Goal: Information Seeking & Learning: Learn about a topic

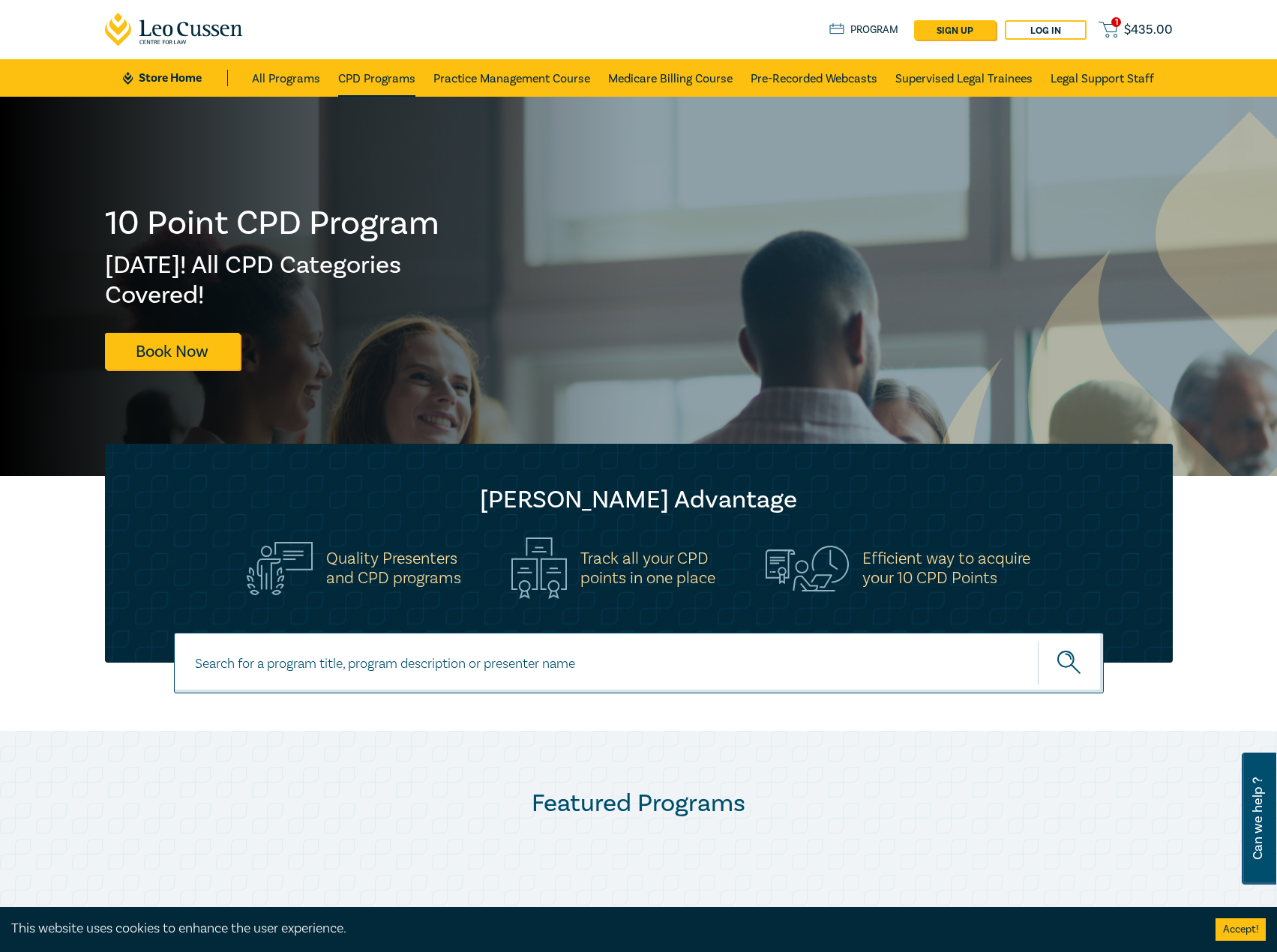
click at [364, 81] on link "CPD Programs" at bounding box center [376, 78] width 77 height 37
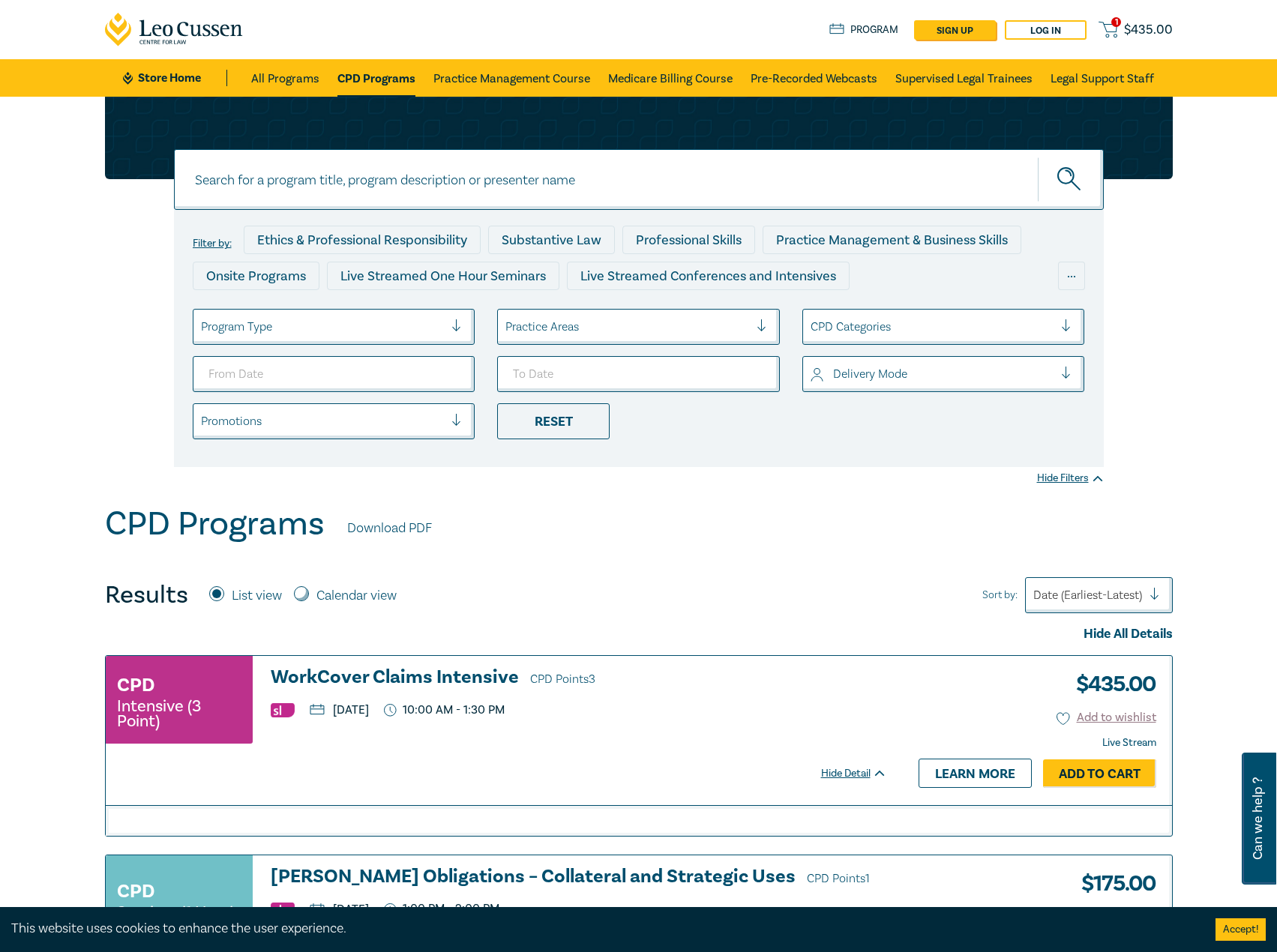
click at [314, 333] on div at bounding box center [323, 327] width 244 height 20
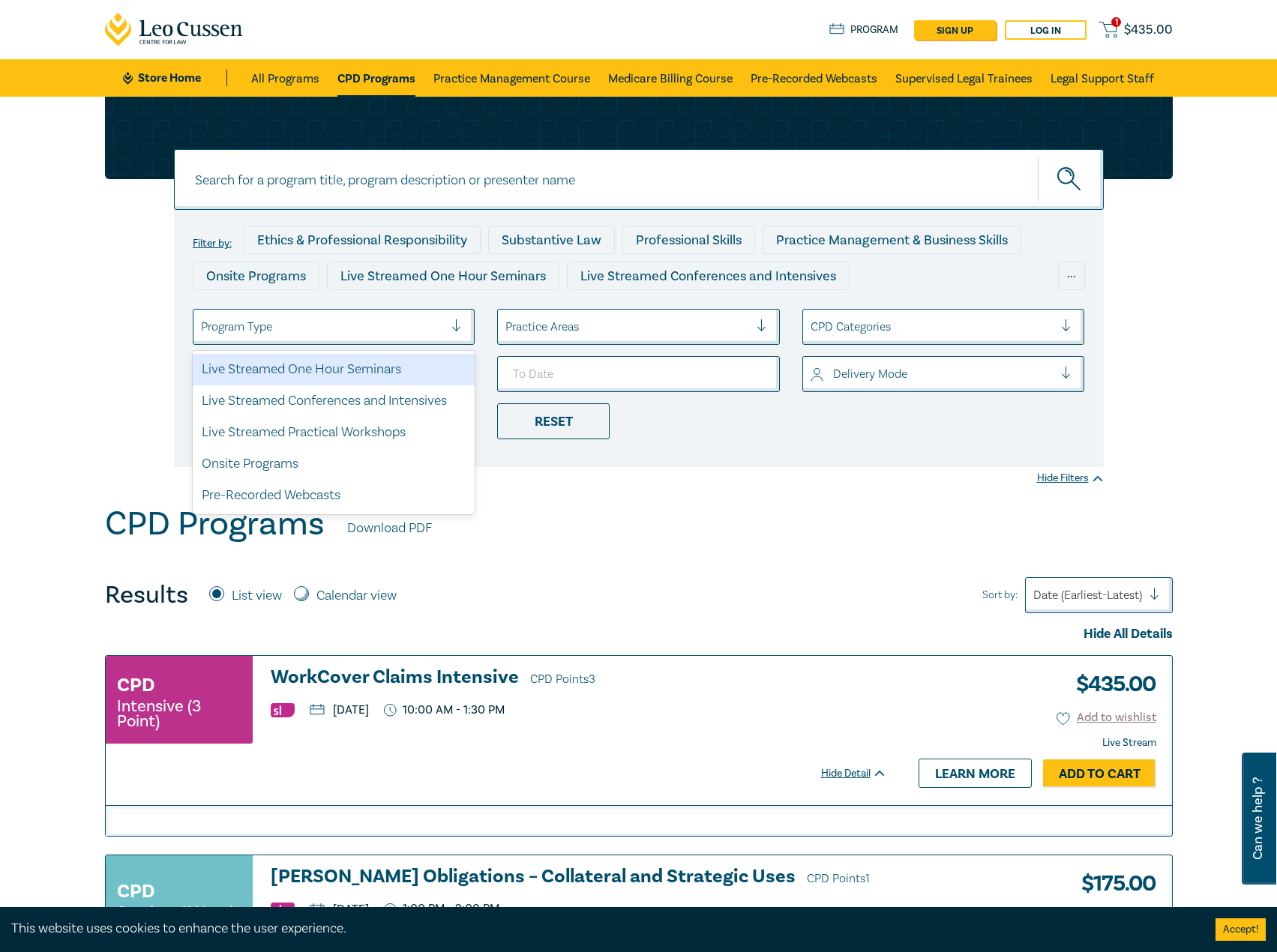
click at [316, 366] on div "Live Streamed One Hour Seminars" at bounding box center [334, 370] width 283 height 31
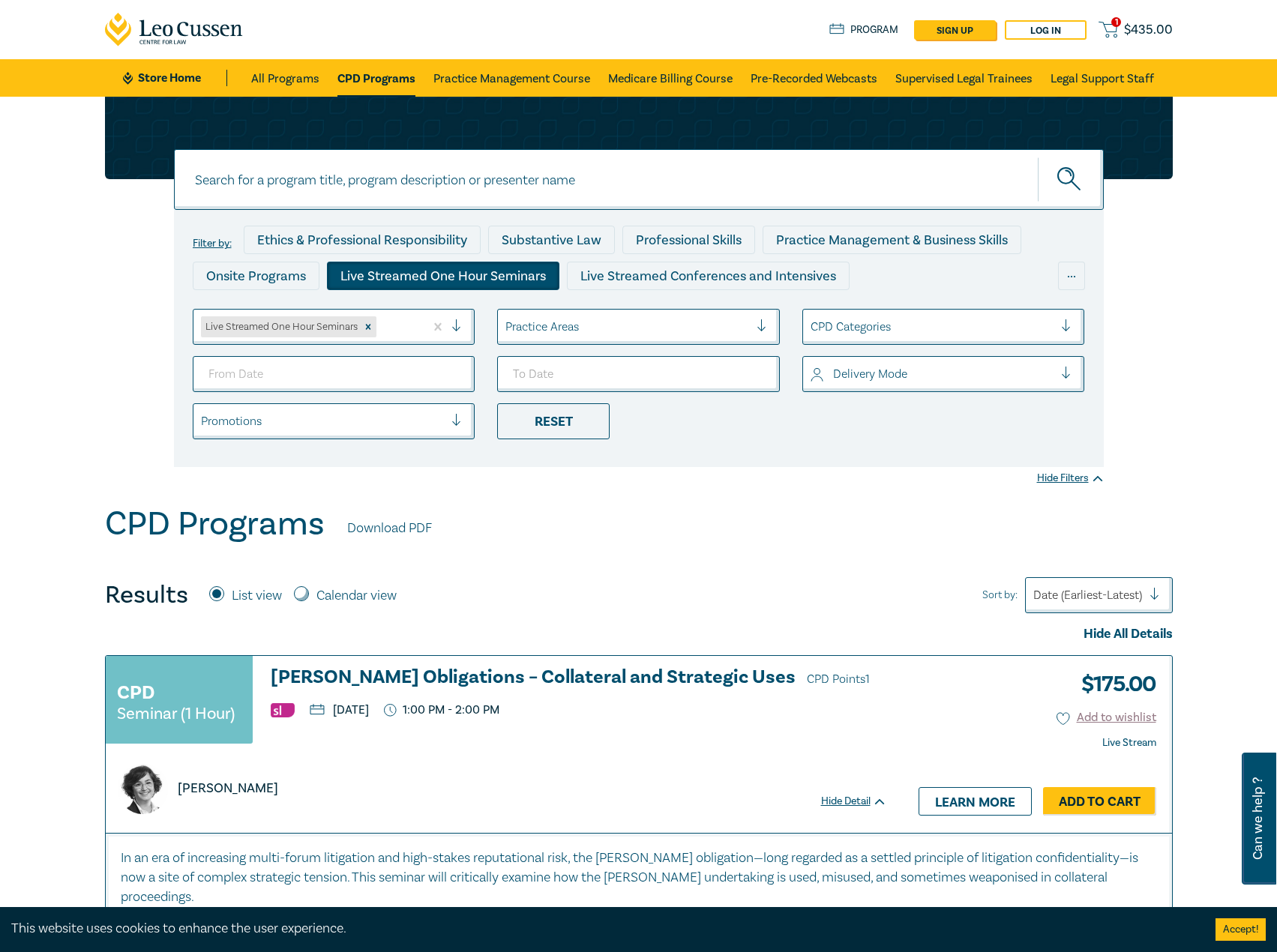
drag, startPoint x: 359, startPoint y: 367, endPoint x: 370, endPoint y: 367, distance: 11.0
click at [363, 371] on input "From Date" at bounding box center [334, 374] width 283 height 36
click at [458, 378] on input "From Date" at bounding box center [334, 374] width 283 height 36
click at [755, 366] on input "To Date" at bounding box center [638, 374] width 283 height 36
click at [422, 379] on input "2025-09-01" at bounding box center [334, 374] width 283 height 36
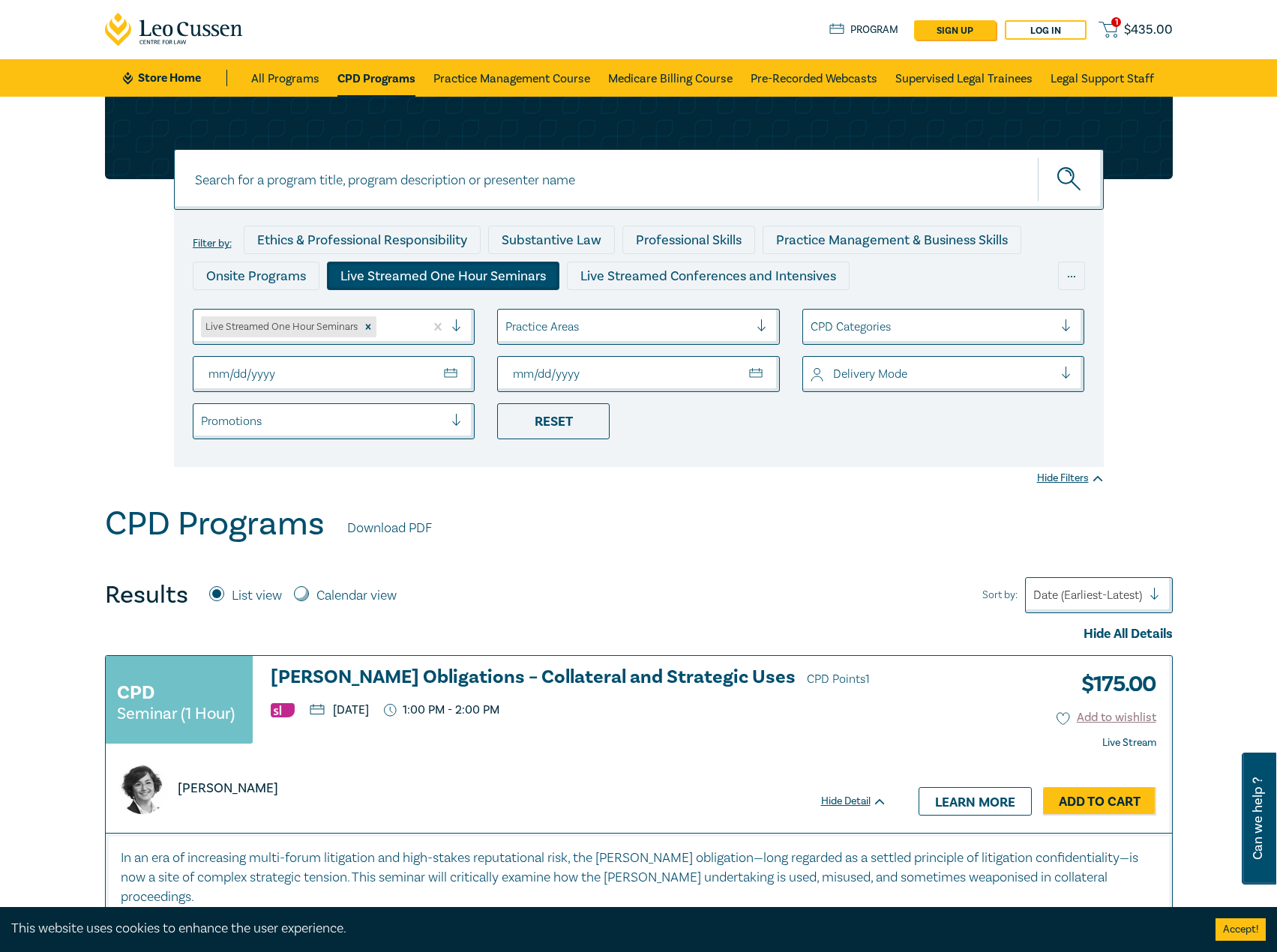
click at [460, 376] on input "2025-09-01" at bounding box center [334, 374] width 283 height 36
click at [457, 371] on input "2025-09-01" at bounding box center [334, 374] width 283 height 36
type input "2025-10-01"
click at [639, 544] on div "CPD Programs Download PDF" at bounding box center [639, 528] width 1068 height 47
click at [693, 356] on input "To Date" at bounding box center [638, 374] width 283 height 36
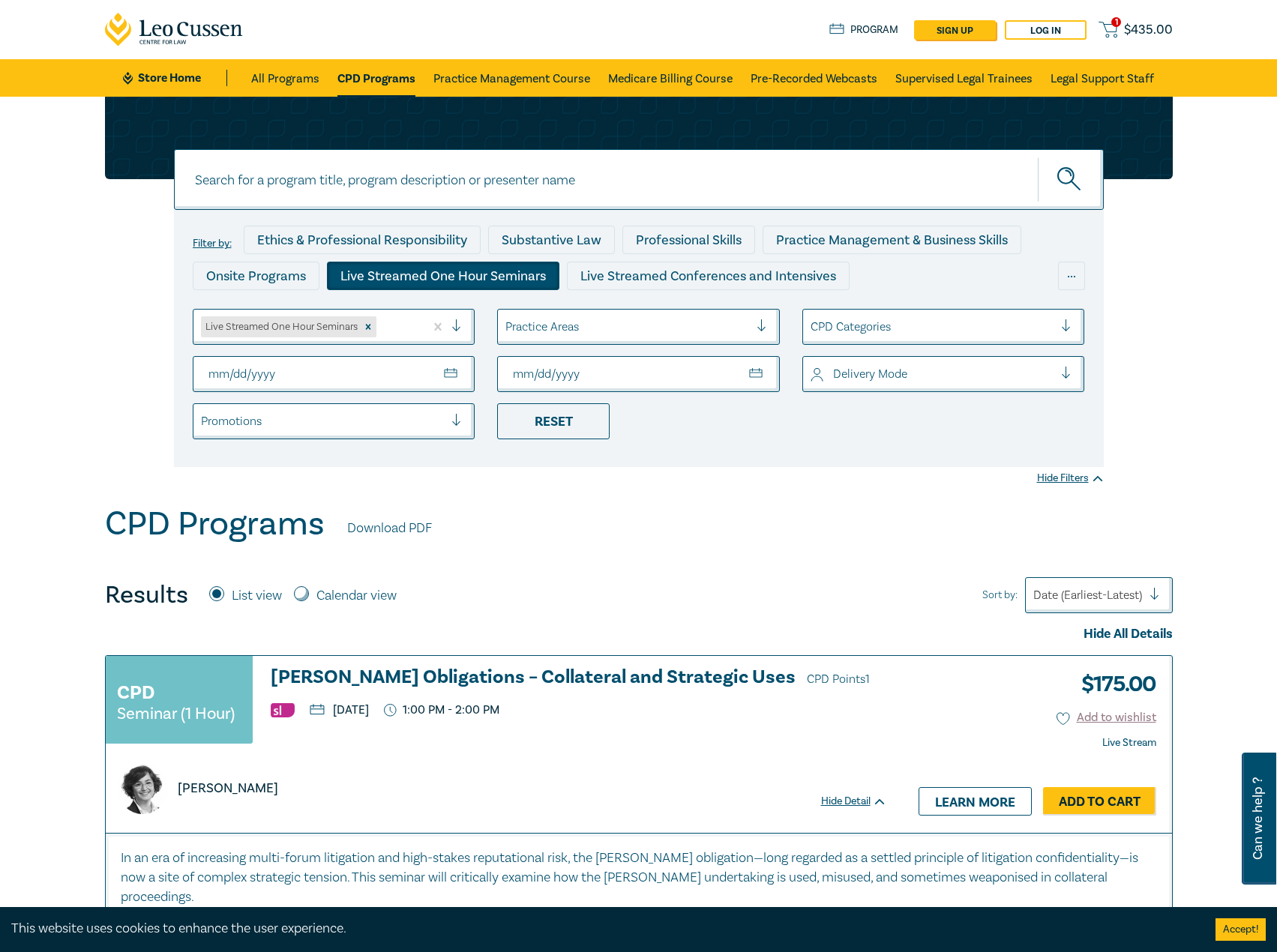
click at [691, 366] on input "To Date" at bounding box center [638, 374] width 283 height 36
click at [760, 371] on input "To Date" at bounding box center [638, 374] width 283 height 36
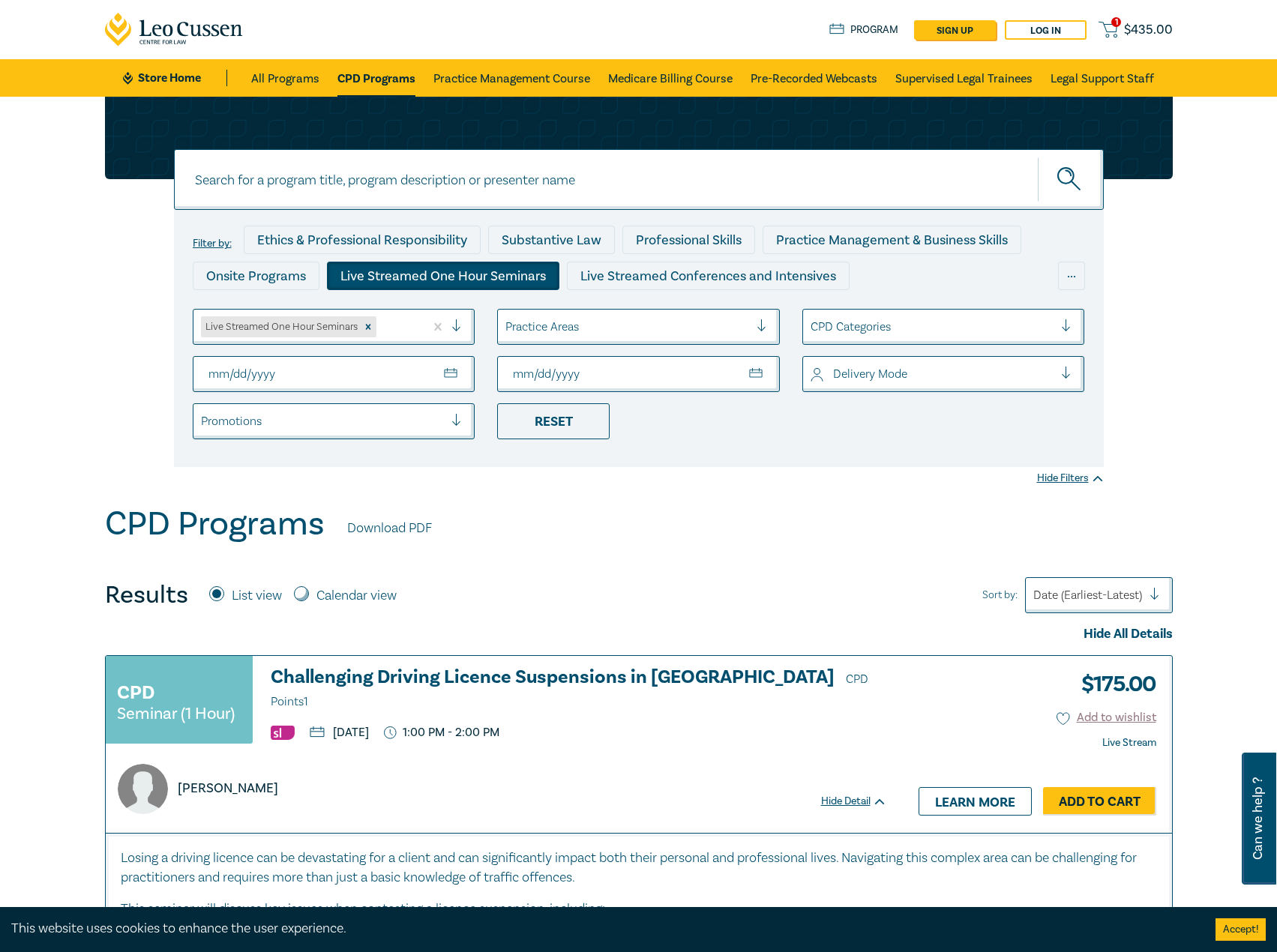
type input "2025-10-31"
click at [749, 546] on div "CPD Programs Download PDF" at bounding box center [639, 528] width 1068 height 47
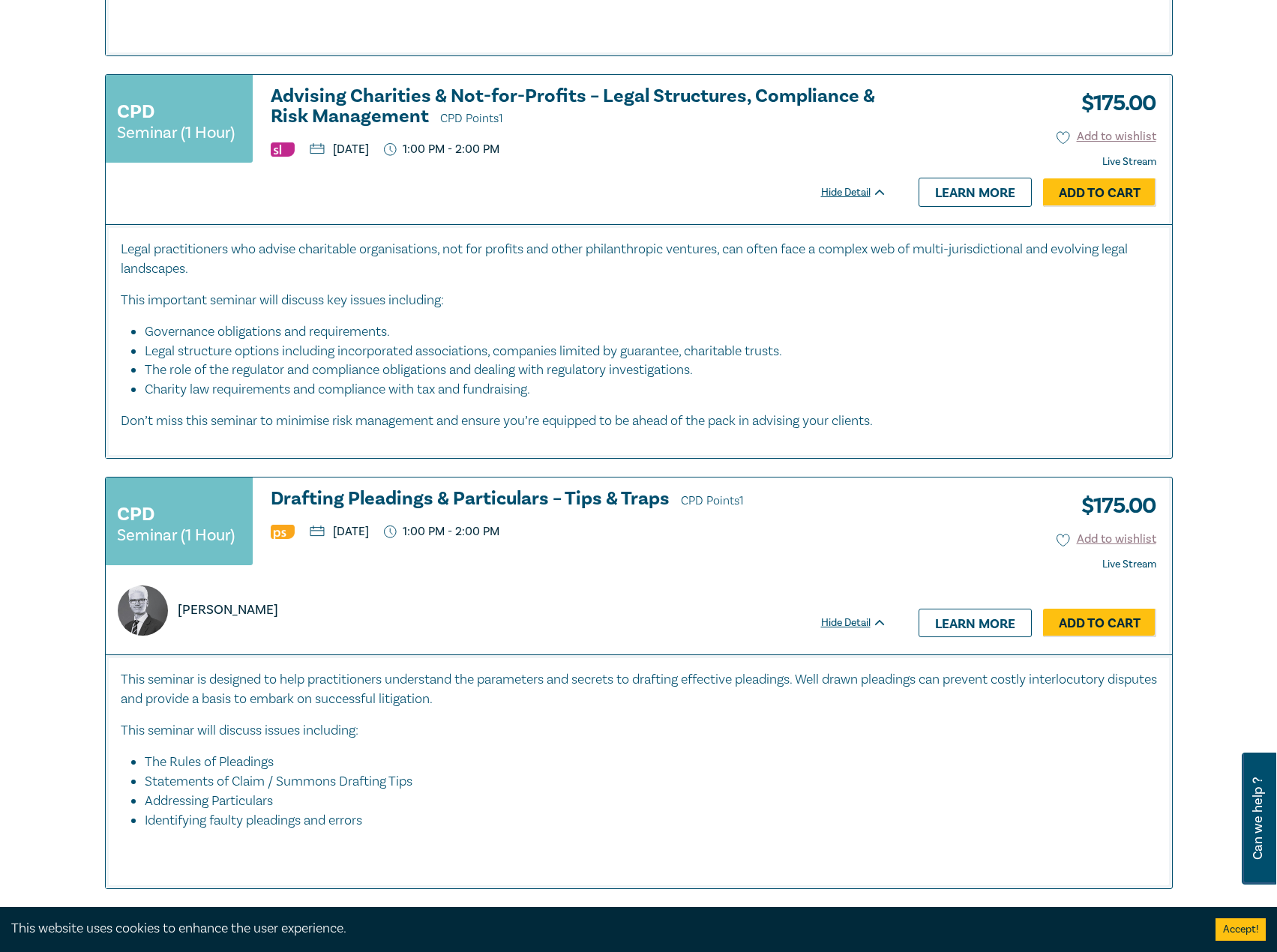
scroll to position [1200, 0]
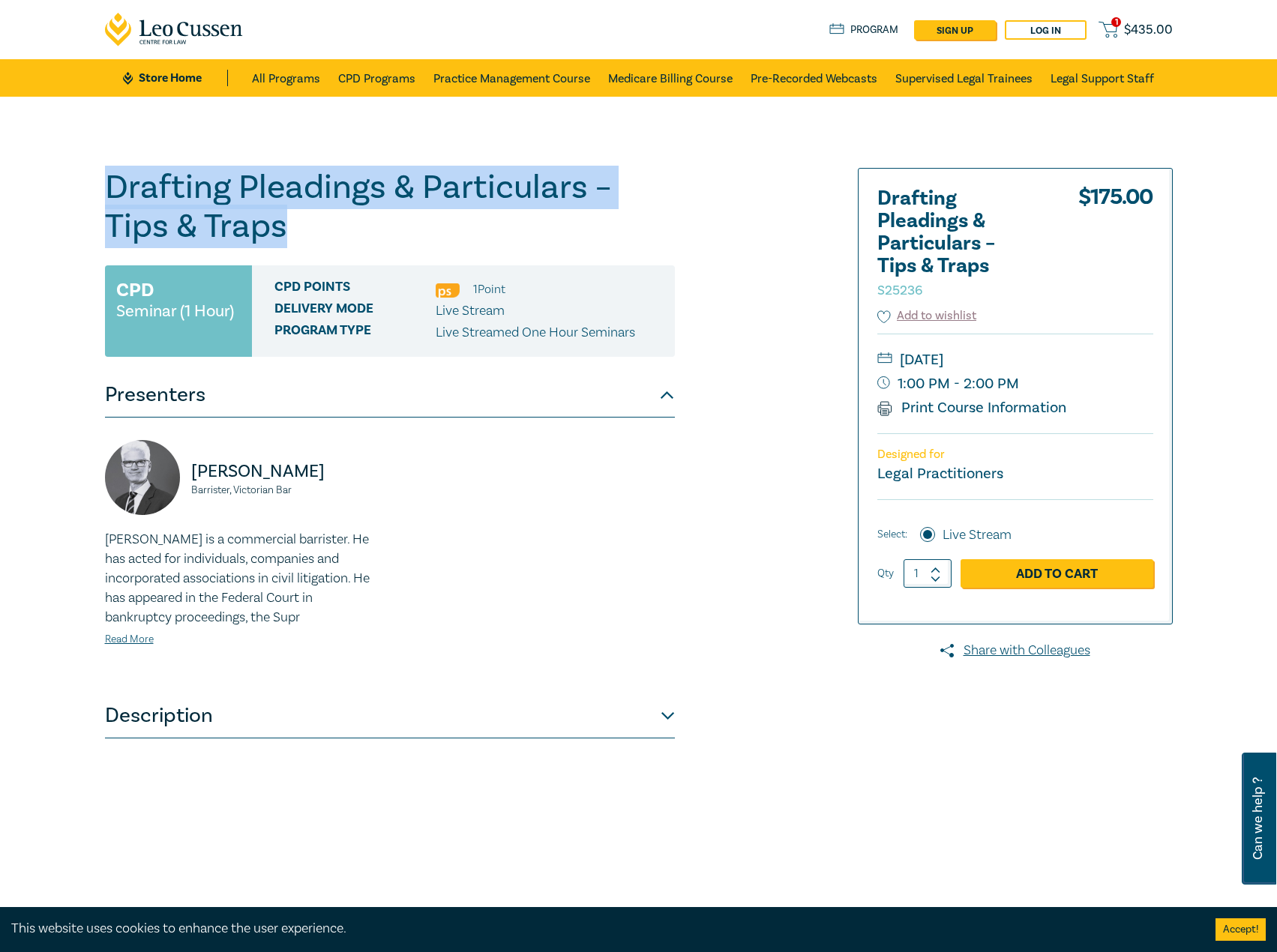
drag, startPoint x: 321, startPoint y: 229, endPoint x: 66, endPoint y: 162, distance: 263.7
click at [66, 162] on div "Drafting Pleadings & Particulars – Tips & Traps S25236 CPD Seminar (1 Hour) CPD…" at bounding box center [638, 543] width 1277 height 892
copy h1 "Drafting Pleadings & Particulars – Tips & Traps"
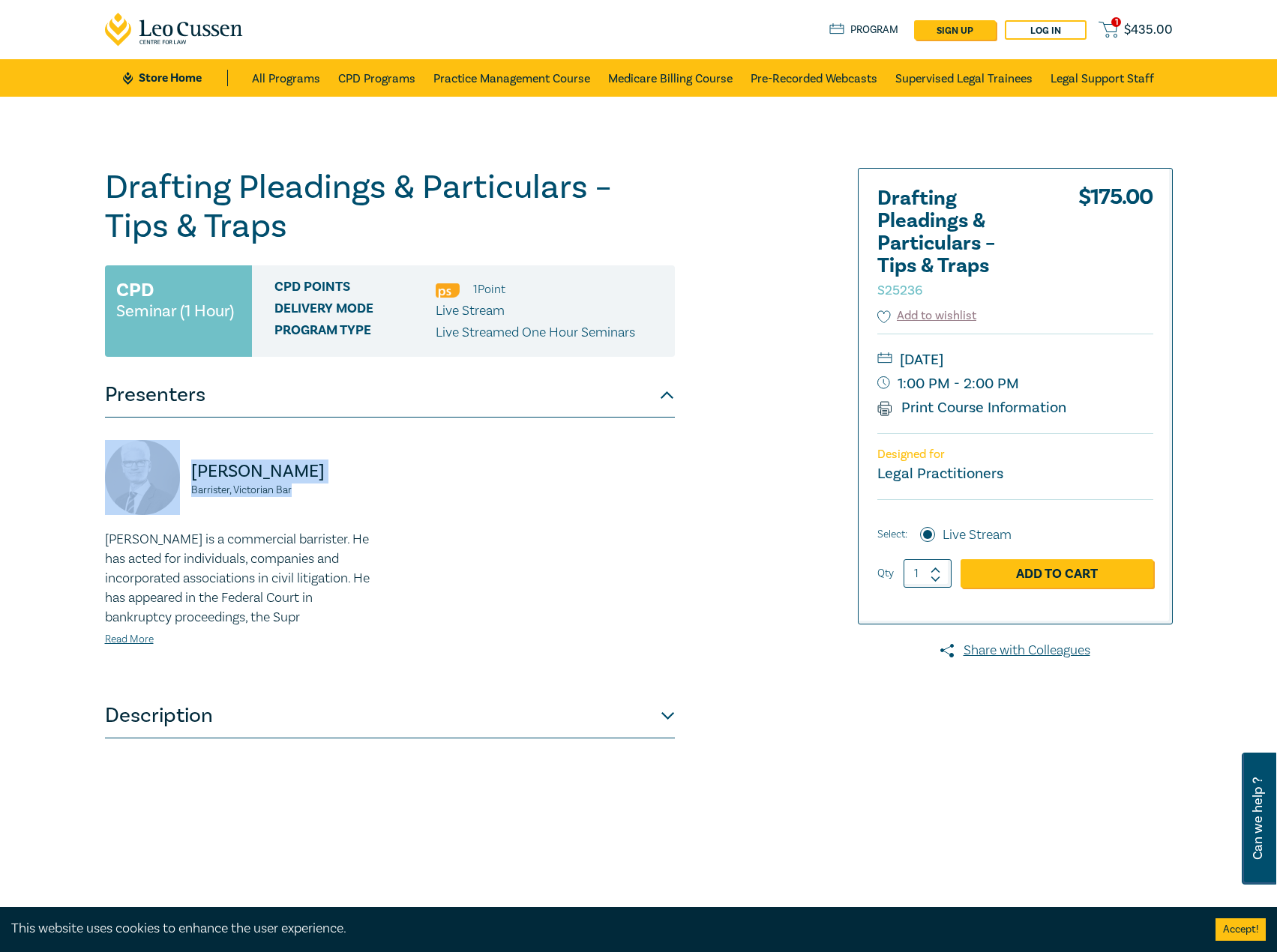
drag, startPoint x: 305, startPoint y: 493, endPoint x: 167, endPoint y: 471, distance: 139.7
click at [167, 471] on div "Warren Smith Barrister, Victorian Bar" at bounding box center [243, 486] width 276 height 90
copy div "Warren Smith Barrister, Victorian Bar"
drag, startPoint x: 1096, startPoint y: 360, endPoint x: 1069, endPoint y: 358, distance: 27.1
click at [1069, 358] on small "Thursday, 9 October 2025" at bounding box center [1015, 360] width 276 height 24
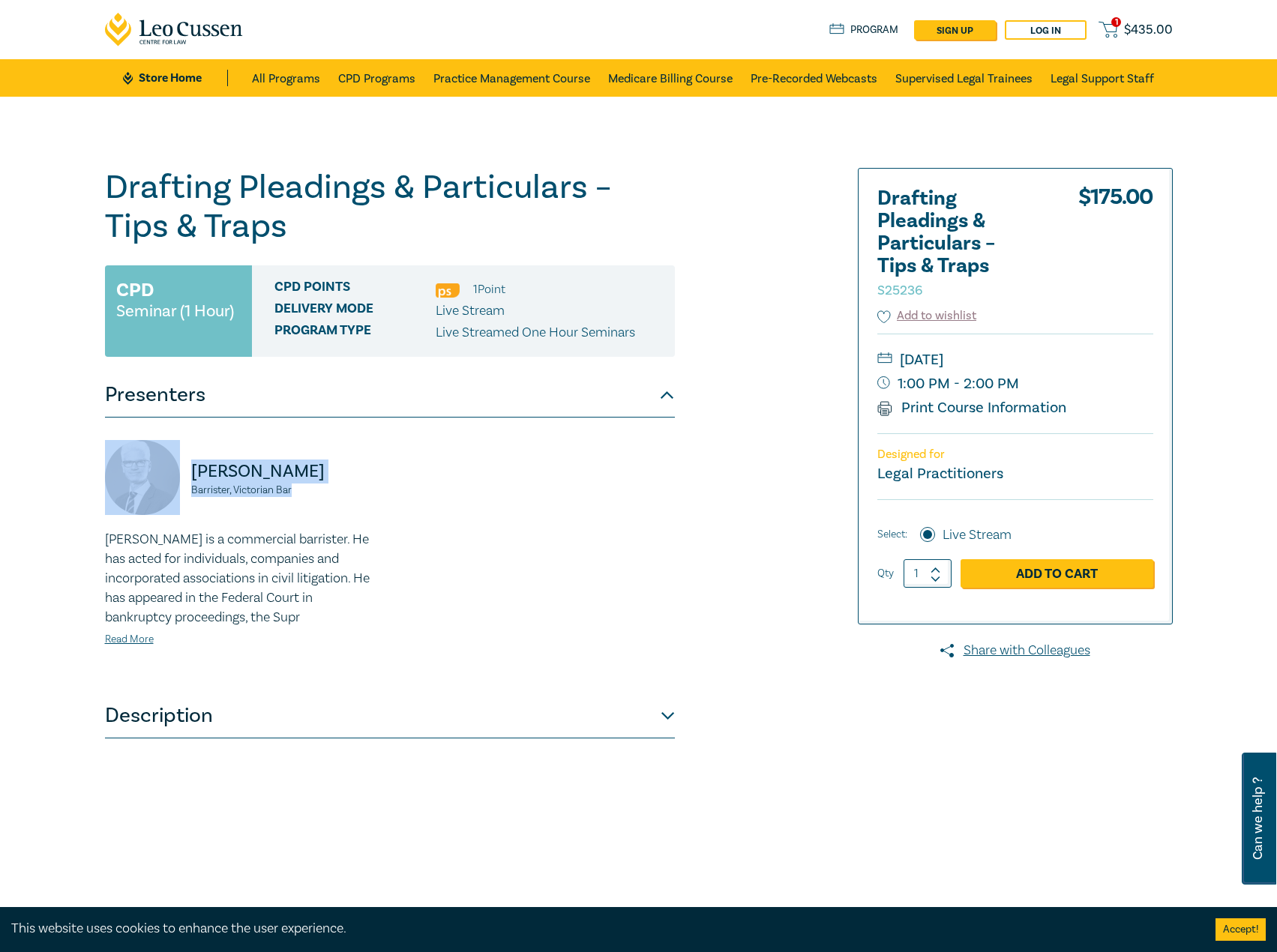
copy small "Thursday, 9 October 2025"
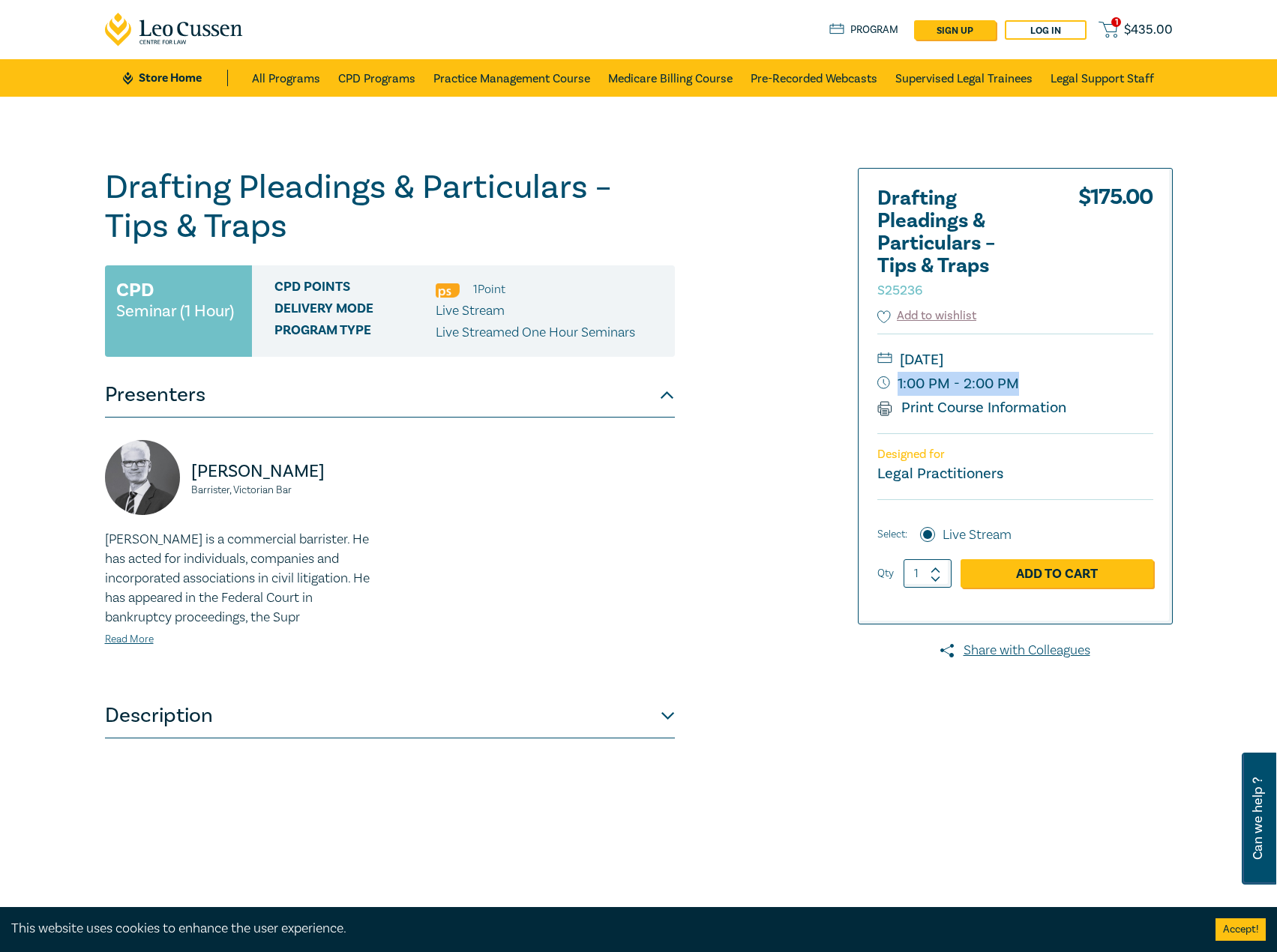
drag, startPoint x: 1042, startPoint y: 387, endPoint x: 1016, endPoint y: 384, distance: 26.2
click at [1016, 384] on small "1:00 PM - 2:00 PM" at bounding box center [1015, 384] width 276 height 24
copy small "1:00 PM - 2:00 PM"
drag, startPoint x: 1085, startPoint y: 363, endPoint x: 1097, endPoint y: 354, distance: 15.0
click at [1097, 354] on small "Thursday, 9 October 2025" at bounding box center [1015, 360] width 276 height 24
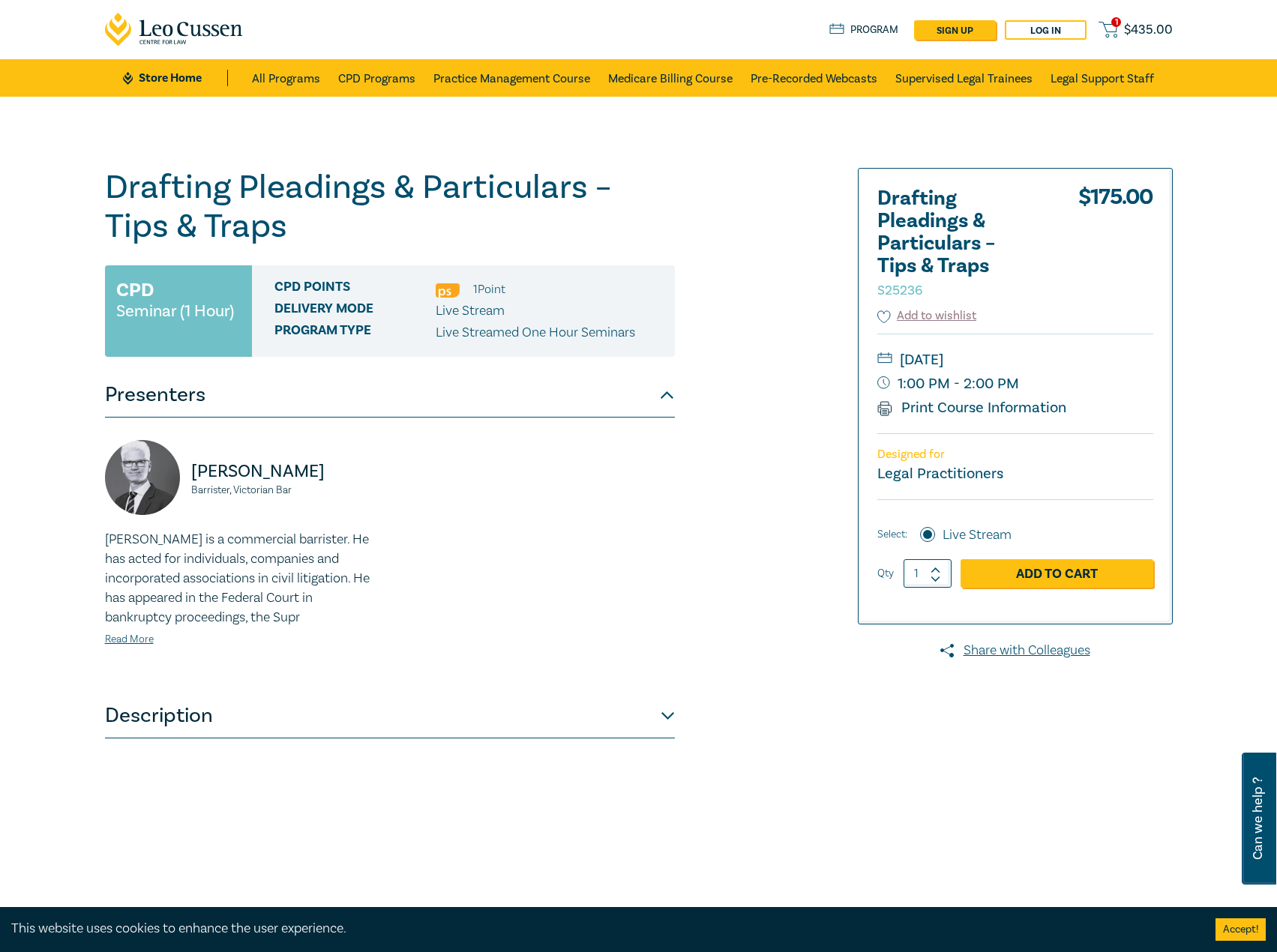
click at [1081, 363] on small "Thursday, 9 October 2025" at bounding box center [1015, 360] width 276 height 24
drag, startPoint x: 1089, startPoint y: 359, endPoint x: 1034, endPoint y: 361, distance: 55.0
click at [1034, 361] on small "Thursday, 9 October 2025" at bounding box center [1015, 360] width 276 height 24
click at [991, 358] on small "Thursday, 9 October 2025" at bounding box center [1015, 360] width 276 height 24
drag, startPoint x: 980, startPoint y: 361, endPoint x: 1070, endPoint y: 357, distance: 90.1
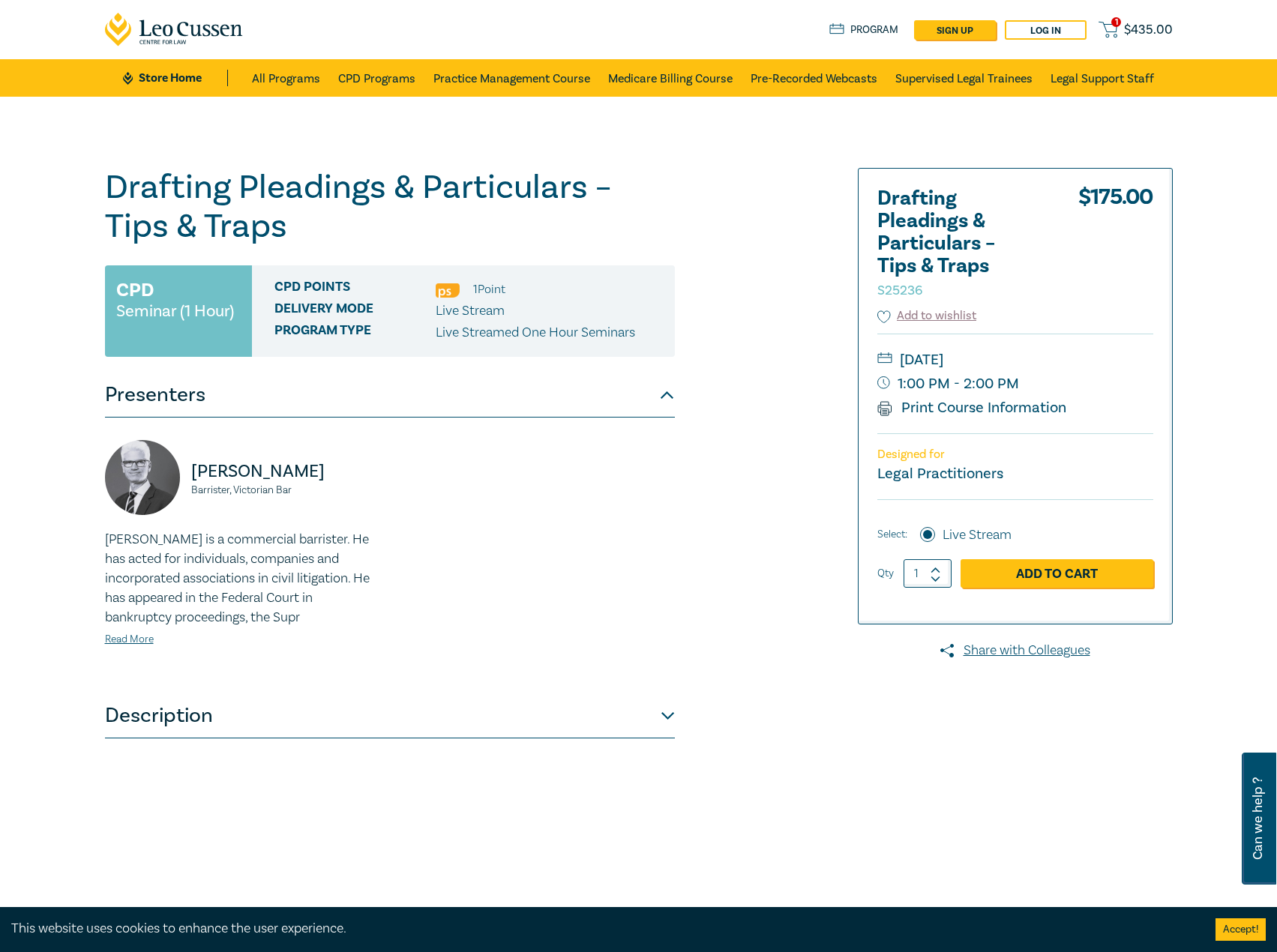
click at [1070, 357] on small "Thursday, 9 October 2025" at bounding box center [1015, 360] width 276 height 24
copy small "October 2025"
drag, startPoint x: 313, startPoint y: 464, endPoint x: 230, endPoint y: 462, distance: 83.0
click at [189, 466] on div "Warren Smith Barrister, Victorian Bar" at bounding box center [243, 486] width 276 height 90
copy p "Warren Smith"
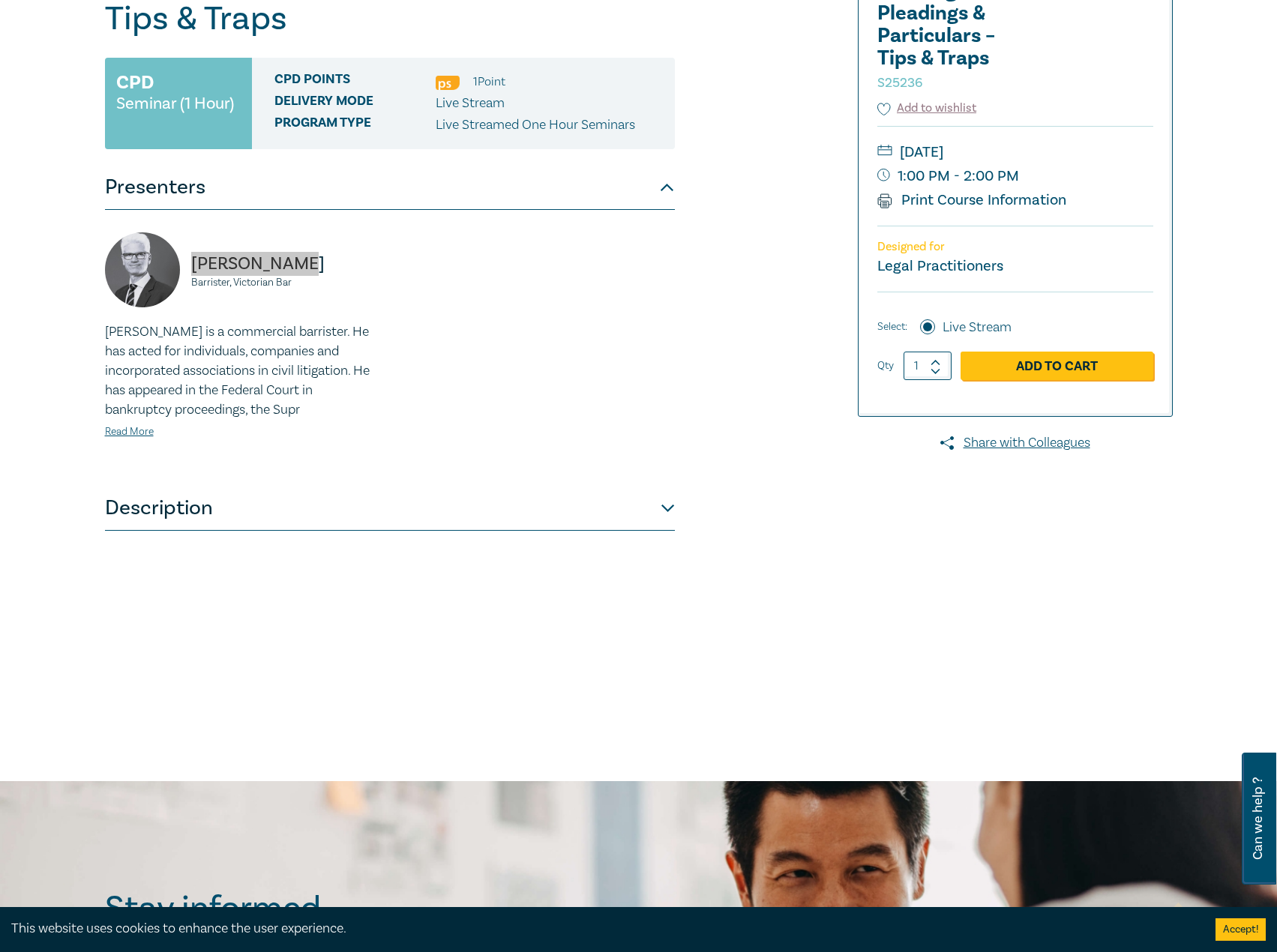
scroll to position [300, 0]
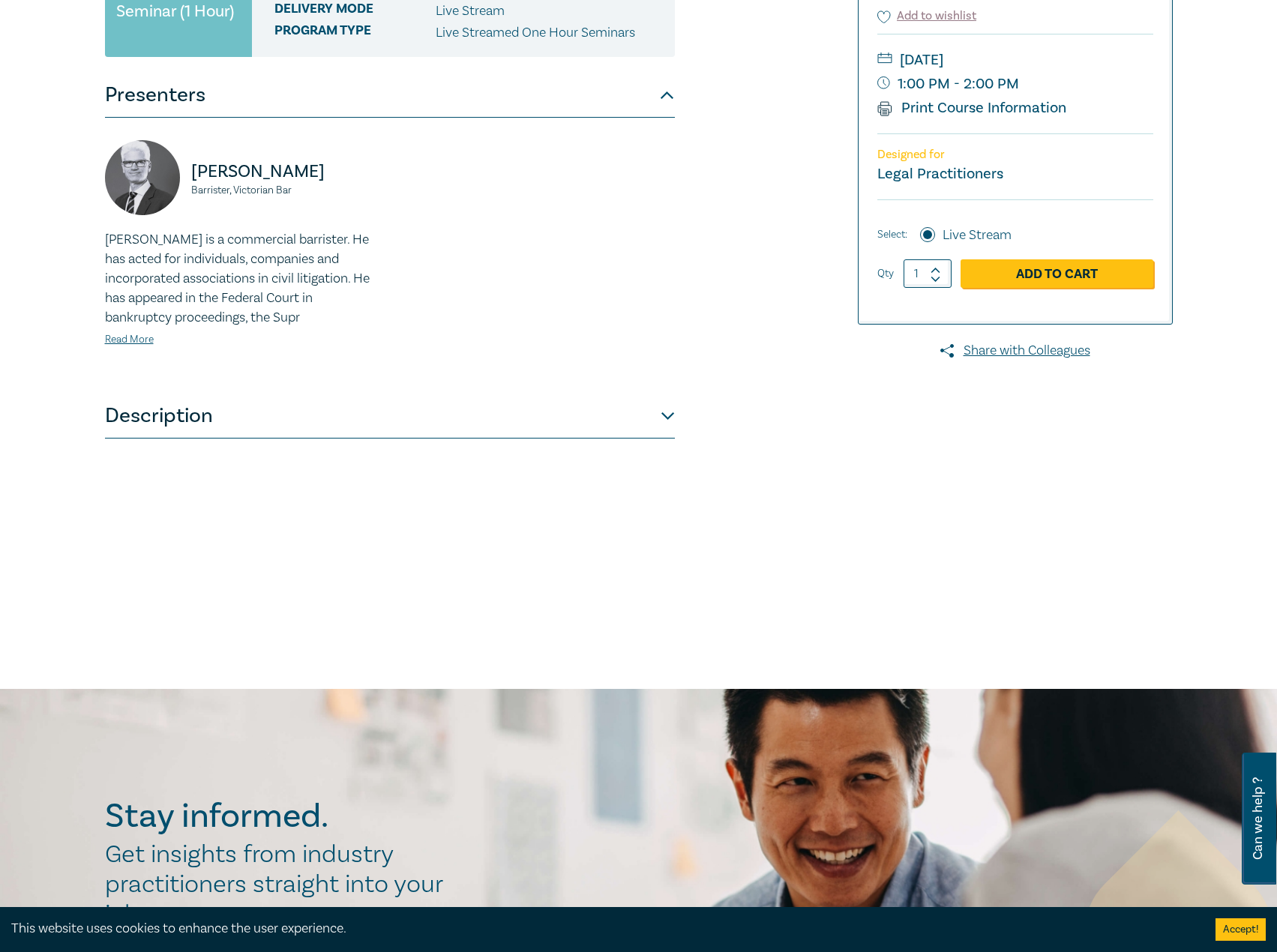
click at [281, 188] on small "Barrister, Victorian Bar" at bounding box center [286, 190] width 190 height 10
drag, startPoint x: 295, startPoint y: 194, endPoint x: 197, endPoint y: 179, distance: 99.1
click at [197, 179] on div "Warren Smith Barrister, Victorian Bar" at bounding box center [243, 185] width 276 height 90
copy div "Warren Smith Barrister, Victorian Bar"
click at [129, 342] on link "Read More" at bounding box center [130, 340] width 48 height 14
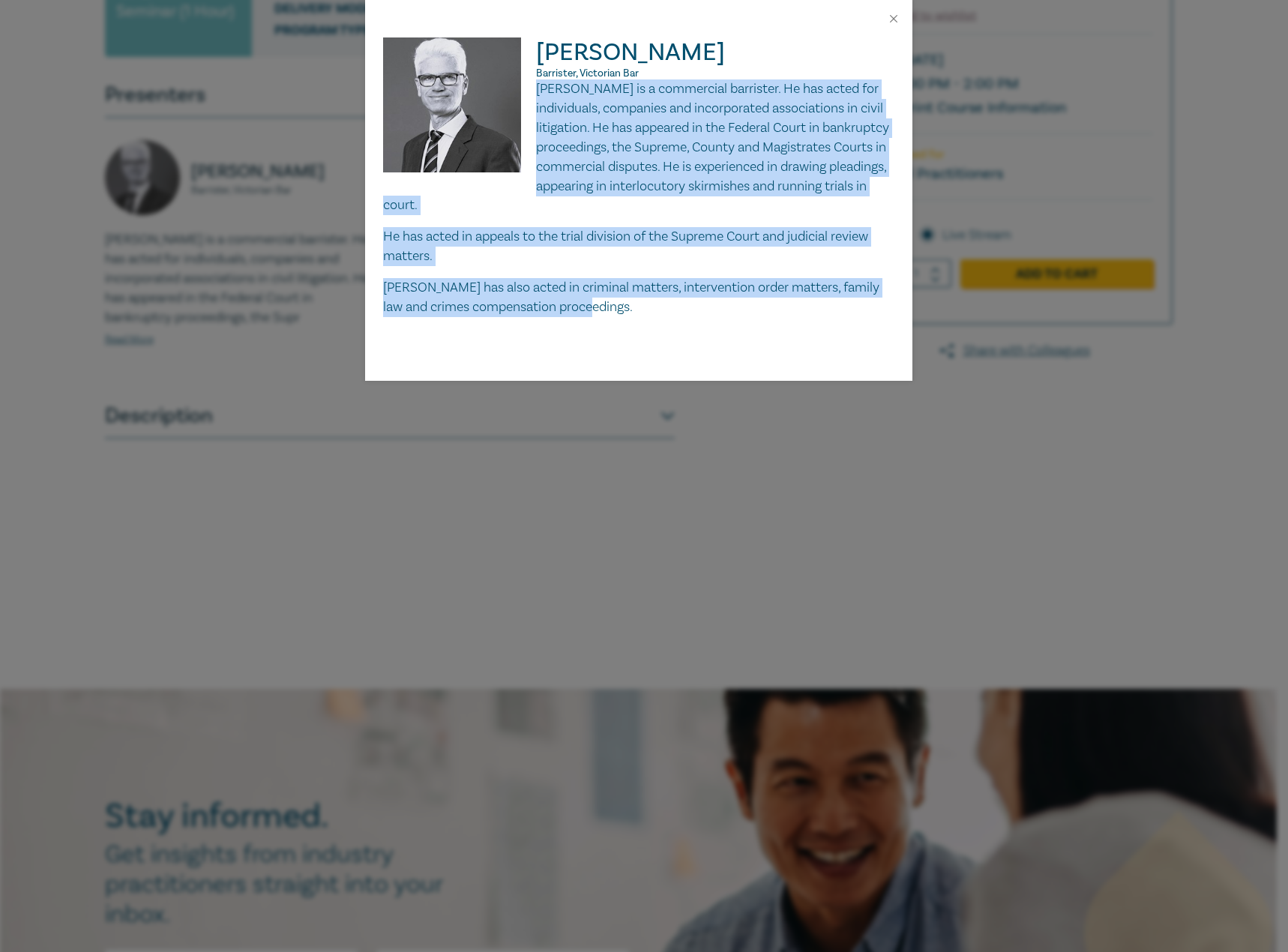
drag, startPoint x: 537, startPoint y: 82, endPoint x: 604, endPoint y: 310, distance: 237.6
click at [604, 310] on div "Warren is a commercial barrister. He has acted for individuals, companies and i…" at bounding box center [639, 198] width 511 height 238
copy div "Warren is a commercial barrister. He has acted for individuals, companies and i…"
click at [895, 17] on button "Close" at bounding box center [894, 19] width 14 height 14
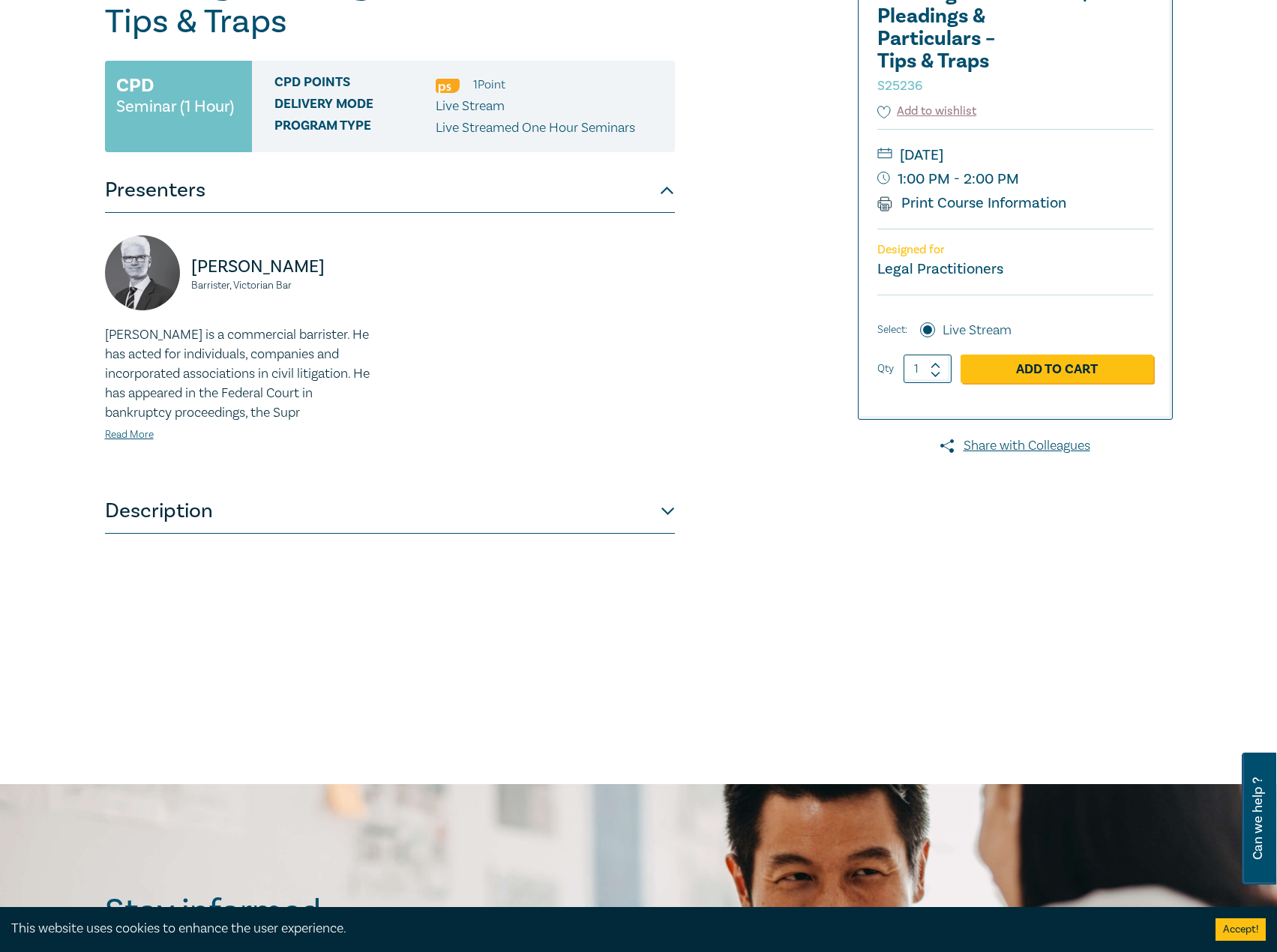
scroll to position [0, 0]
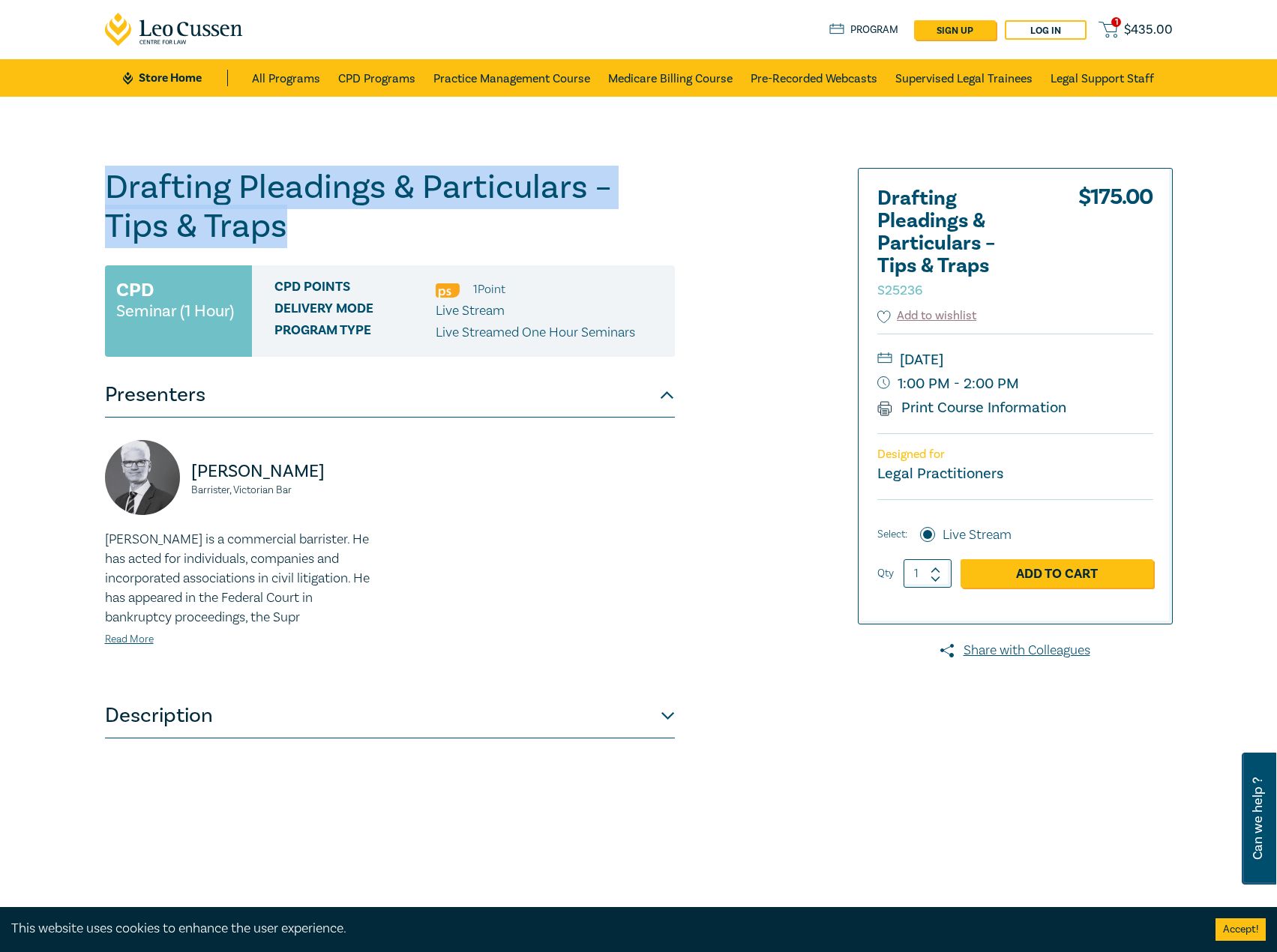
drag, startPoint x: 327, startPoint y: 226, endPoint x: 64, endPoint y: 175, distance: 267.9
click at [48, 171] on div "Drafting Pleadings & Particulars – Tips & Traps S25236 CPD Seminar (1 Hour) CPD…" at bounding box center [638, 543] width 1277 height 892
copy h1 "Drafting Pleadings & Particulars – Tips & Traps"
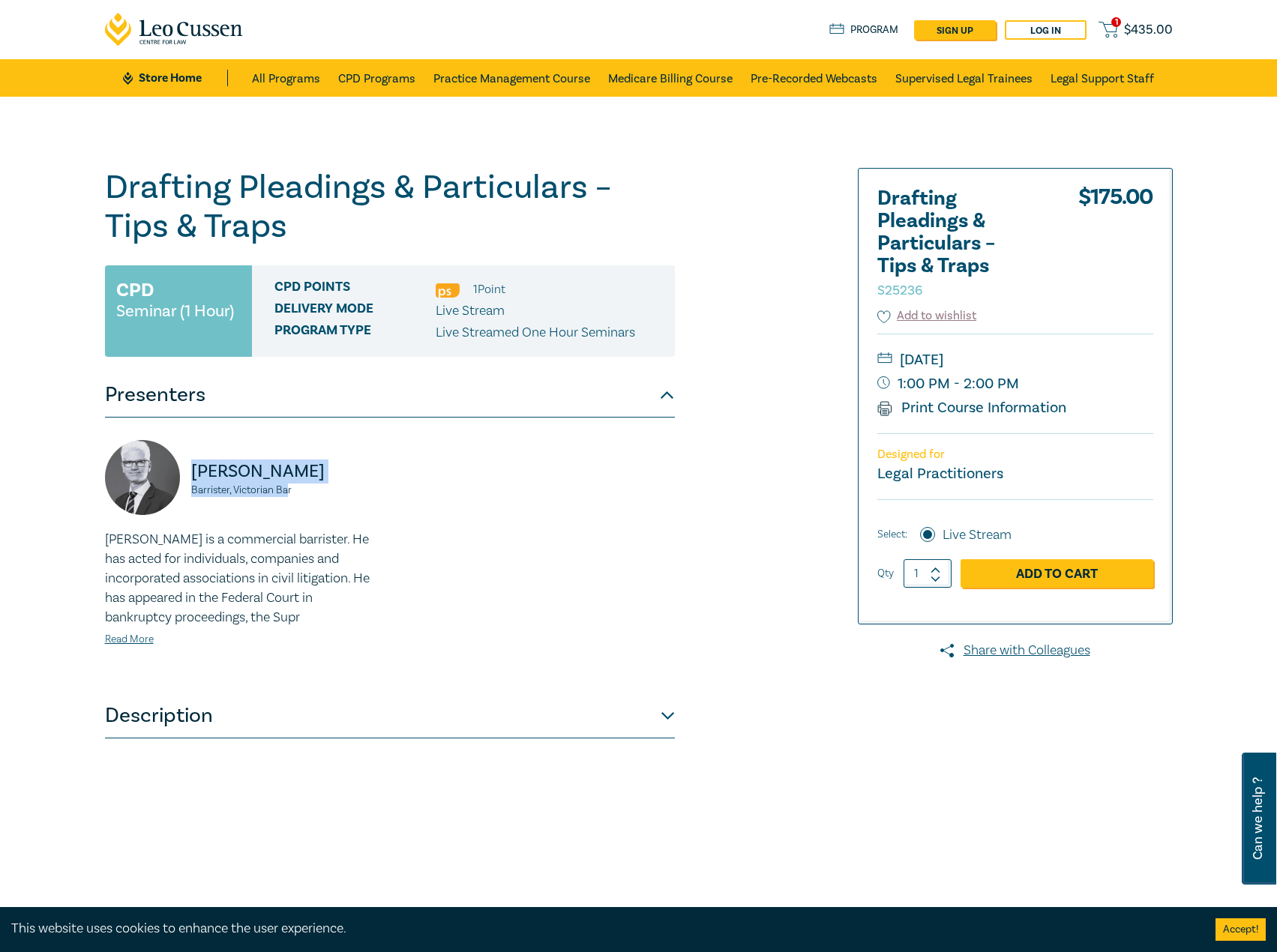
drag, startPoint x: 289, startPoint y: 484, endPoint x: 241, endPoint y: 470, distance: 50.0
click at [121, 467] on div "Warren Smith Barrister, Victorian Bar" at bounding box center [243, 486] width 276 height 90
drag, startPoint x: 316, startPoint y: 488, endPoint x: 307, endPoint y: 484, distance: 9.8
click at [317, 488] on small "Barrister, Victorian Bar" at bounding box center [286, 491] width 190 height 10
drag, startPoint x: 304, startPoint y: 483, endPoint x: 217, endPoint y: 476, distance: 87.3
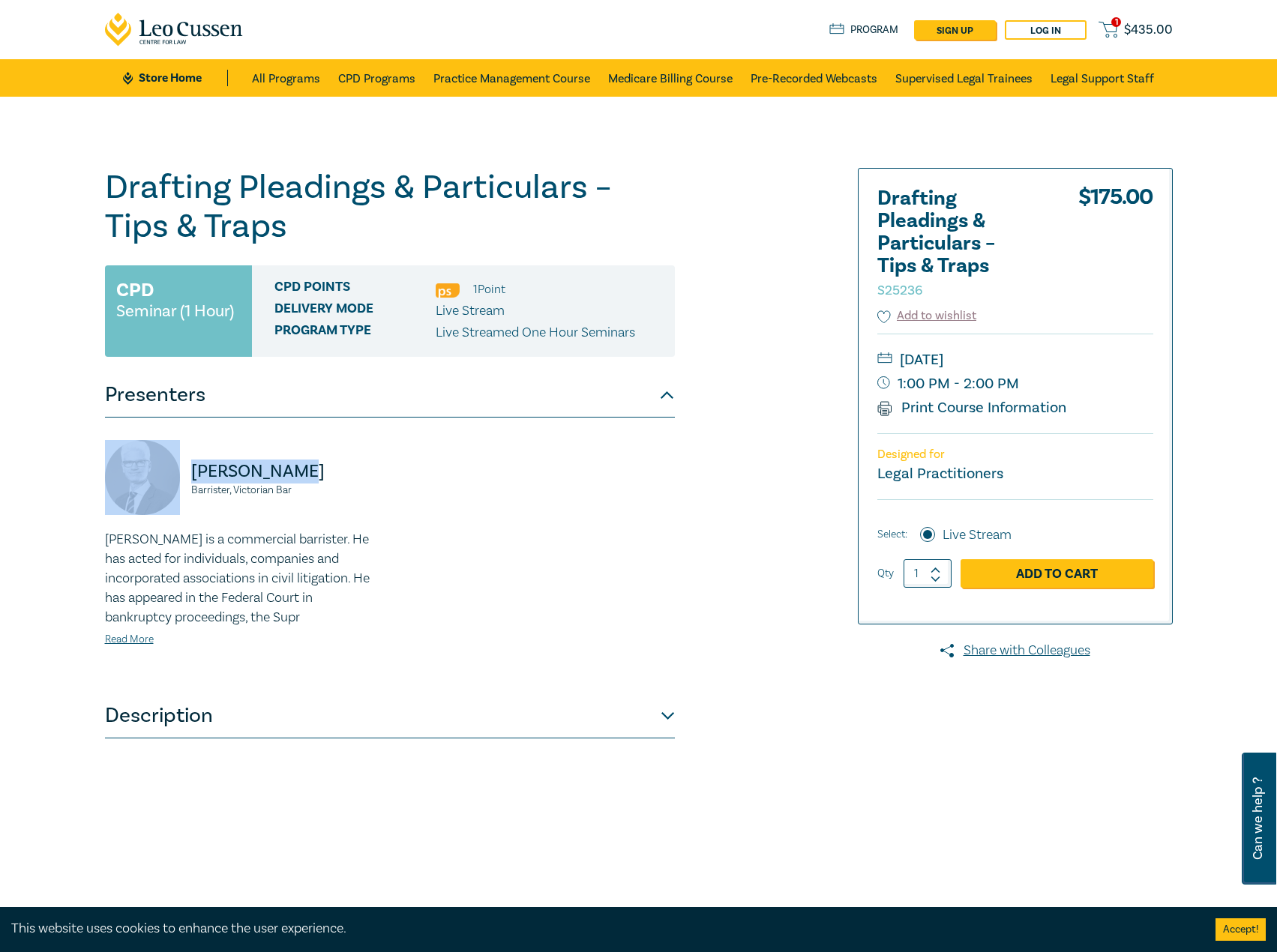
click at [184, 473] on div "Warren Smith Barrister, Victorian Bar" at bounding box center [243, 486] width 276 height 90
click at [319, 486] on small "Barrister, Victorian Bar" at bounding box center [286, 491] width 190 height 10
drag, startPoint x: 309, startPoint y: 493, endPoint x: 170, endPoint y: 468, distance: 141.2
click at [170, 468] on div "Warren Smith Barrister, Victorian Bar" at bounding box center [243, 486] width 276 height 90
copy div "Warren Smith Barrister, Victorian Bar"
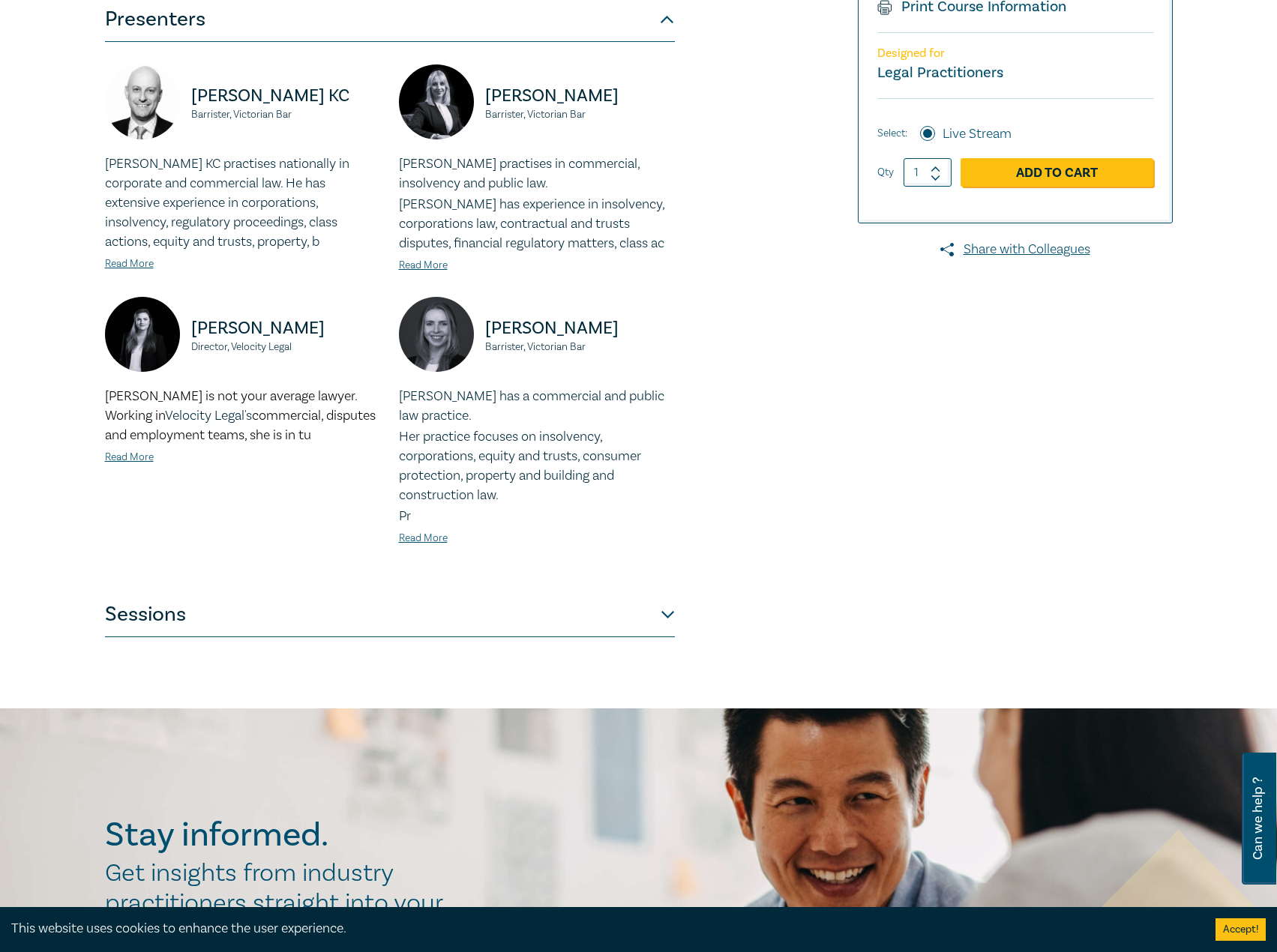
scroll to position [375, 0]
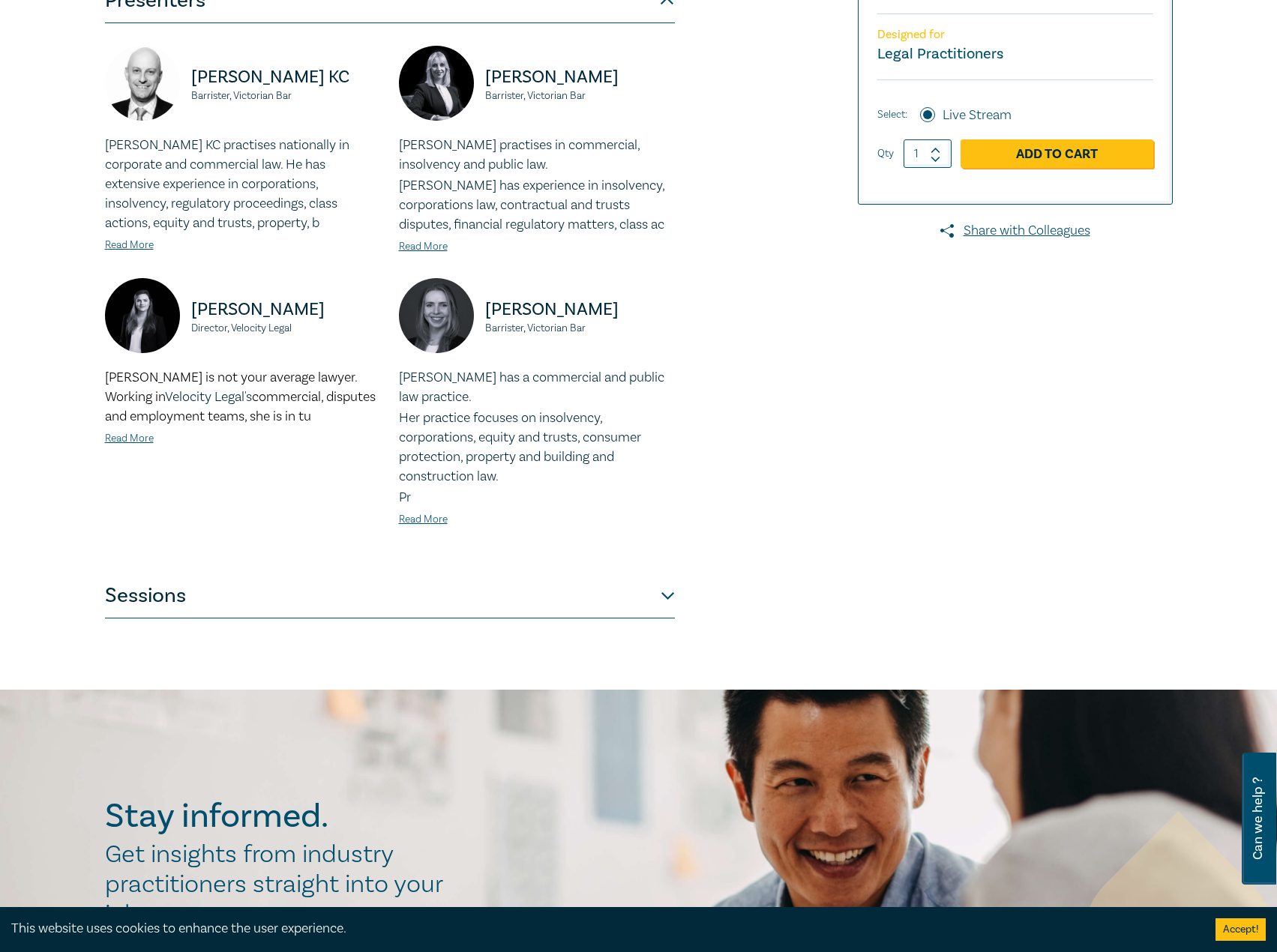
click at [273, 593] on button "Sessions" at bounding box center [391, 596] width 570 height 45
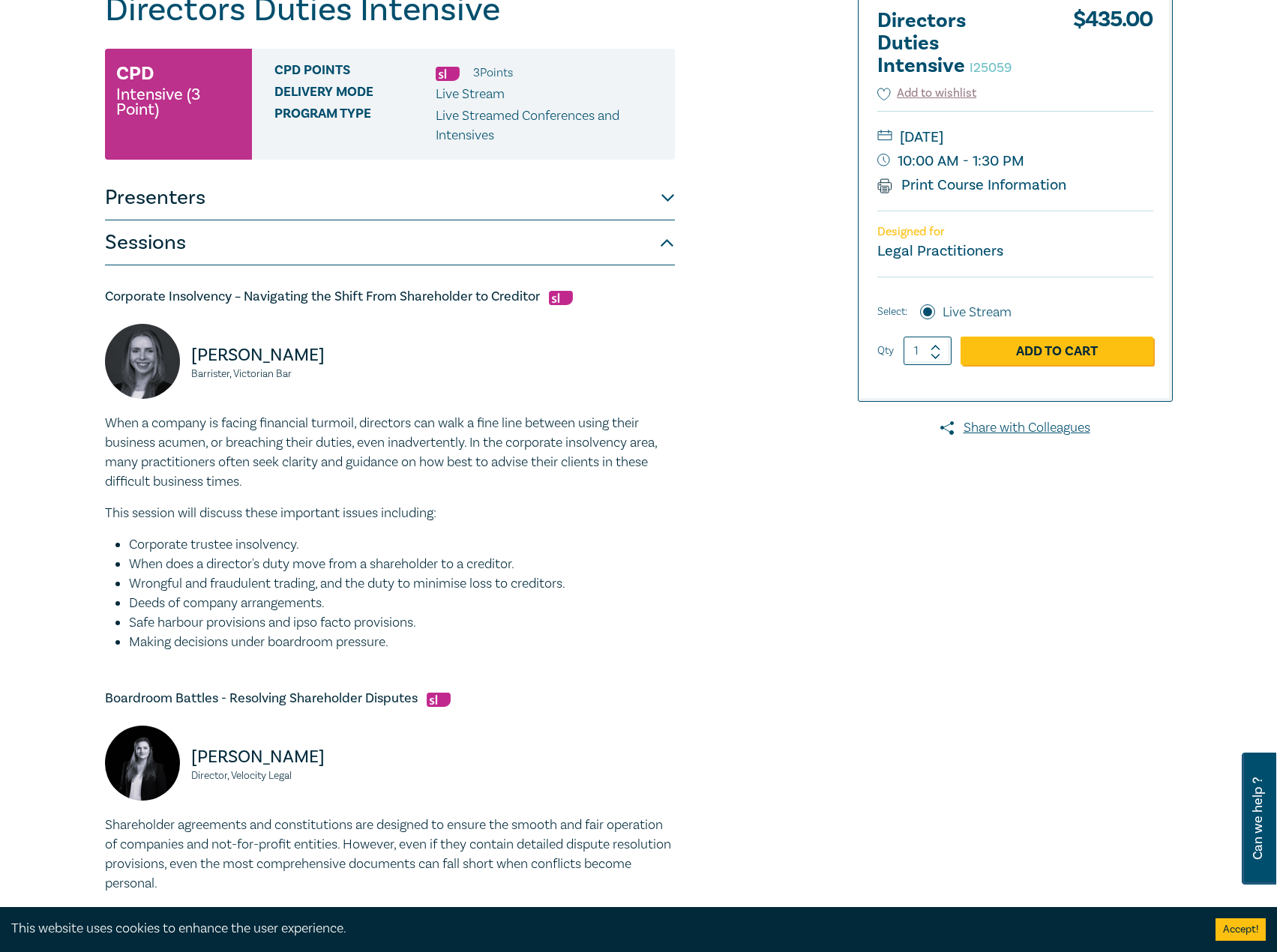
scroll to position [0, 0]
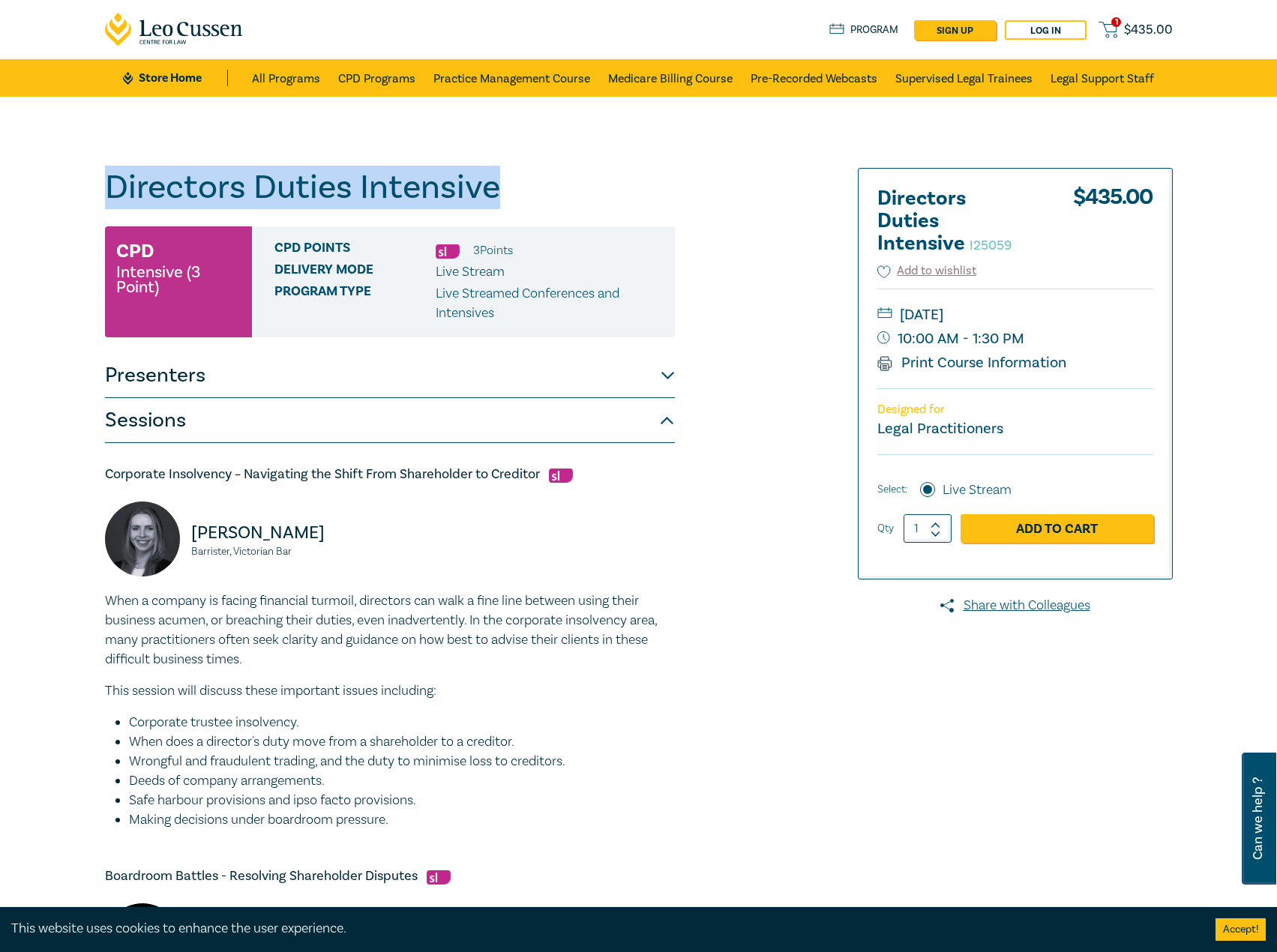
drag, startPoint x: 521, startPoint y: 187, endPoint x: 9, endPoint y: 180, distance: 512.0
click at [7, 180] on div "Directors Duties Intensive I25059 CPD Intensive (3 Point) CPD Points 3 Point s …" at bounding box center [638, 934] width 1277 height 1674
copy h1 "Directors Duties Intensive"
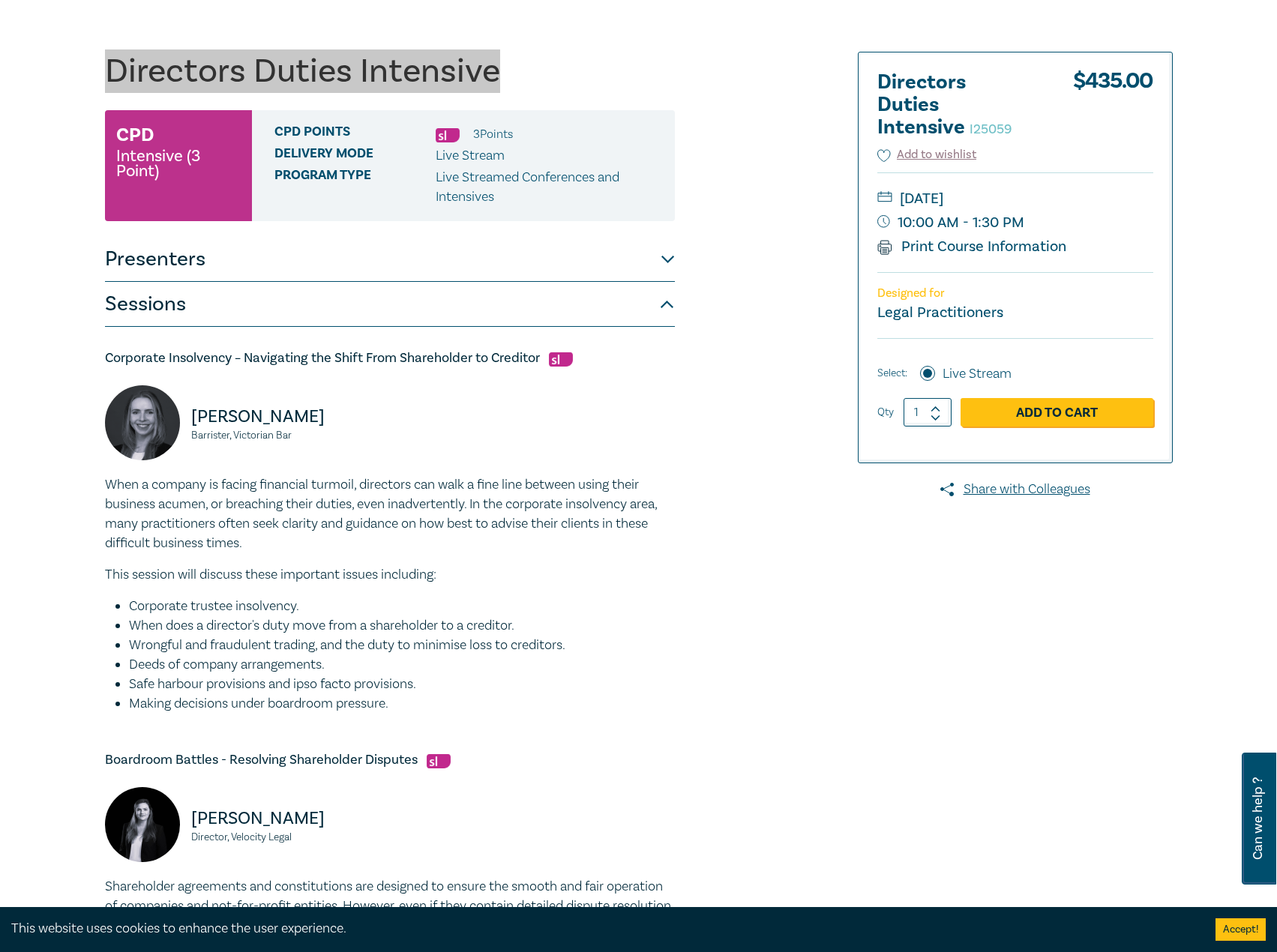
scroll to position [375, 0]
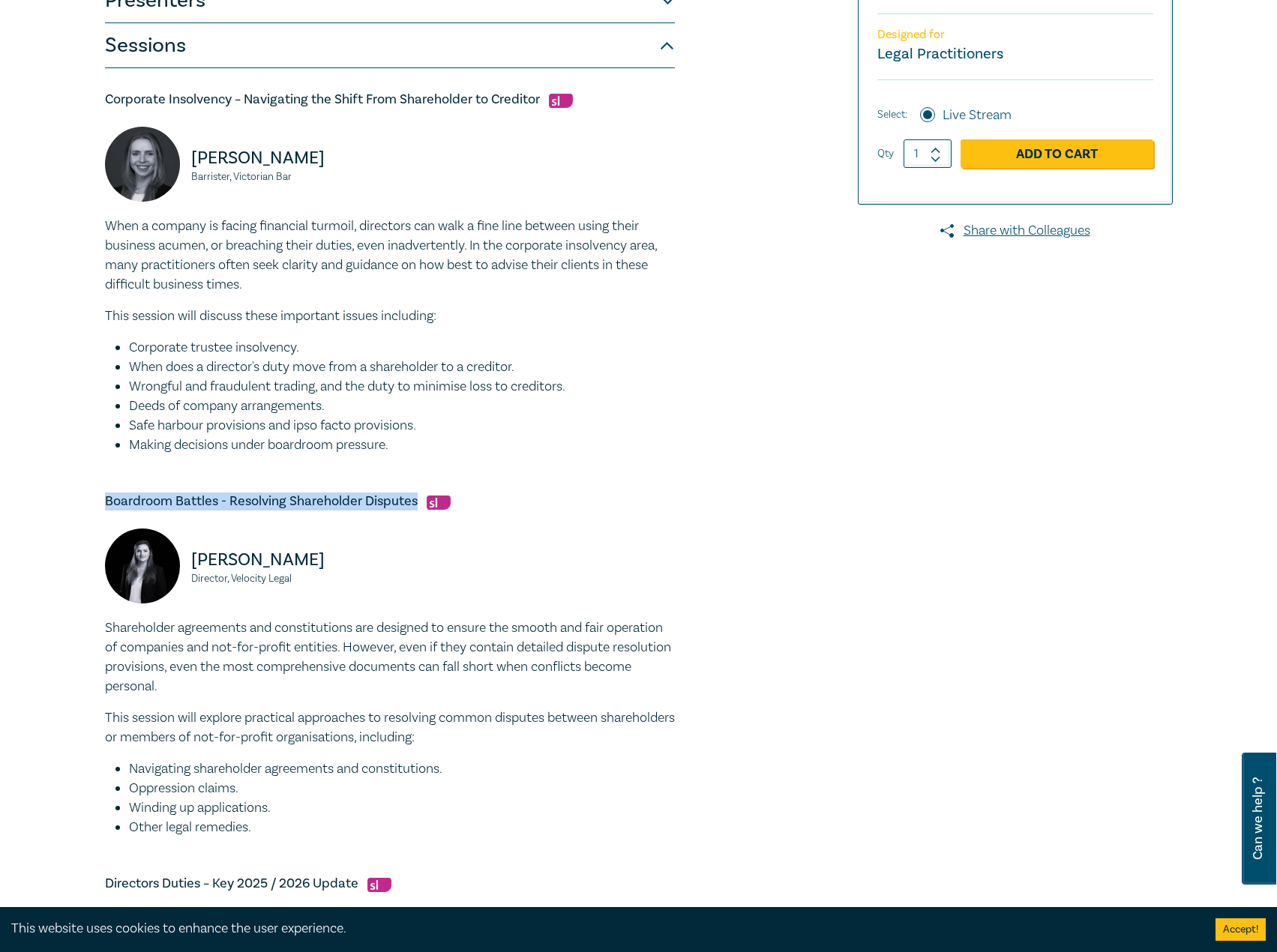
drag, startPoint x: 418, startPoint y: 504, endPoint x: 77, endPoint y: 490, distance: 341.3
click at [77, 490] on div "Directors Duties Intensive I25059 CPD Intensive (3 Point) CPD Points 3 Point s …" at bounding box center [638, 559] width 1277 height 1674
copy h5 "Boardroom Battles - Resolving Shareholder Disputes"
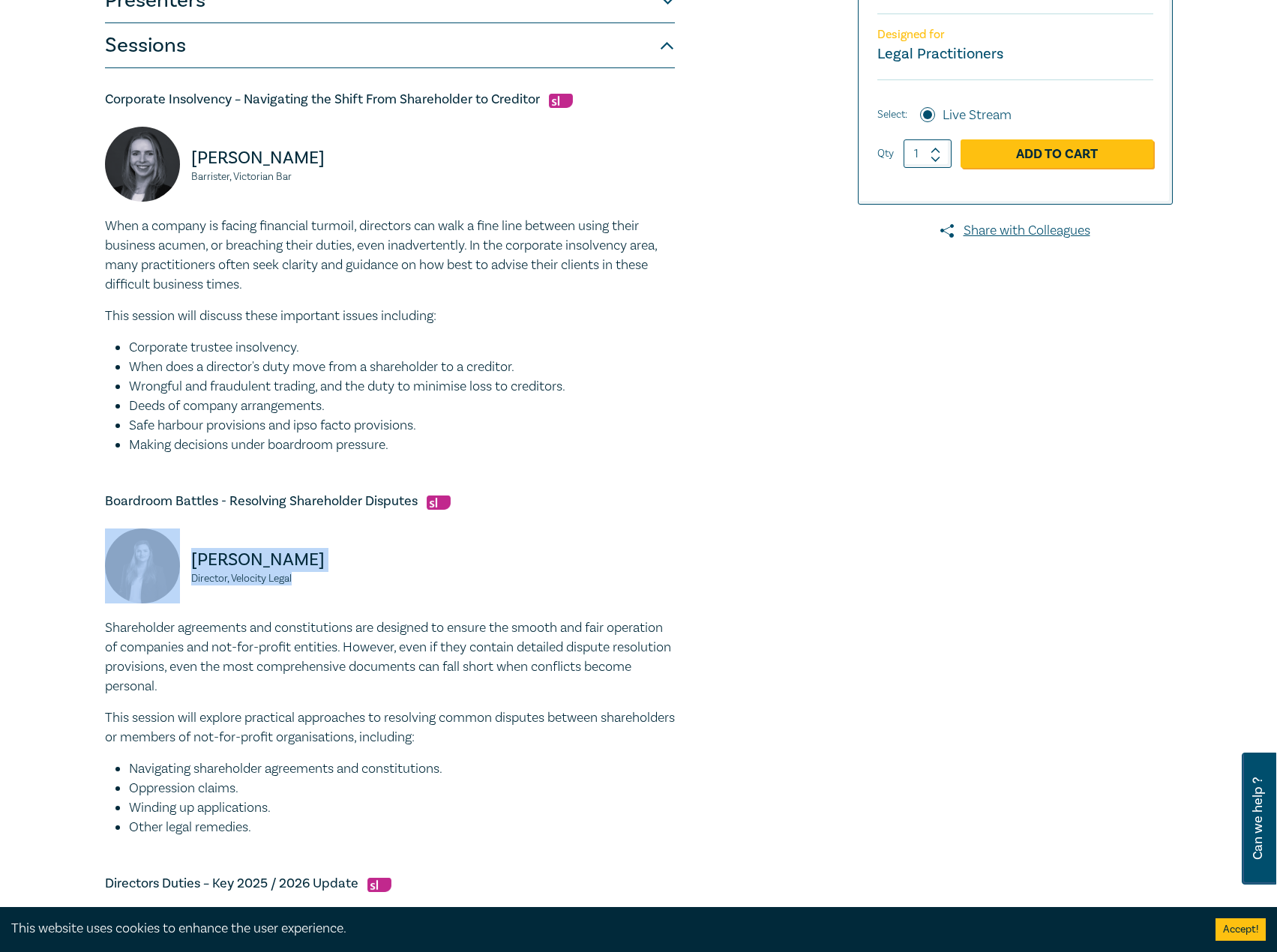
drag, startPoint x: 326, startPoint y: 580, endPoint x: 169, endPoint y: 560, distance: 158.3
click at [169, 560] on div "Jess Hill Director, Velocity Legal" at bounding box center [243, 574] width 276 height 90
copy div "Jess Hill Director, Velocity Legal"
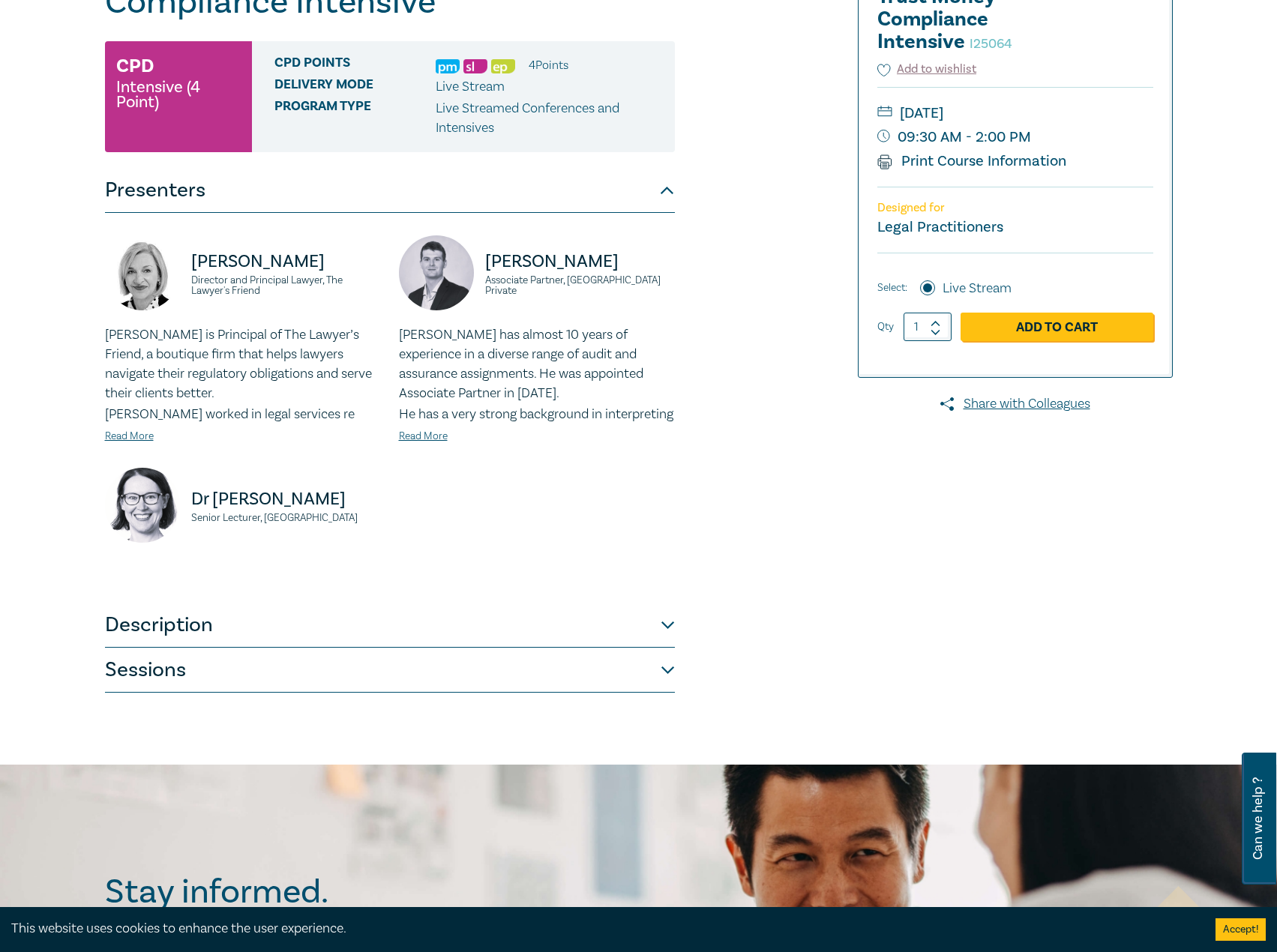
scroll to position [225, 0]
click at [313, 647] on button "Description" at bounding box center [391, 625] width 570 height 45
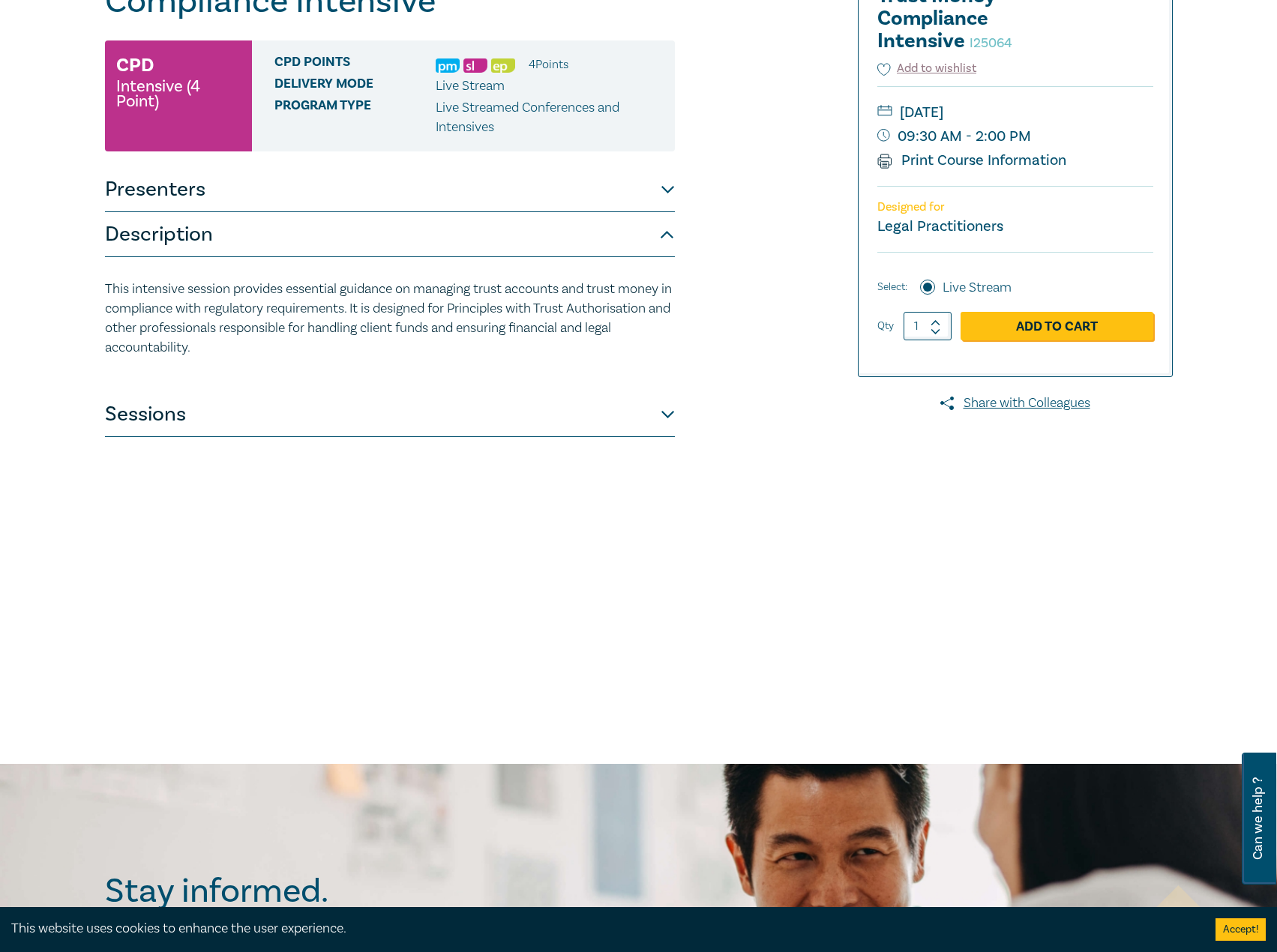
click at [320, 413] on button "Sessions" at bounding box center [391, 415] width 570 height 45
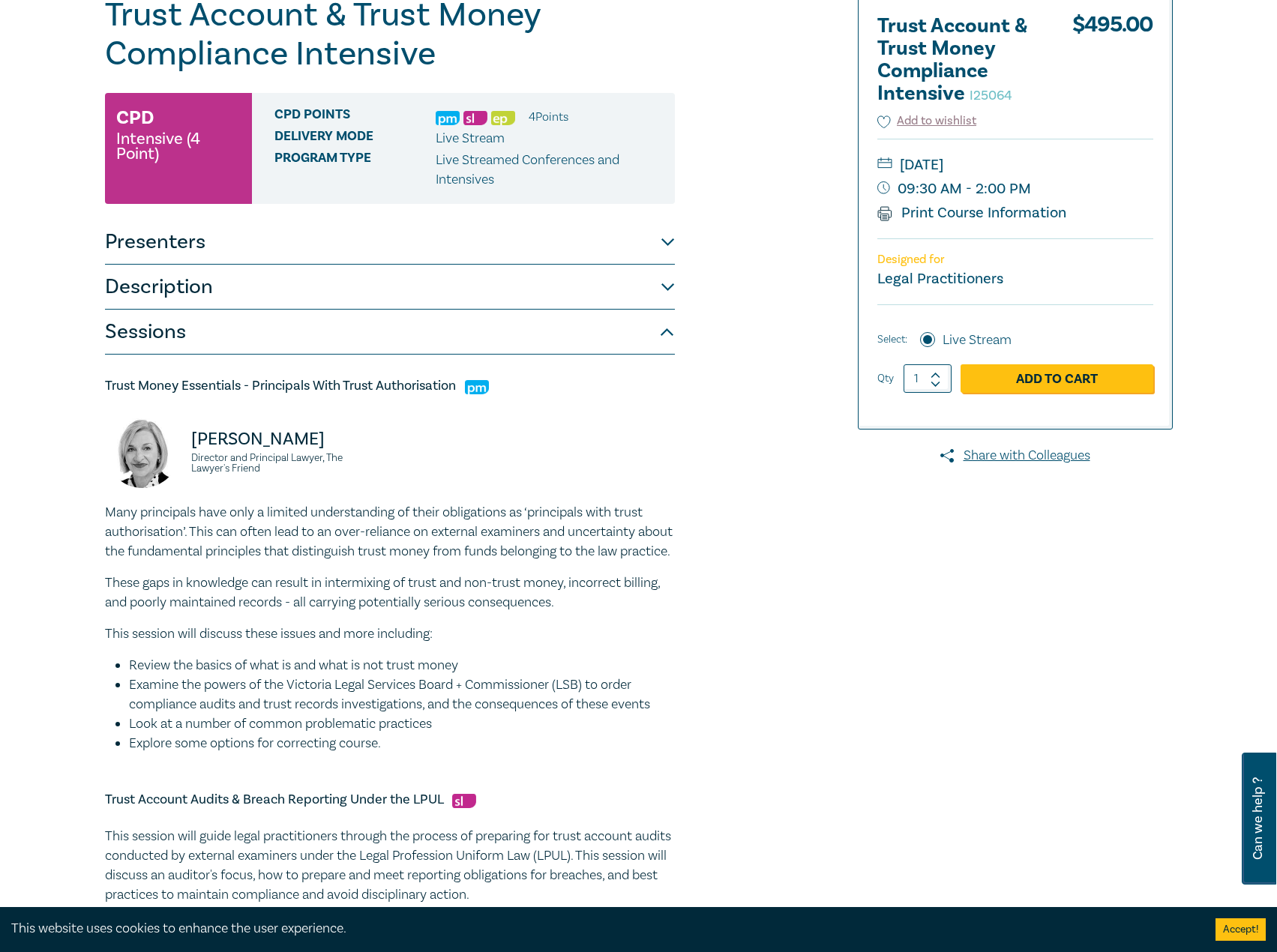
scroll to position [0, 0]
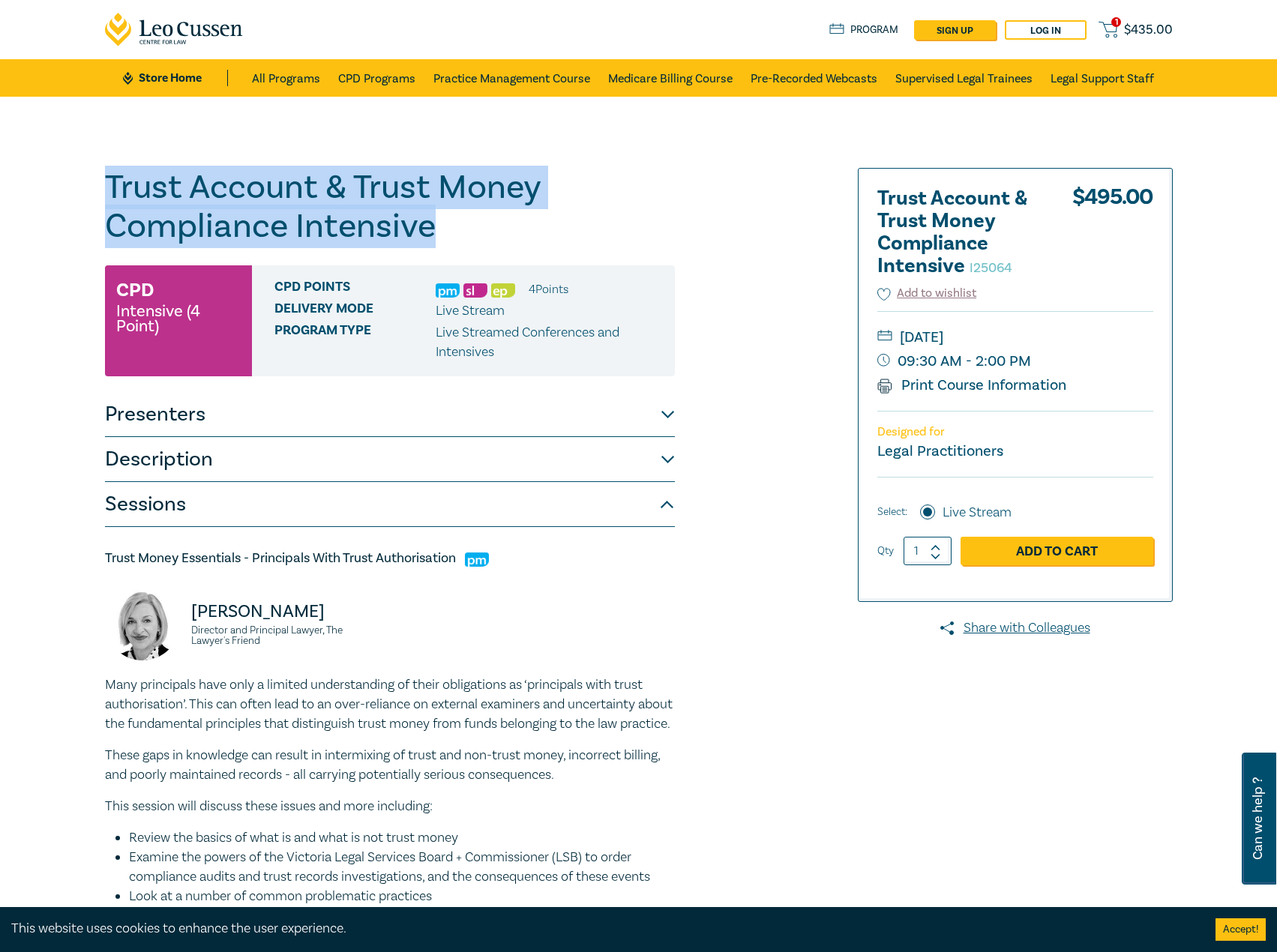
drag, startPoint x: 466, startPoint y: 235, endPoint x: 33, endPoint y: 187, distance: 435.7
copy h1 "Trust Account & Trust Money Compliance Intensive"
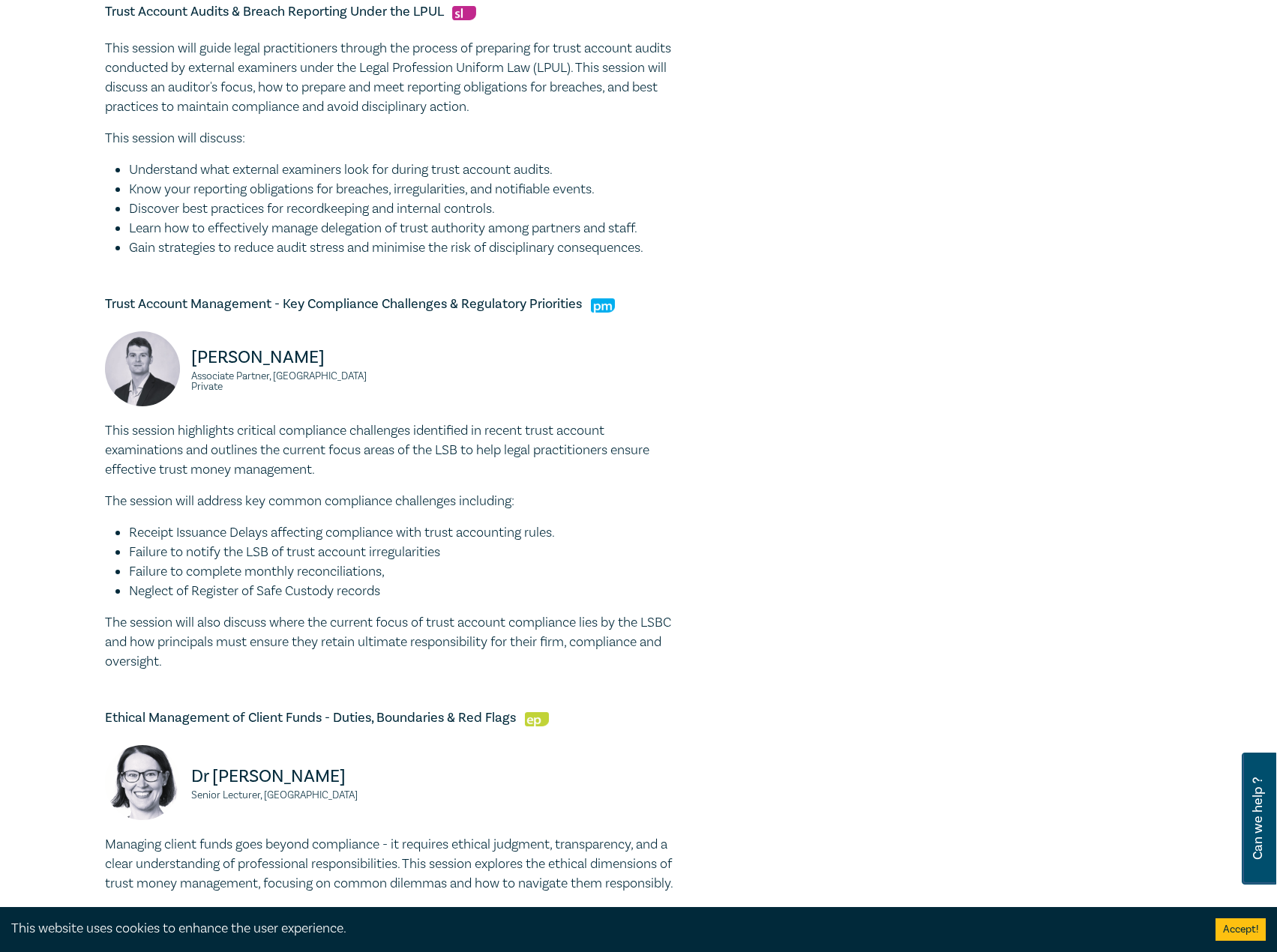
scroll to position [974, 0]
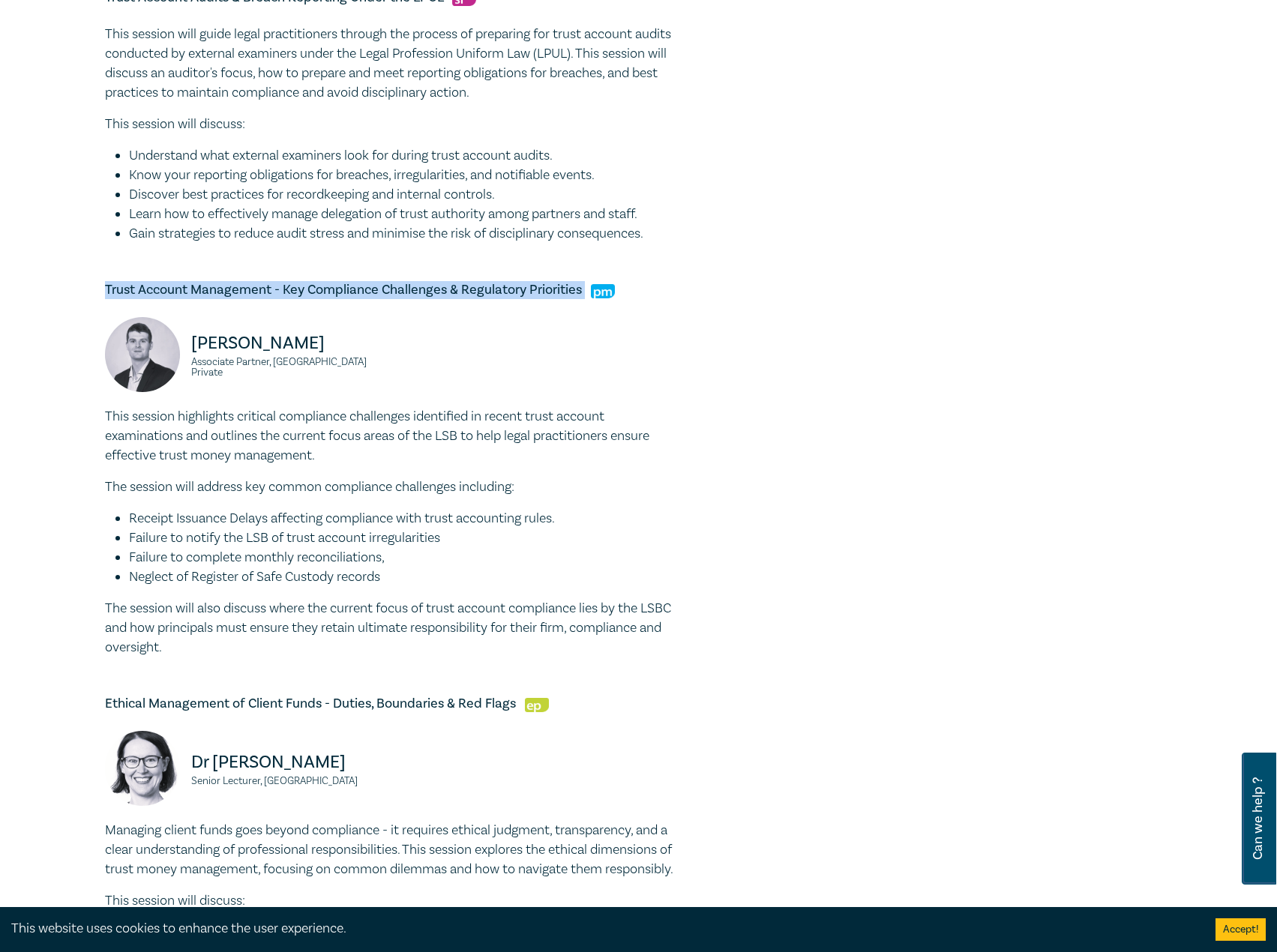
drag, startPoint x: 582, startPoint y: 313, endPoint x: 174, endPoint y: 308, distance: 408.0
click at [73, 309] on div "Trust Account & Trust Money Compliance Intensive I25064 CPD Intensive (4 Point)…" at bounding box center [638, 154] width 1277 height 2063
copy h5 "Trust Account Management - Key Compliance Challenges & Regulatory Priorities"
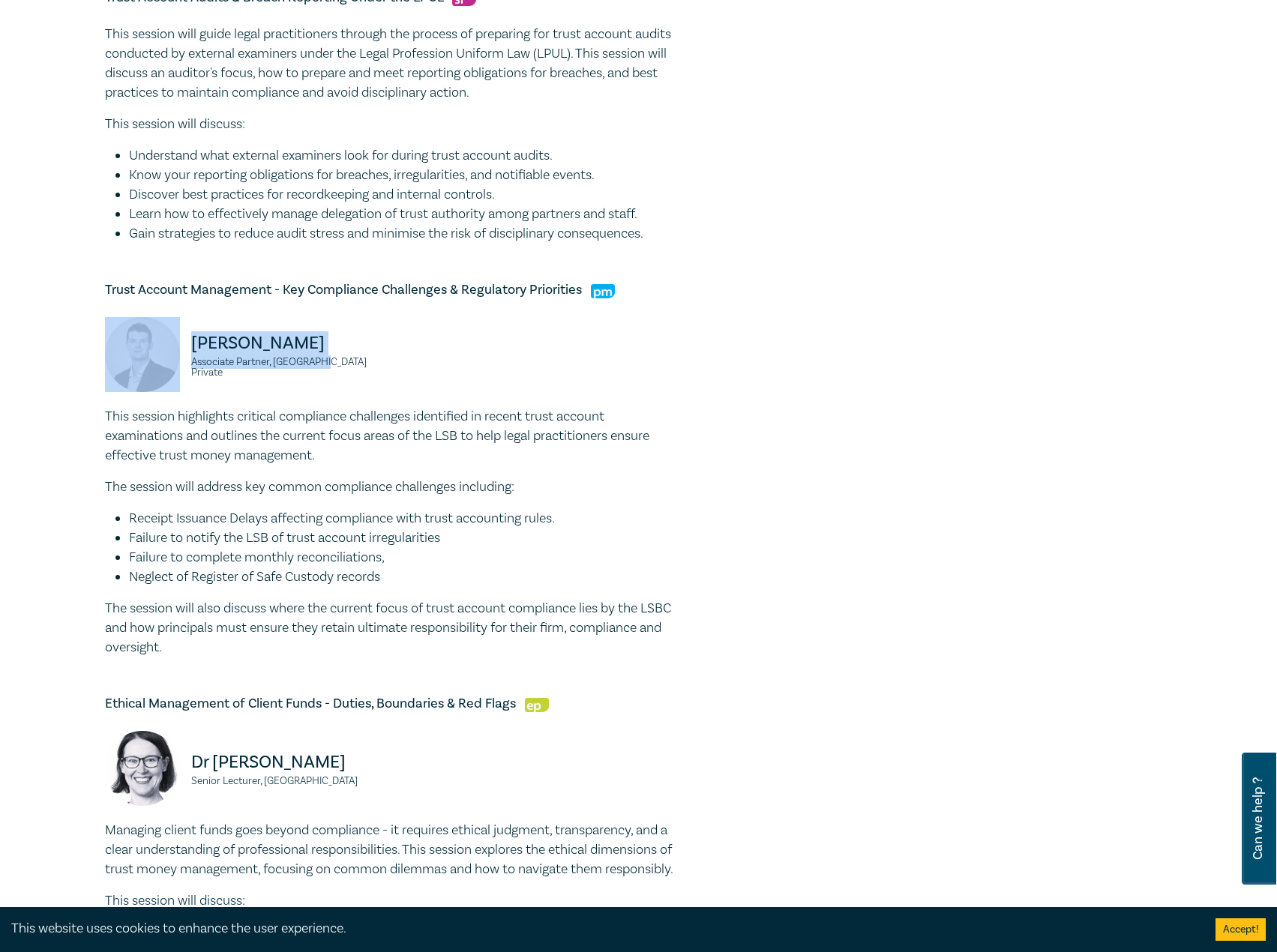
drag, startPoint x: 366, startPoint y: 394, endPoint x: 156, endPoint y: 375, distance: 210.9
click at [156, 375] on div "Alex Young Associate Partner, BG Private" at bounding box center [243, 362] width 276 height 90
copy div "Alex Young Associate Partner, BG Private"
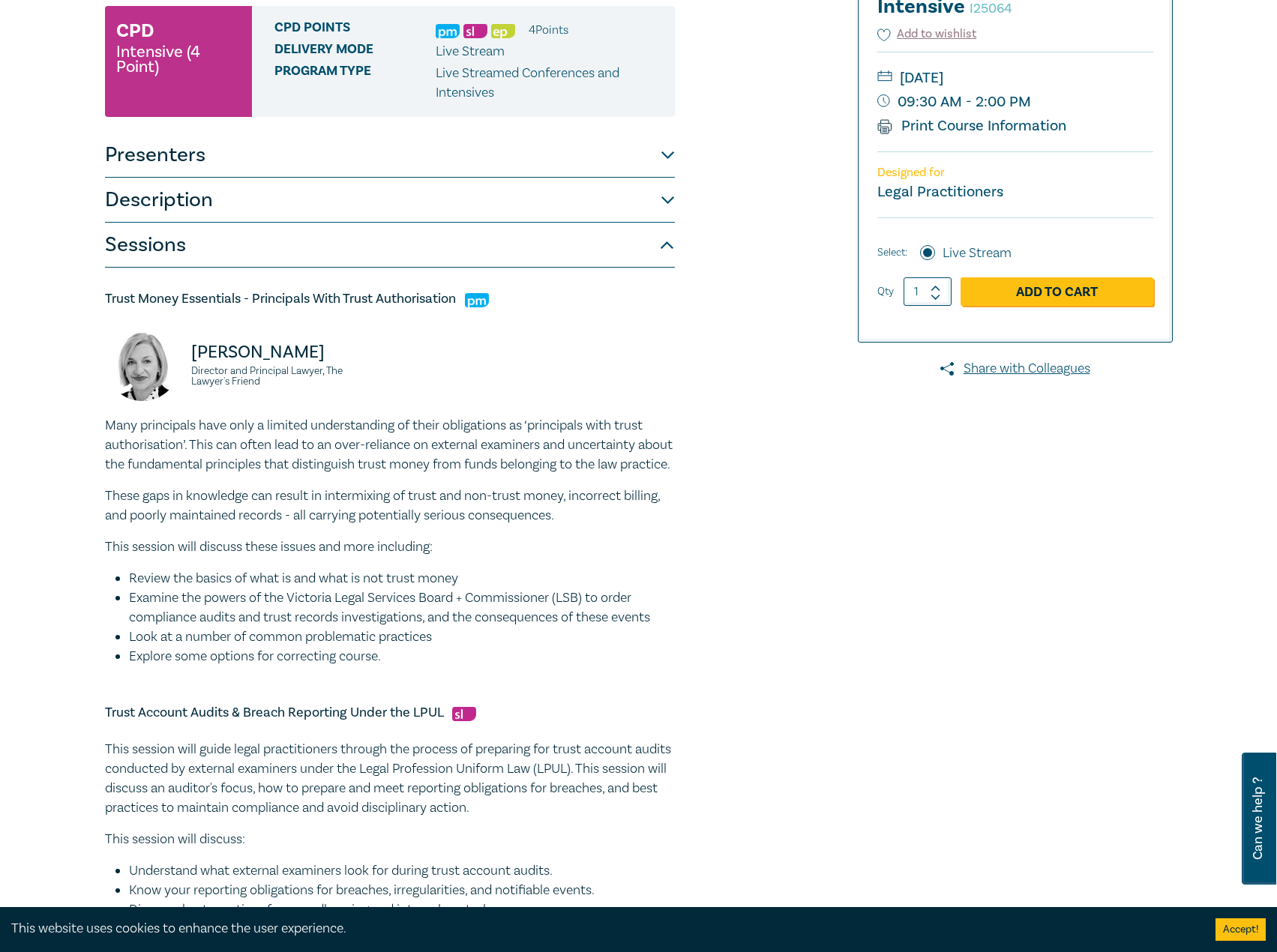
scroll to position [375, 0]
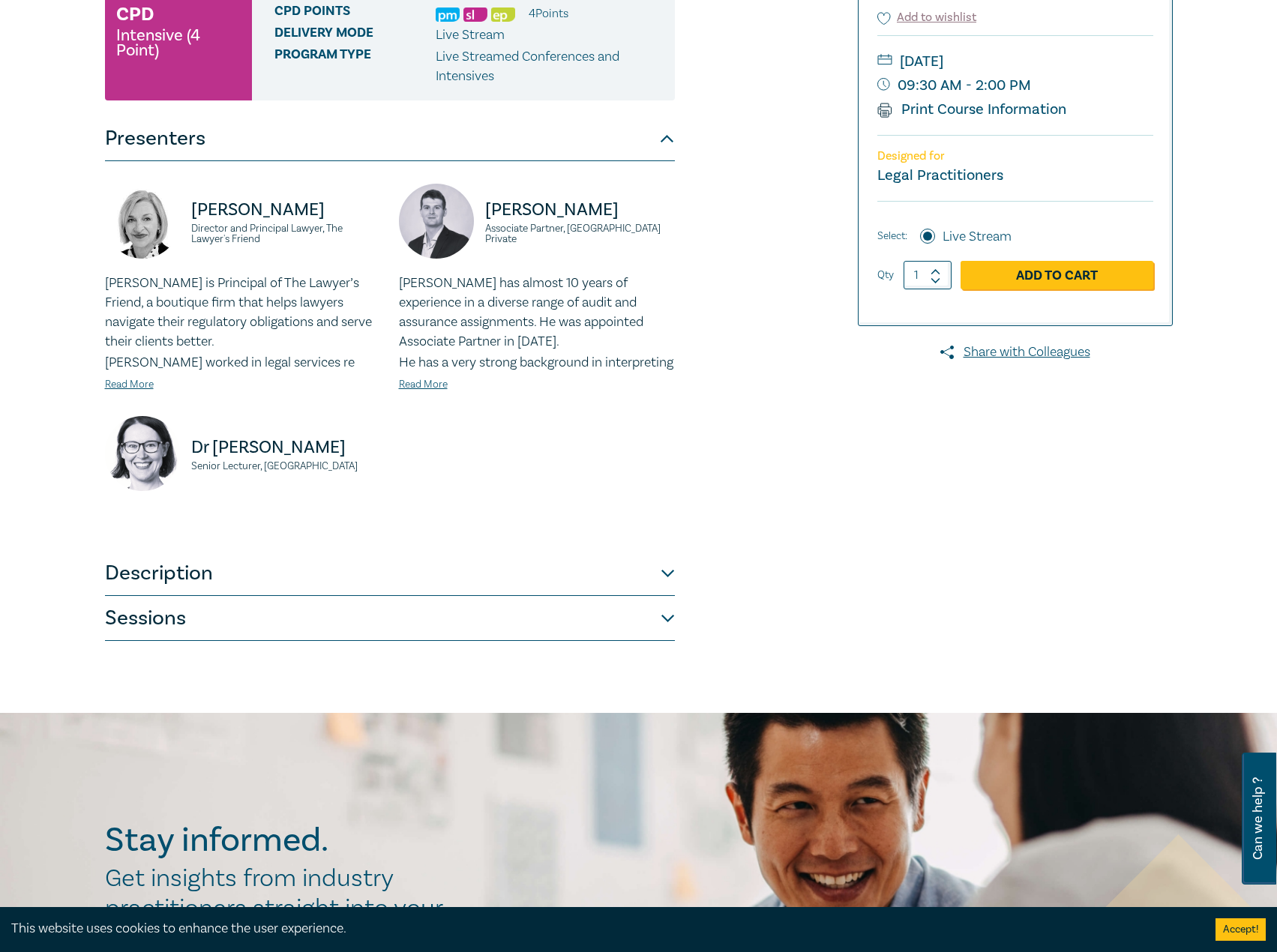
scroll to position [300, 0]
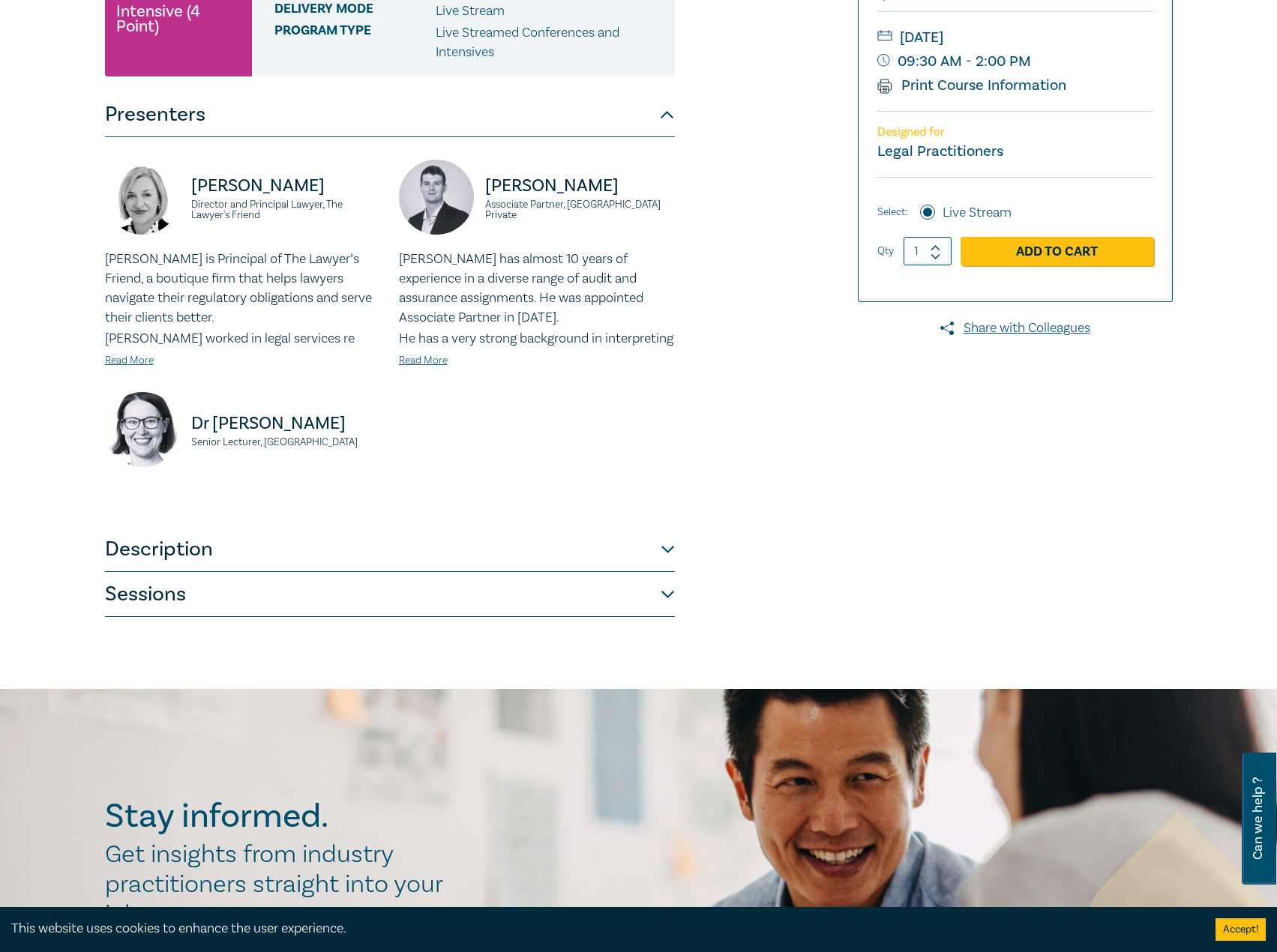
click at [596, 572] on button "Description" at bounding box center [391, 549] width 570 height 45
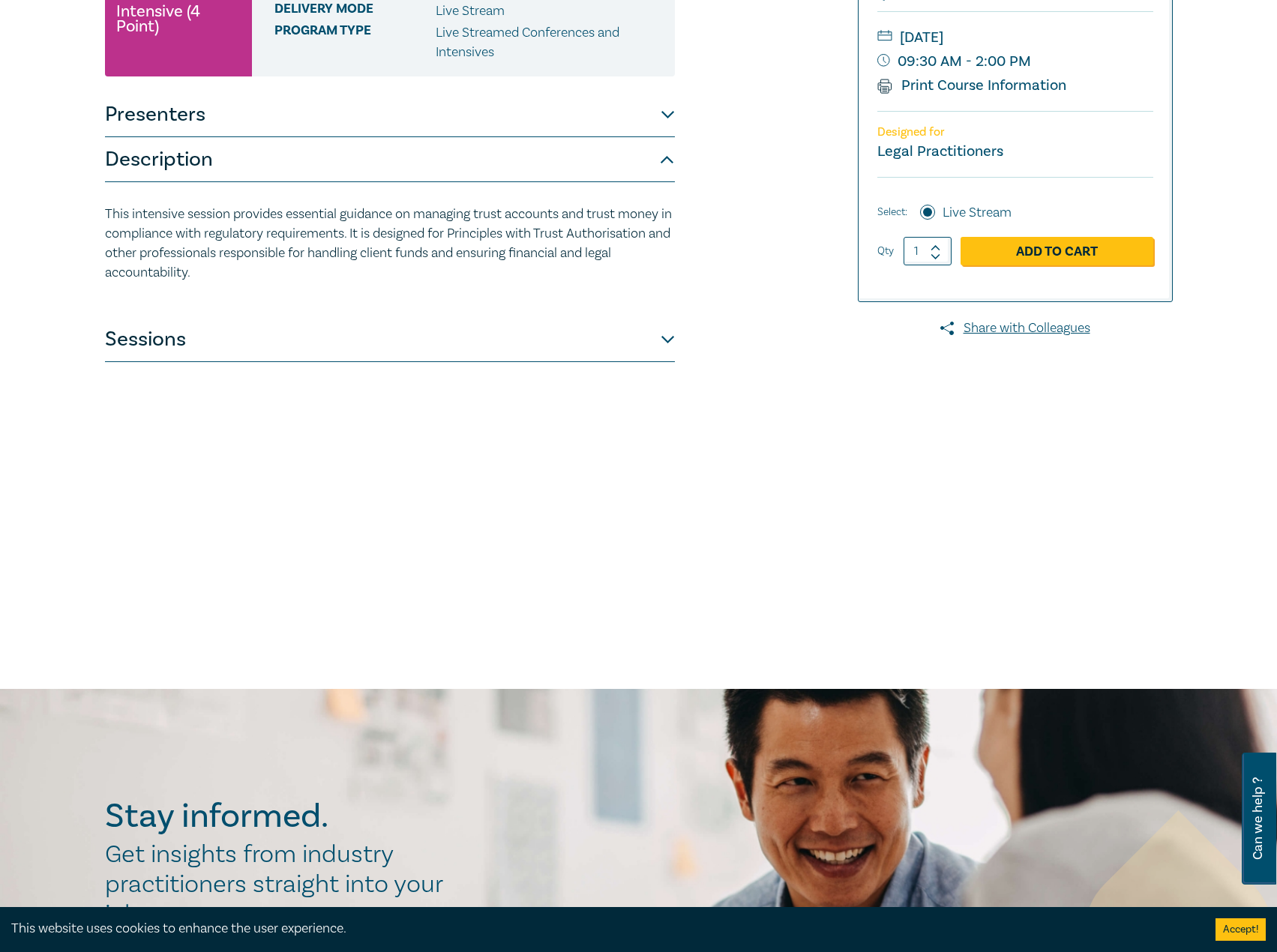
click at [625, 350] on button "Sessions" at bounding box center [391, 340] width 570 height 45
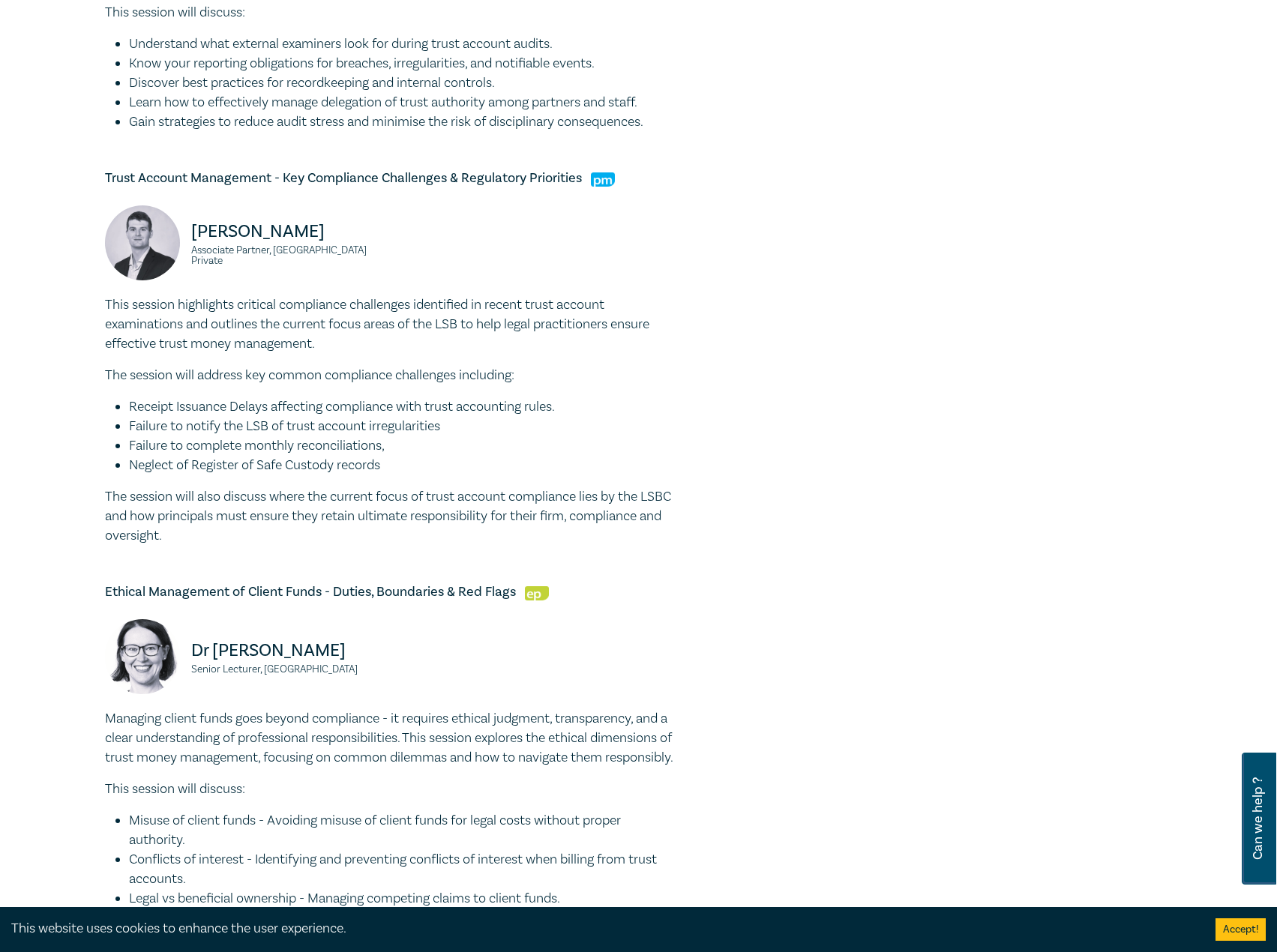
scroll to position [1050, 0]
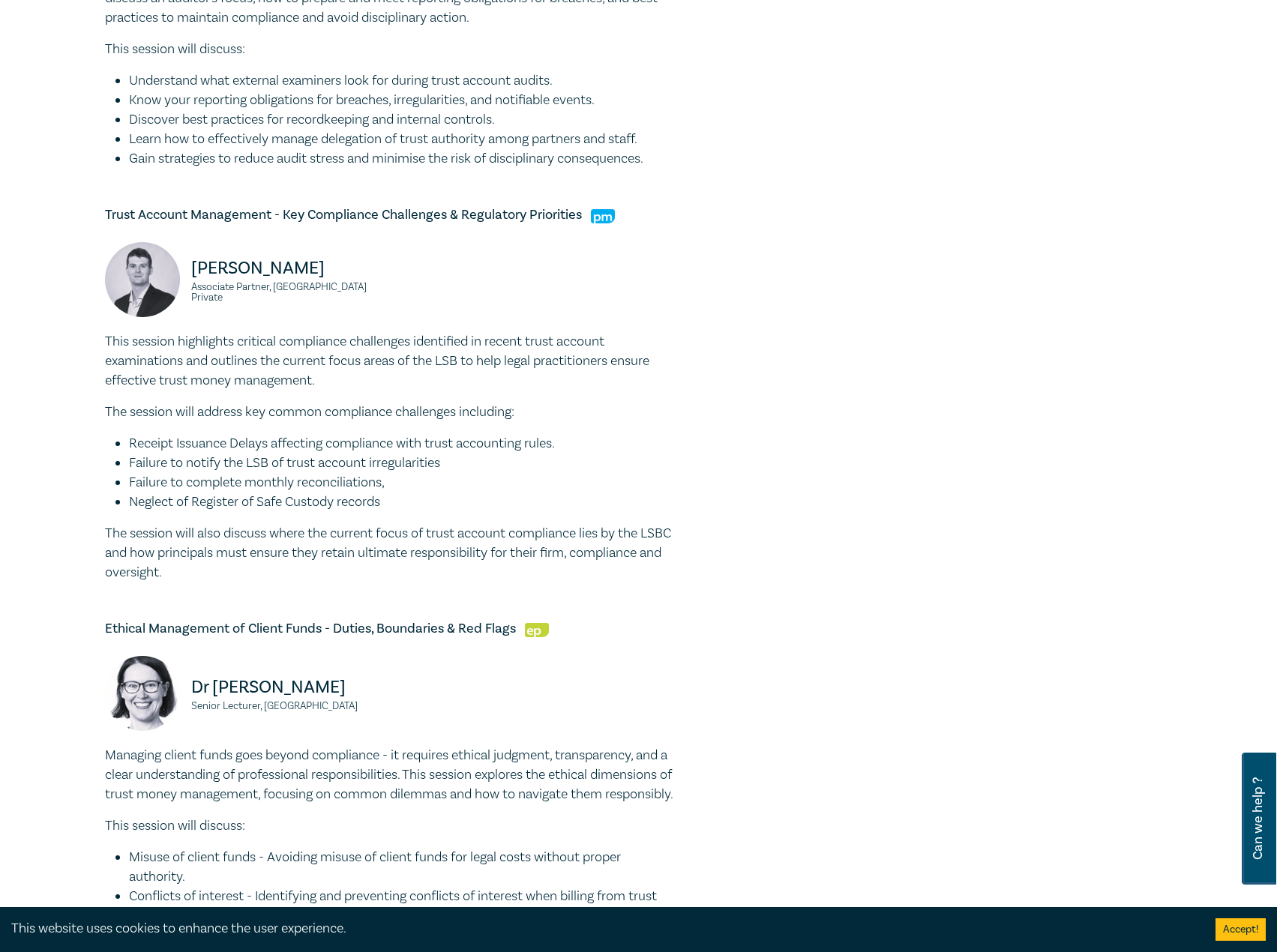
click at [784, 241] on div "Trust Account & Trust Money Compliance Intensive I25064 CPD Intensive (4 Point)…" at bounding box center [458, 78] width 724 height 1920
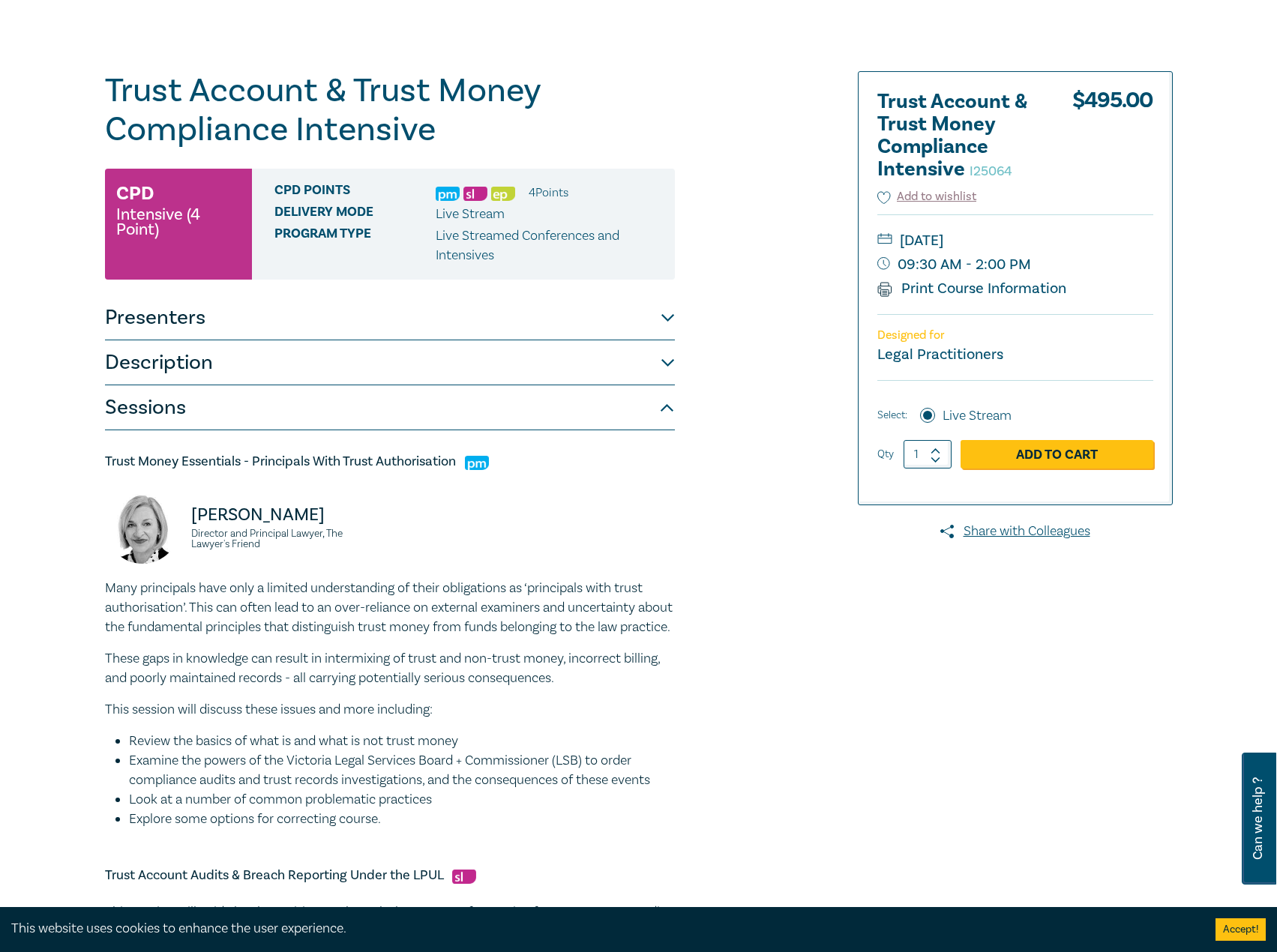
scroll to position [0, 0]
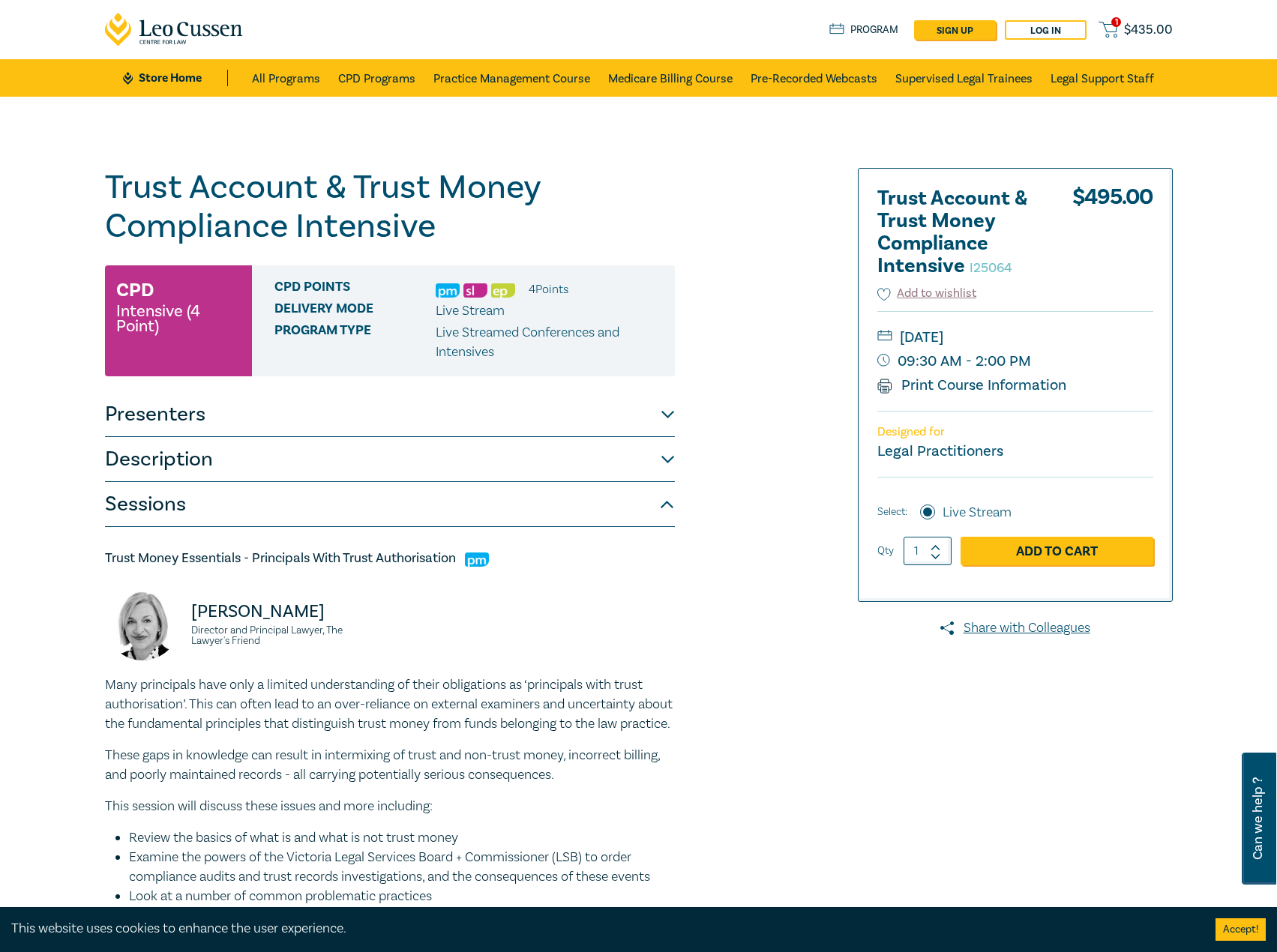
click at [160, 77] on link "Store Home" at bounding box center [175, 78] width 105 height 16
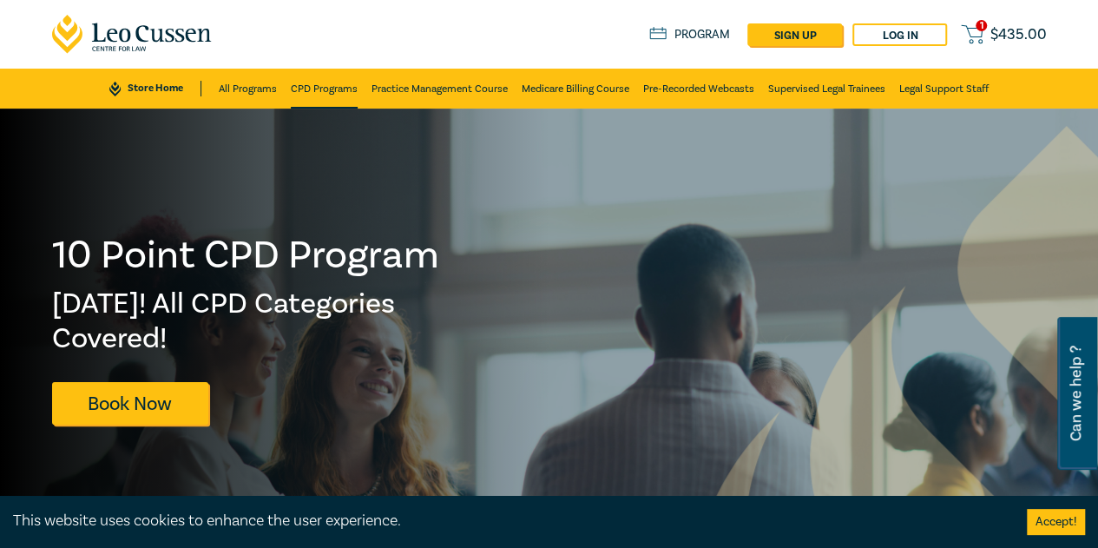
click at [344, 82] on link "CPD Programs" at bounding box center [324, 89] width 67 height 40
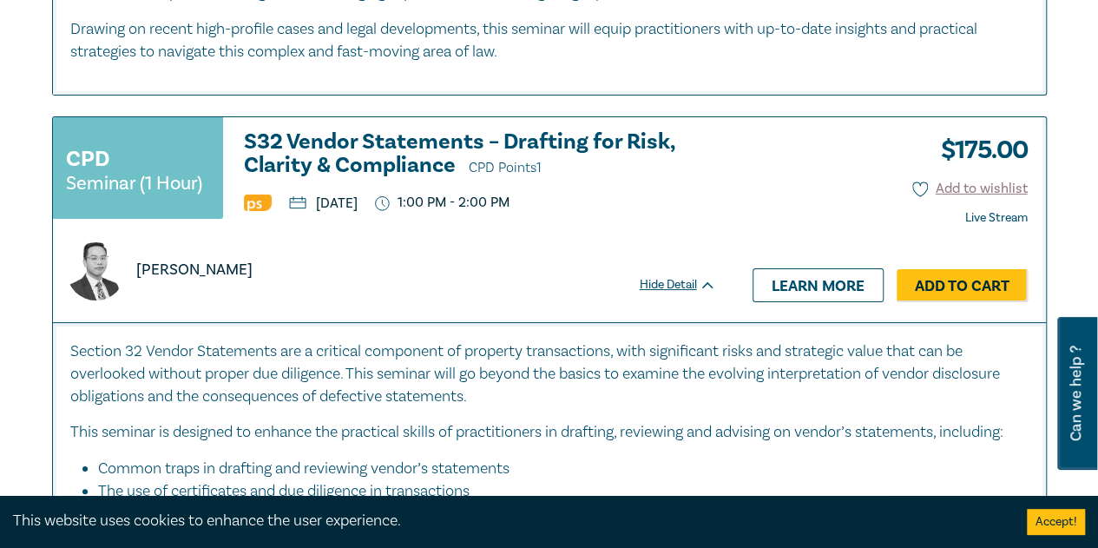
scroll to position [3298, 0]
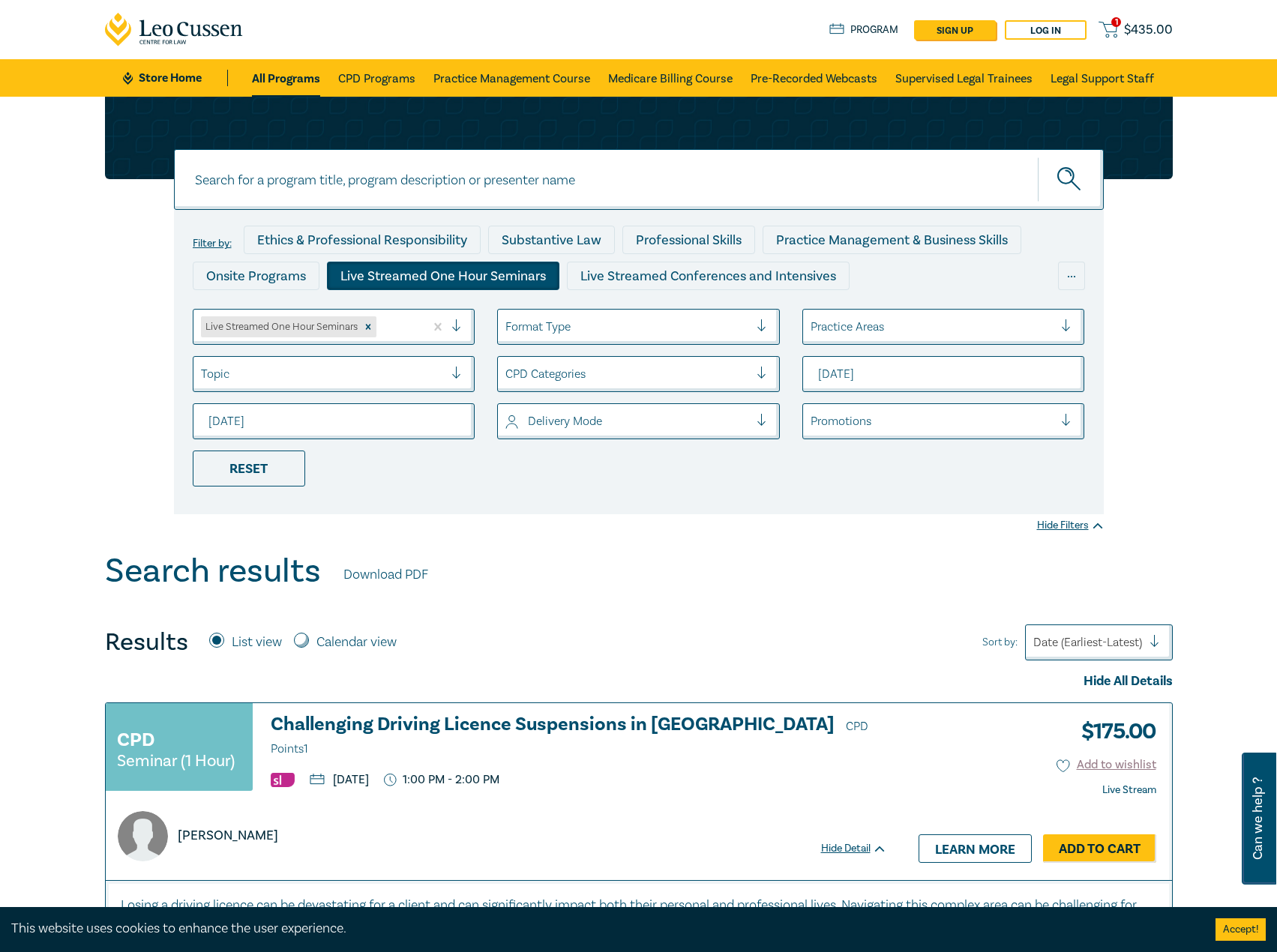
click at [195, 83] on link "Store Home" at bounding box center [175, 78] width 105 height 16
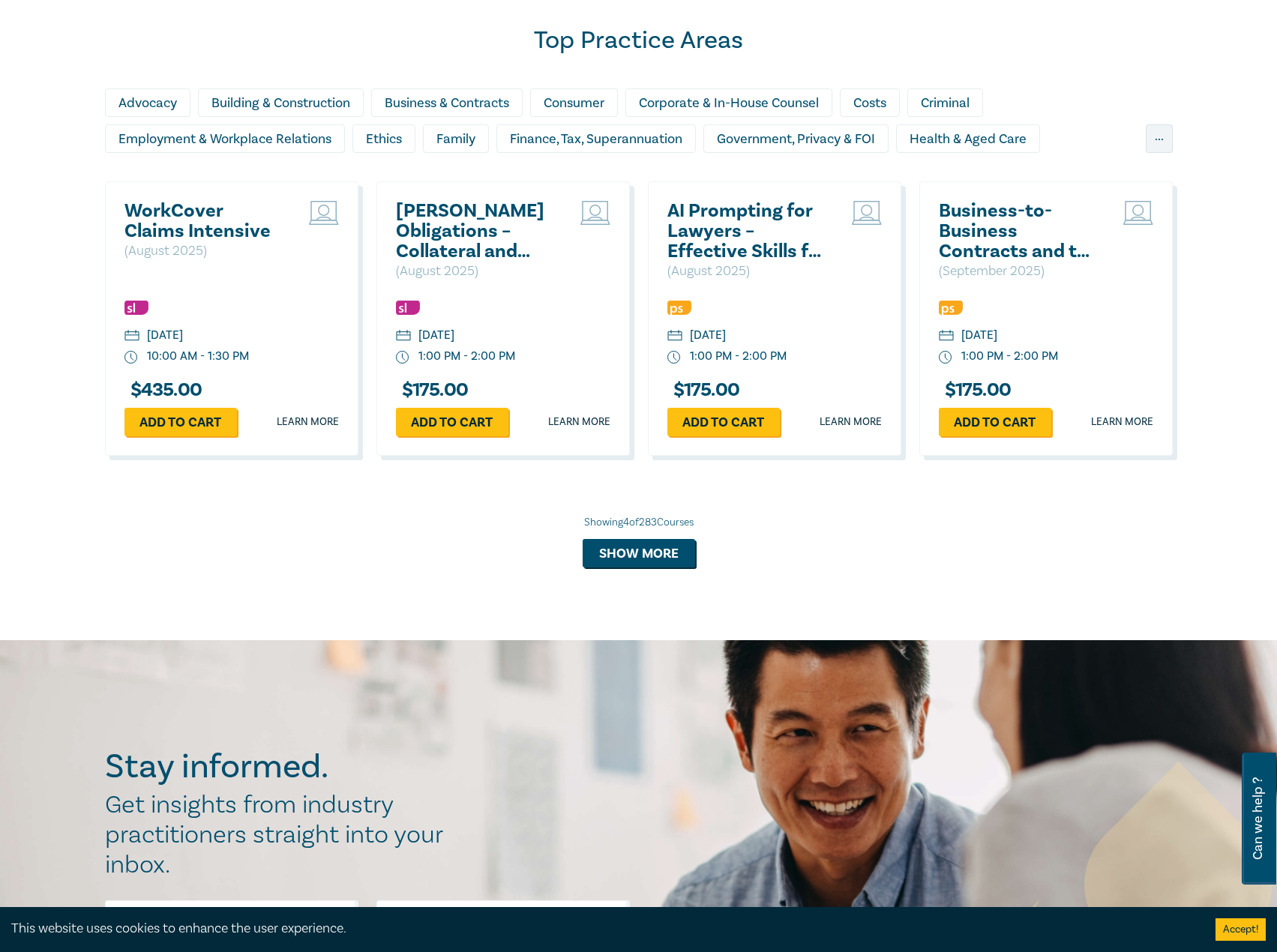
scroll to position [974, 0]
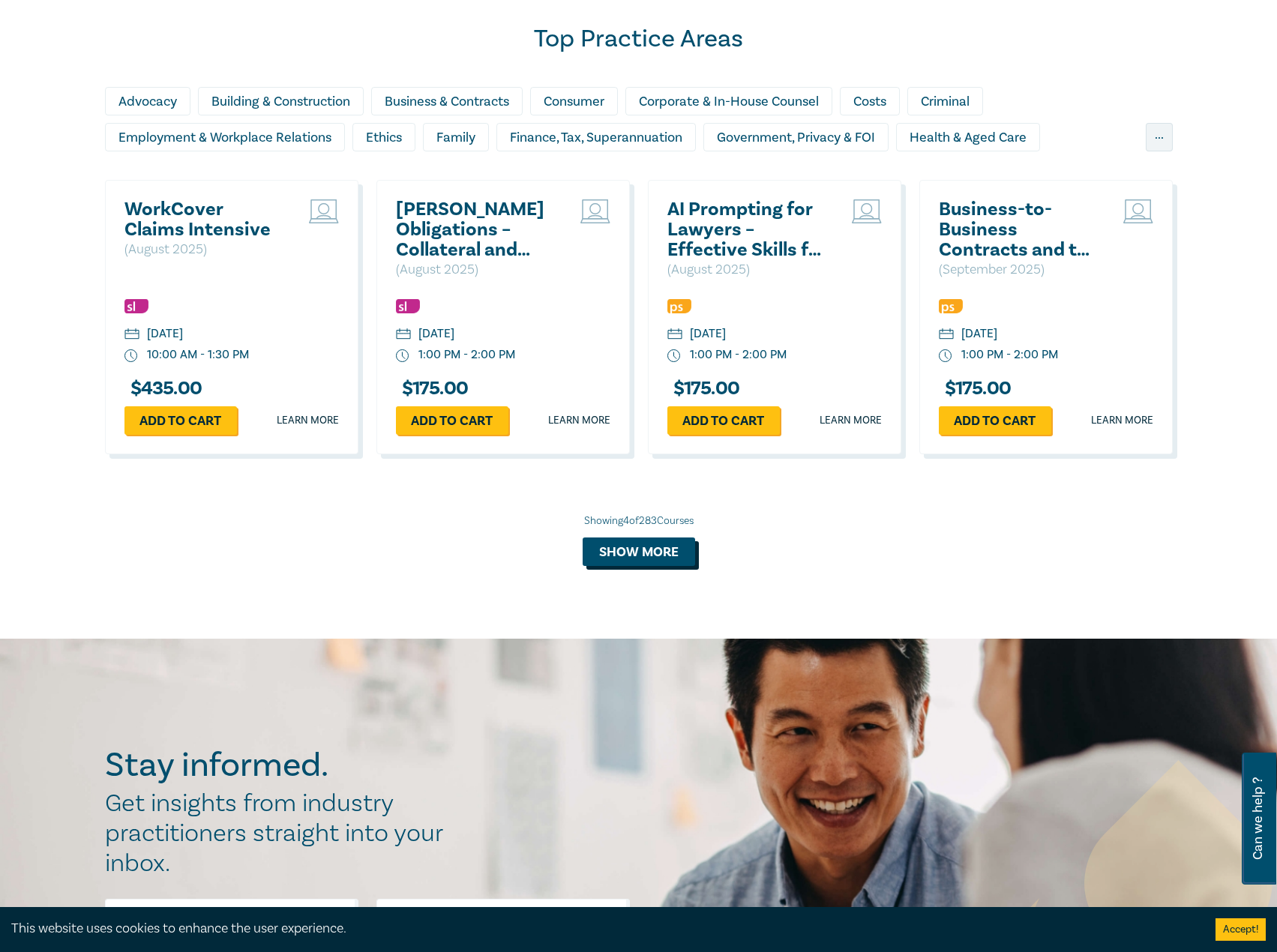
click at [670, 543] on button "Show more" at bounding box center [638, 551] width 112 height 29
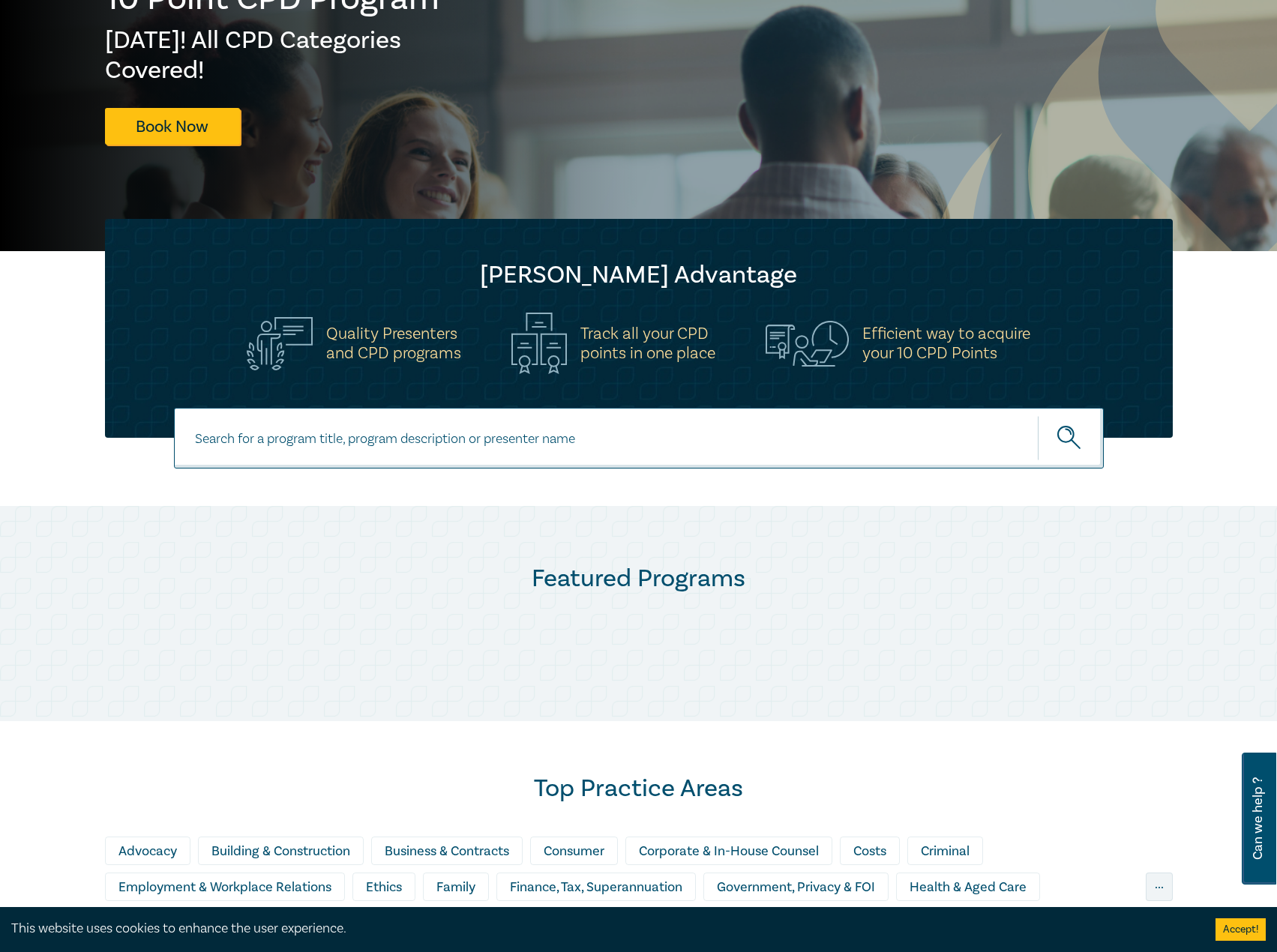
scroll to position [0, 0]
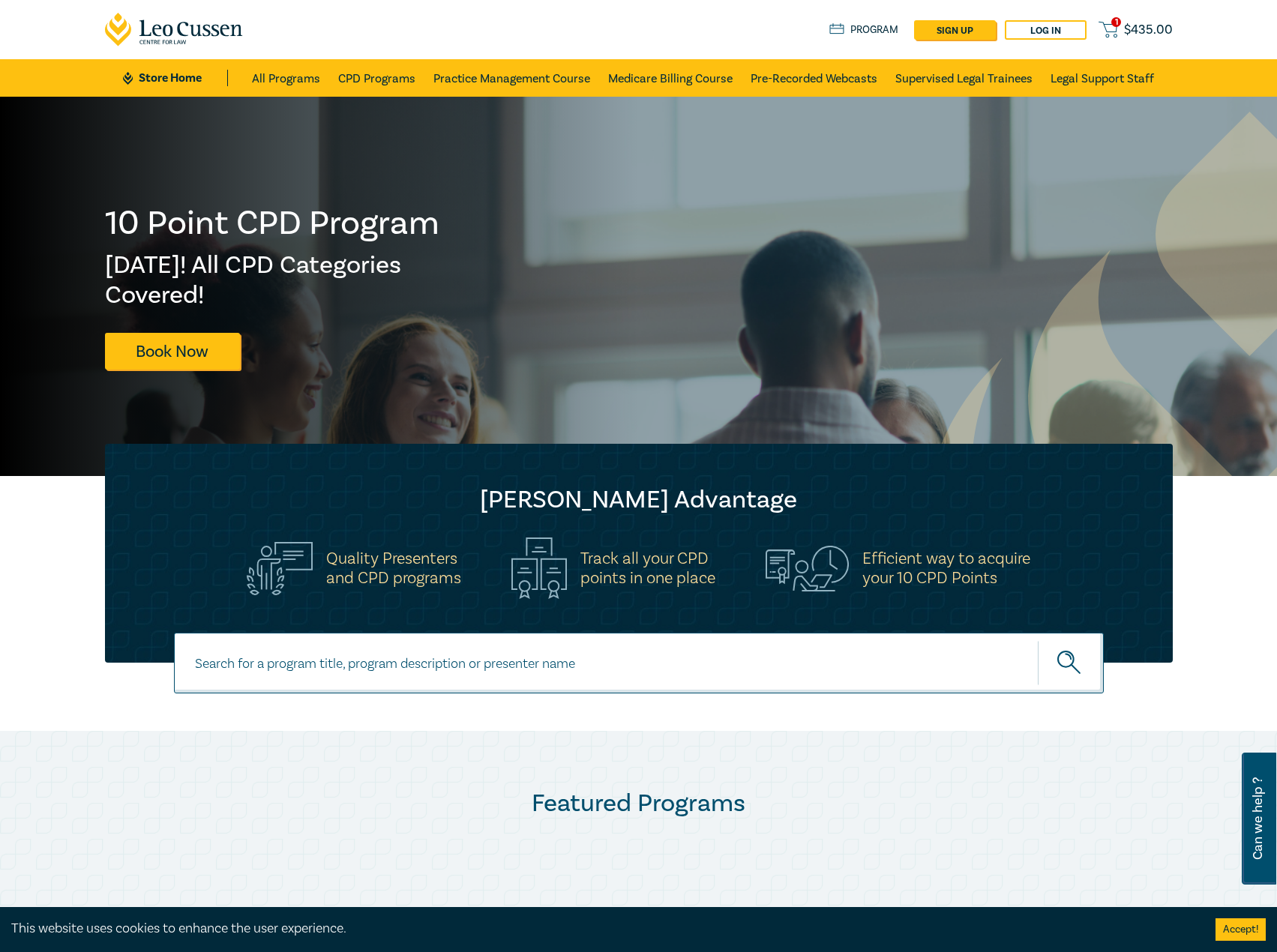
click at [177, 74] on link "Store Home" at bounding box center [175, 78] width 105 height 16
click at [285, 73] on link "All Programs" at bounding box center [286, 78] width 68 height 37
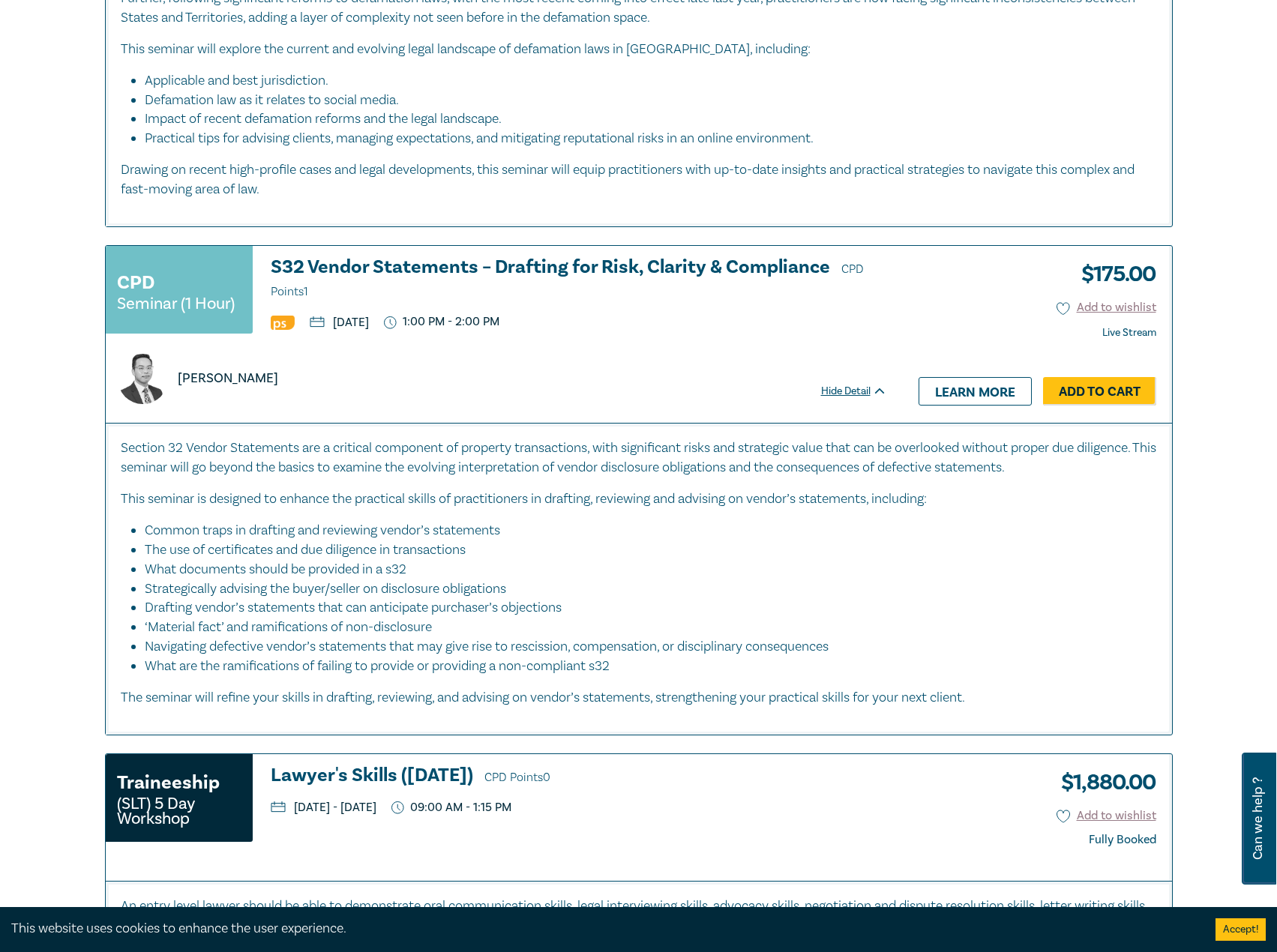
scroll to position [2474, 0]
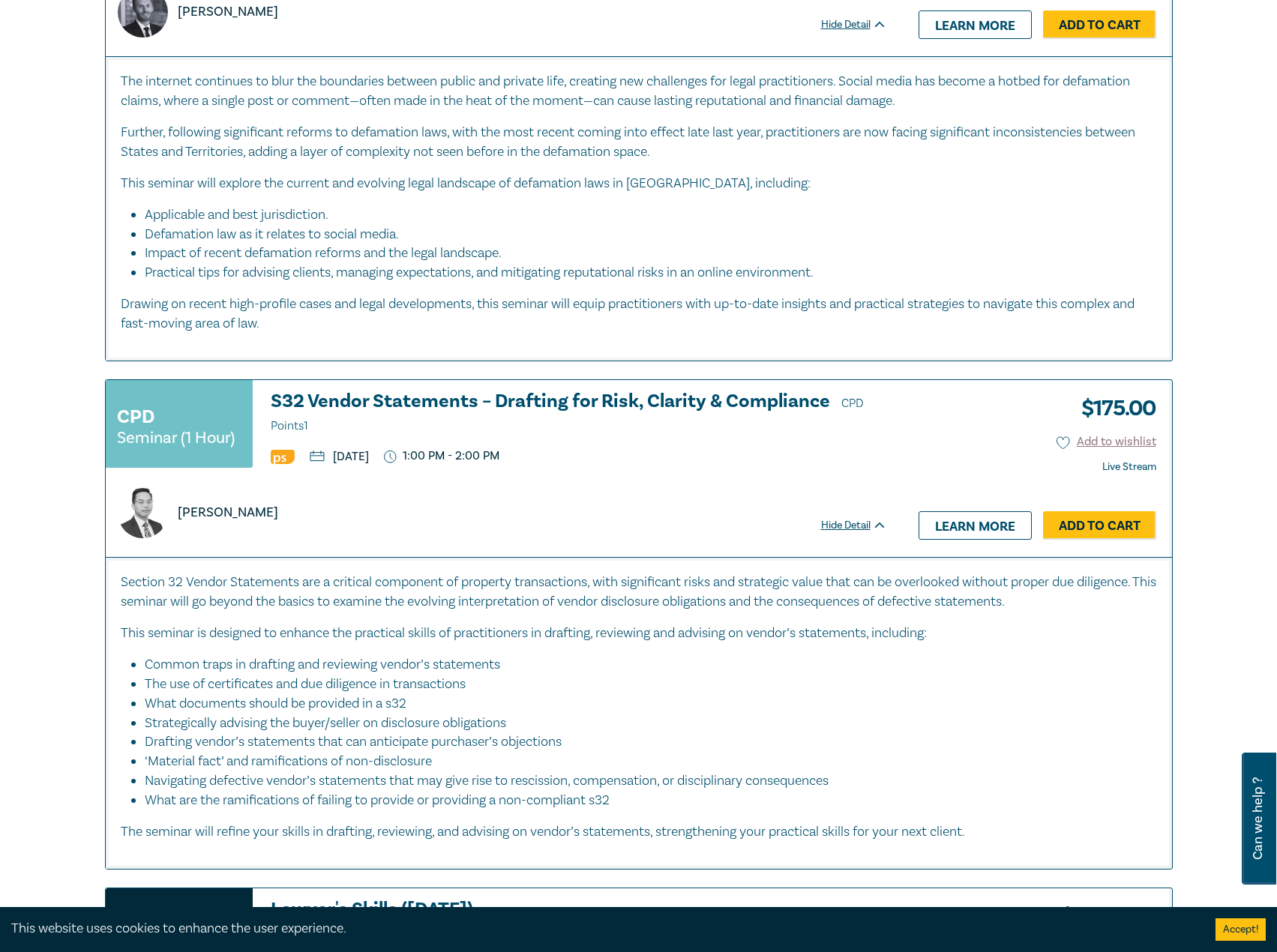
click at [393, 391] on h3 "S32 Vendor Statements – Drafting for Risk, Clarity & Compliance CPD Points 1" at bounding box center [578, 414] width 616 height 45
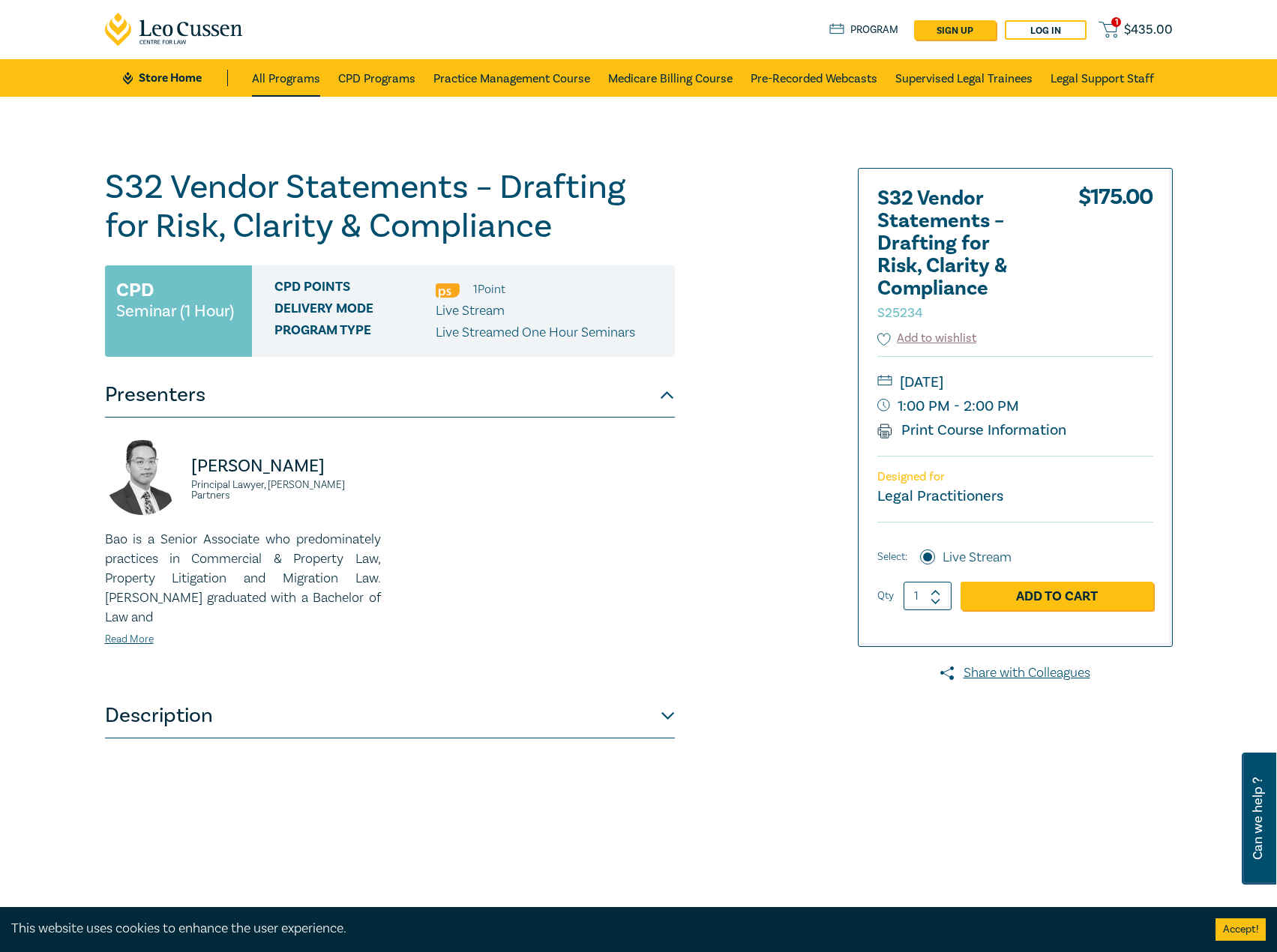
click at [294, 83] on link "All Programs" at bounding box center [286, 78] width 68 height 37
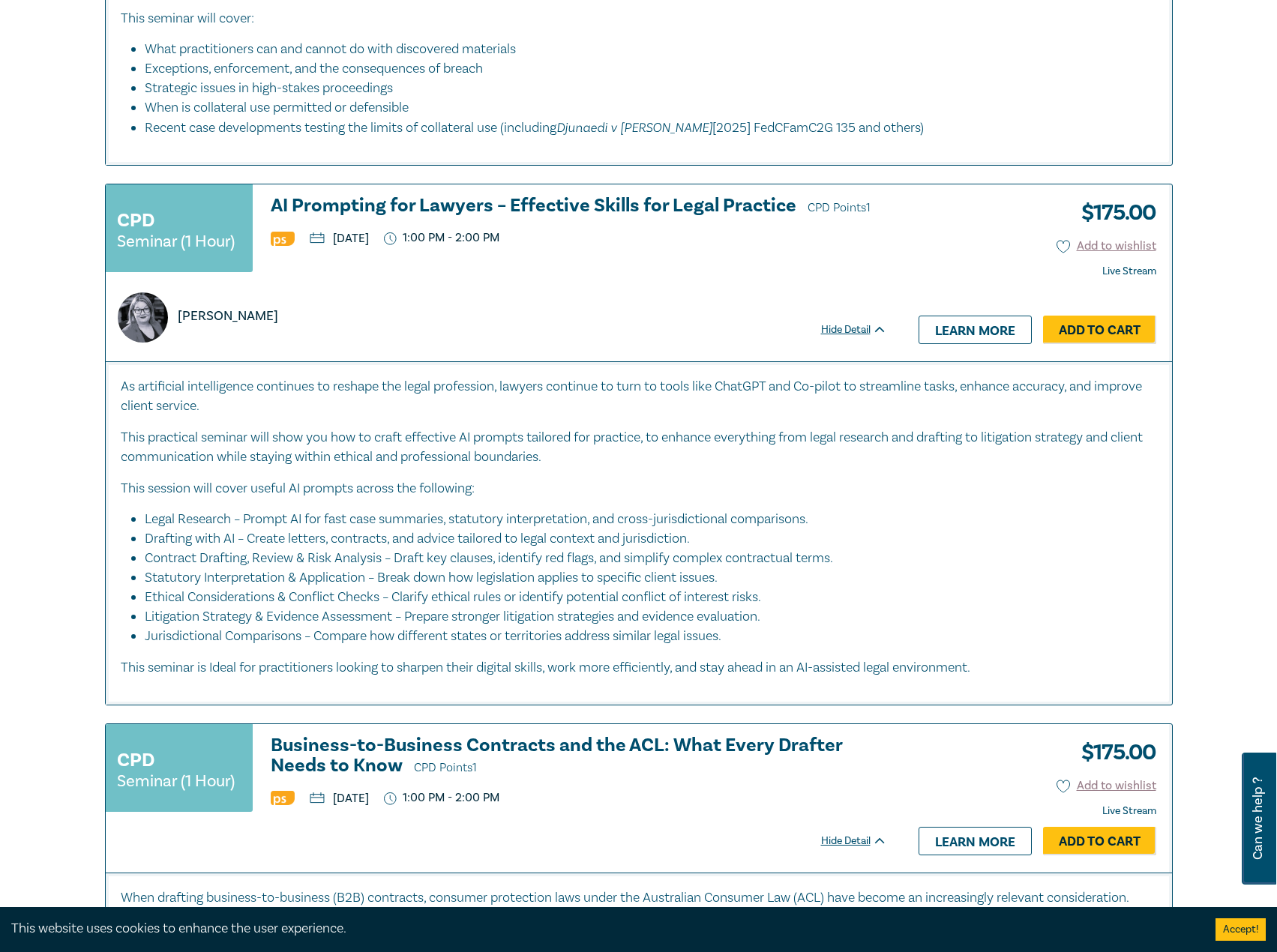
scroll to position [1200, 0]
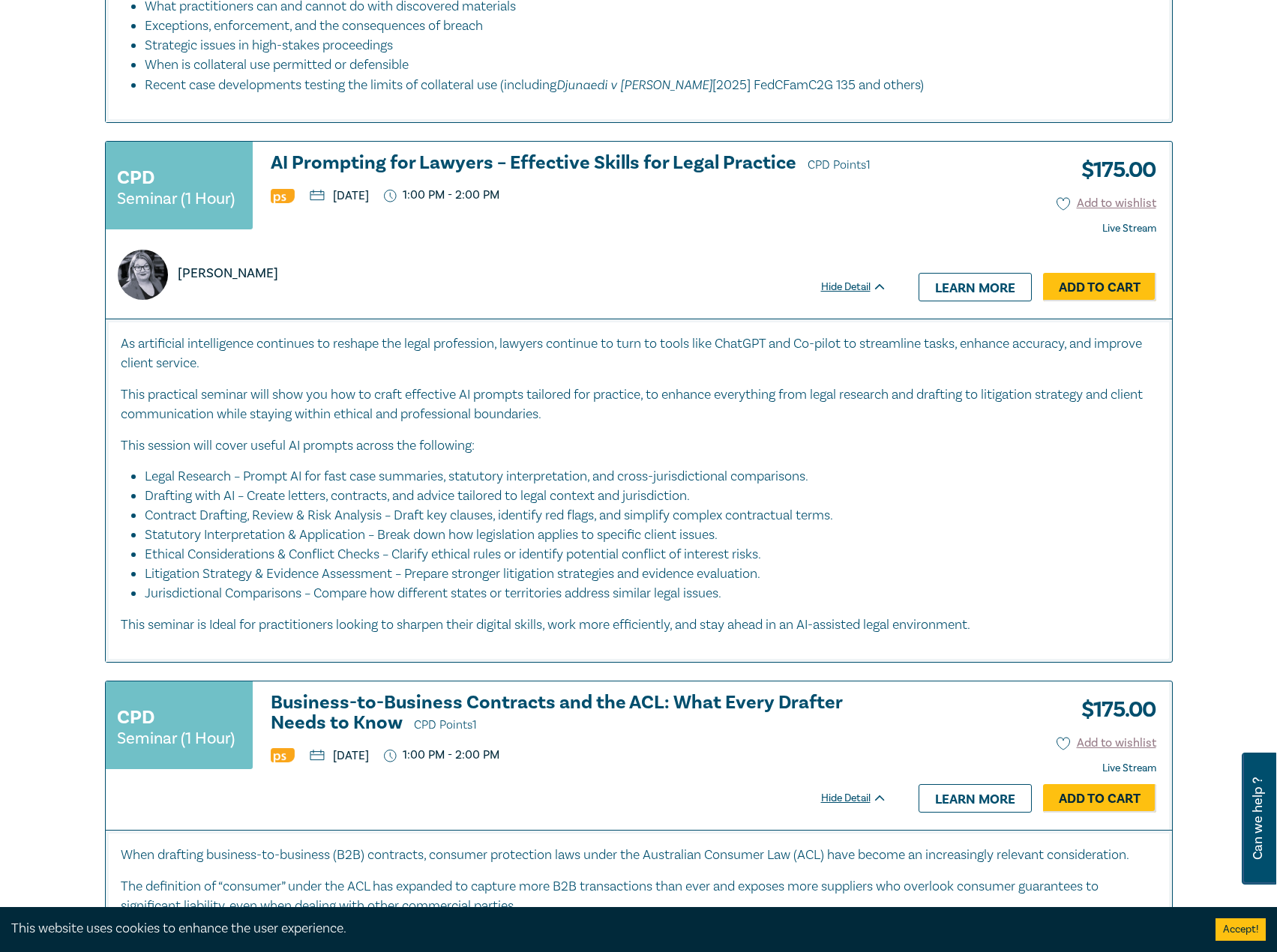
click at [500, 153] on h3 "AI Prompting for Lawyers – Effective Skills for Legal Practice CPD Points 1" at bounding box center [578, 164] width 616 height 22
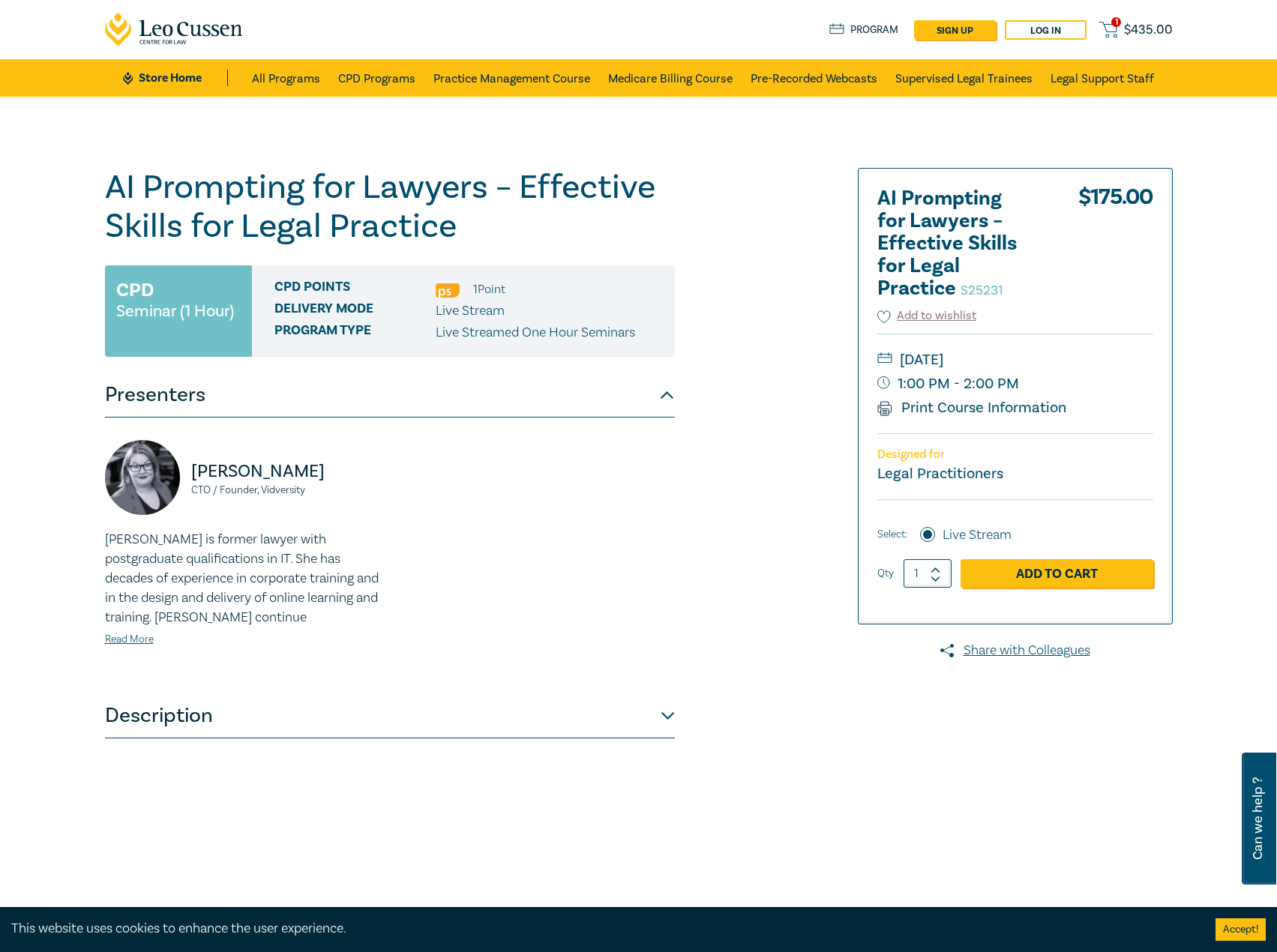
click at [429, 725] on button "Description" at bounding box center [391, 716] width 570 height 45
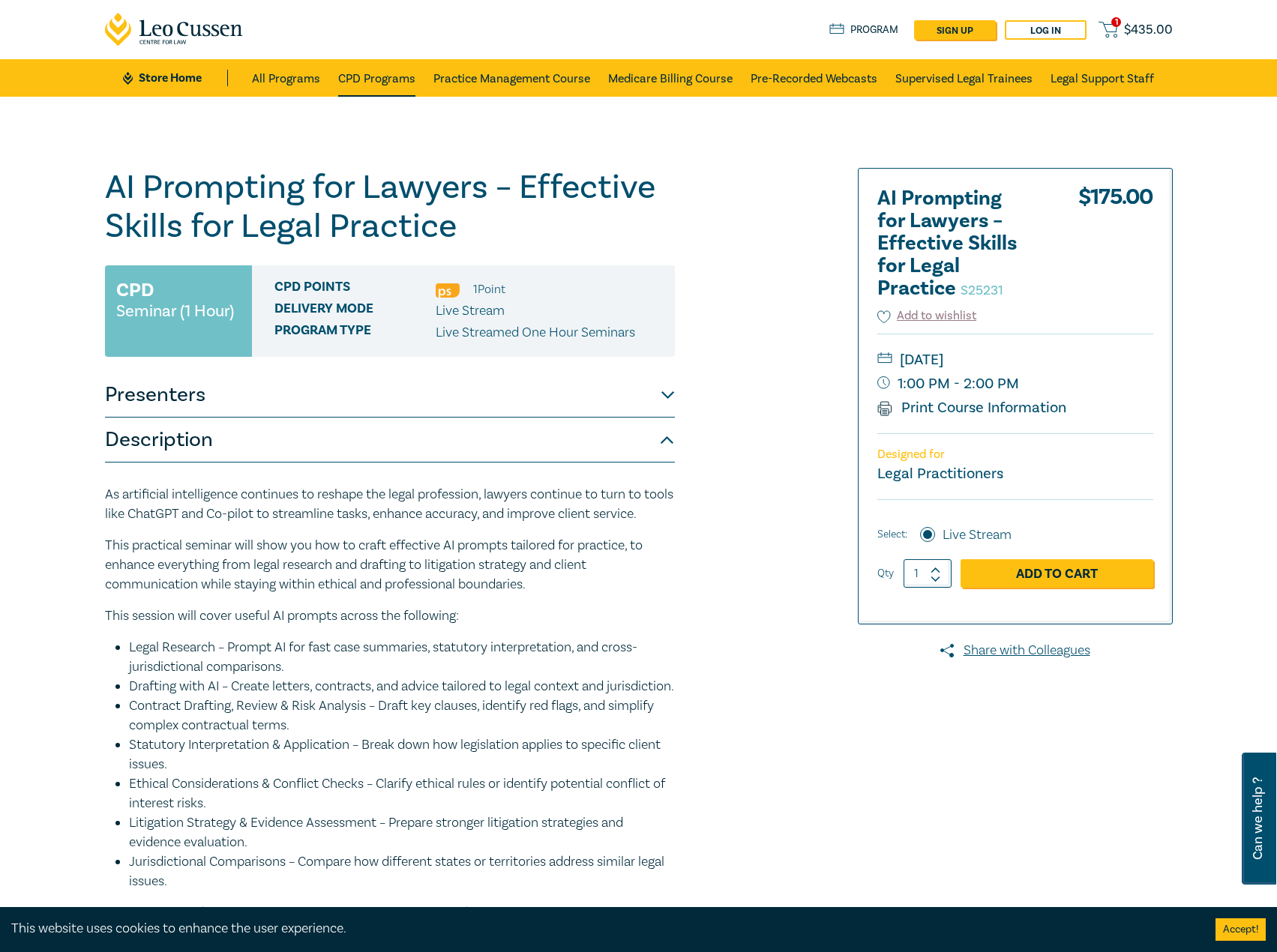
click at [361, 73] on link "CPD Programs" at bounding box center [376, 78] width 77 height 37
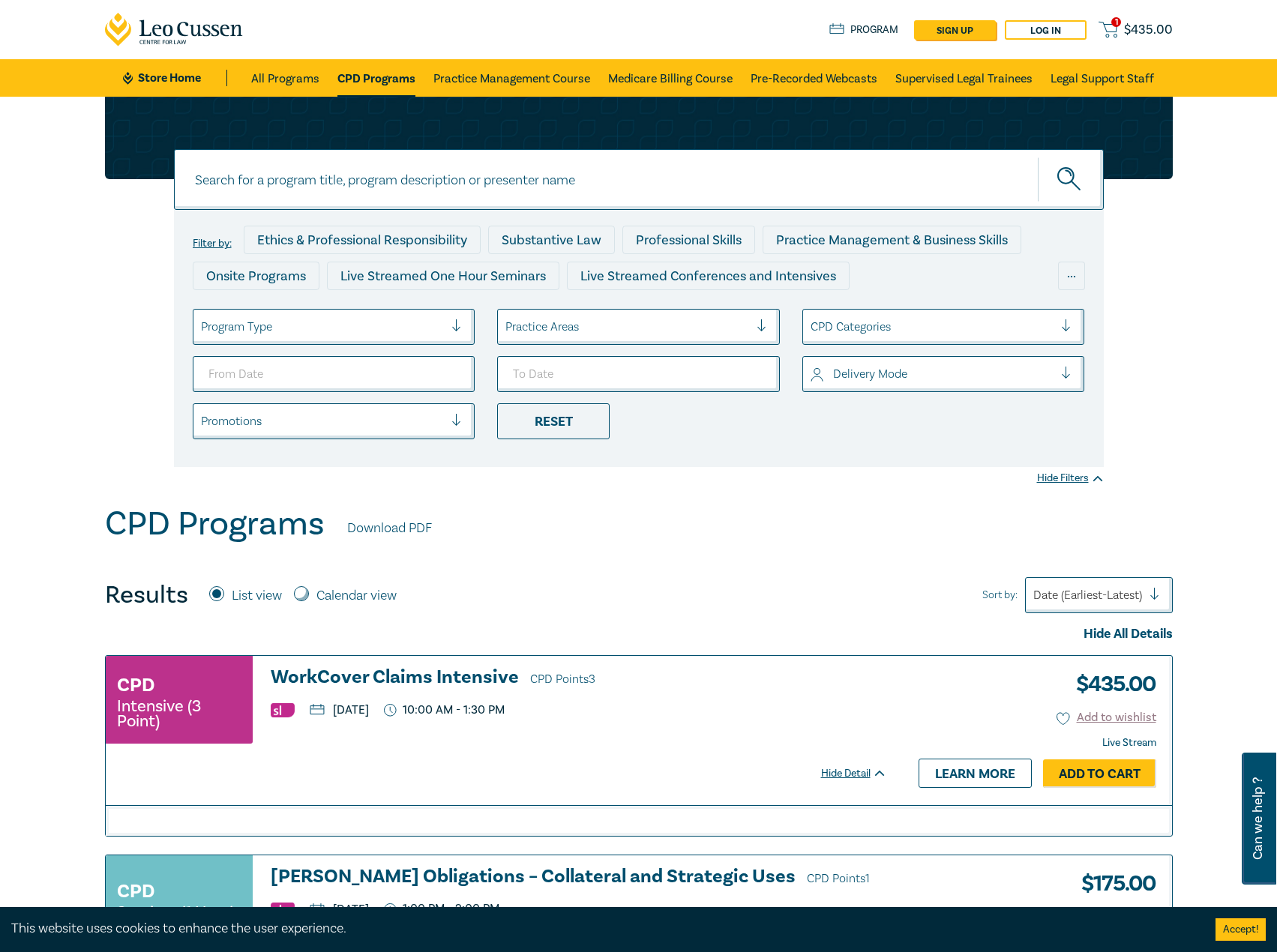
click at [346, 321] on div at bounding box center [323, 327] width 244 height 20
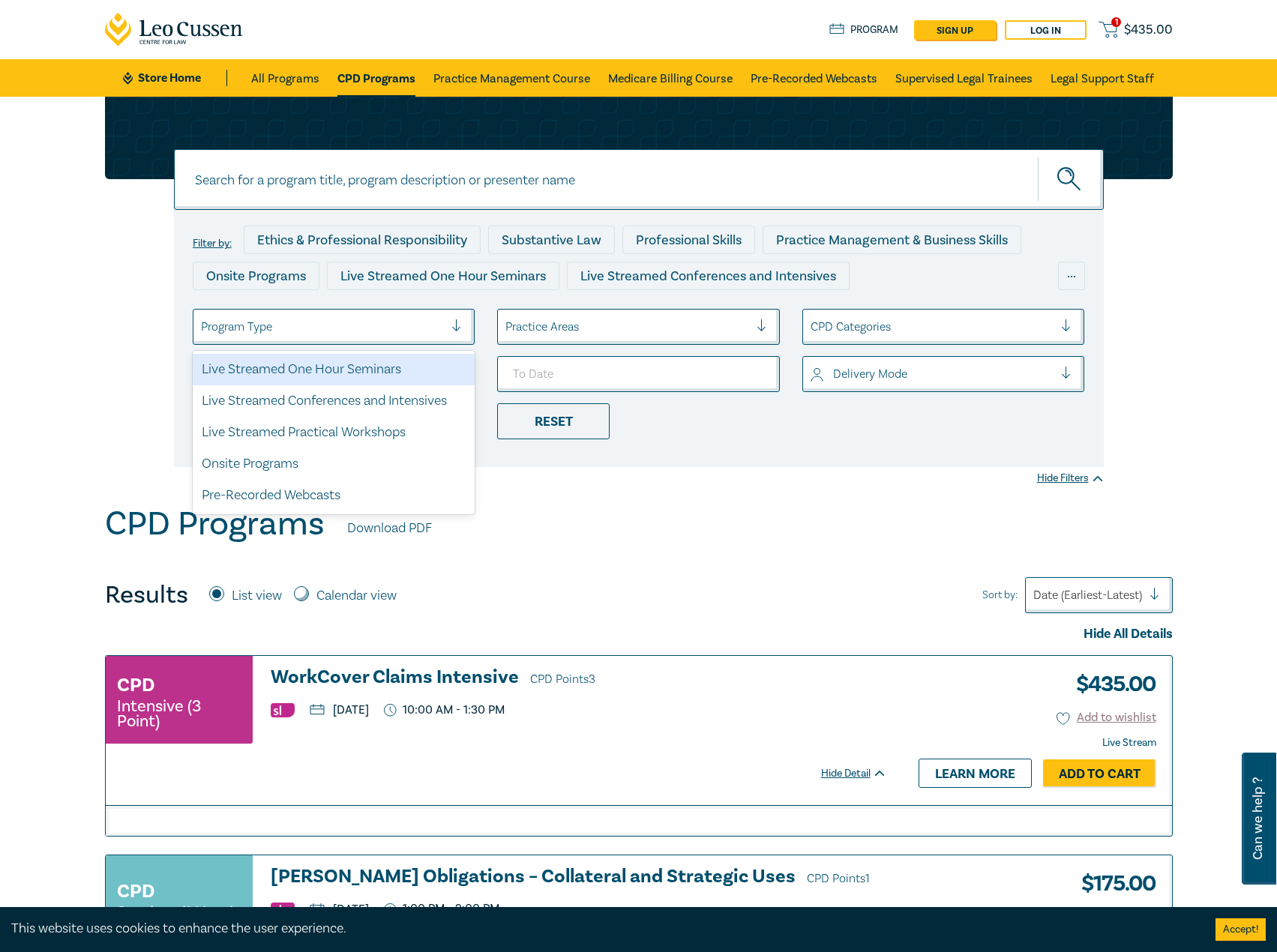
click at [330, 361] on div "Live Streamed One Hour Seminars" at bounding box center [334, 370] width 283 height 31
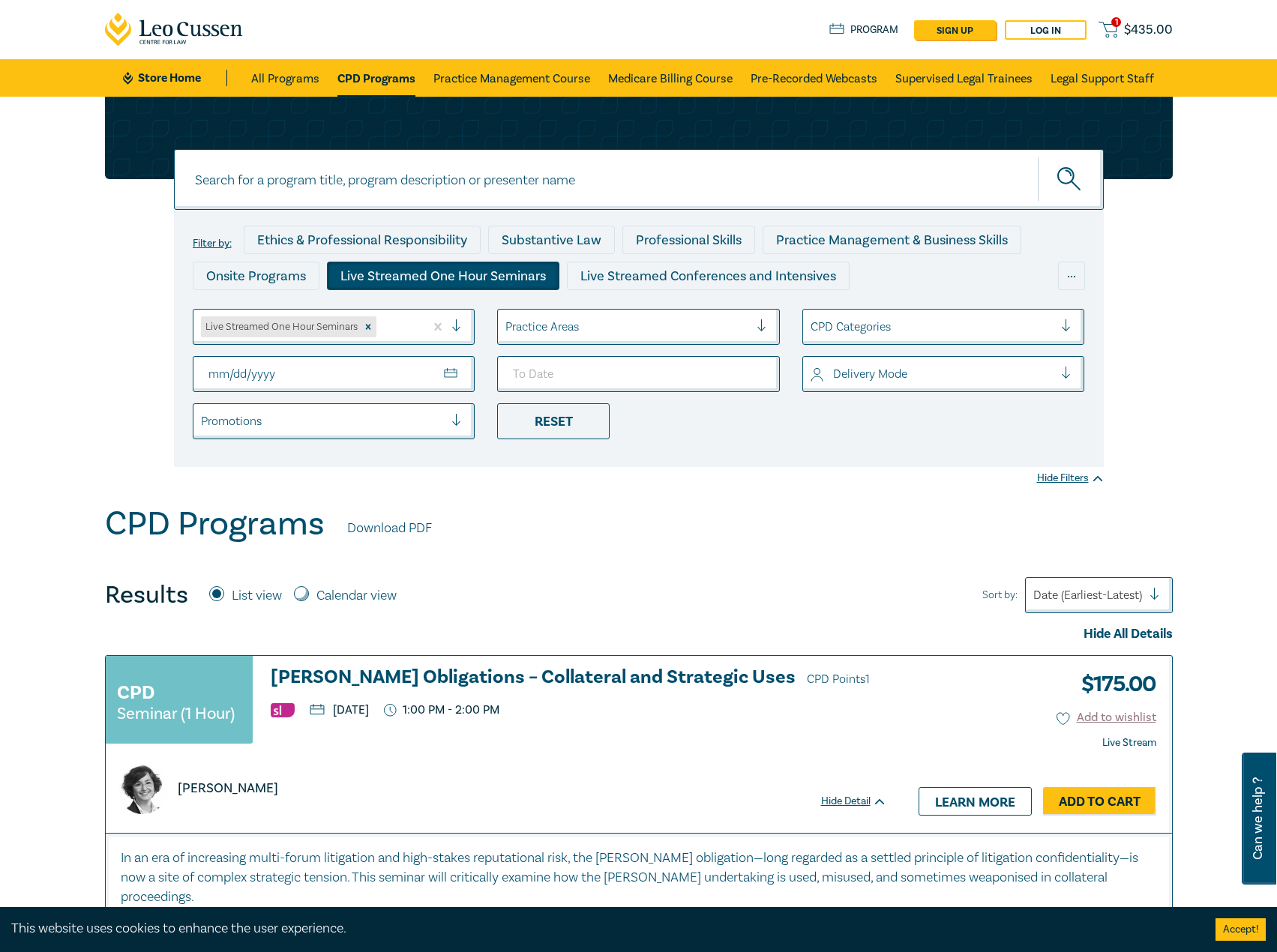
drag, startPoint x: 480, startPoint y: 369, endPoint x: 455, endPoint y: 368, distance: 25.0
click at [480, 369] on li at bounding box center [334, 374] width 305 height 36
click at [454, 368] on input "From Date" at bounding box center [334, 374] width 283 height 36
type input "2025-10-01"
click at [765, 369] on input "To Date" at bounding box center [638, 374] width 283 height 36
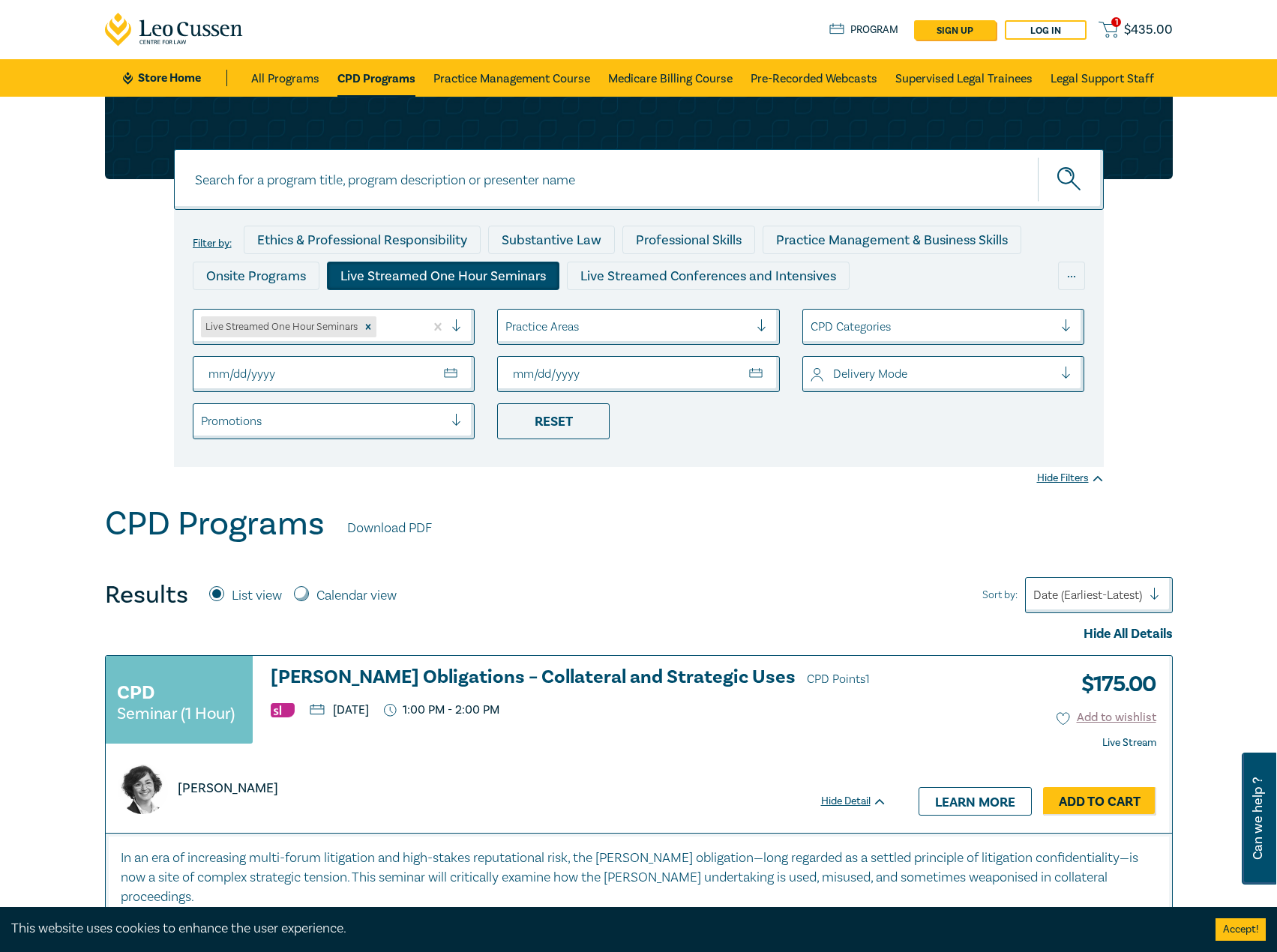
click at [747, 371] on input "To Date" at bounding box center [638, 374] width 283 height 36
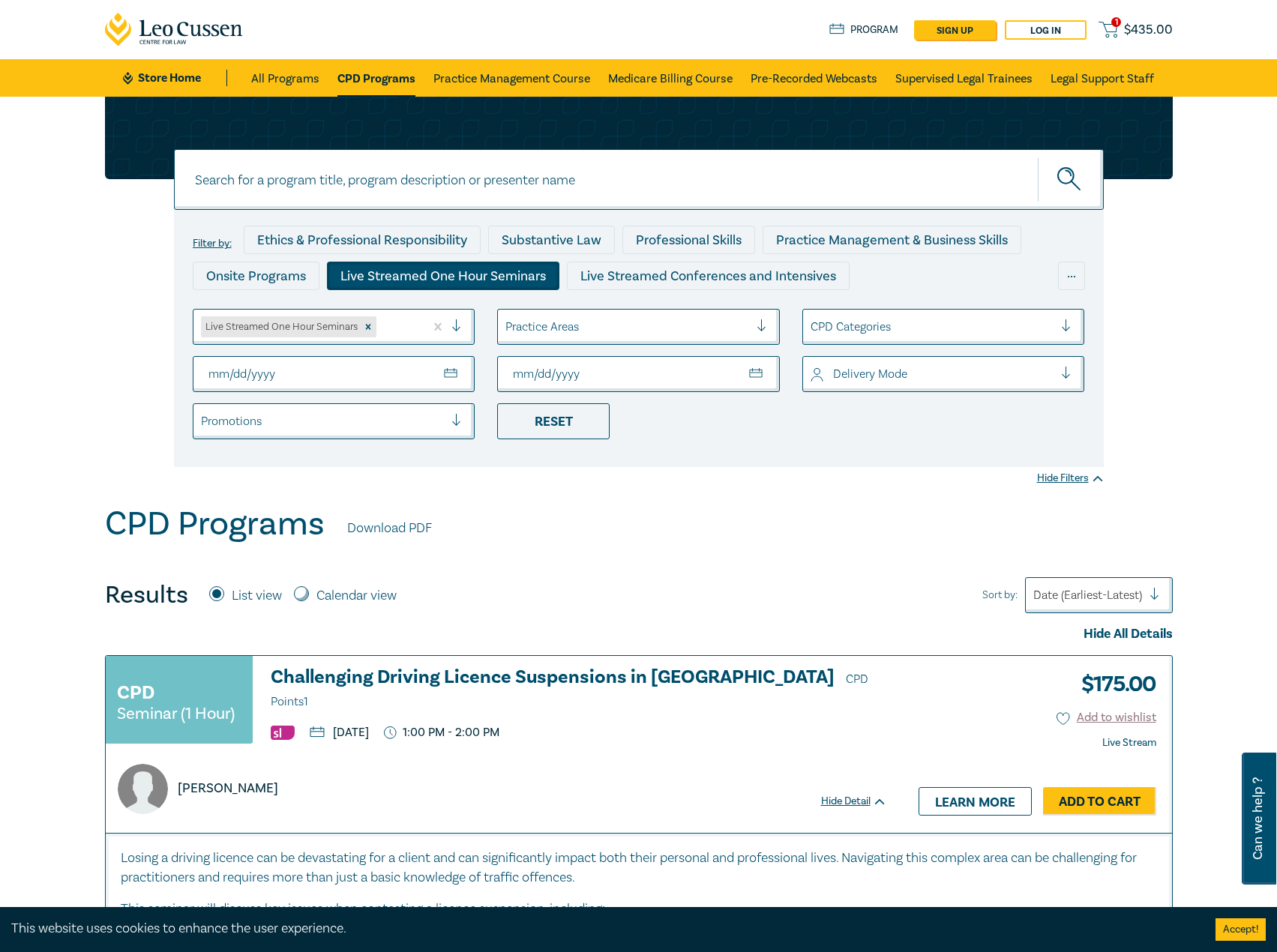
type input "2025-10-31"
click at [785, 536] on div "CPD Programs Download PDF" at bounding box center [639, 528] width 1068 height 47
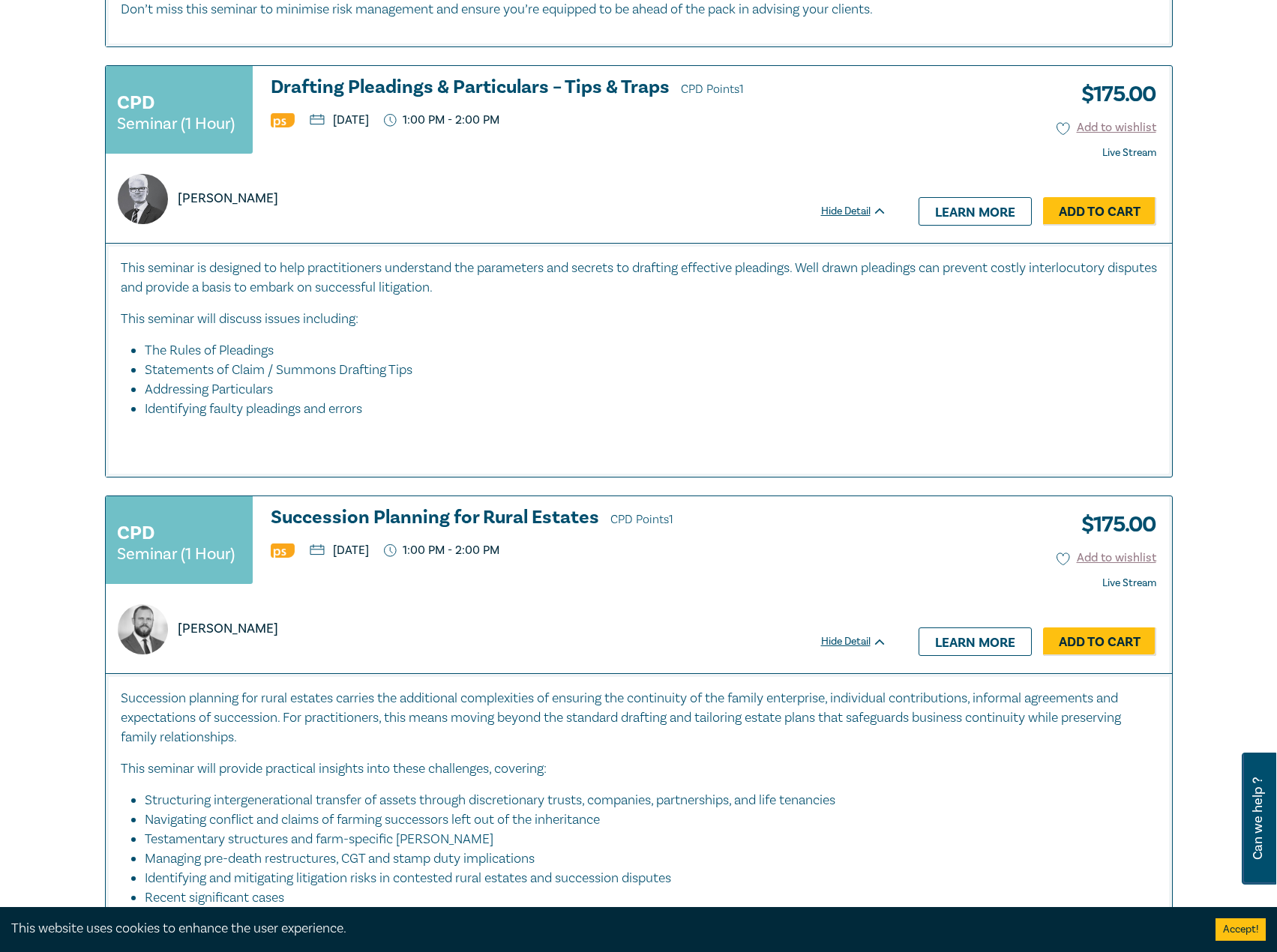
scroll to position [1650, 0]
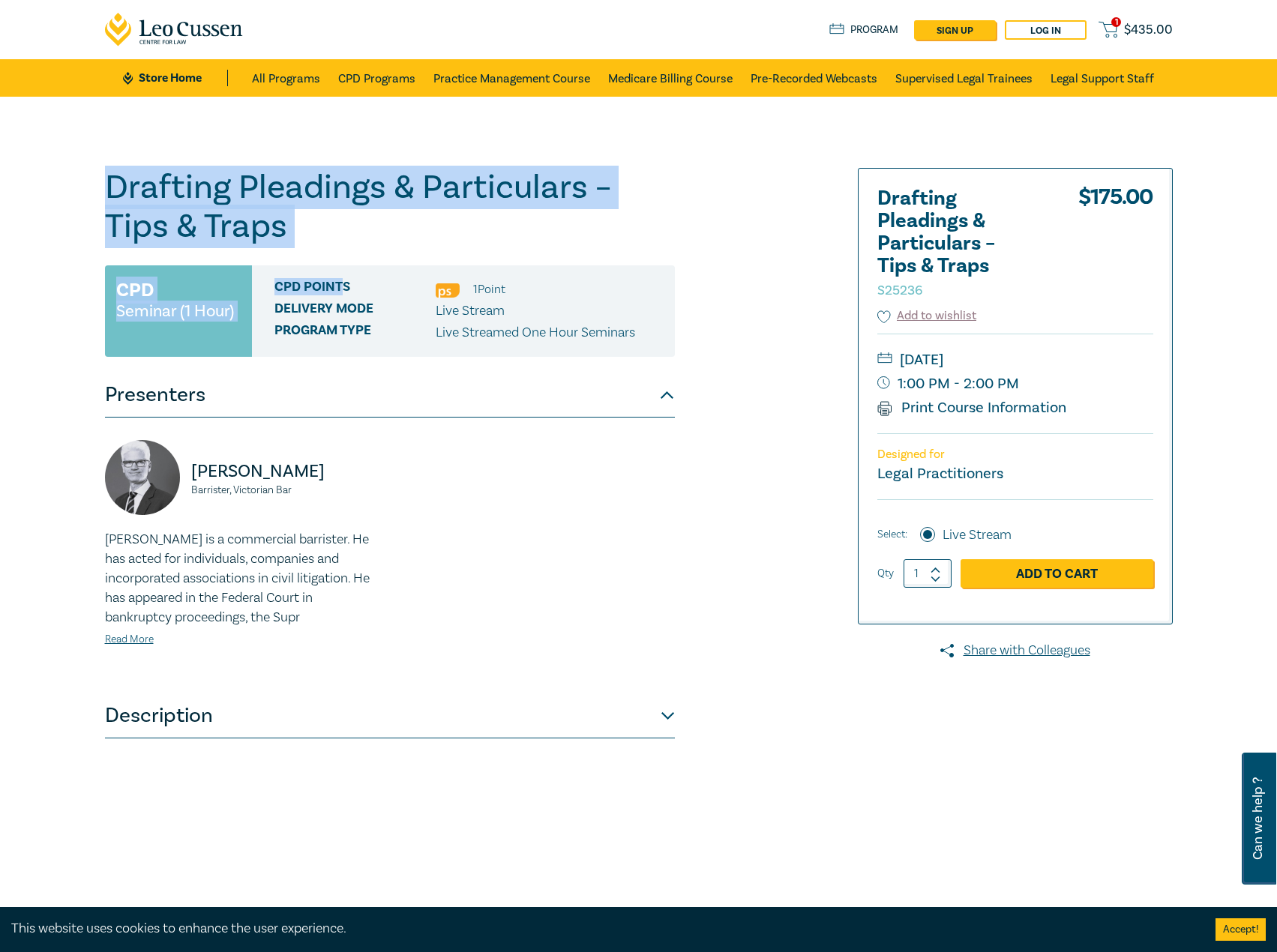
drag, startPoint x: 345, startPoint y: 254, endPoint x: 44, endPoint y: 184, distance: 309.0
click at [44, 184] on div "Drafting Pleadings & Particulars – Tips & Traps S25236 CPD Seminar (1 Hour) CPD…" at bounding box center [638, 543] width 1277 height 892
drag, startPoint x: 50, startPoint y: 182, endPoint x: 190, endPoint y: 172, distance: 140.4
copy div "Drafting Pleadings & Particulars – Tips & Traps S25236 CPD Seminar (1 Hour) CPD…"
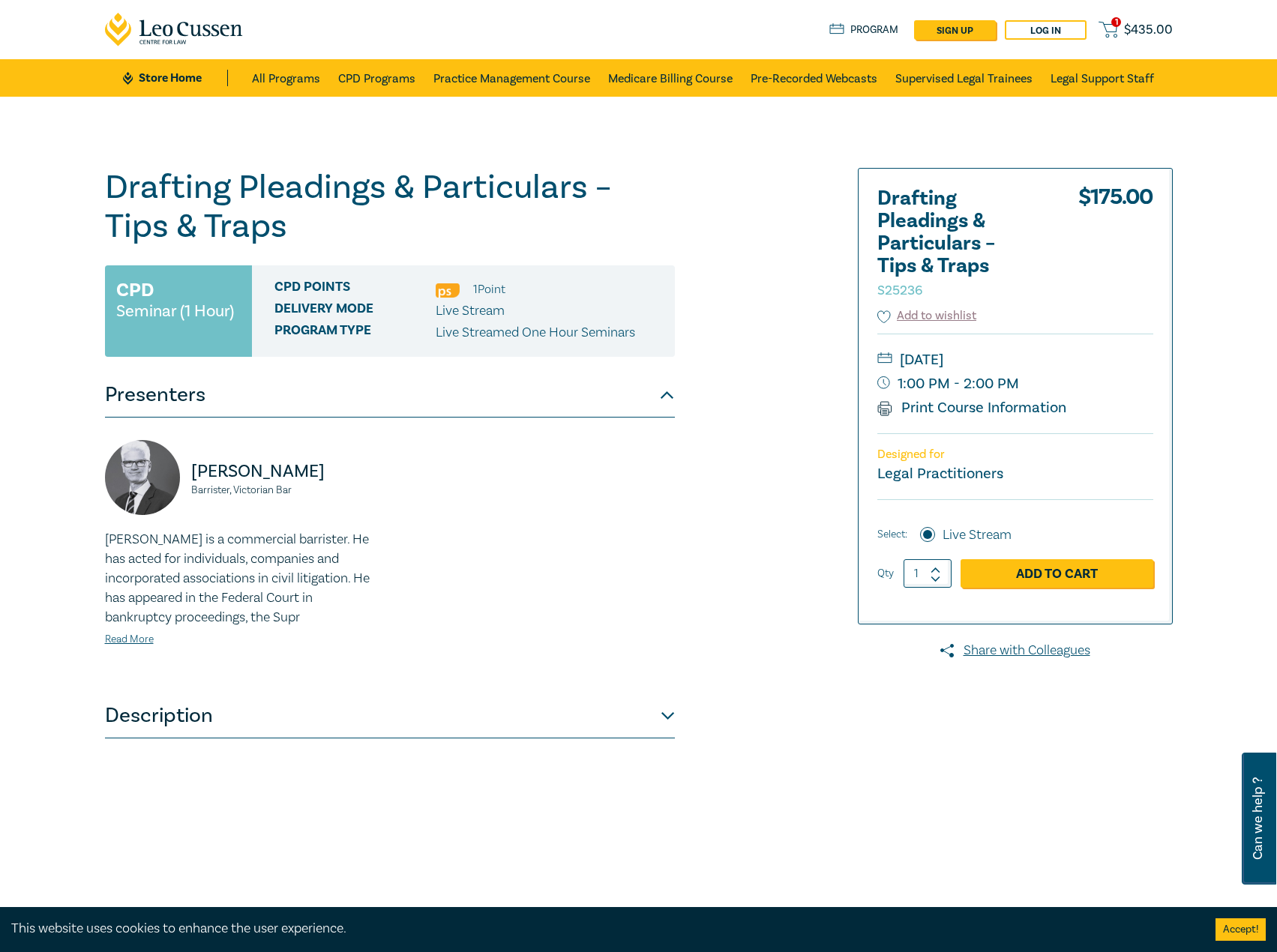
click at [557, 474] on div "[PERSON_NAME] Barrister, Victorian [PERSON_NAME] is a commercial barrister. He …" at bounding box center [390, 555] width 588 height 231
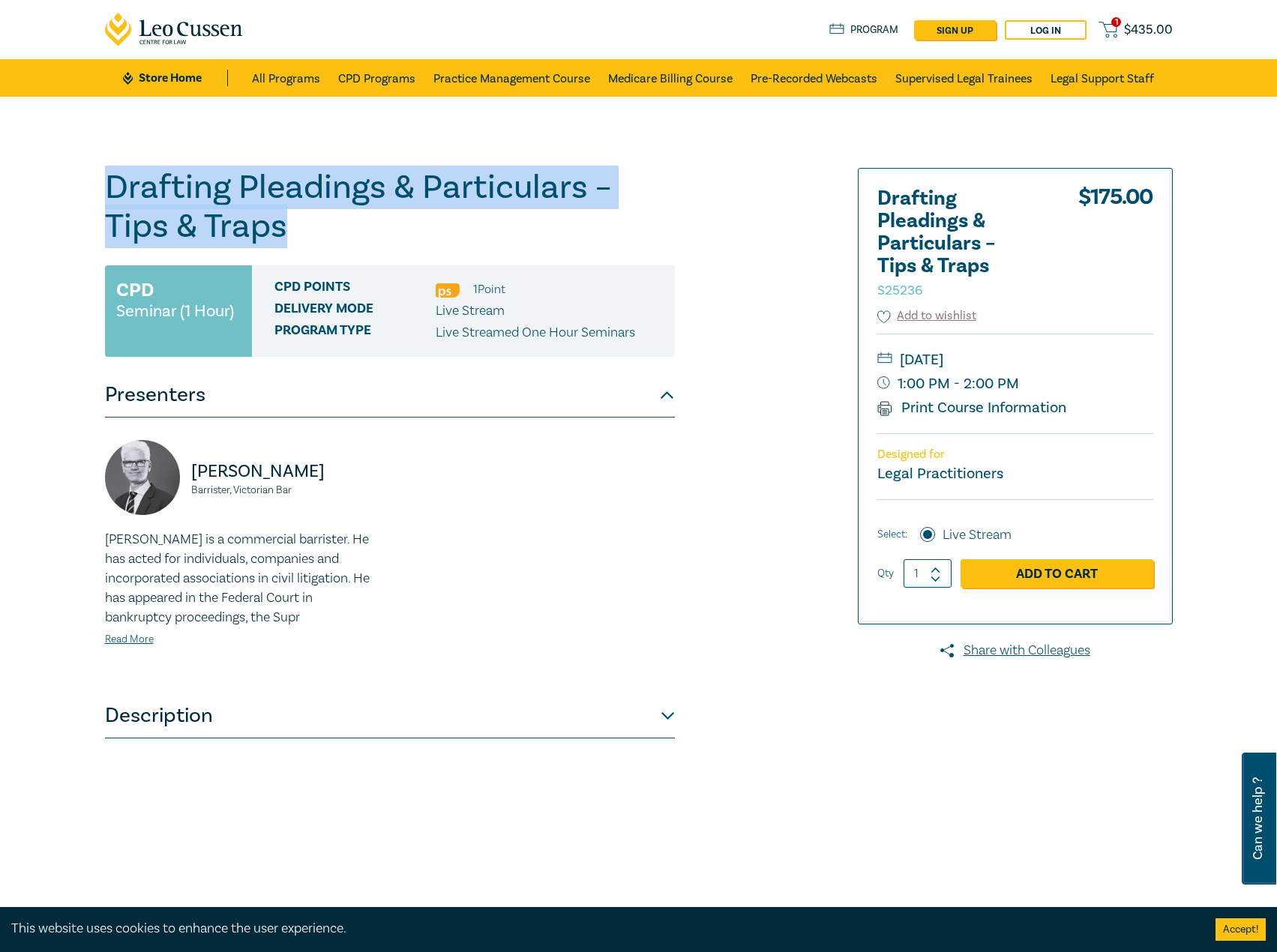
drag, startPoint x: 344, startPoint y: 225, endPoint x: 79, endPoint y: 181, distance: 268.6
click at [55, 182] on div "Drafting Pleadings & Particulars – Tips & Traps S25236 CPD Seminar (1 Hour) CPD…" at bounding box center [638, 543] width 1277 height 892
copy h1 "Drafting Pleadings & Particulars – Tips & Traps"
drag, startPoint x: 1105, startPoint y: 359, endPoint x: 1068, endPoint y: 358, distance: 37.0
click at [1068, 358] on small "[DATE]" at bounding box center [1015, 360] width 276 height 24
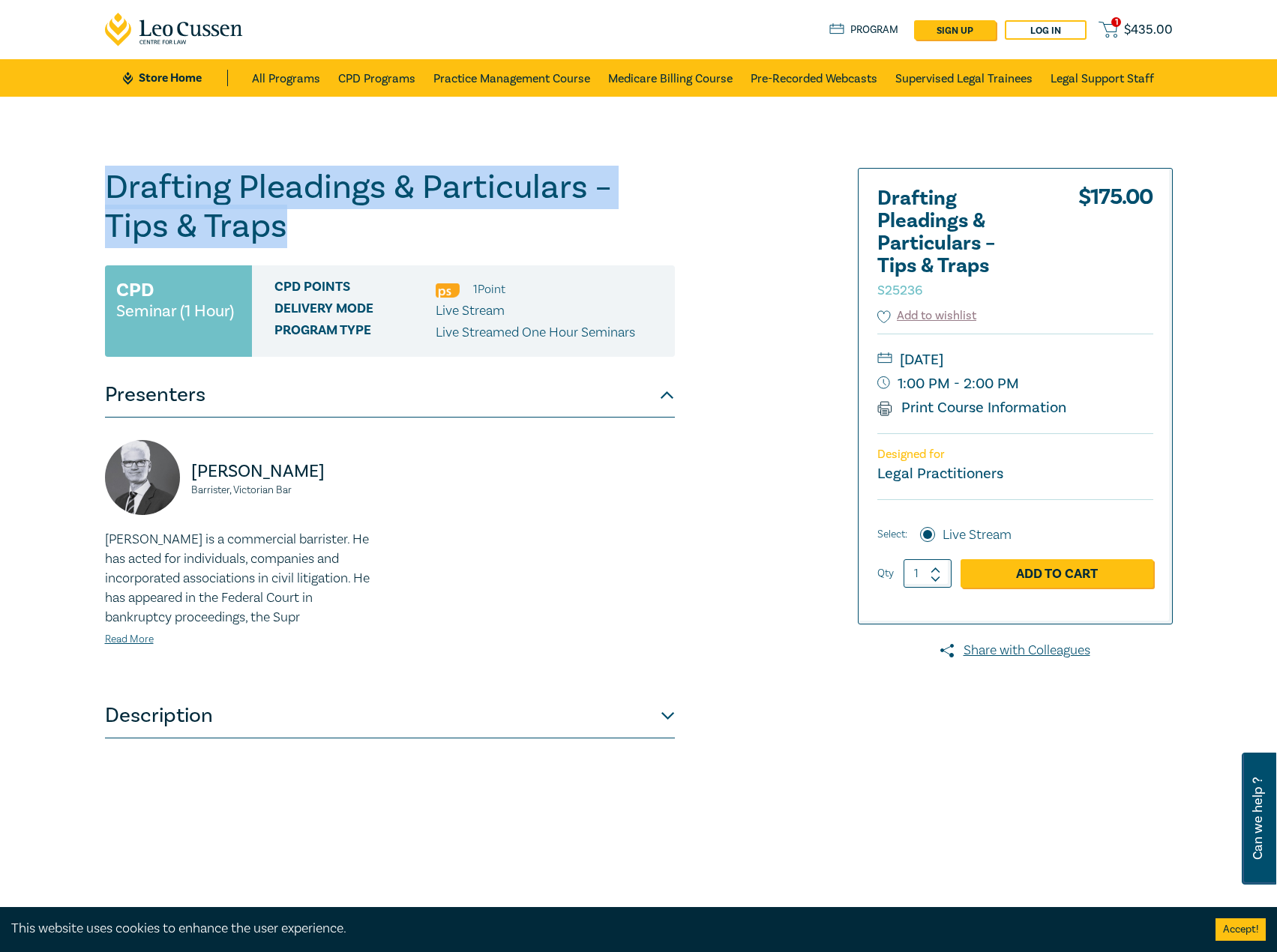
copy small "[DATE]"
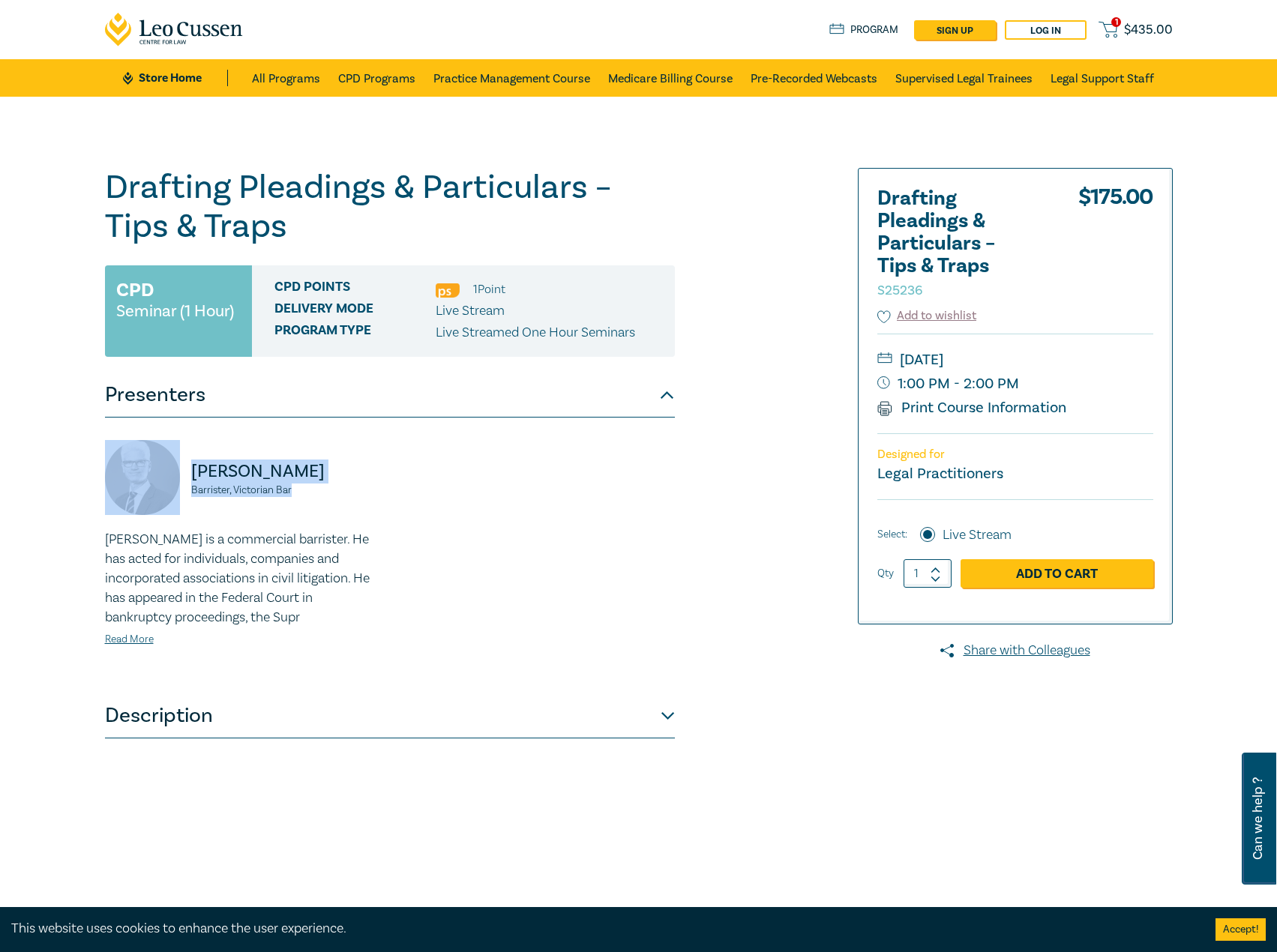
drag, startPoint x: 301, startPoint y: 487, endPoint x: 179, endPoint y: 472, distance: 122.9
click at [179, 472] on div "[PERSON_NAME] Barrister, Victorian Bar" at bounding box center [243, 486] width 276 height 90
copy div "[PERSON_NAME] Barrister, Victorian Bar"
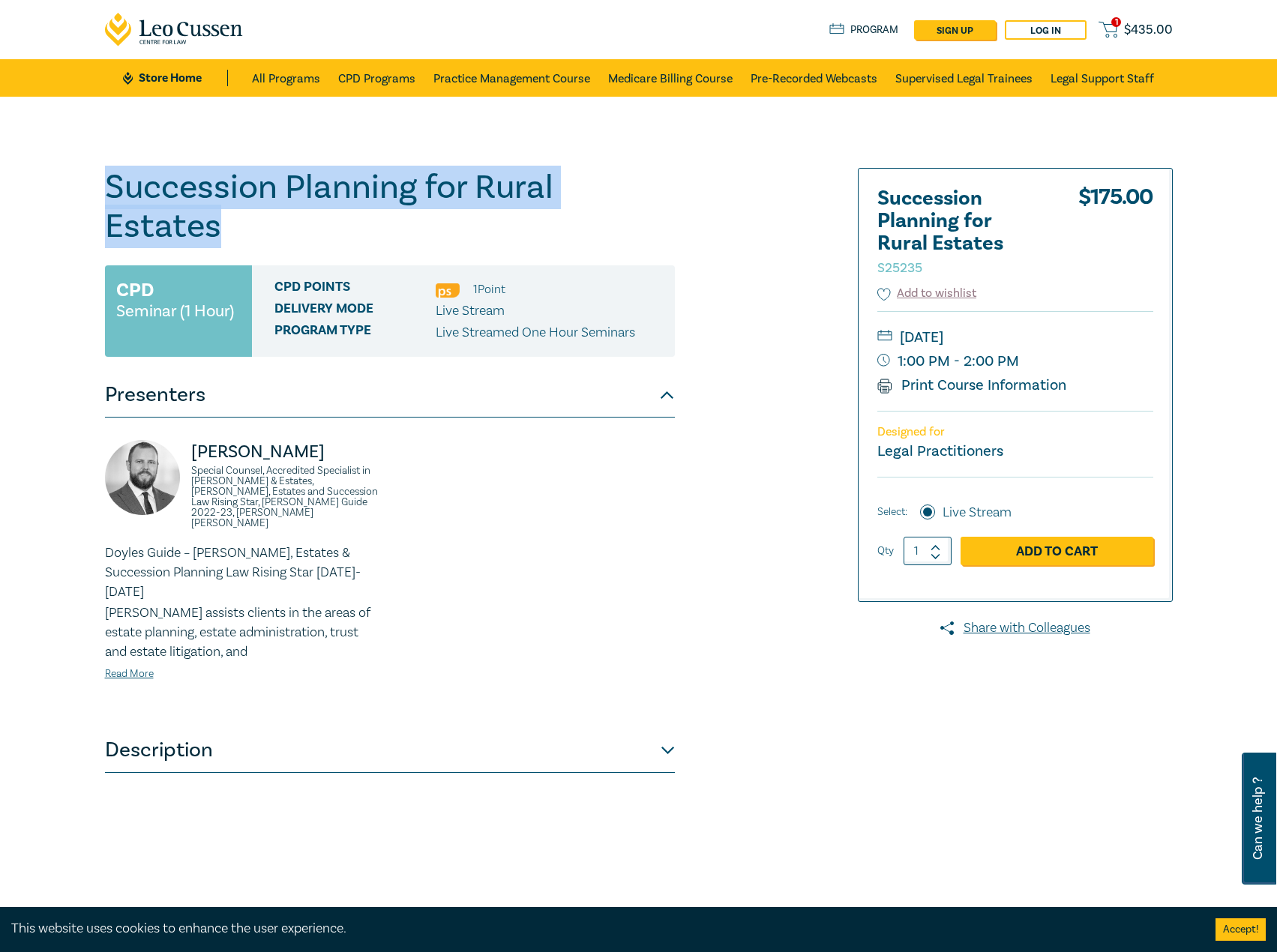
drag, startPoint x: 708, startPoint y: 192, endPoint x: 98, endPoint y: 204, distance: 610.1
click at [98, 204] on div "Succession Planning for Rural Estates S25235 CPD Seminar (1 Hour) CPD Points 1 …" at bounding box center [458, 543] width 724 height 750
copy h1 "Succession Planning for Rural Estates"
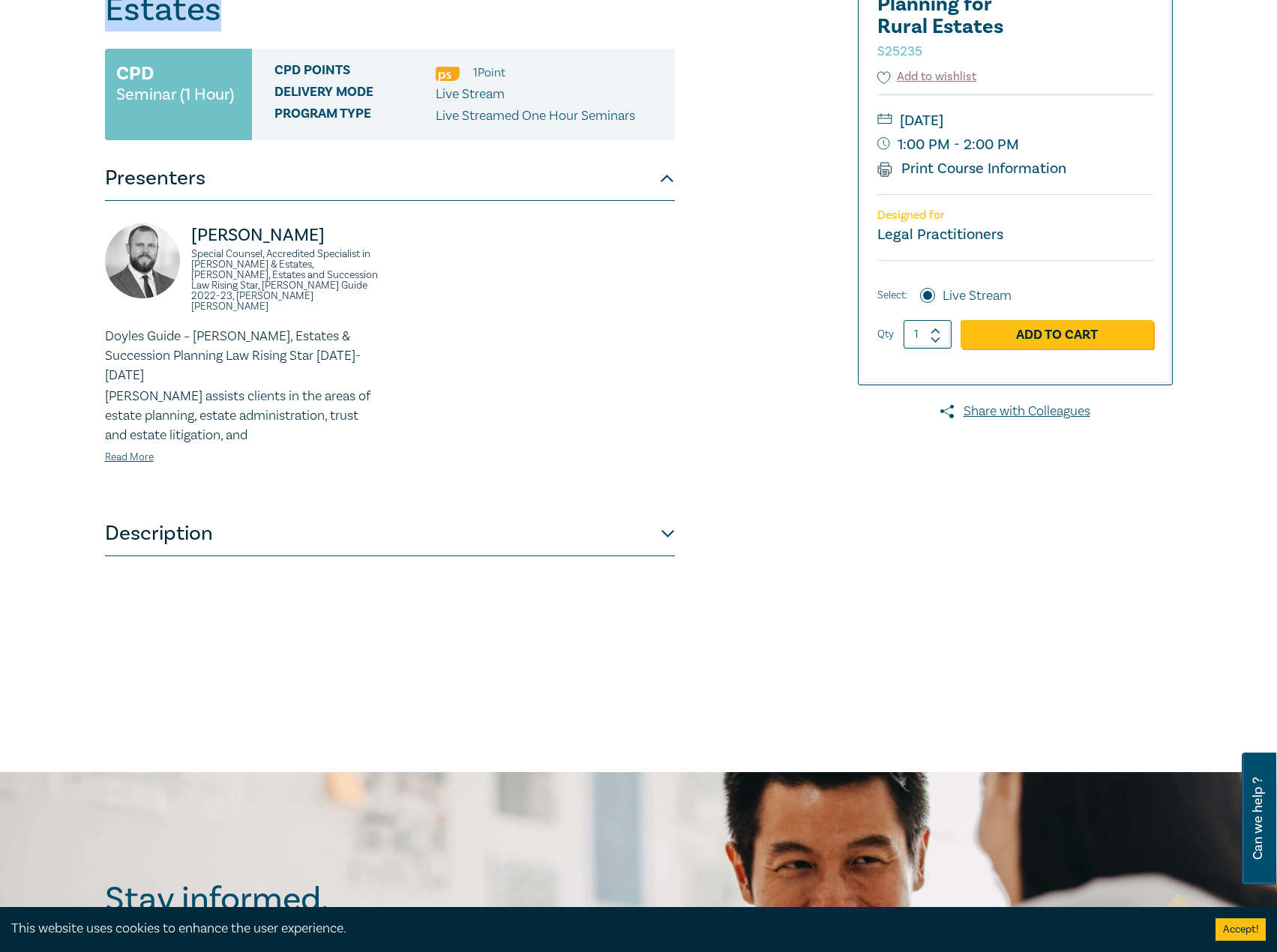
scroll to position [225, 0]
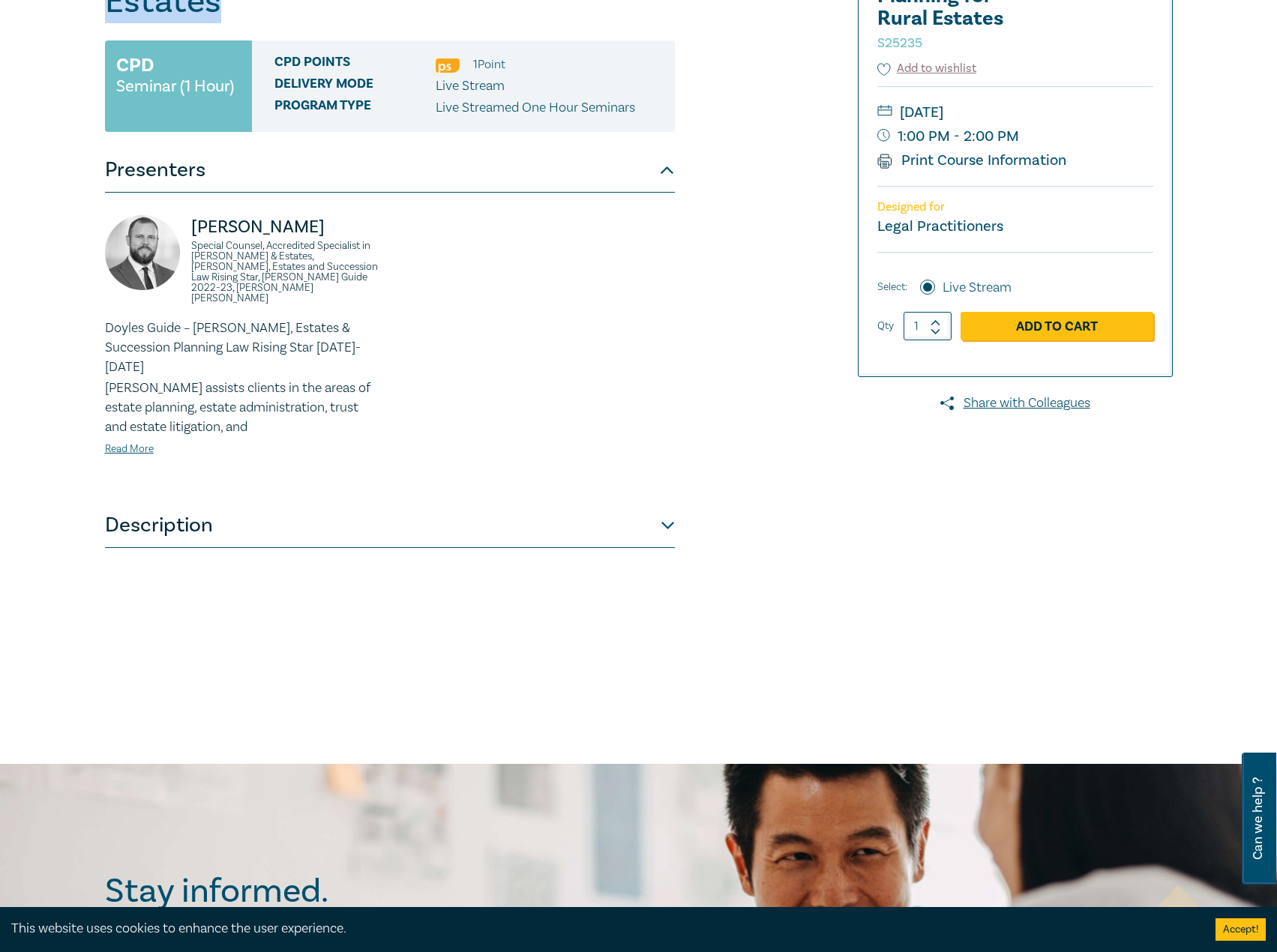
click at [624, 503] on button "Description" at bounding box center [391, 525] width 570 height 45
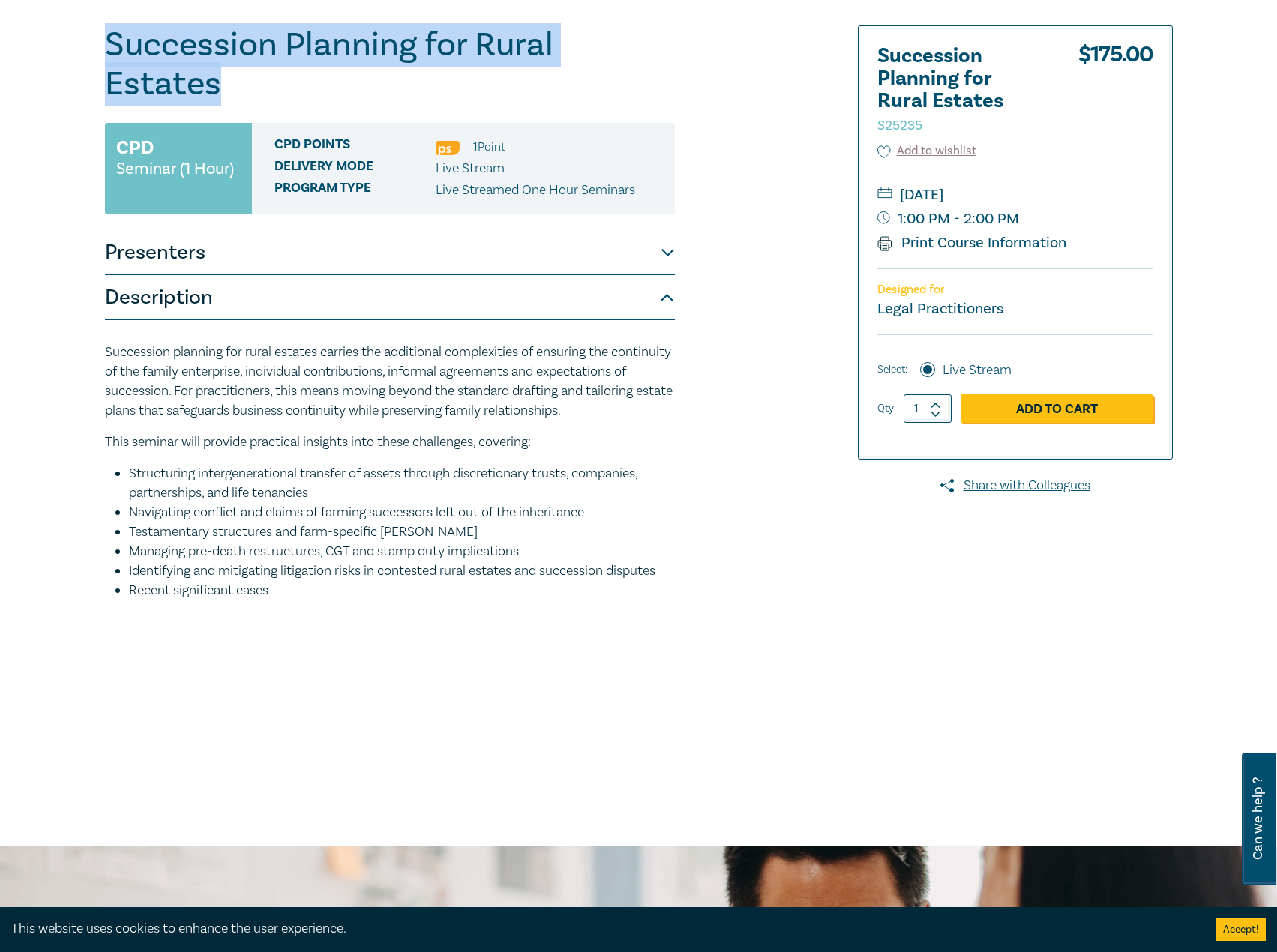
scroll to position [0, 0]
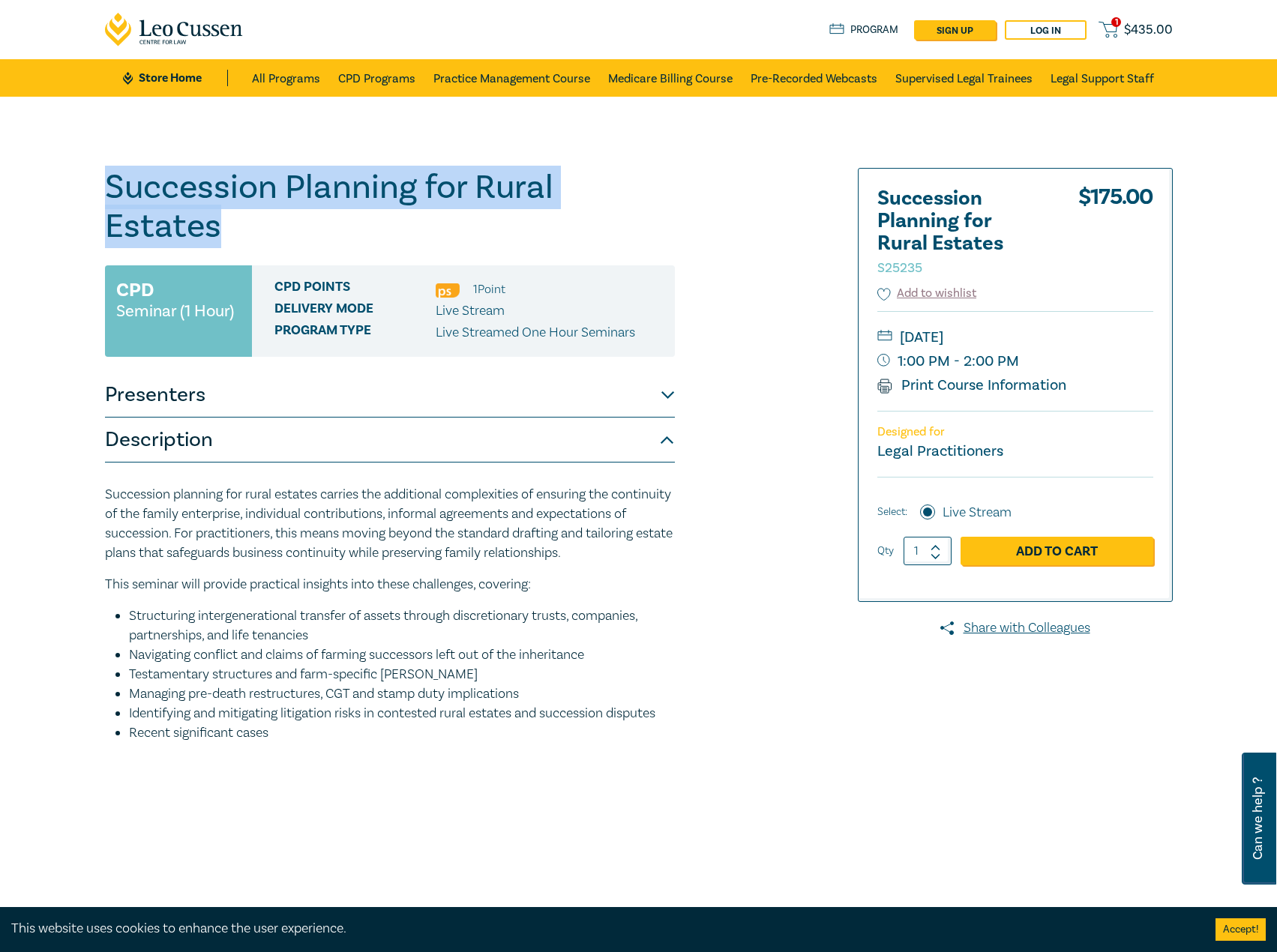
click at [594, 372] on button "Presenters" at bounding box center [391, 395] width 570 height 45
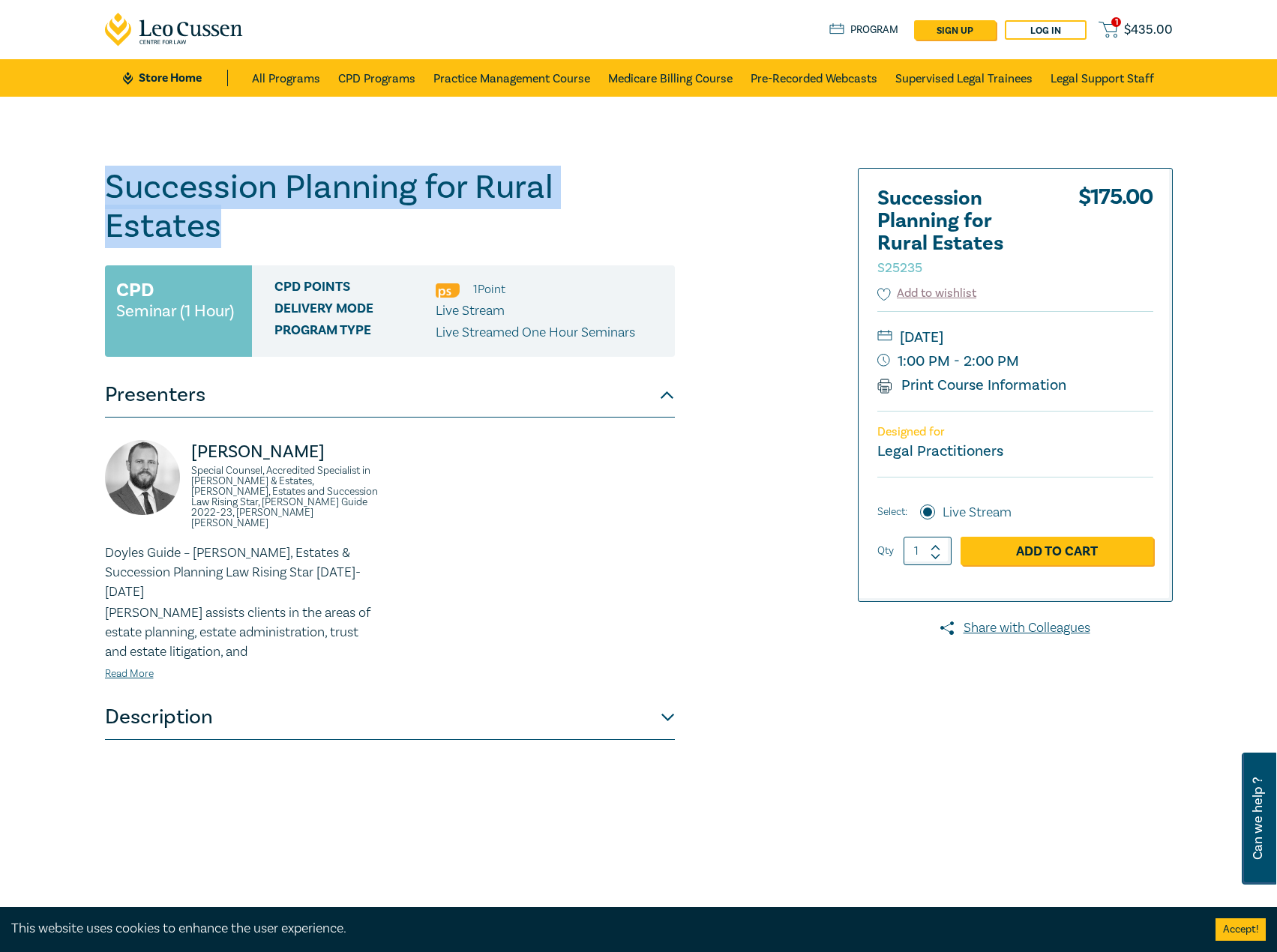
click at [578, 372] on button "Presenters" at bounding box center [391, 395] width 570 height 45
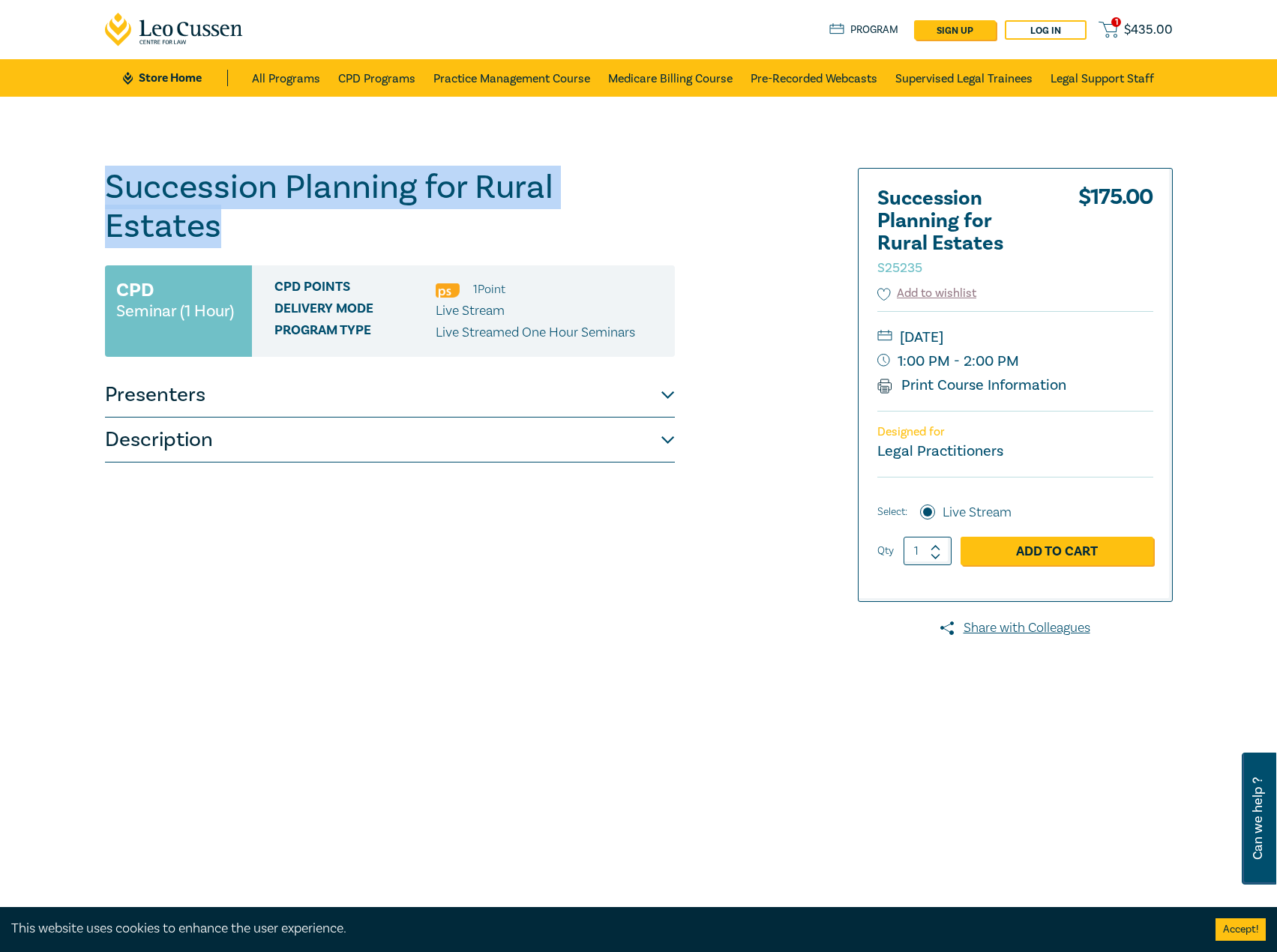
click at [578, 372] on button "Presenters" at bounding box center [391, 395] width 570 height 45
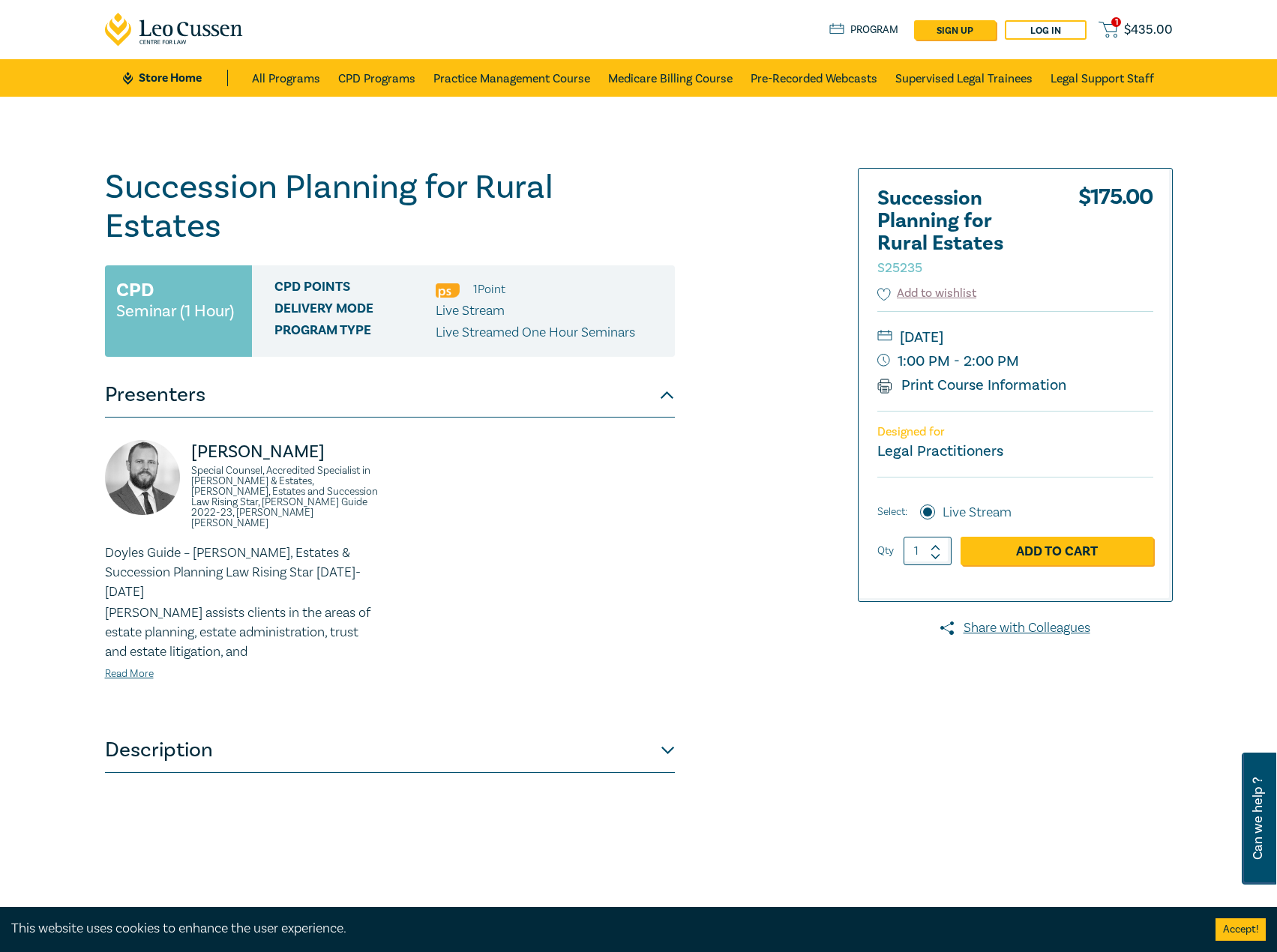
click at [159, 69] on ul "Store Home All Programs CPD Programs Practice Management Course Medicare Billin…" at bounding box center [638, 78] width 1031 height 37
click at [154, 81] on link "Store Home" at bounding box center [175, 78] width 105 height 16
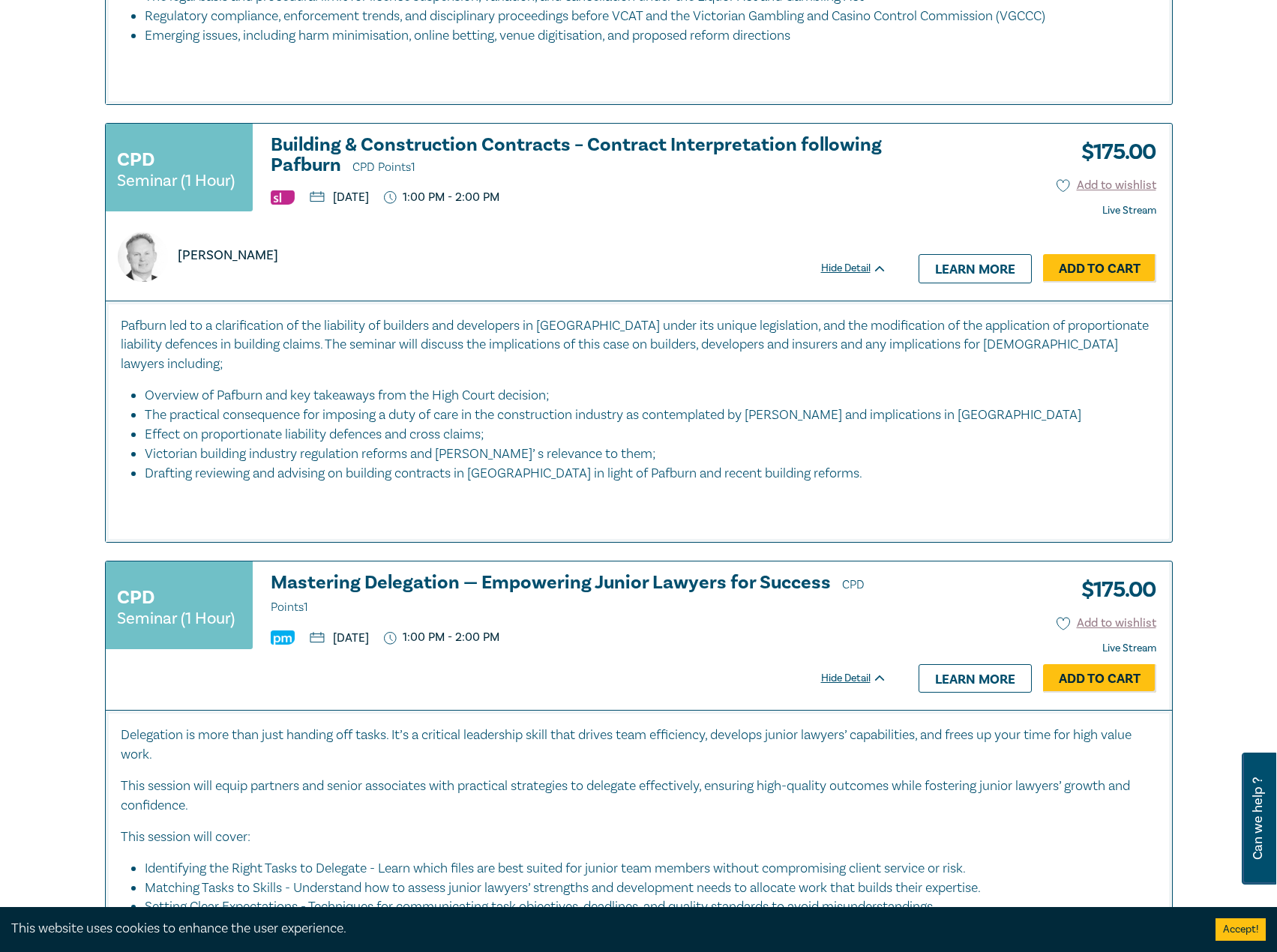
scroll to position [3150, 0]
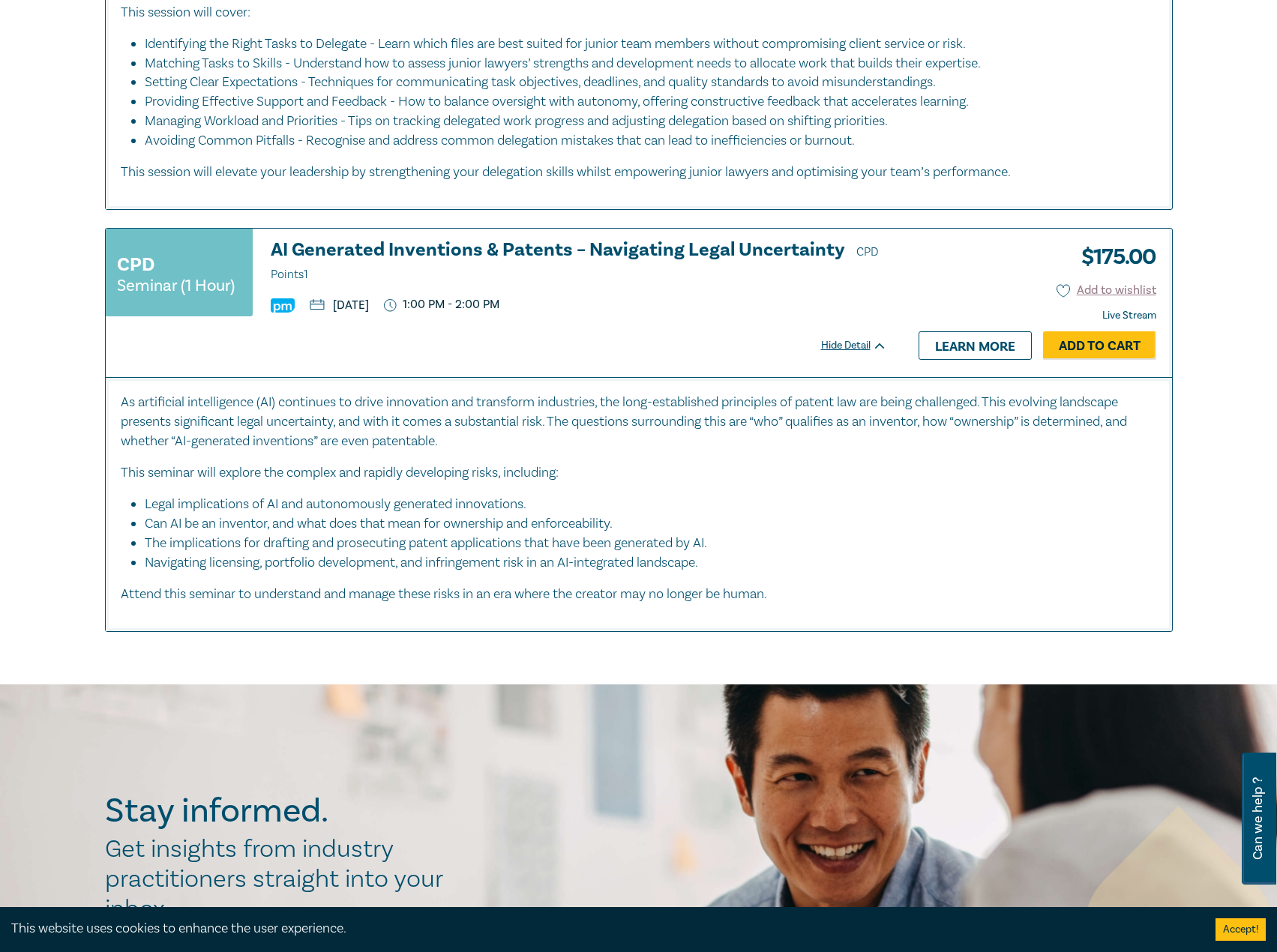
click at [494, 240] on h3 "AI Generated Inventions & Patents – Navigating Legal Uncertainty CPD Points 1" at bounding box center [578, 263] width 616 height 45
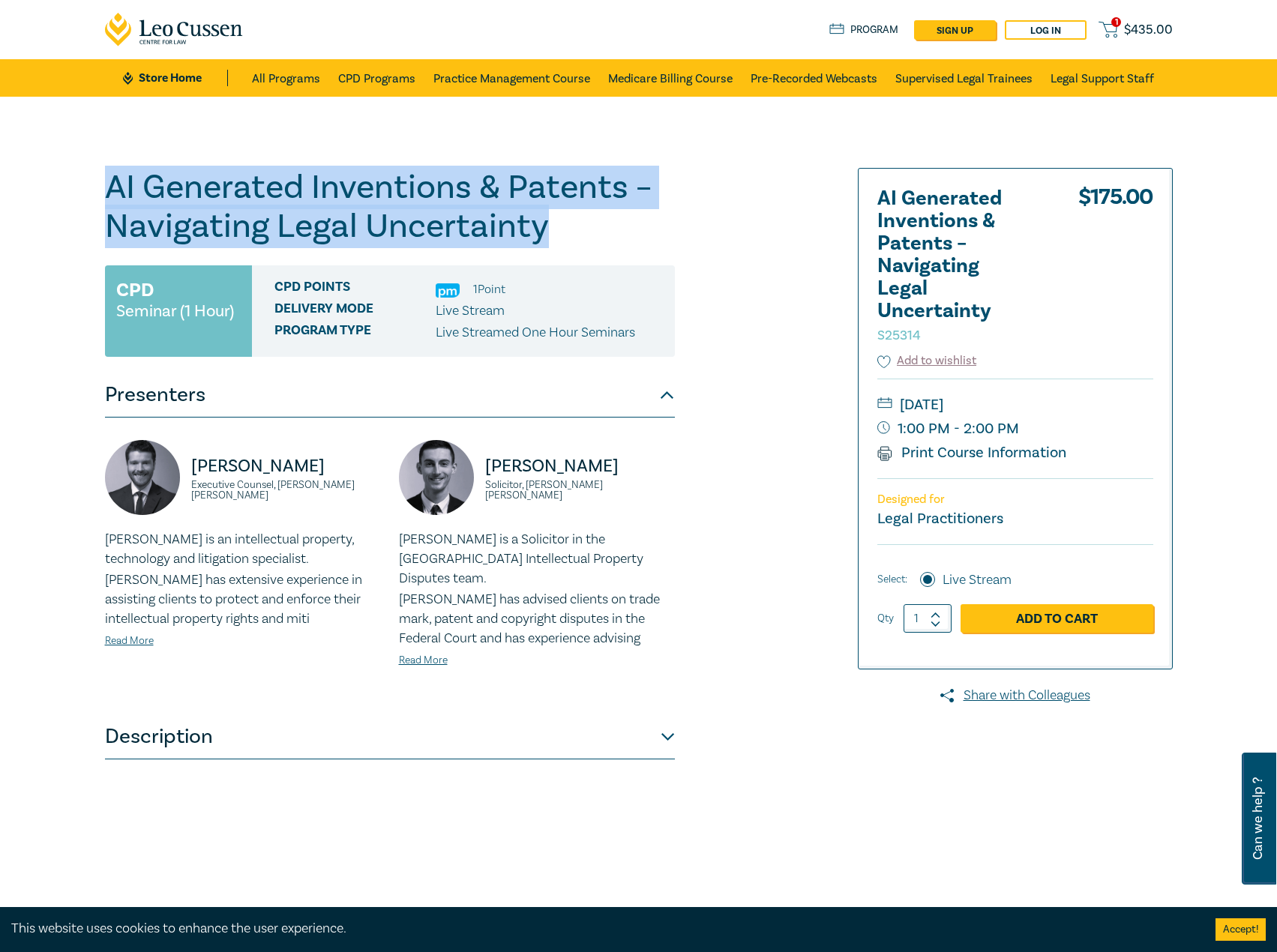
drag, startPoint x: 606, startPoint y: 226, endPoint x: -1, endPoint y: 152, distance: 611.5
copy h1 "AI Generated Inventions & Patents – Navigating Legal Uncertainty"
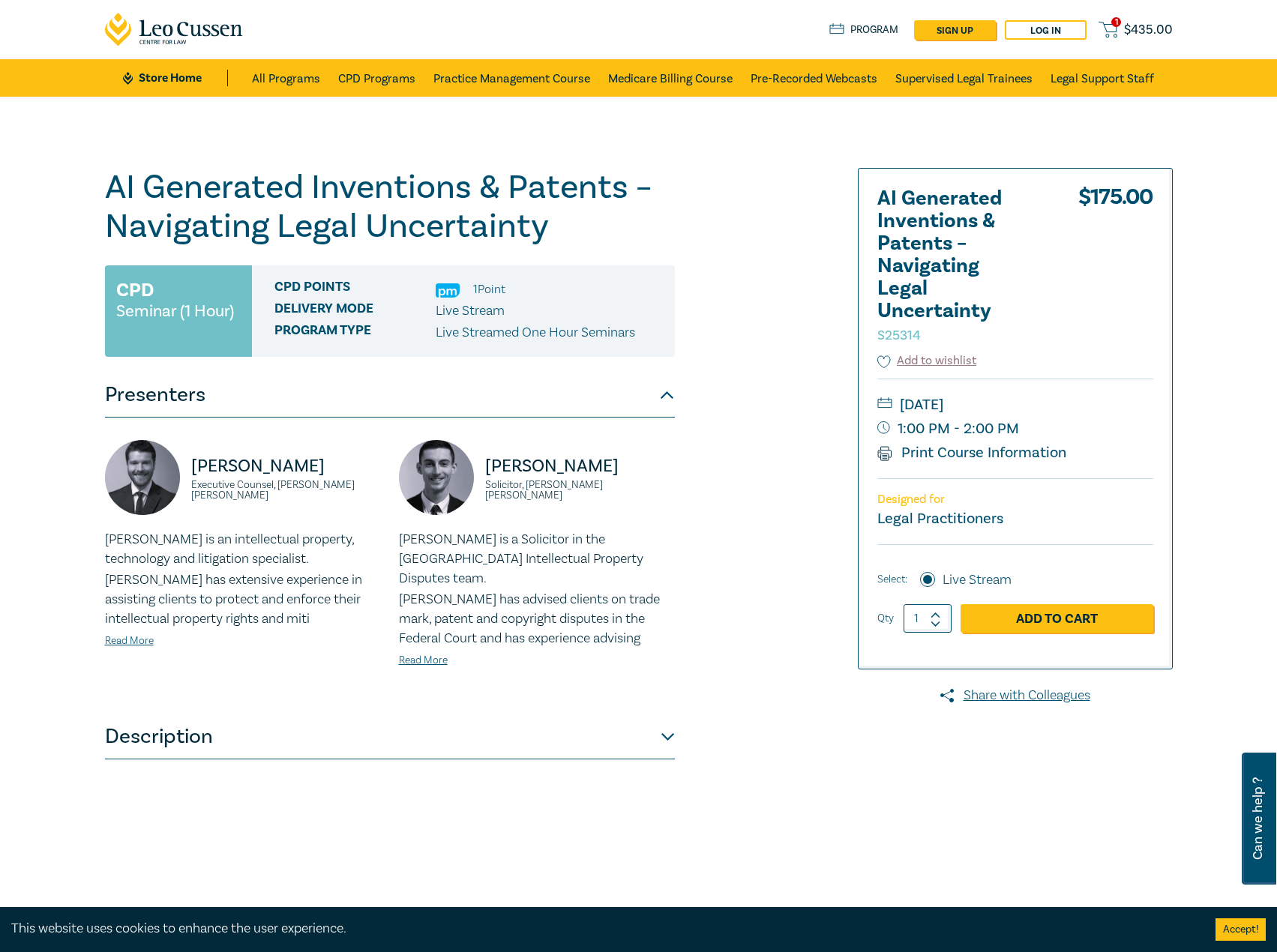
click at [298, 474] on p "Aaron Hayward" at bounding box center [286, 466] width 190 height 24
drag, startPoint x: 275, startPoint y: 495, endPoint x: 177, endPoint y: 468, distance: 101.7
click at [177, 468] on div "Aaron Hayward Executive Counsel, Herbert Smith Freehills Kramer" at bounding box center [243, 486] width 276 height 90
copy div "Aaron Hayward Executive Counsel, Herbert Smith Freehills Kramer"
drag, startPoint x: 672, startPoint y: 488, endPoint x: 480, endPoint y: 479, distance: 192.2
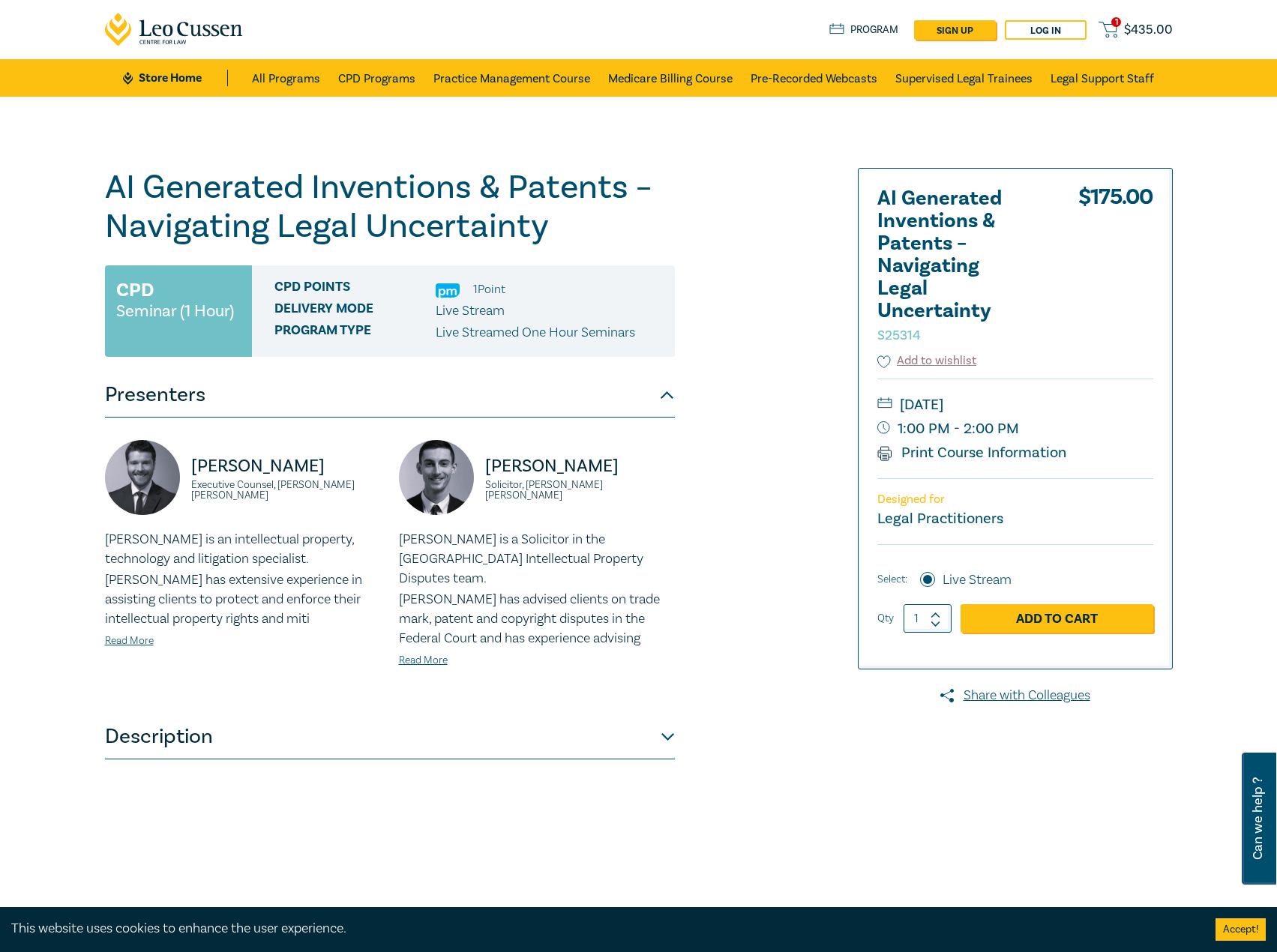
click at [480, 479] on div "Byron Turner Solicitor, Herbert Smith Freehills Kramer" at bounding box center [537, 486] width 276 height 90
copy div "Byron Turner Solicitor, Herbert Smith Freehills Kramer"
drag, startPoint x: 1093, startPoint y: 402, endPoint x: 1077, endPoint y: 405, distance: 16.3
click at [1077, 405] on small "Thursday, 30 October 2025" at bounding box center [1015, 405] width 276 height 24
copy small "Thursday, 30 October 2025"
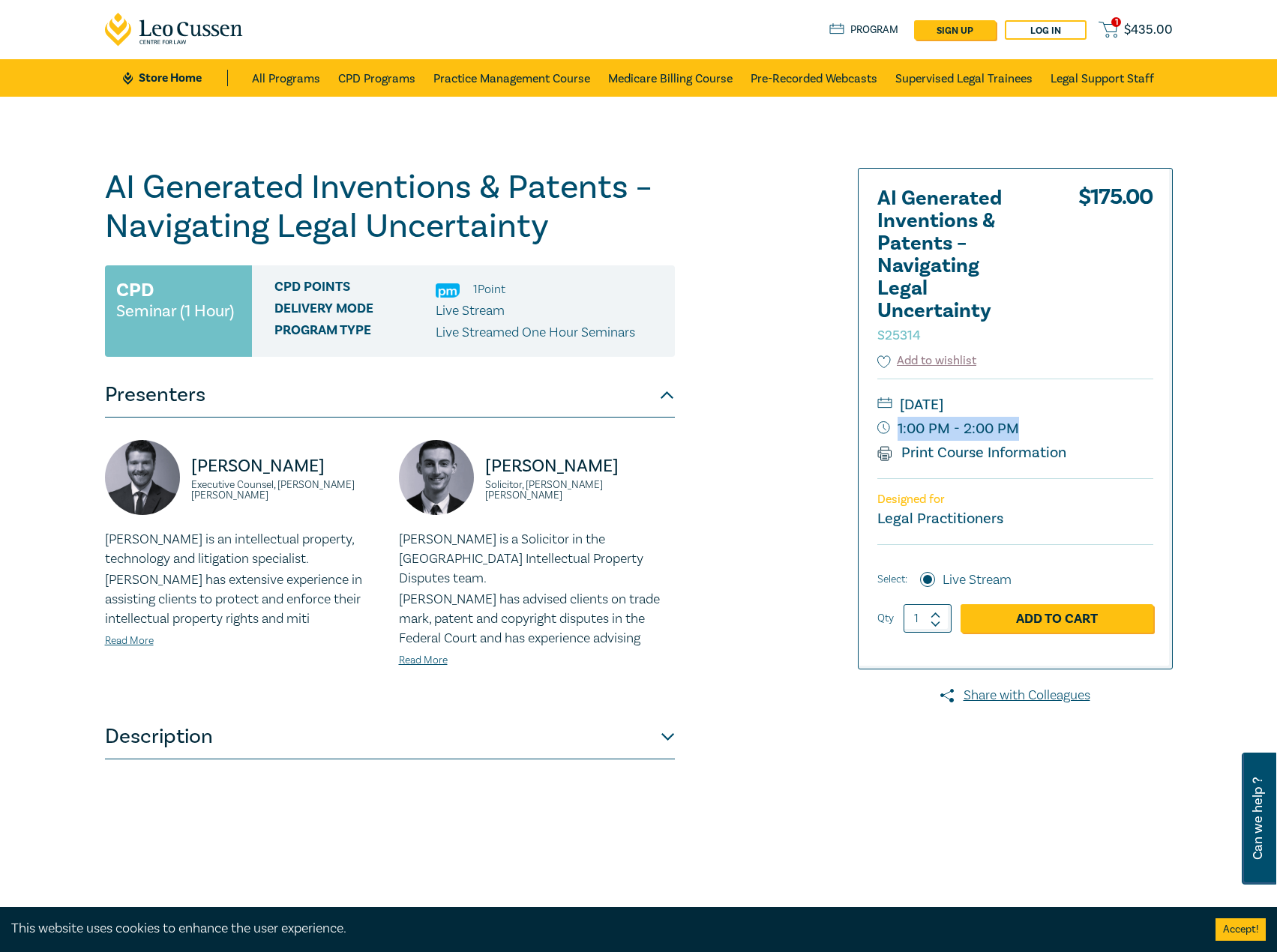
drag, startPoint x: 1038, startPoint y: 435, endPoint x: 893, endPoint y: 431, distance: 145.1
click at [893, 431] on small "1:00 PM - 2:00 PM" at bounding box center [1015, 429] width 276 height 24
copy small "1:00 PM - 2:00 PM"
drag, startPoint x: 279, startPoint y: 500, endPoint x: 262, endPoint y: 473, distance: 31.9
click at [174, 472] on div "Aaron Hayward Executive Counsel, Herbert Smith Freehills Kramer" at bounding box center [243, 486] width 276 height 90
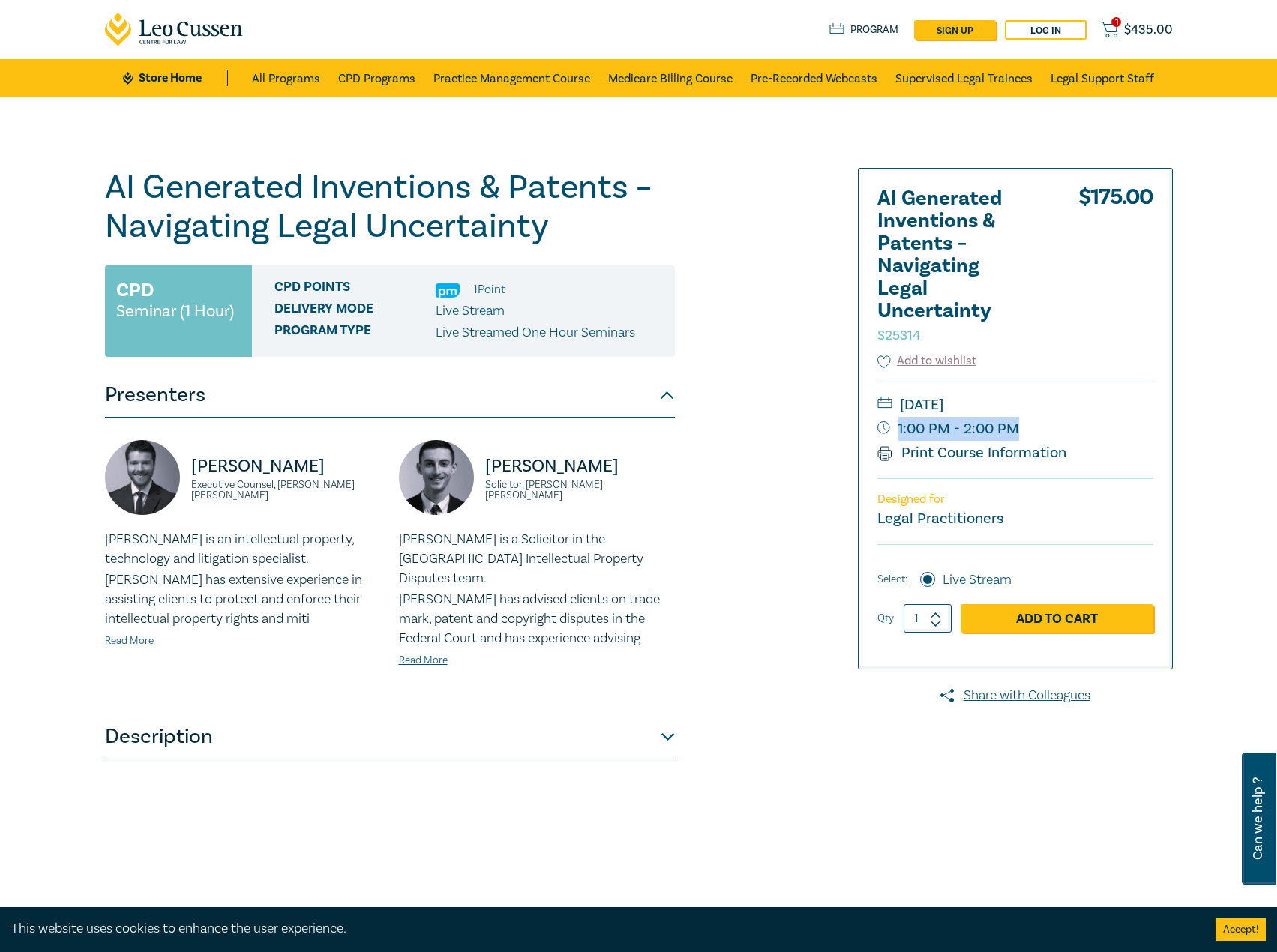
click at [262, 473] on p "Aaron Hayward" at bounding box center [286, 466] width 190 height 24
drag, startPoint x: 270, startPoint y: 495, endPoint x: 187, endPoint y: 470, distance: 86.7
click at [187, 470] on div "Aaron Hayward Executive Counsel, Herbert Smith Freehills Kramer" at bounding box center [243, 486] width 276 height 90
copy div "Aaron Hayward Executive Counsel, Herbert Smith Freehills Kramer"
click at [305, 455] on p "Aaron Hayward" at bounding box center [286, 466] width 190 height 24
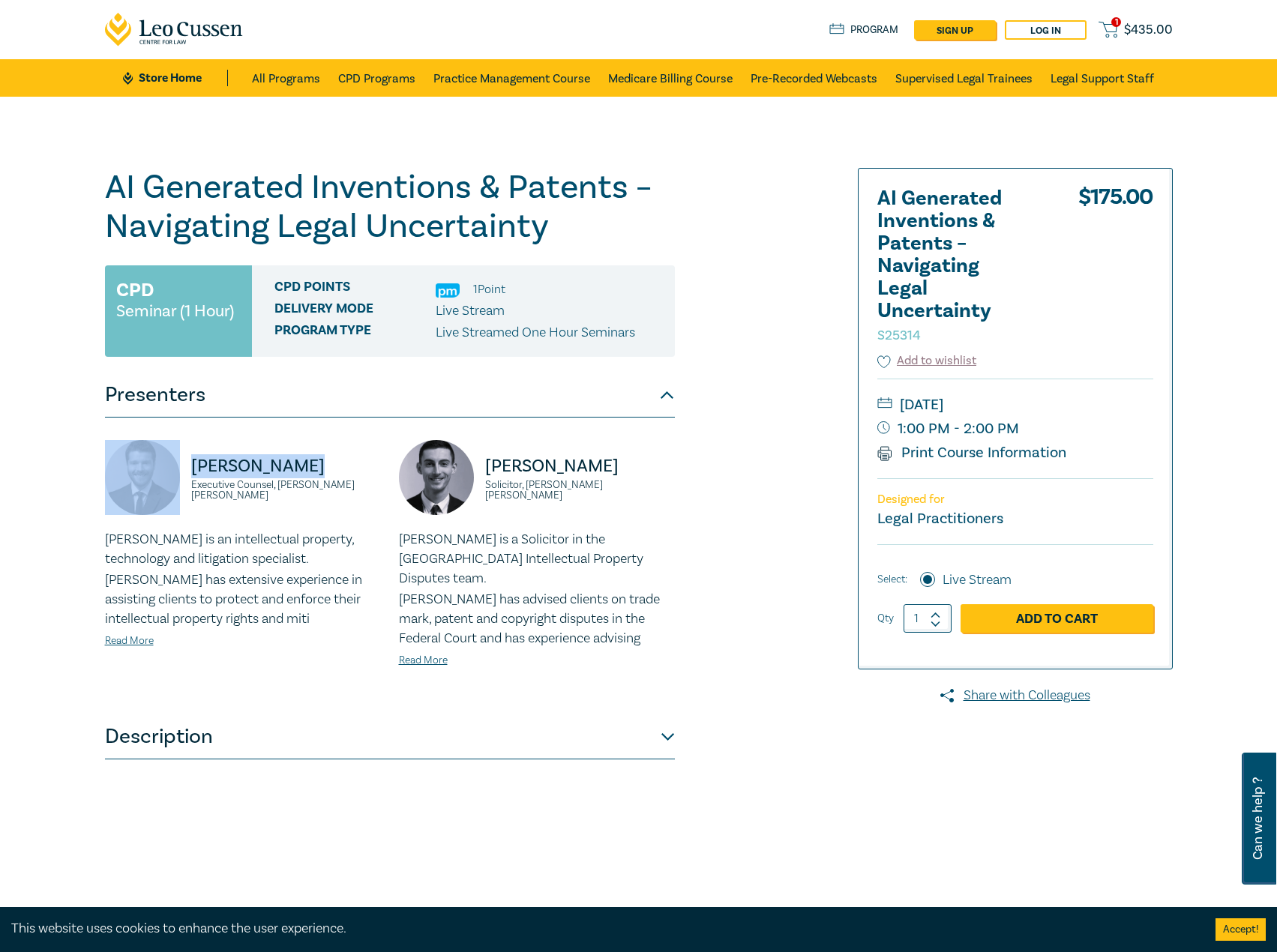
drag, startPoint x: 327, startPoint y: 463, endPoint x: 175, endPoint y: 473, distance: 152.3
click at [175, 473] on div "Aaron Hayward Executive Counsel, Herbert Smith Freehills Kramer" at bounding box center [243, 486] width 276 height 90
copy div "Aaron Hayward"
drag, startPoint x: 1114, startPoint y: 415, endPoint x: 986, endPoint y: 403, distance: 128.6
click at [986, 403] on small "Thursday, 30 October 2025" at bounding box center [1015, 405] width 276 height 24
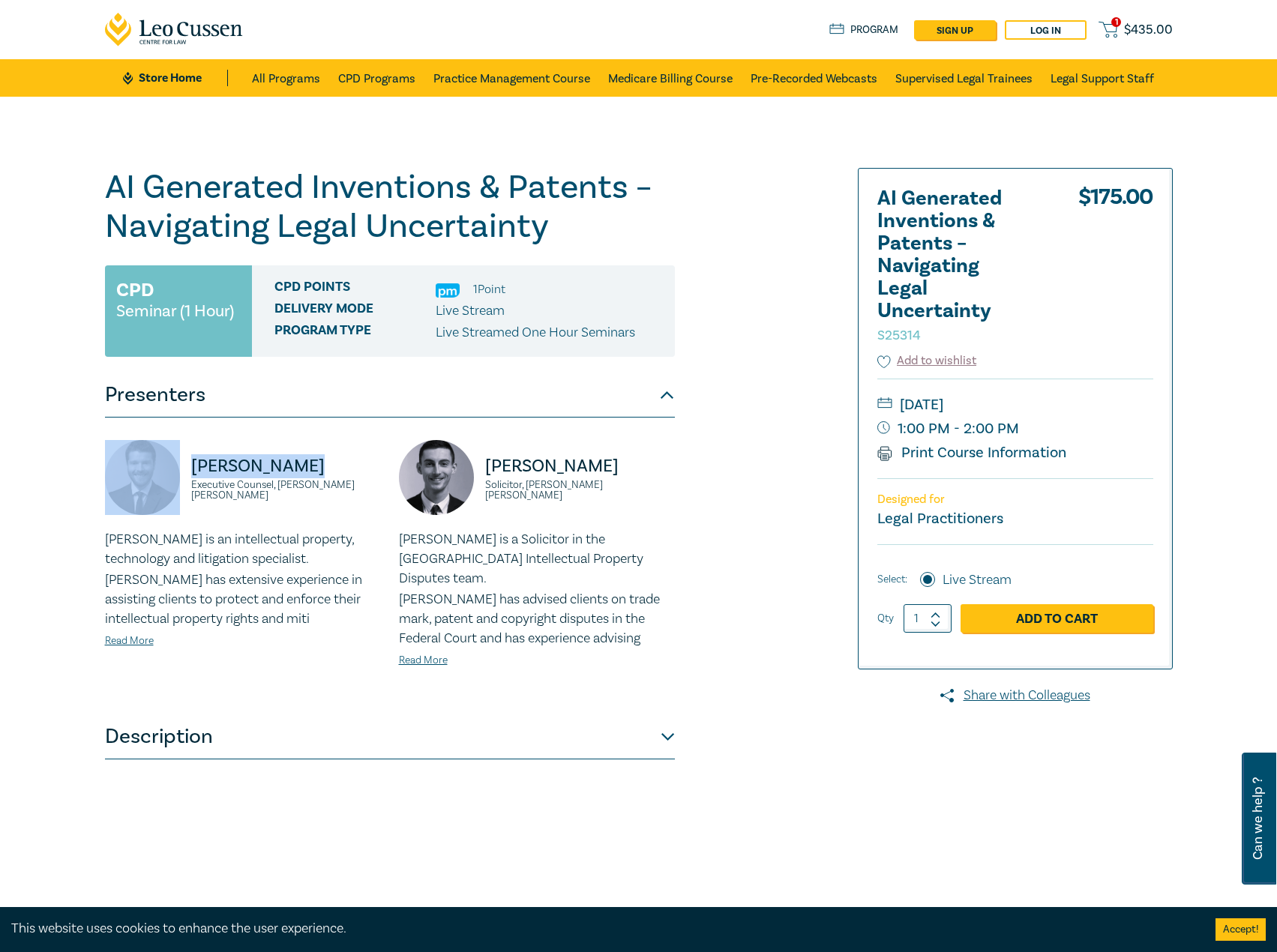
drag, startPoint x: 1011, startPoint y: 402, endPoint x: 1018, endPoint y: 406, distance: 8.1
copy small "[DATE]"
drag, startPoint x: 600, startPoint y: 474, endPoint x: 474, endPoint y: 474, distance: 126.0
click at [474, 474] on div "Byron Turner Solicitor, Herbert Smith Freehills Kramer" at bounding box center [537, 486] width 276 height 90
copy p "Byron Turner"
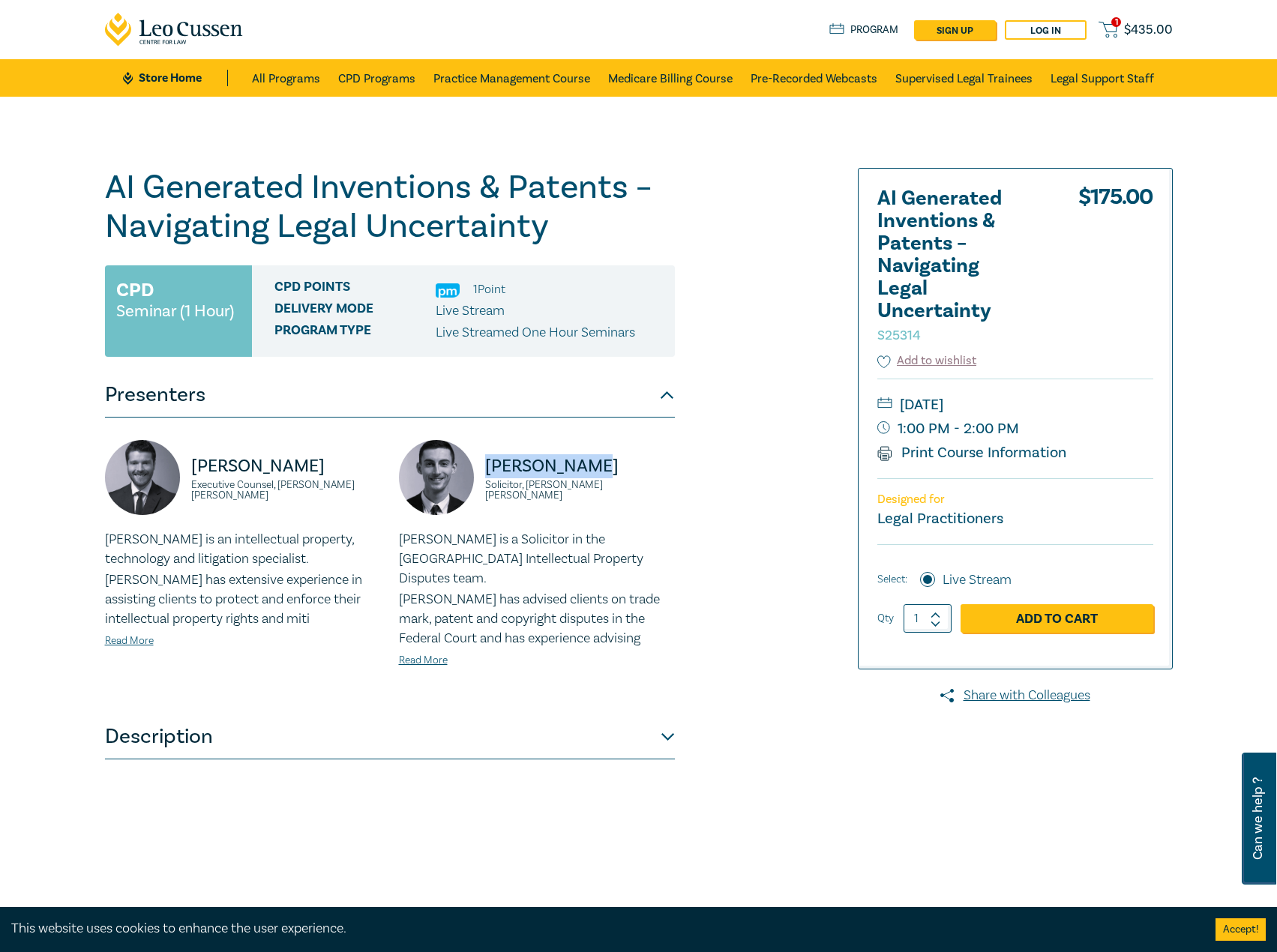
drag, startPoint x: 277, startPoint y: 496, endPoint x: 254, endPoint y: 470, distance: 34.7
click at [161, 468] on div "Aaron Hayward Executive Counsel, Herbert Smith Freehills Kramer" at bounding box center [243, 486] width 276 height 90
click at [156, 639] on div "Aaron is an intellectual property, technology and litigation specialist. Aaron …" at bounding box center [243, 590] width 276 height 120
click at [139, 638] on link "Read More" at bounding box center [130, 641] width 48 height 14
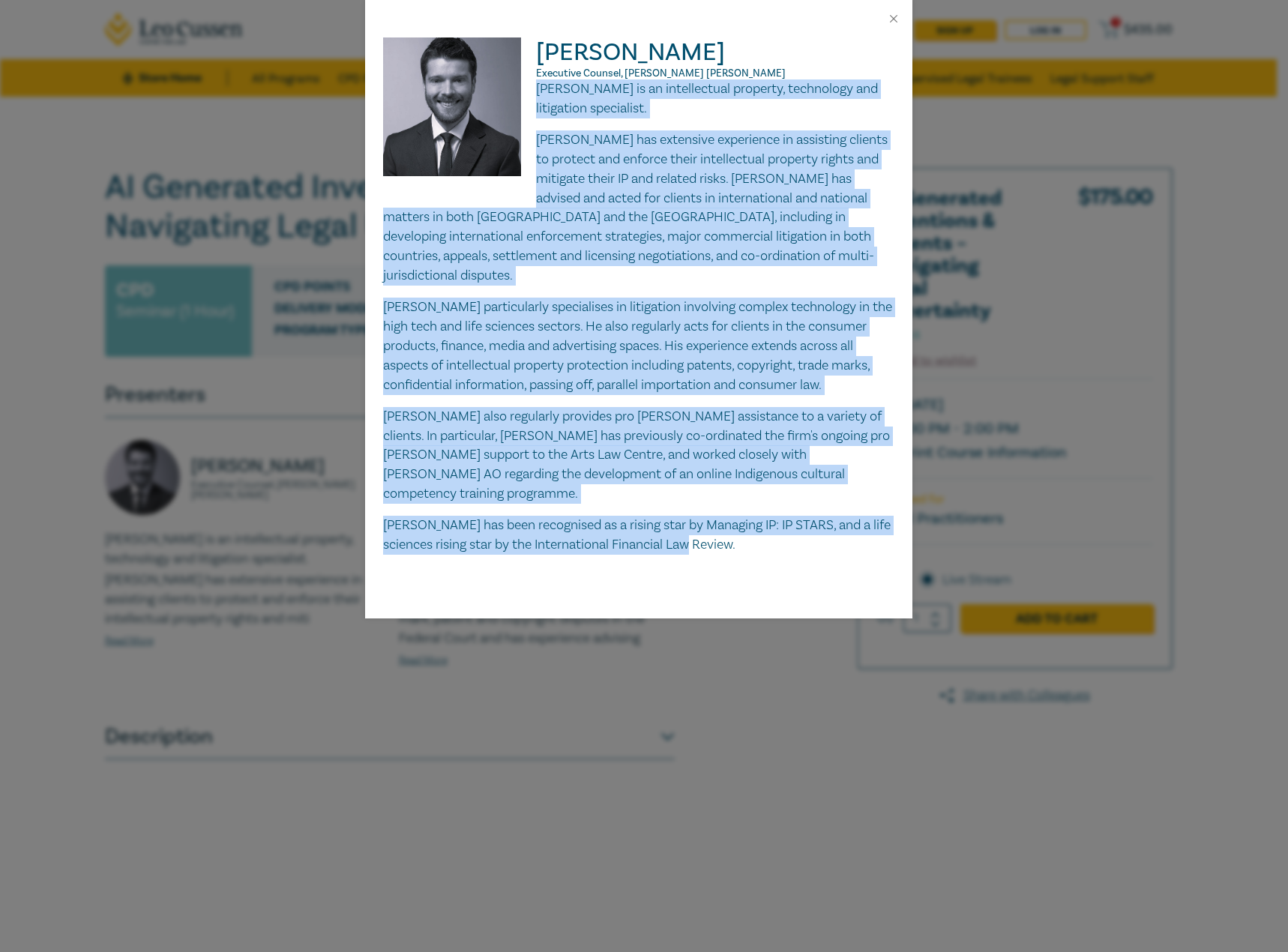
drag, startPoint x: 537, startPoint y: 93, endPoint x: 759, endPoint y: 502, distance: 465.4
click at [759, 502] on div "Aaron is an intellectual property, technology and litigation specialist. Aaron …" at bounding box center [639, 317] width 511 height 475
click at [898, 17] on button "Close" at bounding box center [894, 19] width 14 height 14
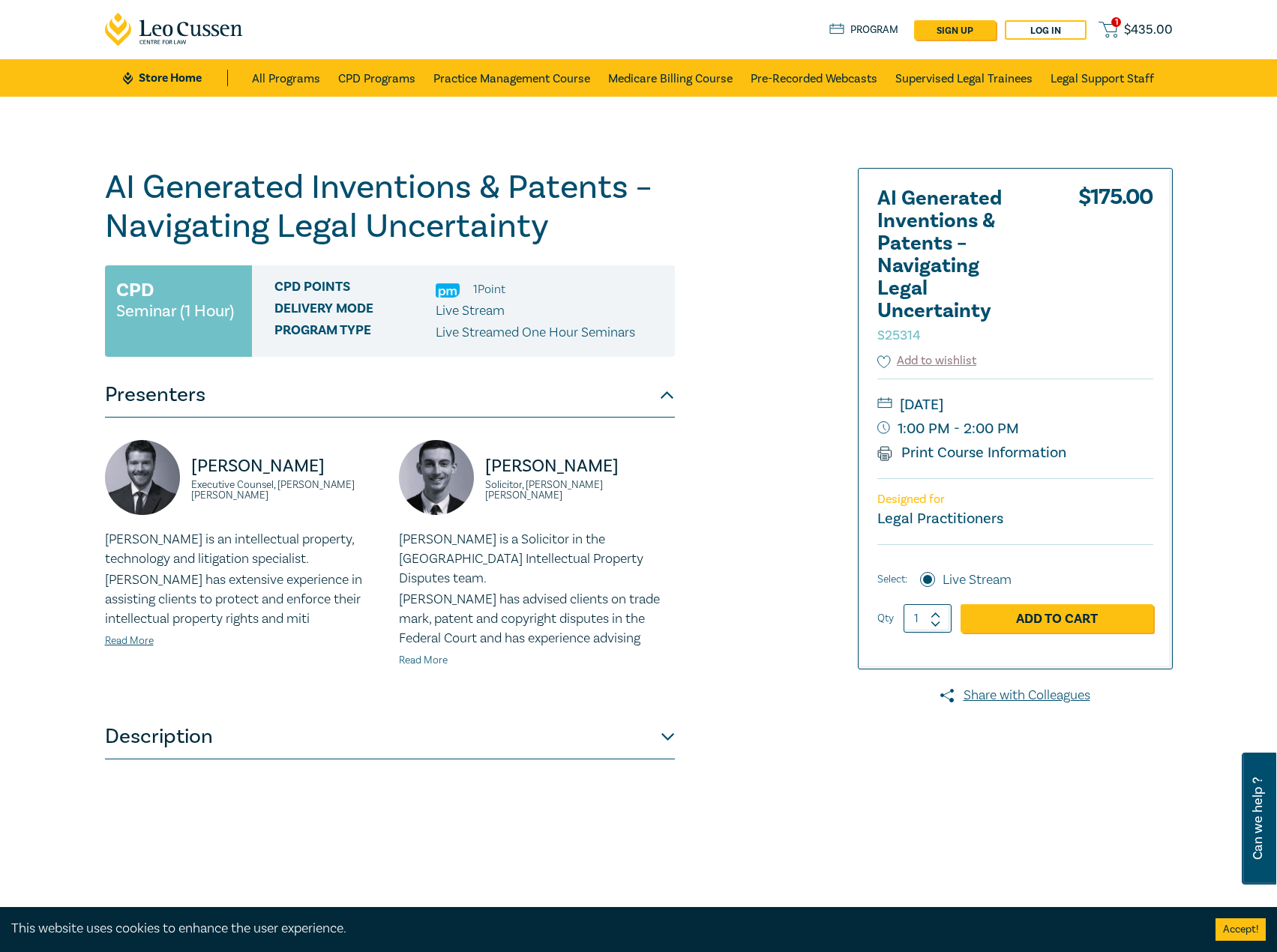
click at [428, 654] on link "Read More" at bounding box center [423, 661] width 48 height 14
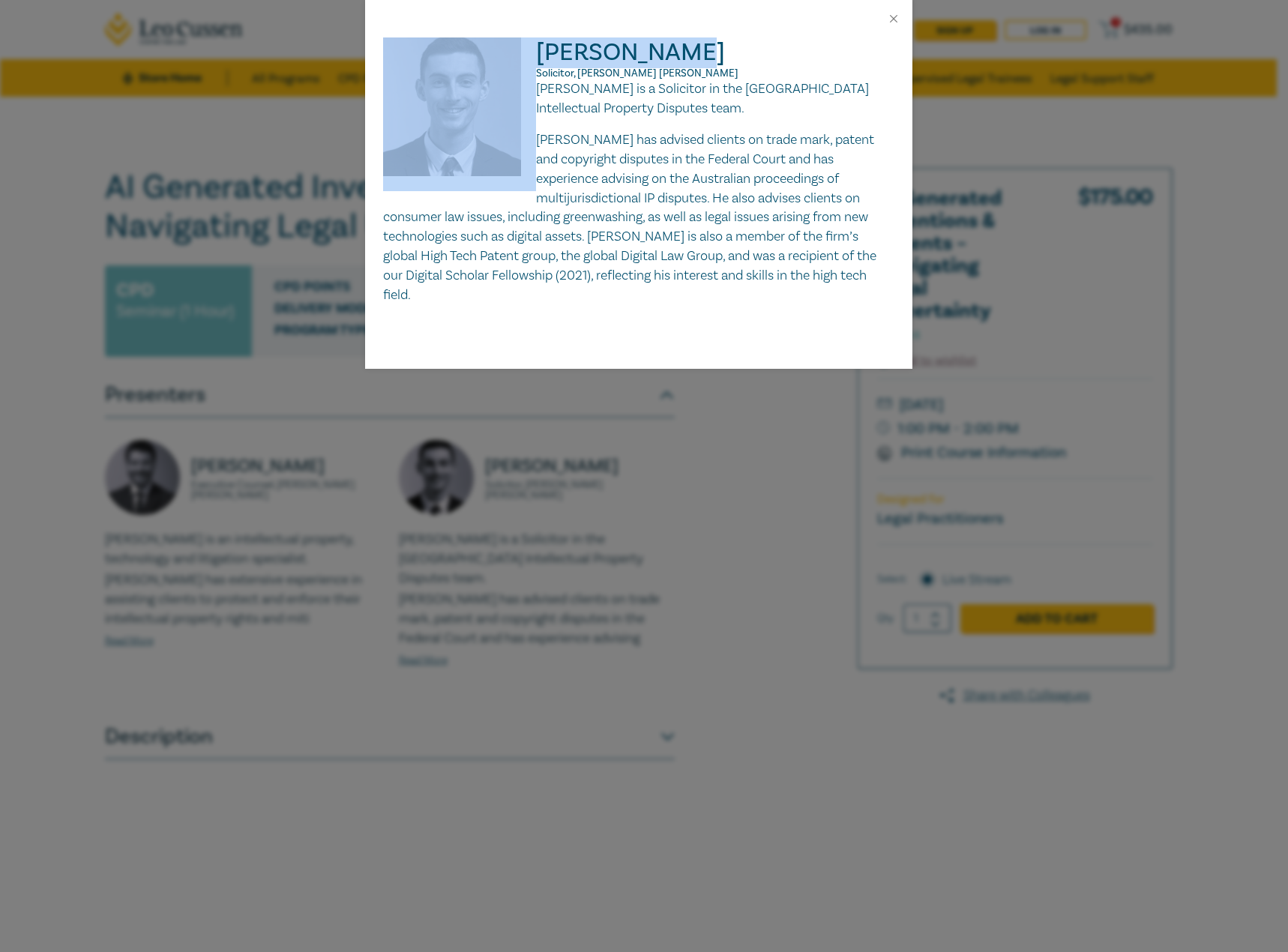
drag, startPoint x: 682, startPoint y: 54, endPoint x: 505, endPoint y: 47, distance: 177.1
click at [505, 47] on div "Byron Turner Solicitor, Herbert Smith Freehills Kramer Byron is a Solicitor in …" at bounding box center [639, 171] width 511 height 268
drag, startPoint x: 765, startPoint y: 74, endPoint x: 534, endPoint y: 70, distance: 231.0
click at [534, 70] on div "Byron Turner Solicitor, Herbert Smith Freehills Kramer Byron is a Solicitor in …" at bounding box center [639, 171] width 511 height 268
click at [573, 71] on span "Solicitor, Herbert Smith Freehills Kramer" at bounding box center [638, 73] width 202 height 14
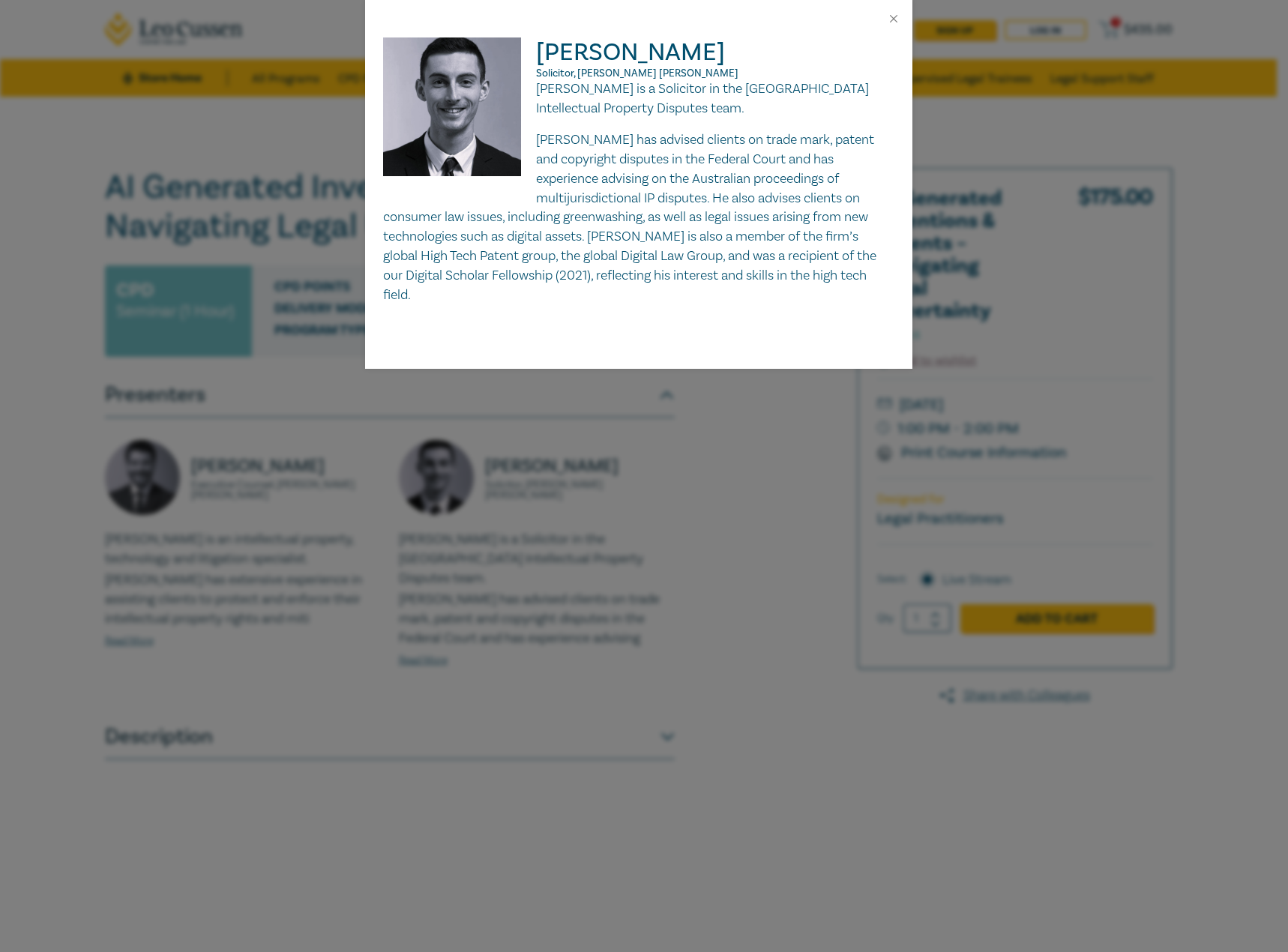
drag, startPoint x: 726, startPoint y: 74, endPoint x: 539, endPoint y: 66, distance: 187.2
click at [539, 66] on h2 "Byron Turner Solicitor, Herbert Smith Freehills Kramer" at bounding box center [639, 58] width 511 height 42
drag, startPoint x: 752, startPoint y: 72, endPoint x: 536, endPoint y: 73, distance: 216.0
click at [536, 73] on p "Solicitor, Herbert Smith Freehills Kramer" at bounding box center [639, 73] width 511 height 12
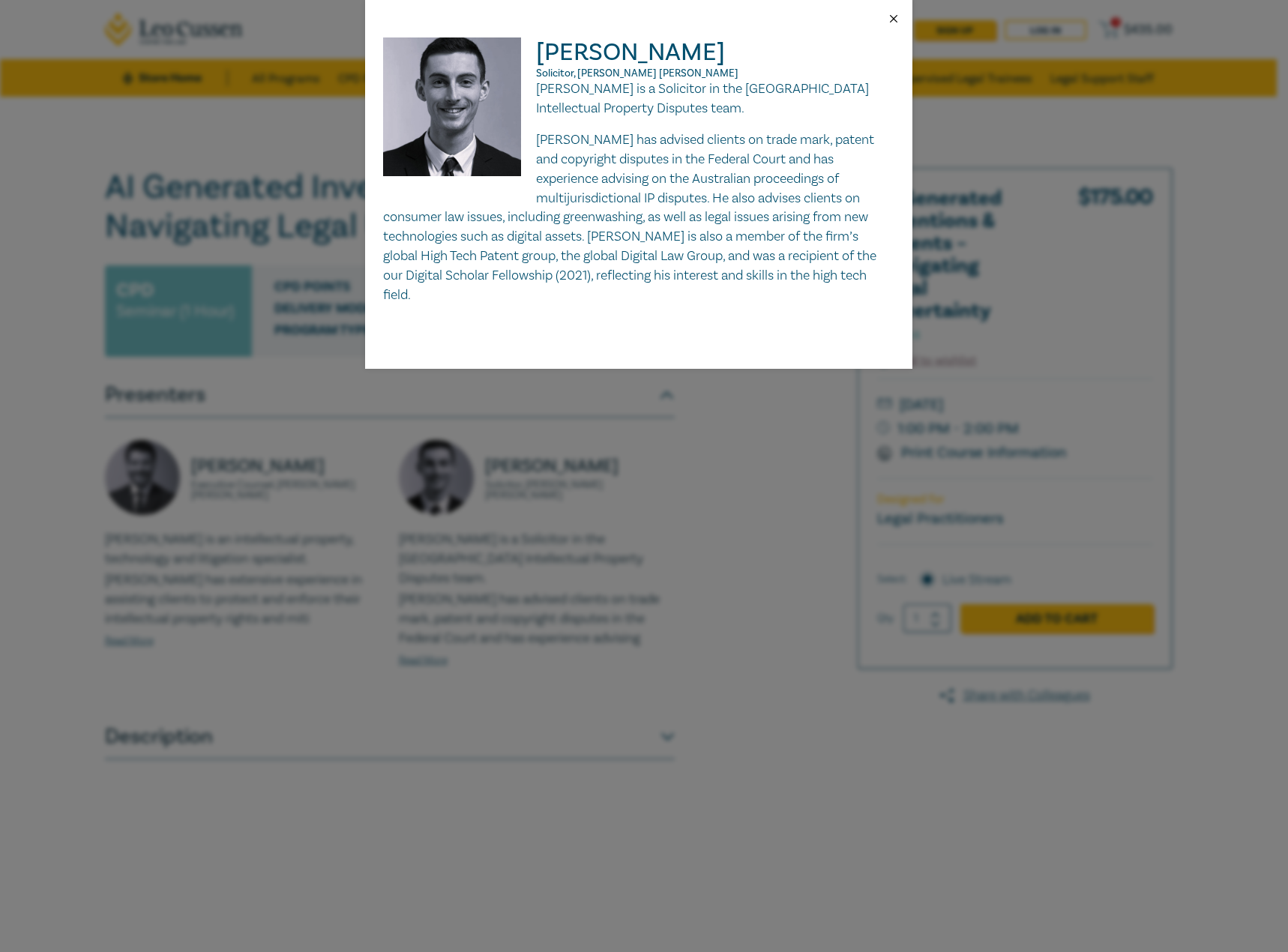
click at [891, 14] on button "Close" at bounding box center [894, 19] width 14 height 14
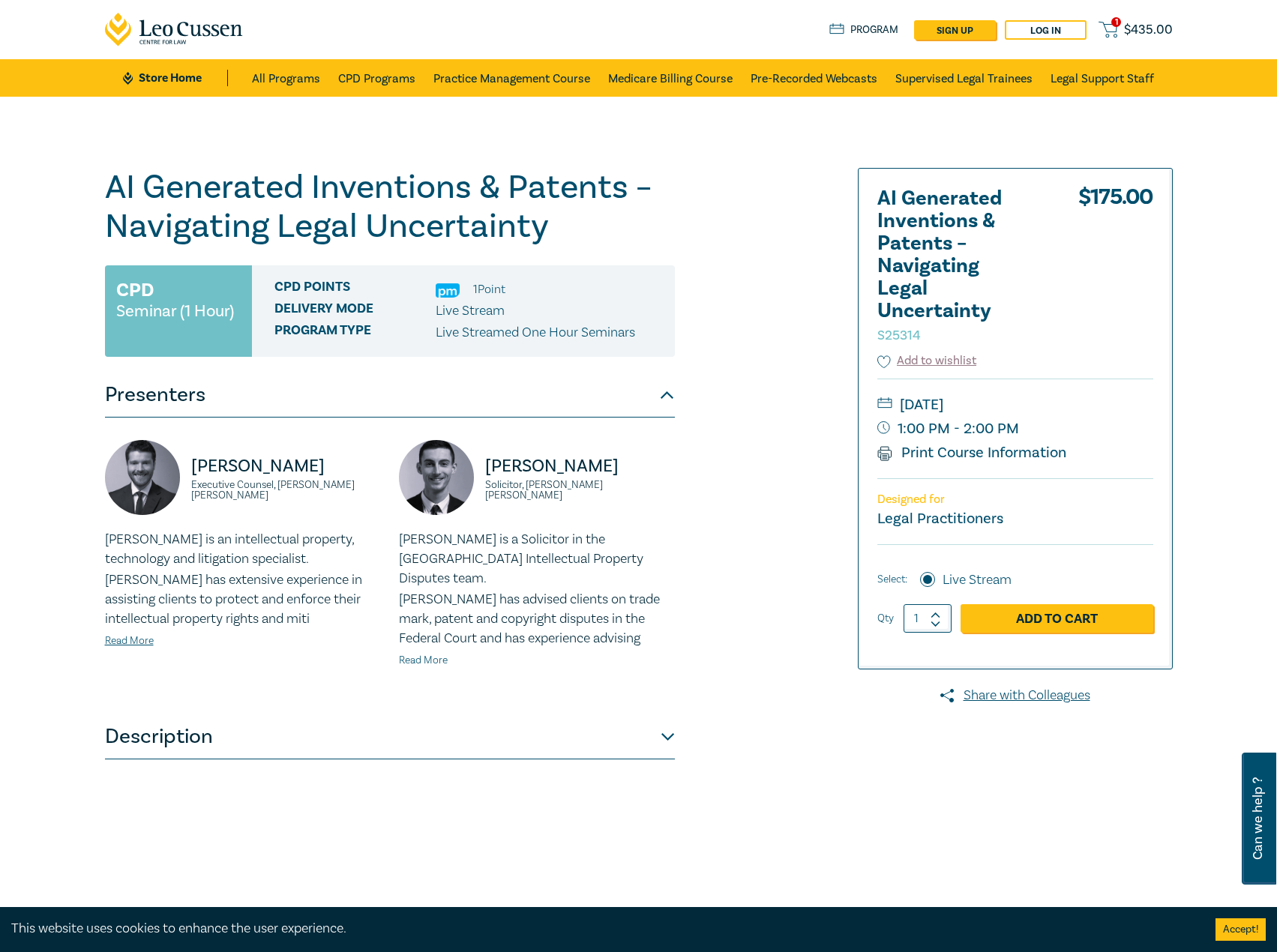
click at [433, 654] on link "Read More" at bounding box center [423, 661] width 48 height 14
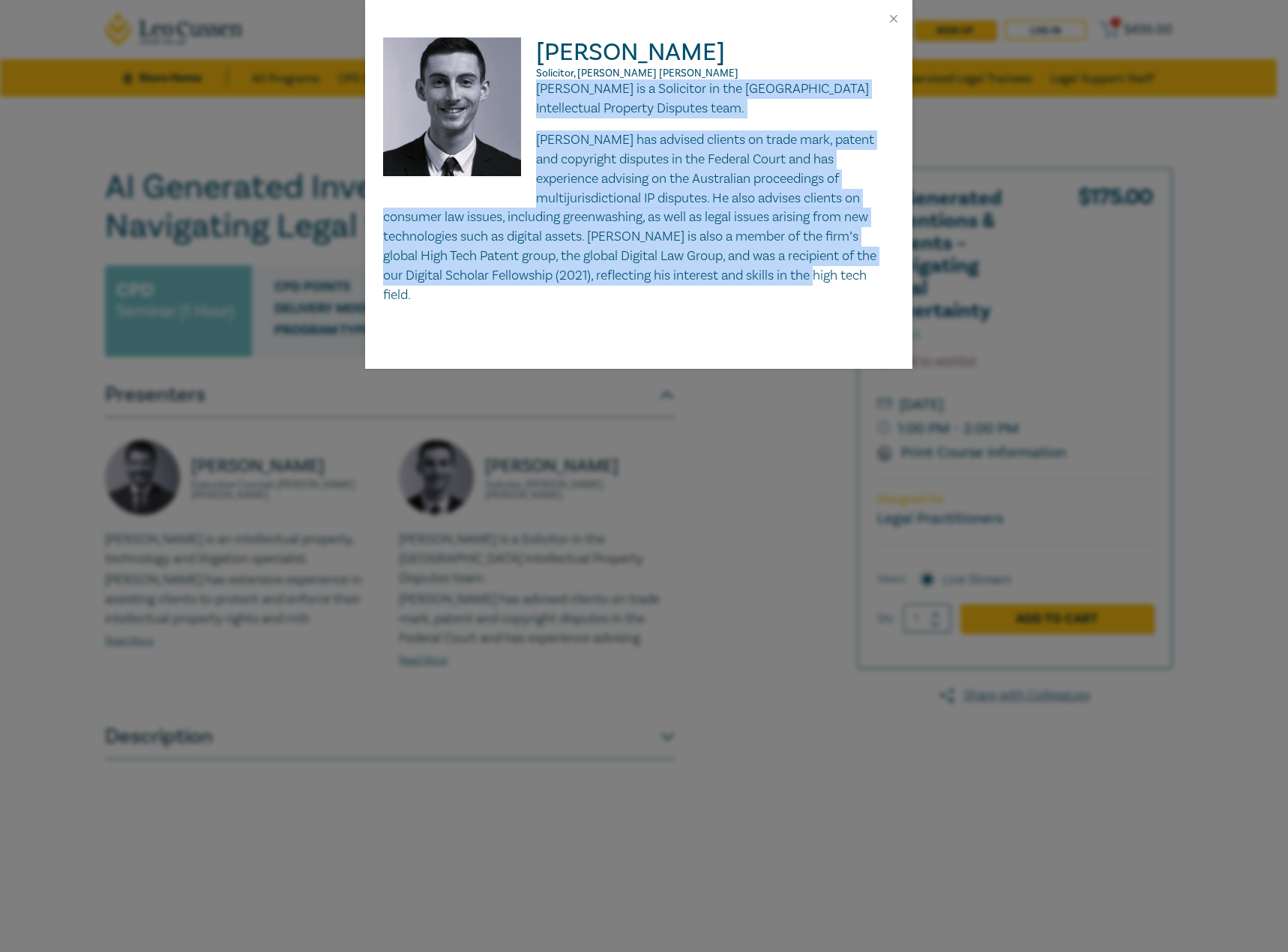
drag, startPoint x: 538, startPoint y: 89, endPoint x: 755, endPoint y: 298, distance: 301.3
click at [760, 304] on div "Byron Turner Solicitor, Herbert Smith Freehills Kramer Byron is a Solicitor in …" at bounding box center [639, 203] width 548 height 332
drag, startPoint x: 891, startPoint y: 12, endPoint x: 842, endPoint y: 15, distance: 49.1
click at [891, 12] on button "Close" at bounding box center [894, 19] width 14 height 14
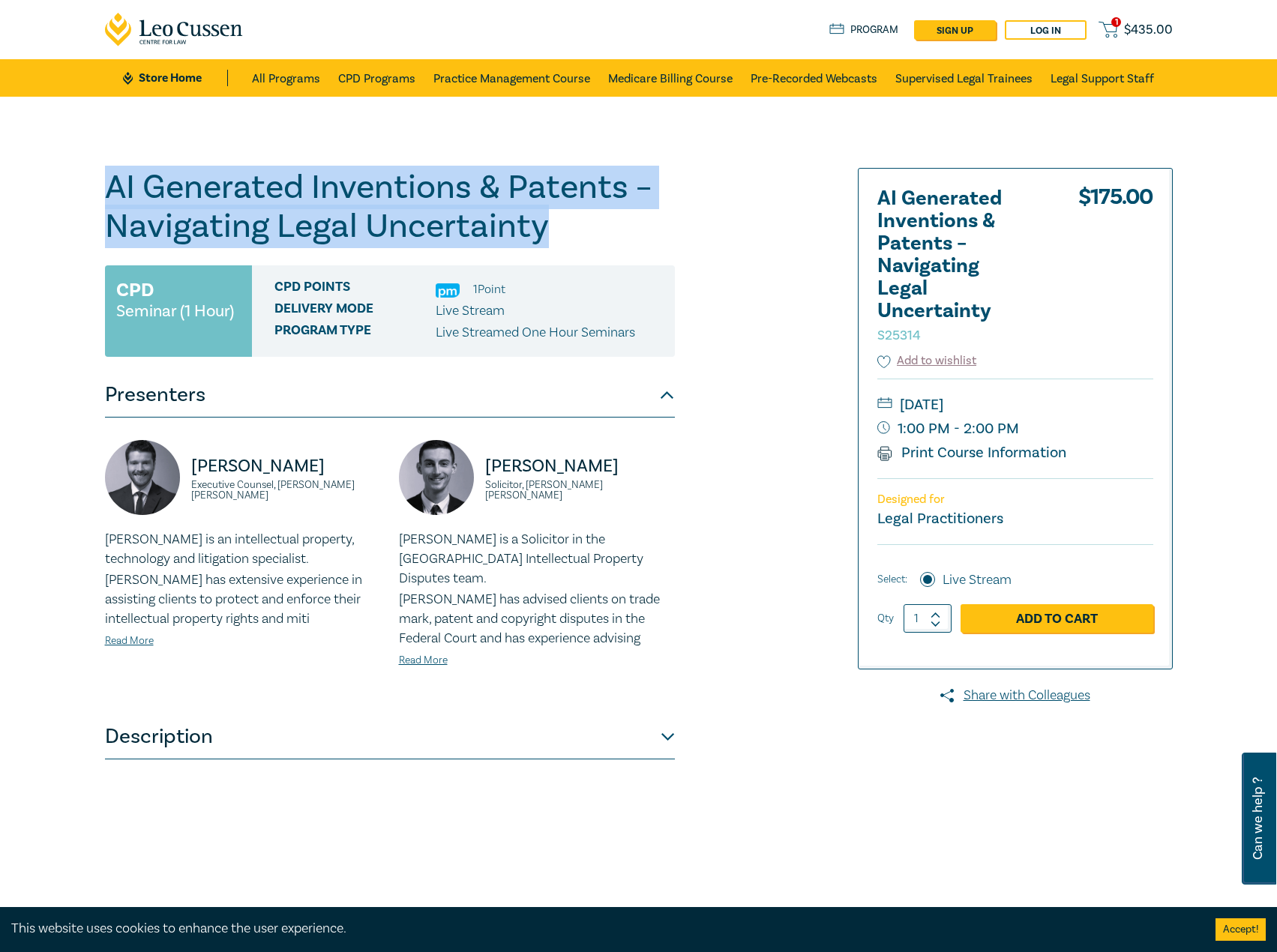
drag, startPoint x: 576, startPoint y: 231, endPoint x: 3, endPoint y: 179, distance: 575.4
click at [3, 179] on div "AI Generated Inventions & Patents – Navigating Legal Uncertainty S25314 CPD Sem…" at bounding box center [638, 543] width 1277 height 892
drag, startPoint x: 283, startPoint y: 497, endPoint x: 176, endPoint y: 464, distance: 112.0
click at [176, 464] on div "Aaron Hayward Executive Counsel, Herbert Smith Freehills Kramer" at bounding box center [243, 486] width 276 height 90
drag, startPoint x: 668, startPoint y: 491, endPoint x: 486, endPoint y: 470, distance: 183.2
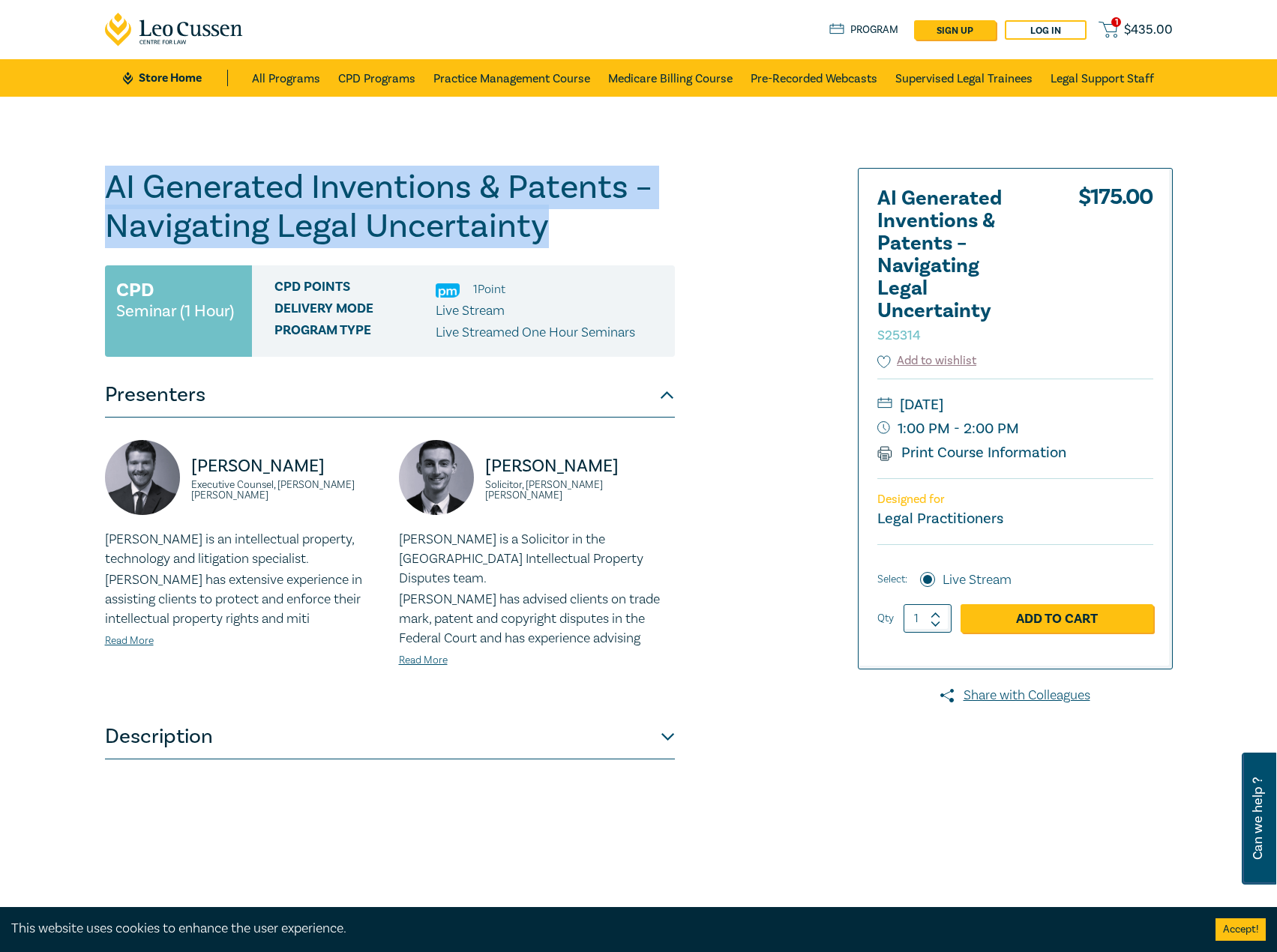
click at [467, 468] on div "Byron Turner Solicitor, Herbert Smith Freehills Kramer" at bounding box center [537, 486] width 276 height 90
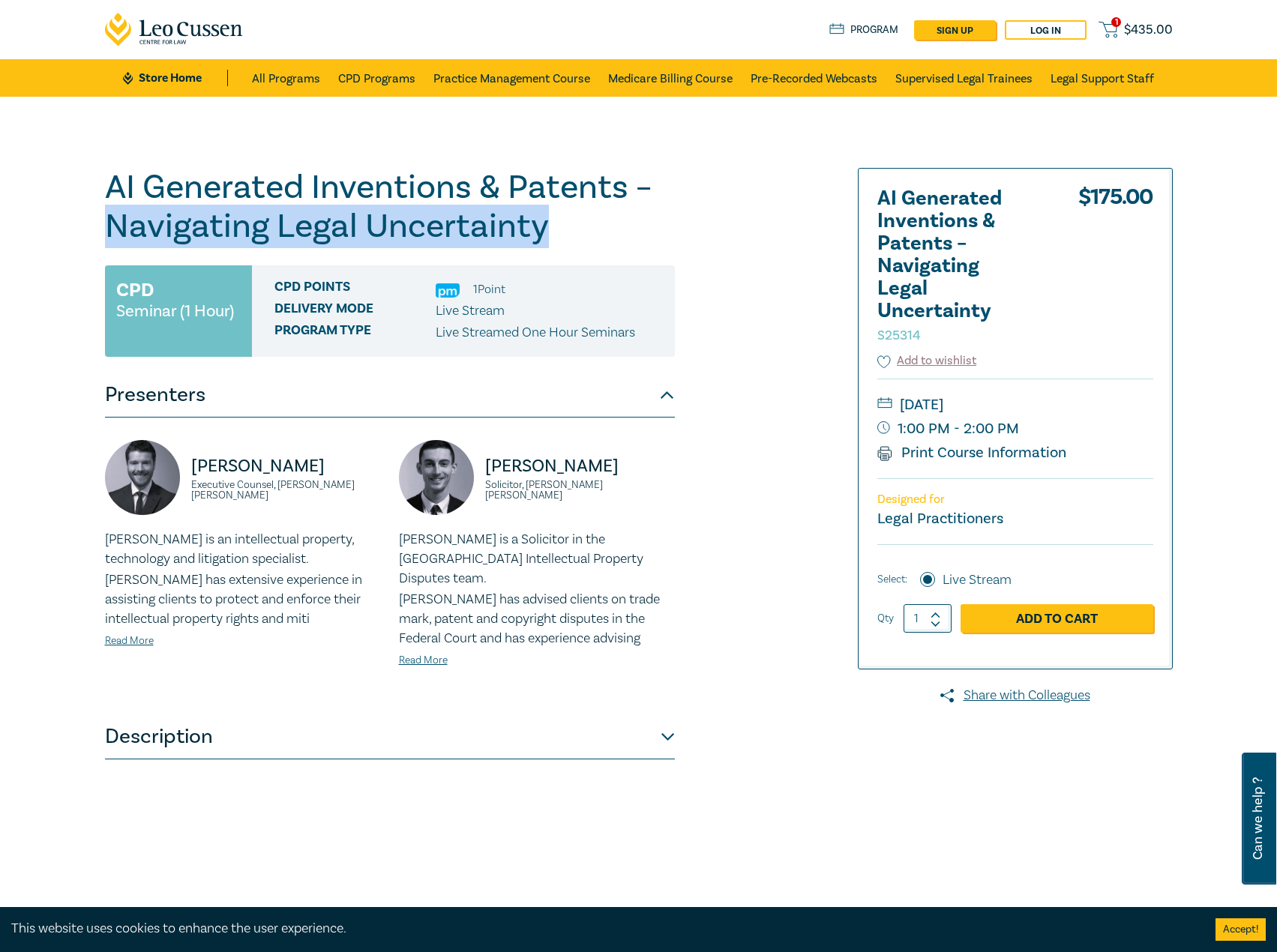
drag, startPoint x: 581, startPoint y: 236, endPoint x: 47, endPoint y: 209, distance: 534.7
click at [47, 209] on div "AI Generated Inventions & Patents – Navigating Legal Uncertainty S25314 CPD Sem…" at bounding box center [638, 543] width 1277 height 892
click at [569, 240] on h1 "AI Generated Inventions & Patents – Navigating Legal Uncertainty S25314" at bounding box center [391, 206] width 570 height 78
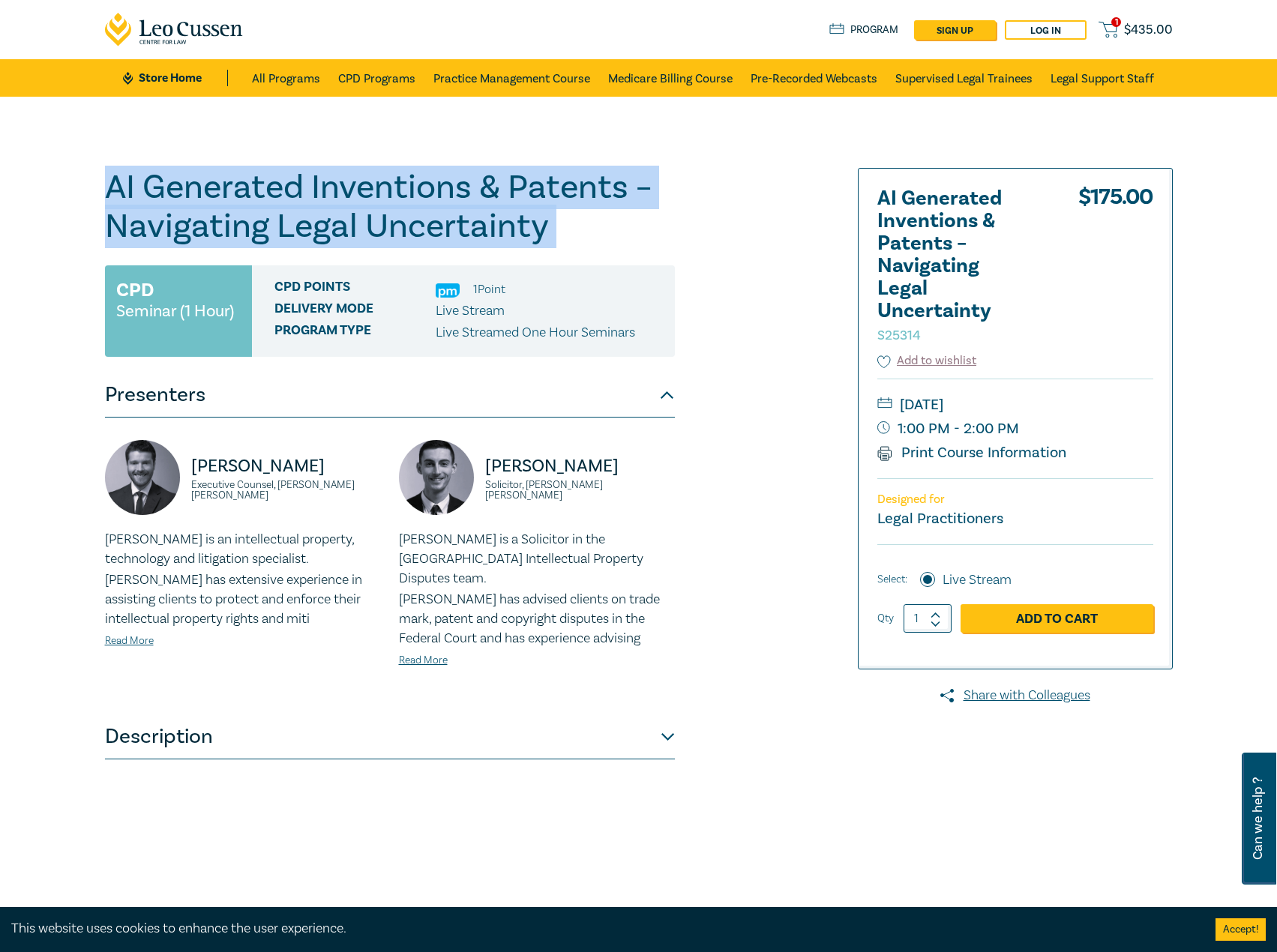
drag, startPoint x: 569, startPoint y: 240, endPoint x: -1, endPoint y: 177, distance: 573.5
drag, startPoint x: 285, startPoint y: 499, endPoint x: 176, endPoint y: 465, distance: 114.2
click at [176, 465] on div "Aaron Hayward Executive Counsel, Herbert Smith Freehills Kramer" at bounding box center [243, 486] width 276 height 90
drag, startPoint x: 656, startPoint y: 480, endPoint x: 490, endPoint y: 473, distance: 166.1
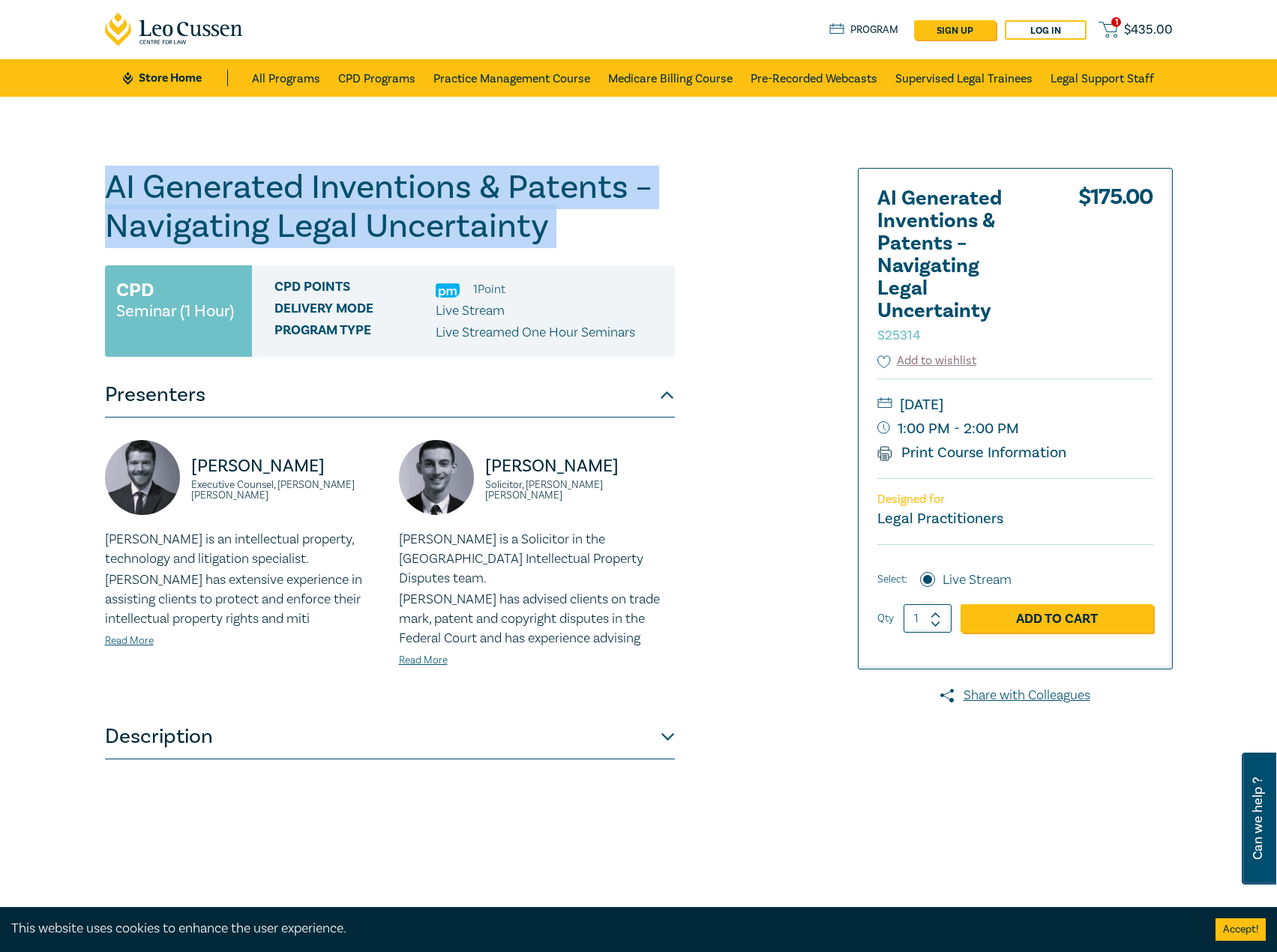
click at [490, 473] on div "Byron Turner Solicitor, Herbert Smith Freehills Kramer Byron is a Solicitor in …" at bounding box center [537, 567] width 294 height 252
drag, startPoint x: 1112, startPoint y: 406, endPoint x: 1077, endPoint y: 412, distance: 35.5
click at [1077, 412] on small "Thursday, 30 October 2025" at bounding box center [1015, 405] width 276 height 24
click at [195, 82] on link "Store Home" at bounding box center [175, 78] width 105 height 16
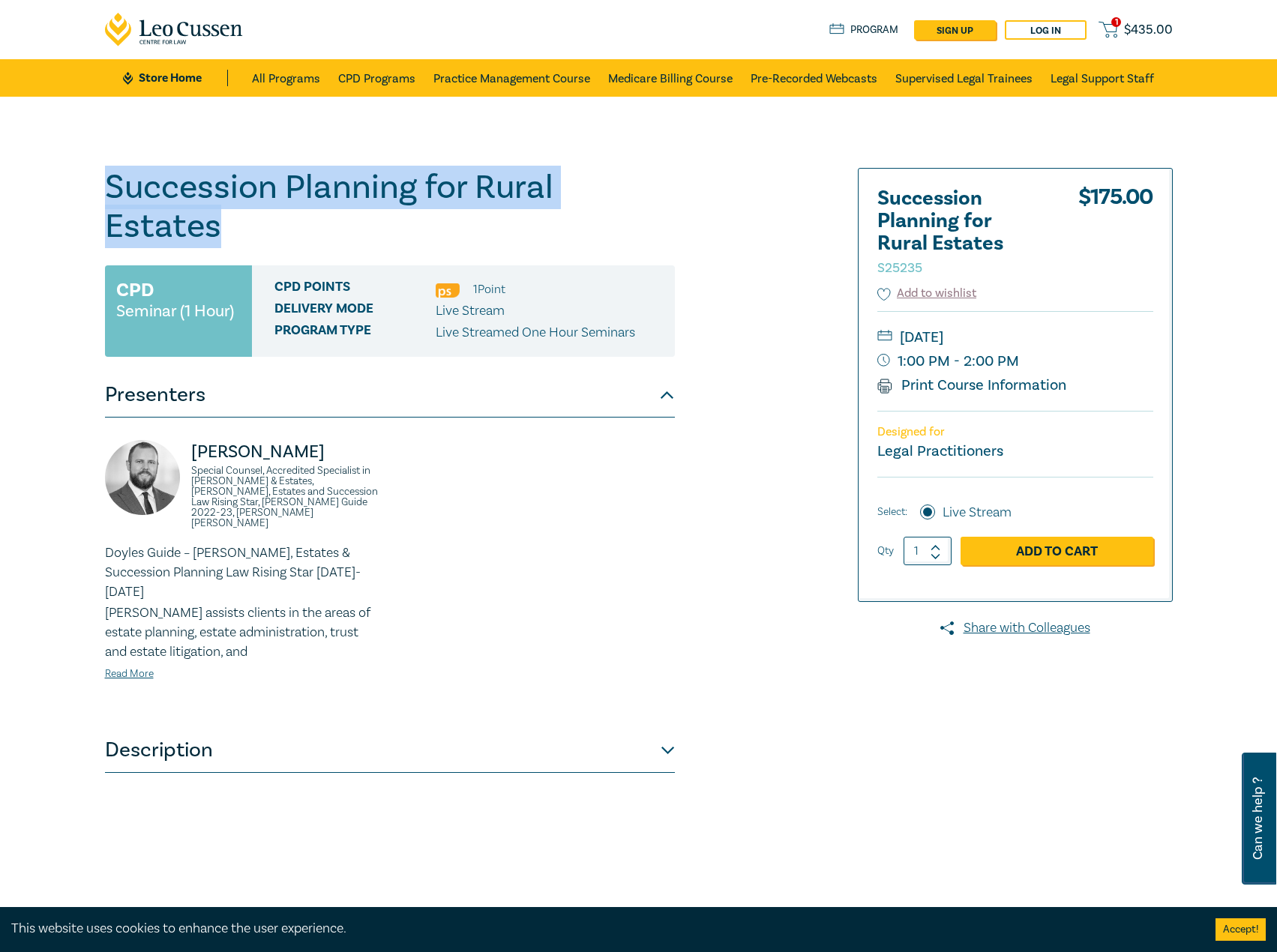
drag, startPoint x: 690, startPoint y: 189, endPoint x: 65, endPoint y: 198, distance: 625.1
click at [65, 198] on div "Succession Planning for Rural Estates S25235 CPD Seminar (1 Hour) CPD Points 1 …" at bounding box center [638, 543] width 1277 height 892
copy h1 "Succession Planning for Rural Estates"
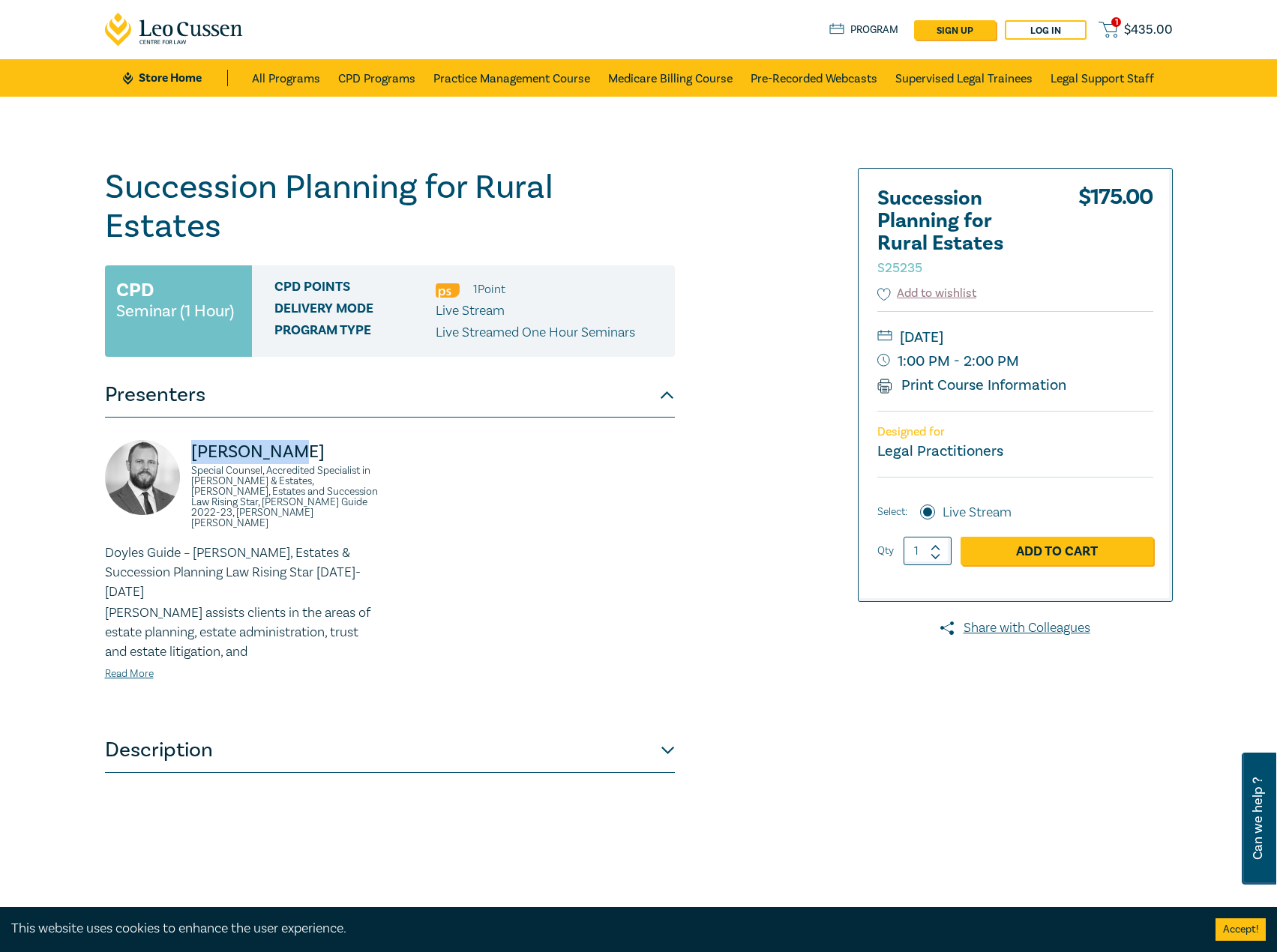
drag, startPoint x: 315, startPoint y: 412, endPoint x: 181, endPoint y: 412, distance: 134.0
click at [181, 441] on div "[PERSON_NAME] Special Counsel, Accredited Specialist in [PERSON_NAME] & Estates…" at bounding box center [243, 492] width 276 height 104
copy p "[PERSON_NAME]"
drag, startPoint x: 327, startPoint y: 466, endPoint x: 180, endPoint y: 437, distance: 149.8
click at [180, 441] on div "[PERSON_NAME] Special Counsel, Accredited Specialist in [PERSON_NAME] & Estates…" at bounding box center [243, 492] width 276 height 104
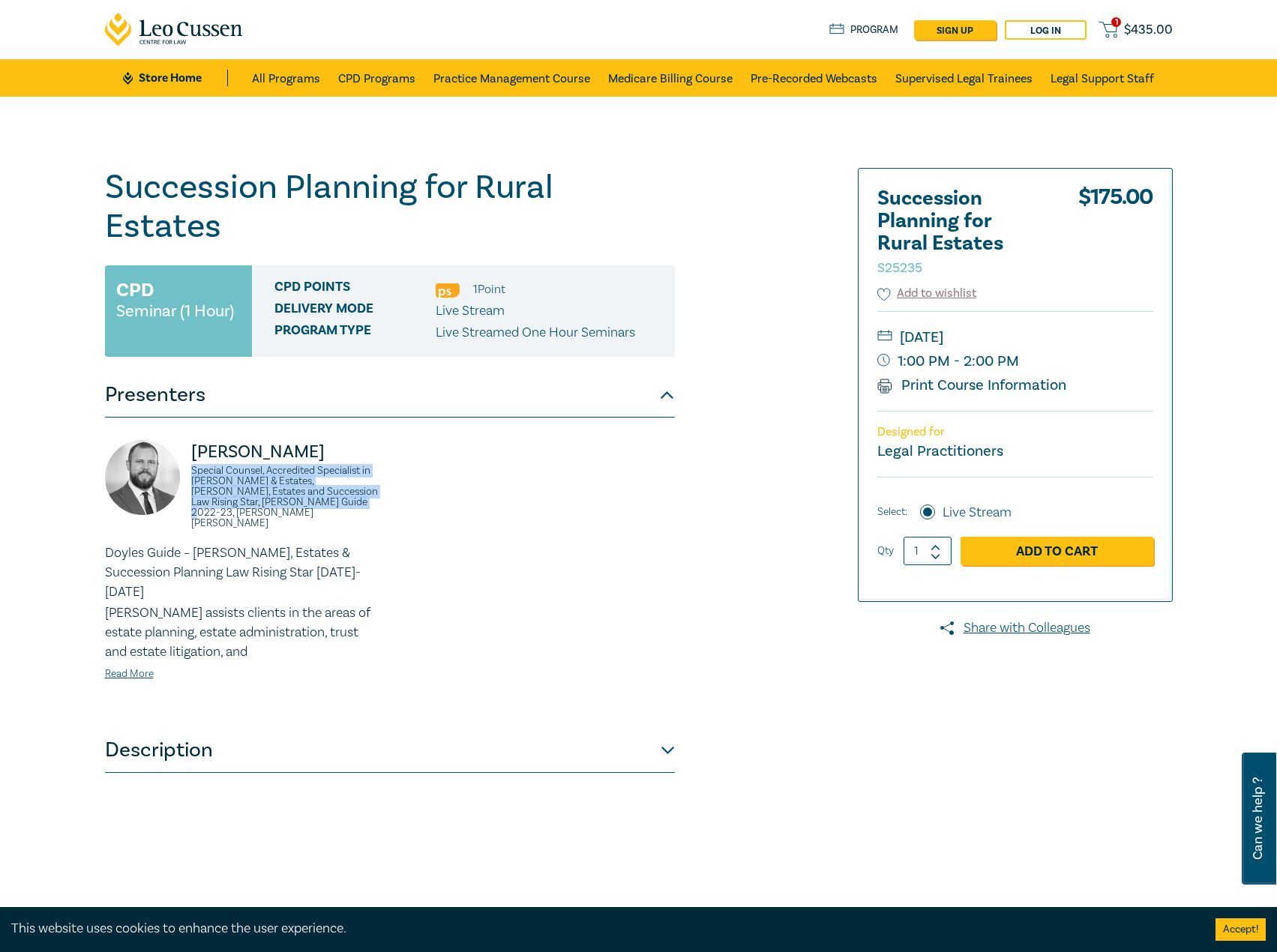
copy small "Special Counsel, Accredited Specialist in [PERSON_NAME] & Estates, [PERSON_NAME…"
drag, startPoint x: 1109, startPoint y: 339, endPoint x: 1072, endPoint y: 339, distance: 37.0
click at [1072, 339] on small "[DATE]" at bounding box center [1015, 338] width 276 height 24
copy small "[DATE]"
drag, startPoint x: 1045, startPoint y: 360, endPoint x: 1015, endPoint y: 360, distance: 30.0
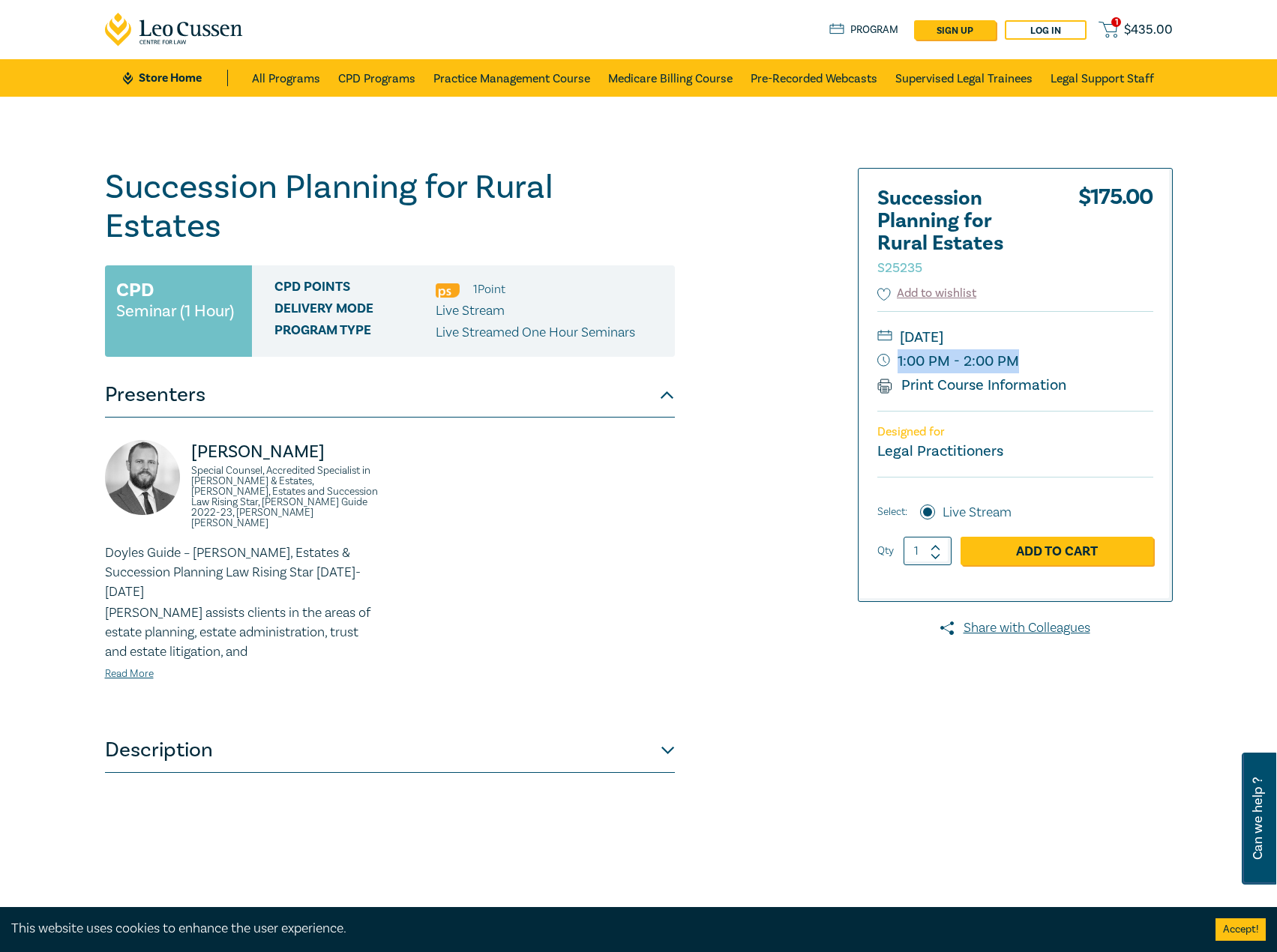
click at [1015, 360] on small "1:00 PM - 2:00 PM" at bounding box center [1015, 361] width 276 height 24
copy small "1:00 PM - 2:00 PM"
drag, startPoint x: 314, startPoint y: 418, endPoint x: 174, endPoint y: 416, distance: 140.0
click at [174, 441] on div "[PERSON_NAME] Special Counsel, Accredited Specialist in [PERSON_NAME] & Estates…" at bounding box center [243, 492] width 276 height 104
copy p "[PERSON_NAME]"
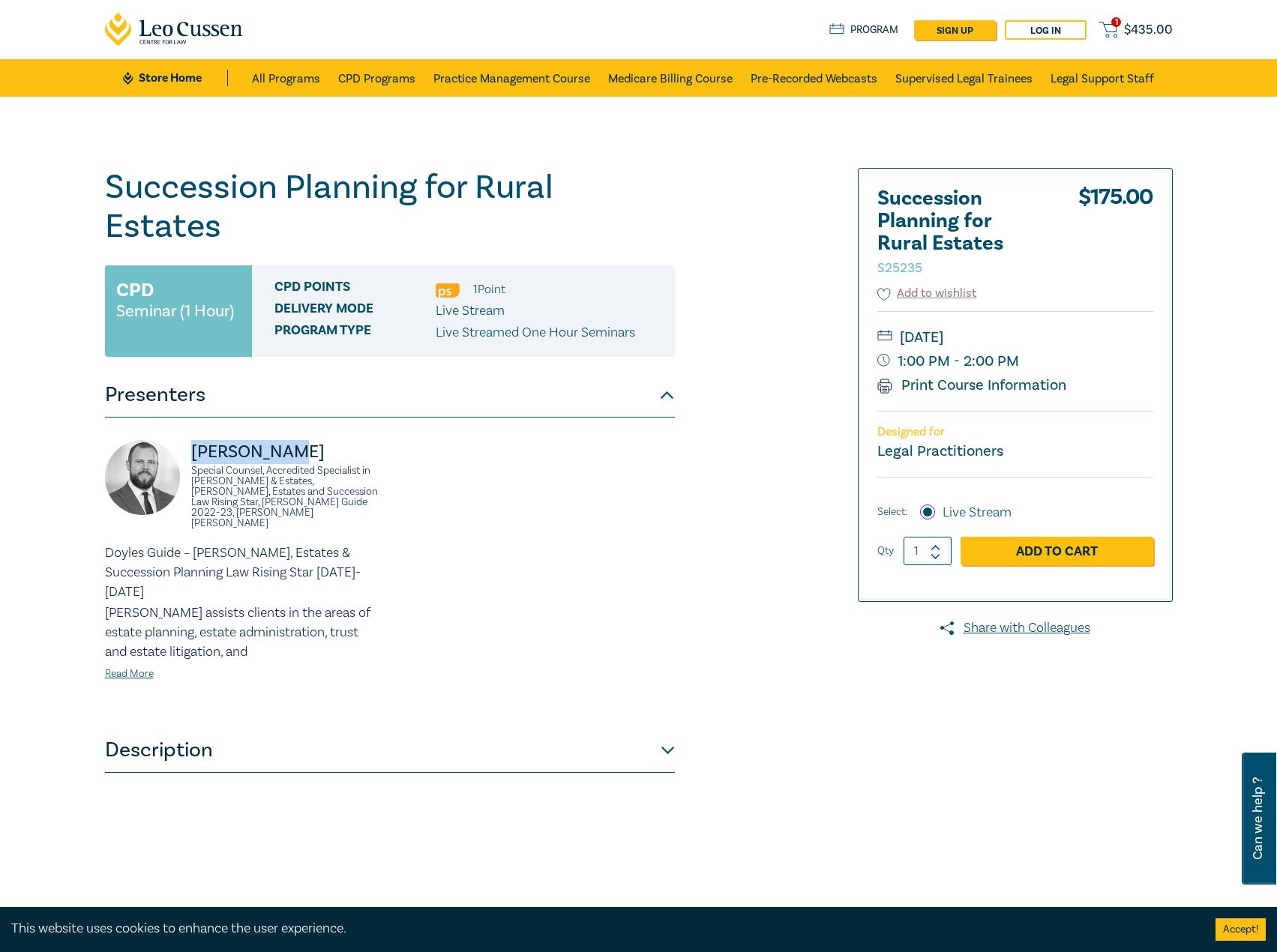
drag, startPoint x: 1089, startPoint y: 338, endPoint x: 1076, endPoint y: 336, distance: 13.2
click at [1076, 336] on small "[DATE]" at bounding box center [1015, 338] width 276 height 24
click at [1059, 336] on small "[DATE]" at bounding box center [1015, 338] width 276 height 24
drag, startPoint x: 1086, startPoint y: 336, endPoint x: 1036, endPoint y: 338, distance: 50.0
click at [1056, 338] on small "[DATE]" at bounding box center [1015, 338] width 276 height 24
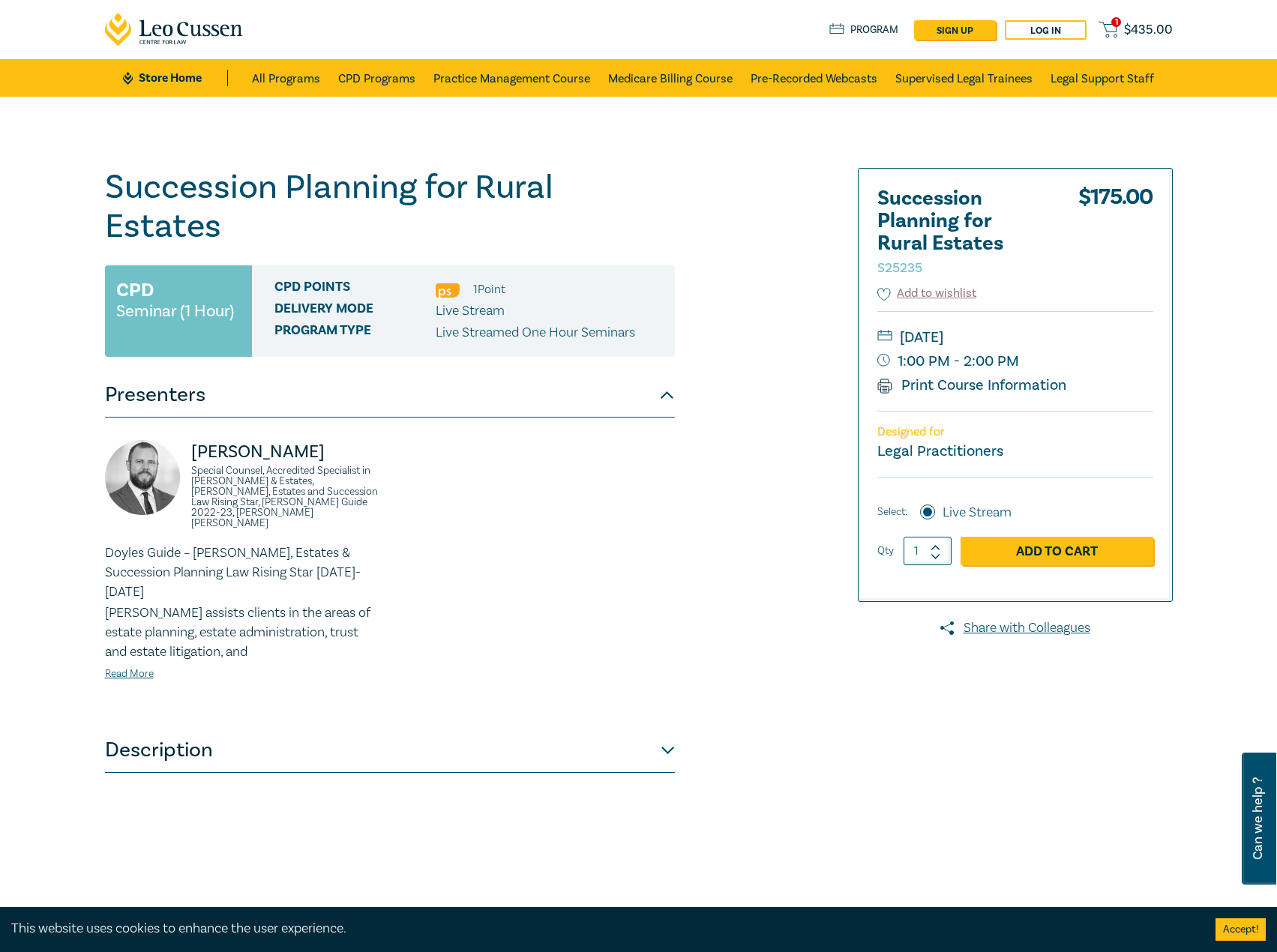
click at [996, 340] on small "[DATE]" at bounding box center [1015, 338] width 276 height 24
drag, startPoint x: 988, startPoint y: 337, endPoint x: 1076, endPoint y: 338, distance: 88.0
click at [1076, 338] on small "[DATE]" at bounding box center [1015, 338] width 276 height 24
copy small "[DATE]"
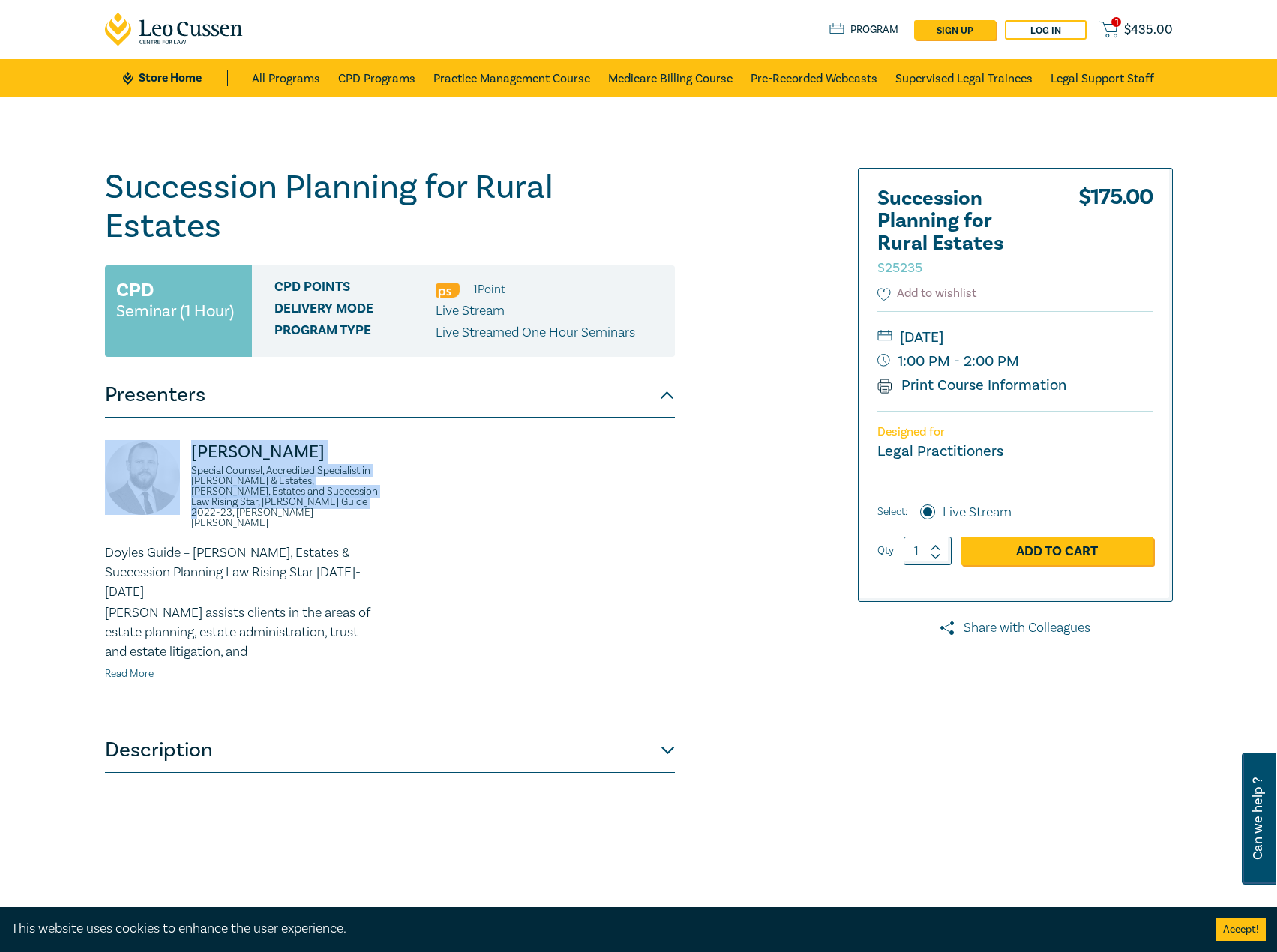
drag, startPoint x: 327, startPoint y: 470, endPoint x: 219, endPoint y: 422, distance: 118.2
click at [156, 441] on div "[PERSON_NAME] Special Counsel, Accredited Specialist in [PERSON_NAME] & Estates…" at bounding box center [243, 492] width 276 height 104
copy div "[PERSON_NAME] Special Counsel, Accredited Specialist in [PERSON_NAME] & Estates…"
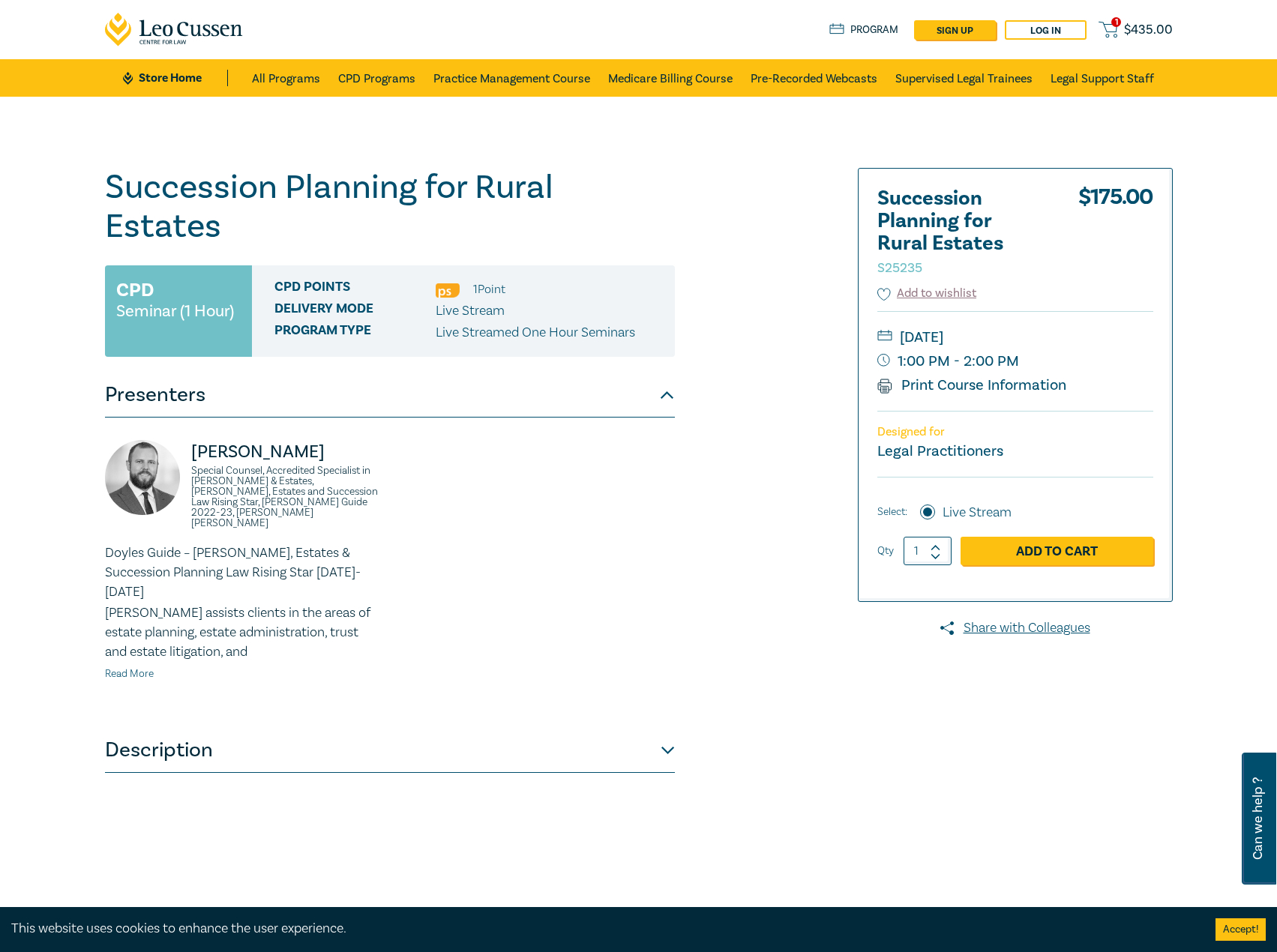
click at [142, 668] on link "Read More" at bounding box center [130, 675] width 48 height 14
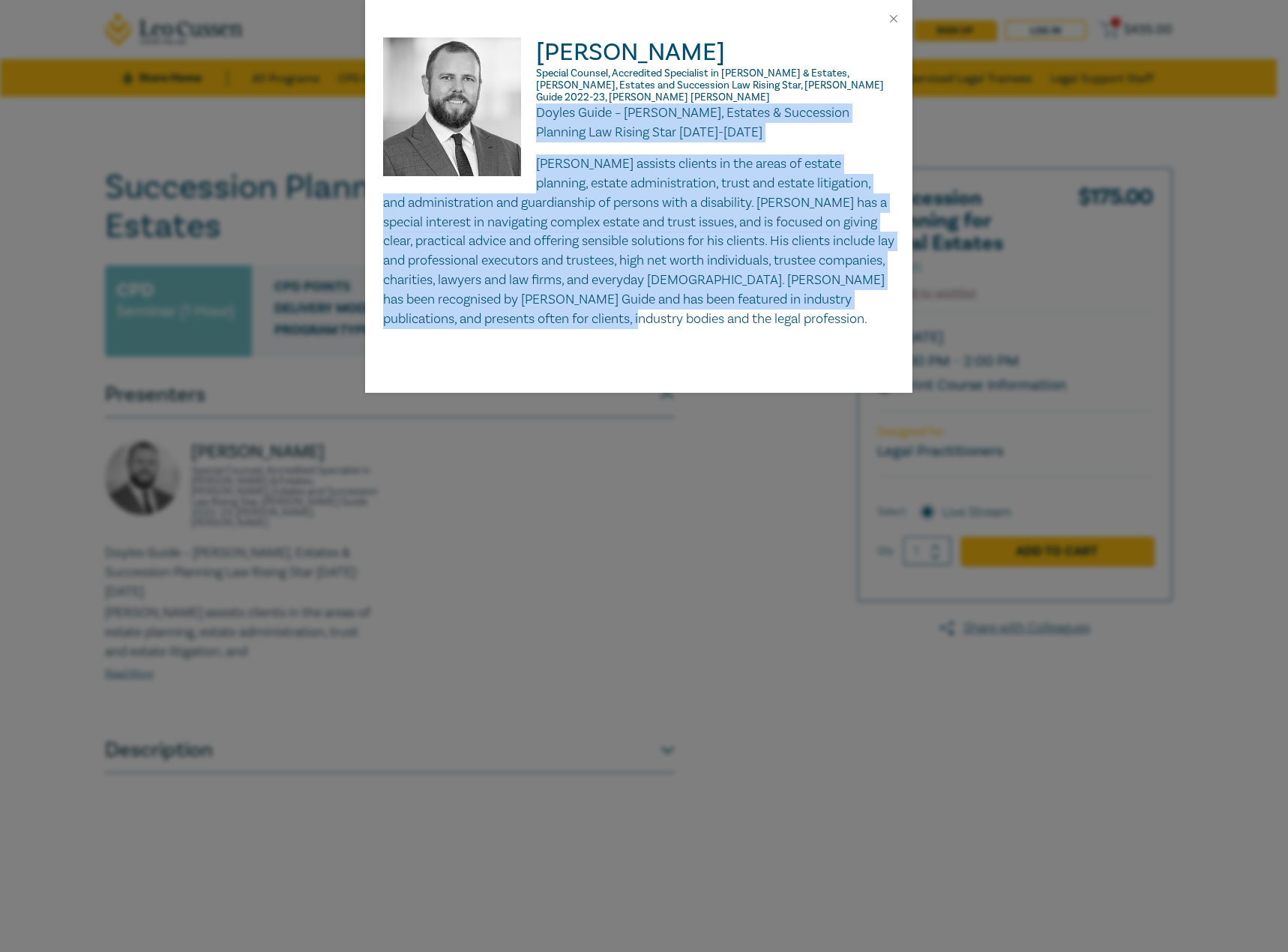
drag, startPoint x: 544, startPoint y: 334, endPoint x: 538, endPoint y: 96, distance: 238.1
click at [538, 104] on div "Doyles Guide – [PERSON_NAME], Estates & Succession Planning Law Rising Star [DA…" at bounding box center [639, 216] width 511 height 225
copy div "Doyles Guide – Wills, Estates & Succession Planning Law Rising Star 2022-2023 J…"
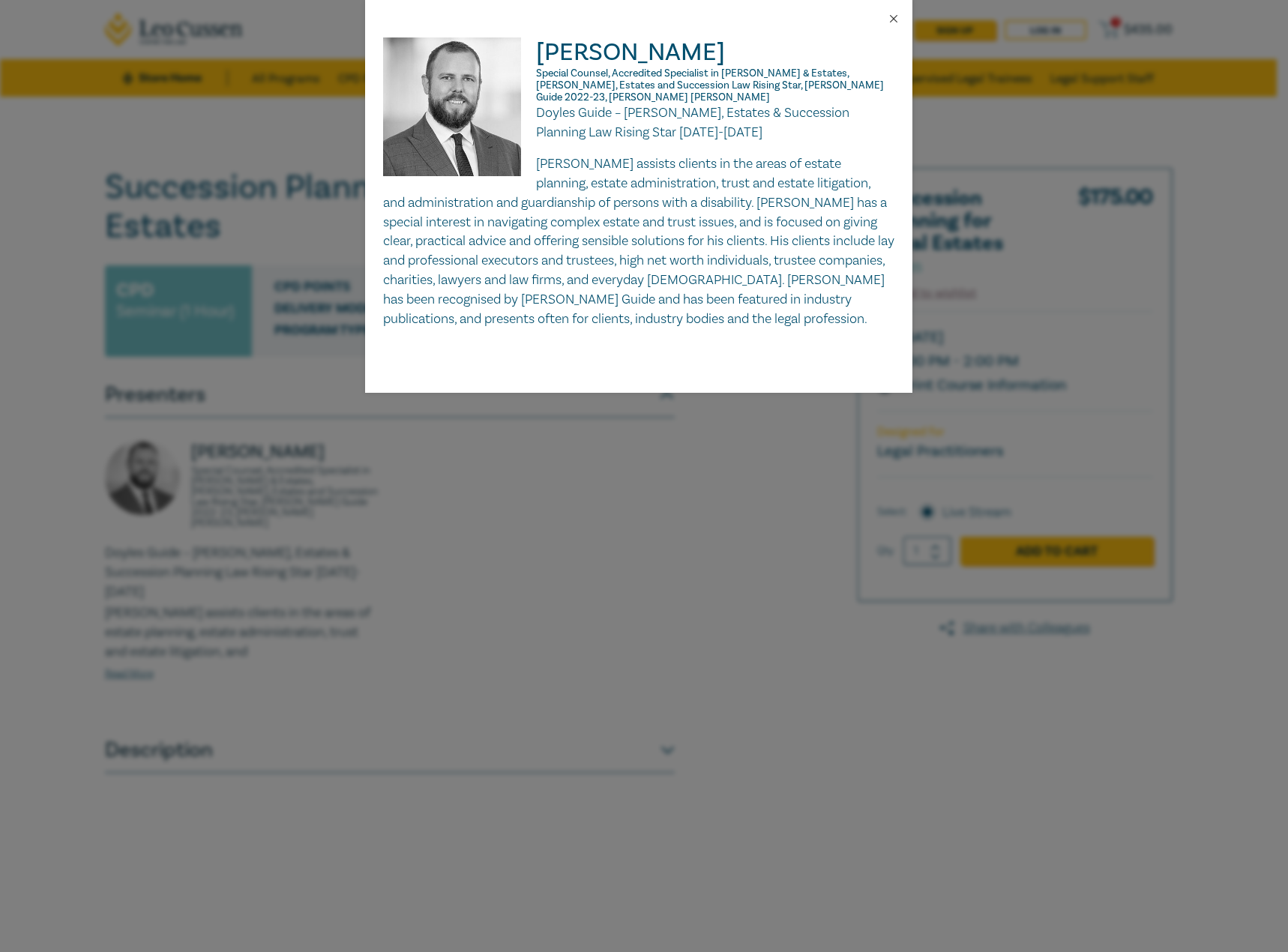
click at [900, 19] on div at bounding box center [639, 18] width 548 height 37
click at [893, 20] on button "Close" at bounding box center [894, 19] width 14 height 14
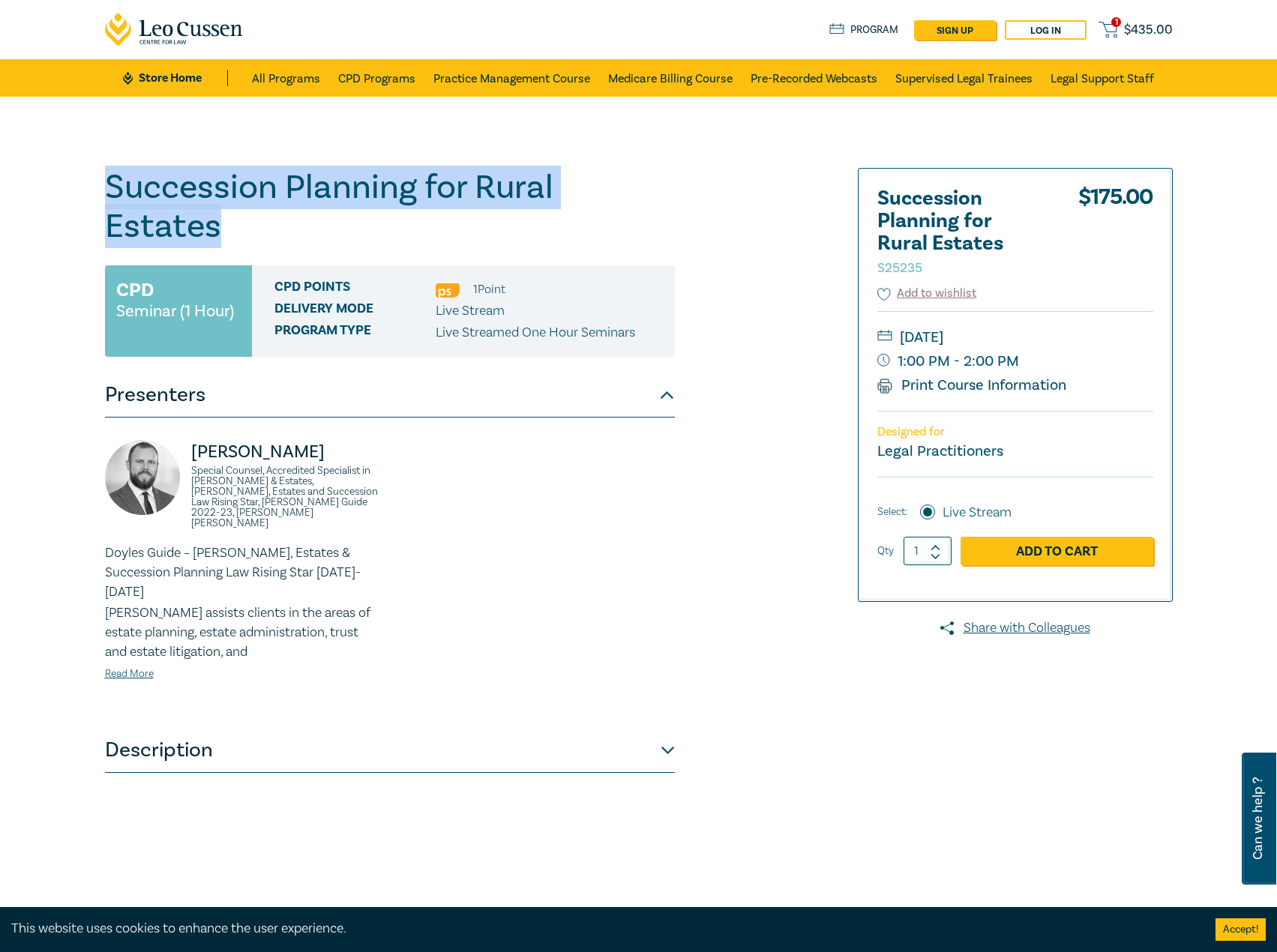
drag, startPoint x: 713, startPoint y: 190, endPoint x: 67, endPoint y: 180, distance: 646.1
click at [67, 180] on div "Succession Planning for Rural Estates S25235 CPD Seminar (1 Hour) CPD Points 1 …" at bounding box center [638, 543] width 1277 height 892
copy h1 "Succession Planning for Rural Estates"
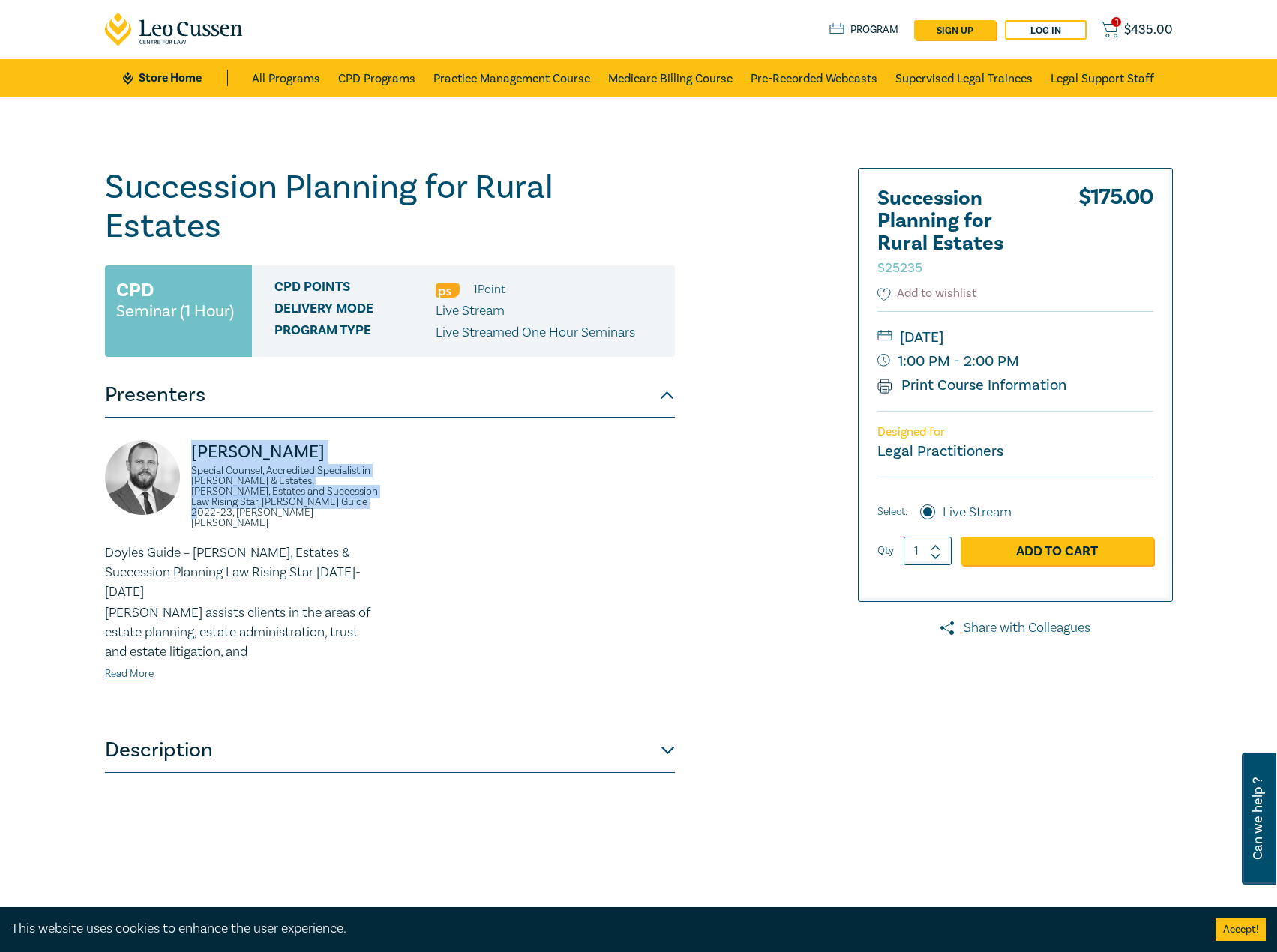
drag, startPoint x: 328, startPoint y: 474, endPoint x: 226, endPoint y: 417, distance: 116.8
click at [185, 441] on div "Jack Conway Special Counsel, Accredited Specialist in Wills & Estates, Wills, E…" at bounding box center [243, 492] width 276 height 104
click at [1095, 349] on small "1:00 PM - 2:00 PM" at bounding box center [1015, 361] width 276 height 24
drag, startPoint x: 1093, startPoint y: 336, endPoint x: 1074, endPoint y: 339, distance: 19.2
click at [1074, 339] on small "Thursday, 16 October 2025" at bounding box center [1015, 338] width 276 height 24
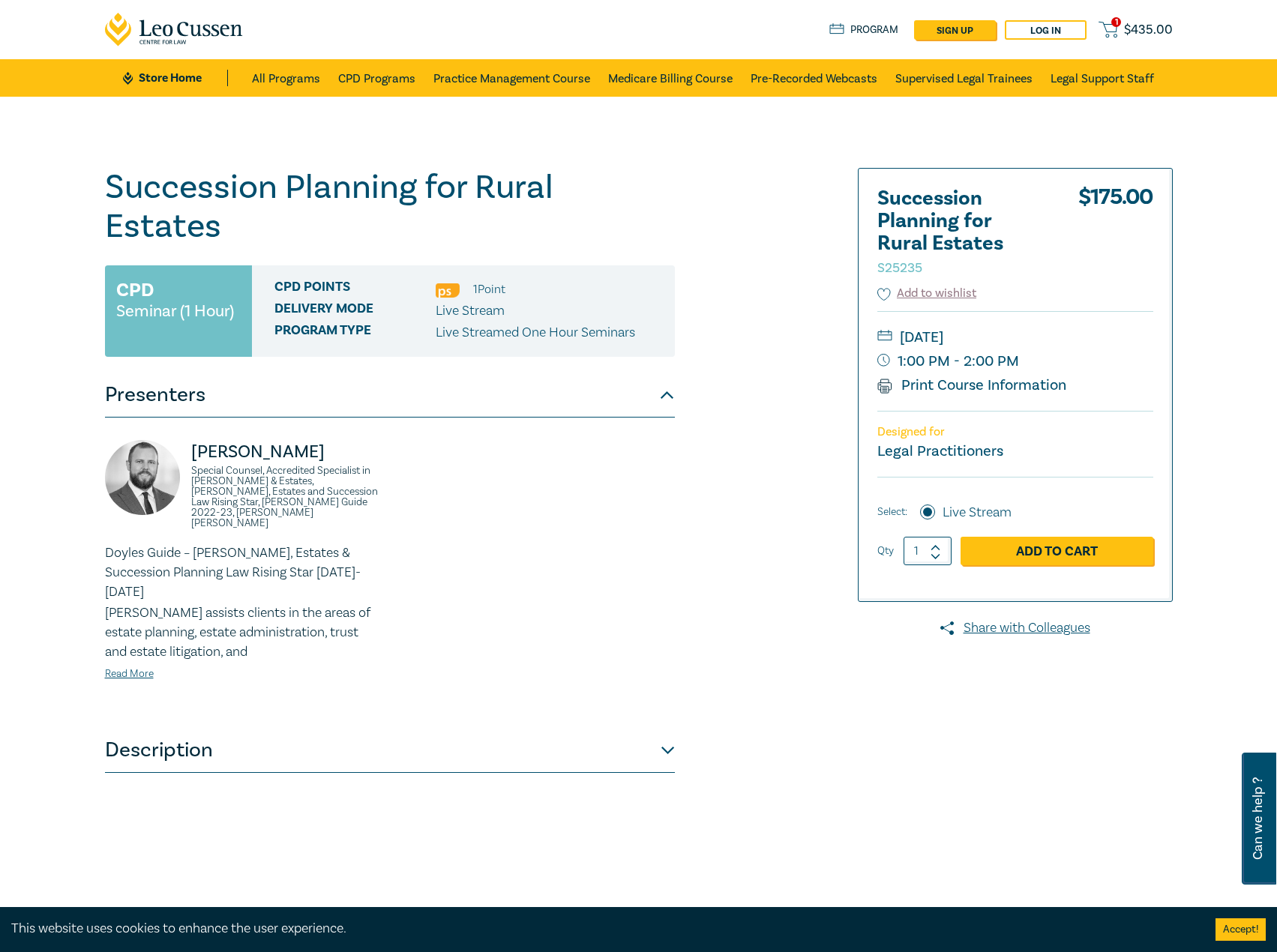
click at [689, 183] on div "Succession Planning for Rural Estates S25235 CPD Seminar (1 Hour) CPD Points 1 …" at bounding box center [458, 543] width 724 height 750
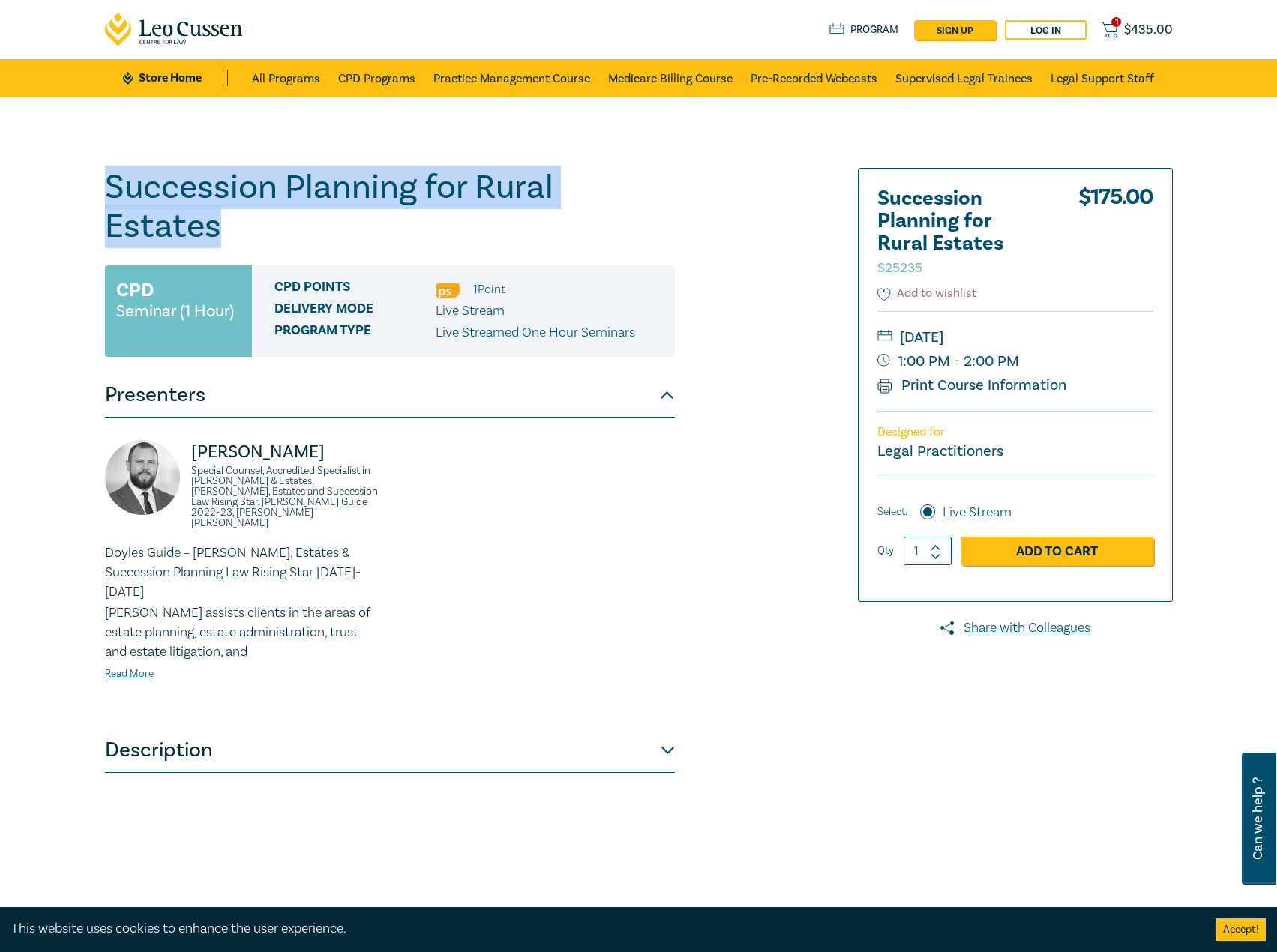
drag, startPoint x: 670, startPoint y: 188, endPoint x: 98, endPoint y: 195, distance: 572.0
click at [98, 195] on div "Succession Planning for Rural Estates S25235 CPD Seminar (1 Hour) CPD Points 1 …" at bounding box center [458, 543] width 724 height 750
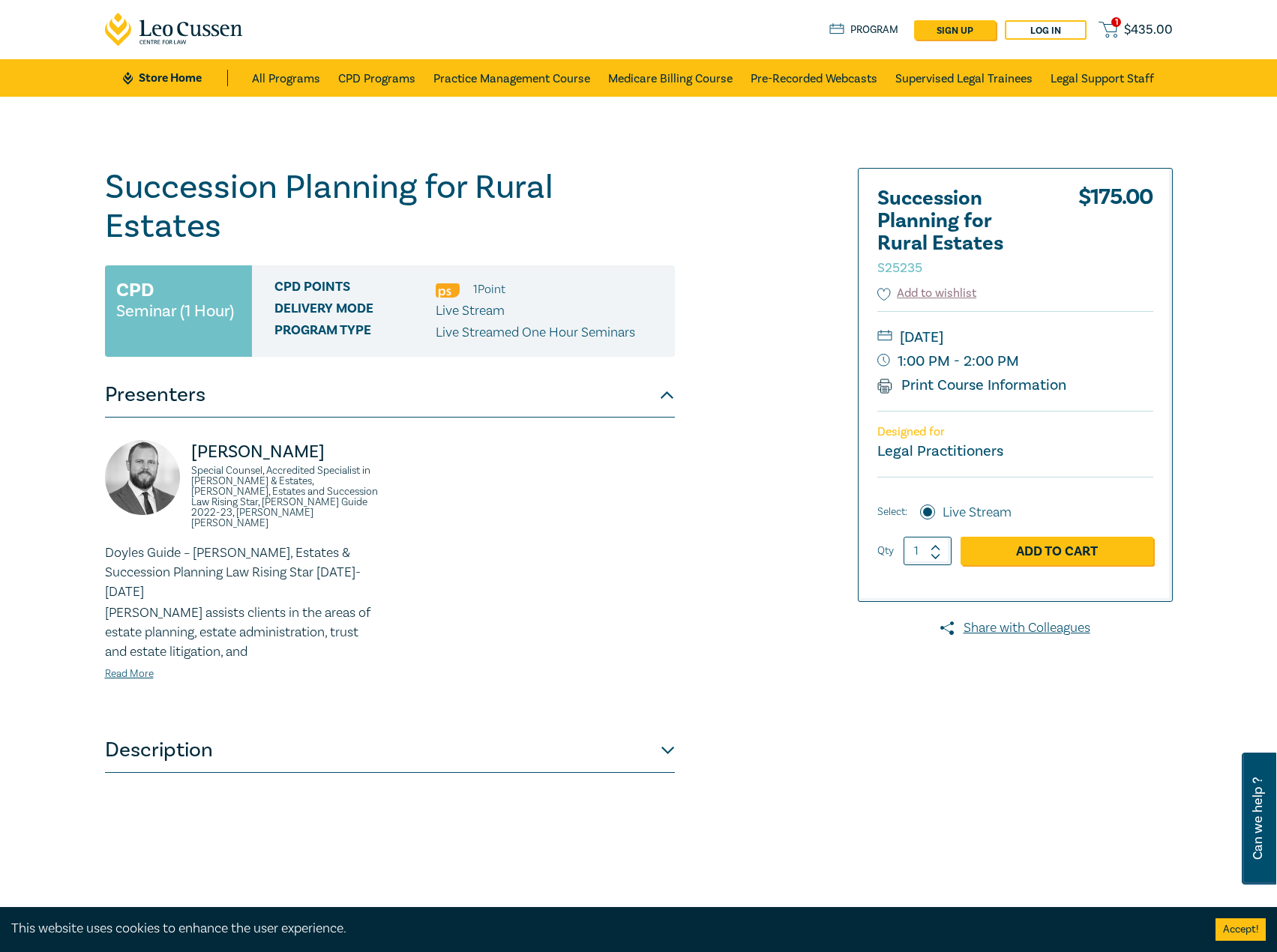
click at [334, 483] on div "Jack Conway Special Counsel, Accredited Specialist in Wills & Estates, Wills, E…" at bounding box center [243, 492] width 276 height 104
drag, startPoint x: 327, startPoint y: 468, endPoint x: 192, endPoint y: 417, distance: 144.3
click at [192, 441] on div "Jack Conway Special Counsel, Accredited Specialist in Wills & Estates, Wills, E…" at bounding box center [243, 492] width 276 height 104
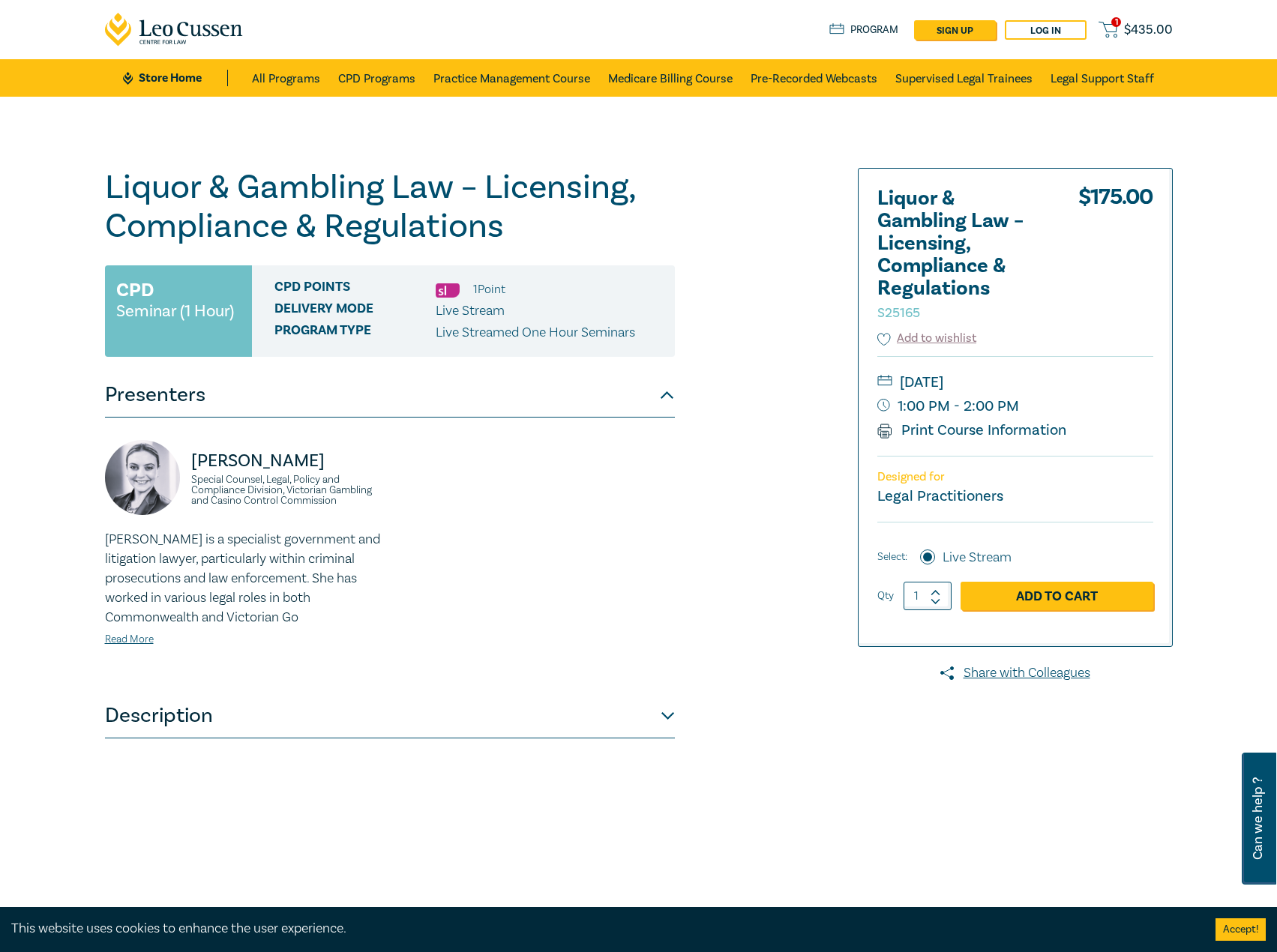
click at [493, 216] on h1 "Liquor & Gambling Law – Licensing, Compliance & Regulations S25165" at bounding box center [391, 206] width 570 height 78
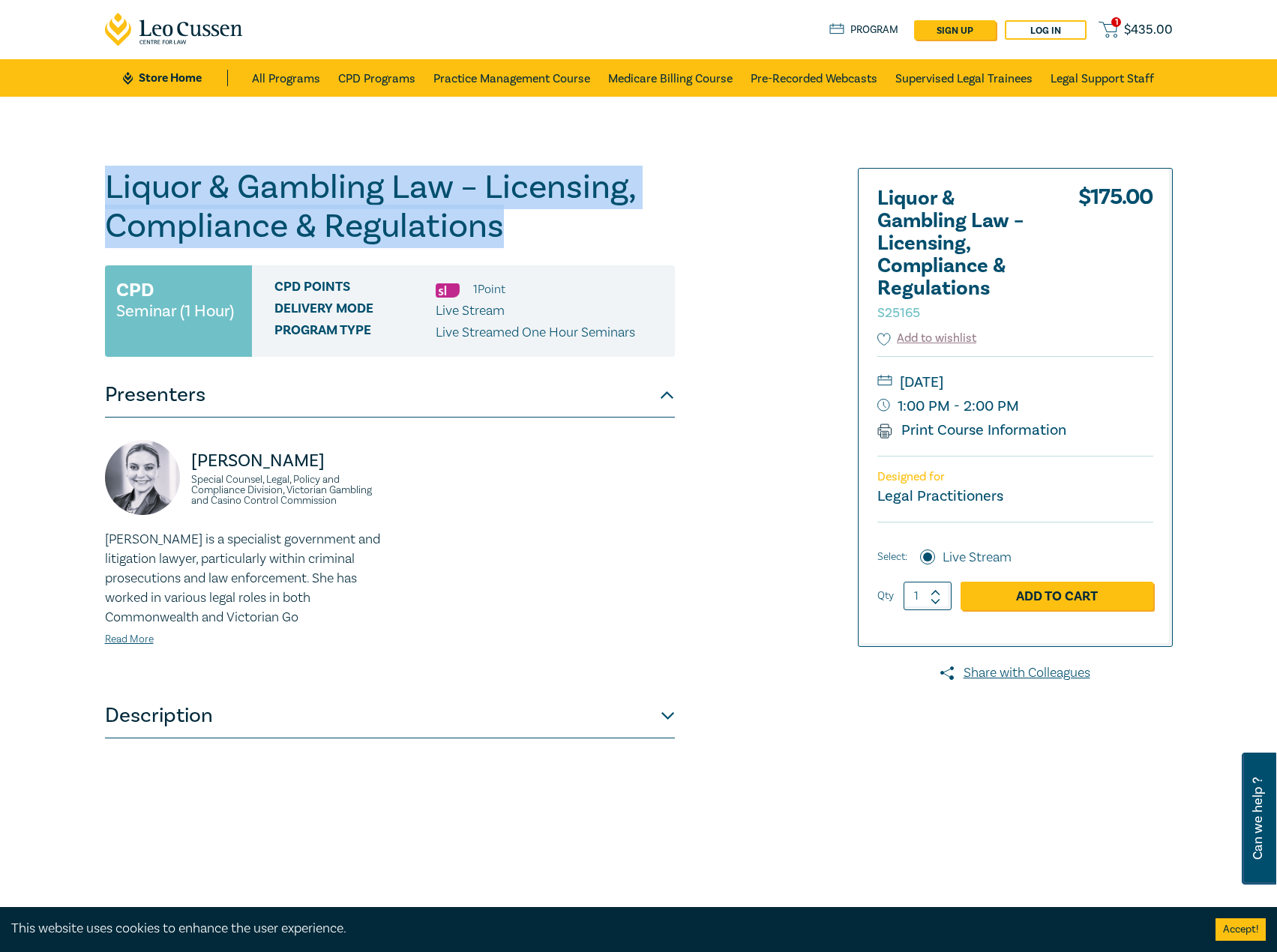
drag, startPoint x: 550, startPoint y: 225, endPoint x: 98, endPoint y: 178, distance: 454.4
click at [40, 170] on div "Liquor & Gambling Law – Licensing, Compliance & Regulations S25165 CPD Seminar …" at bounding box center [638, 543] width 1277 height 892
copy h1 "Liquor & Gambling Law – Licensing, Compliance & Regulations"
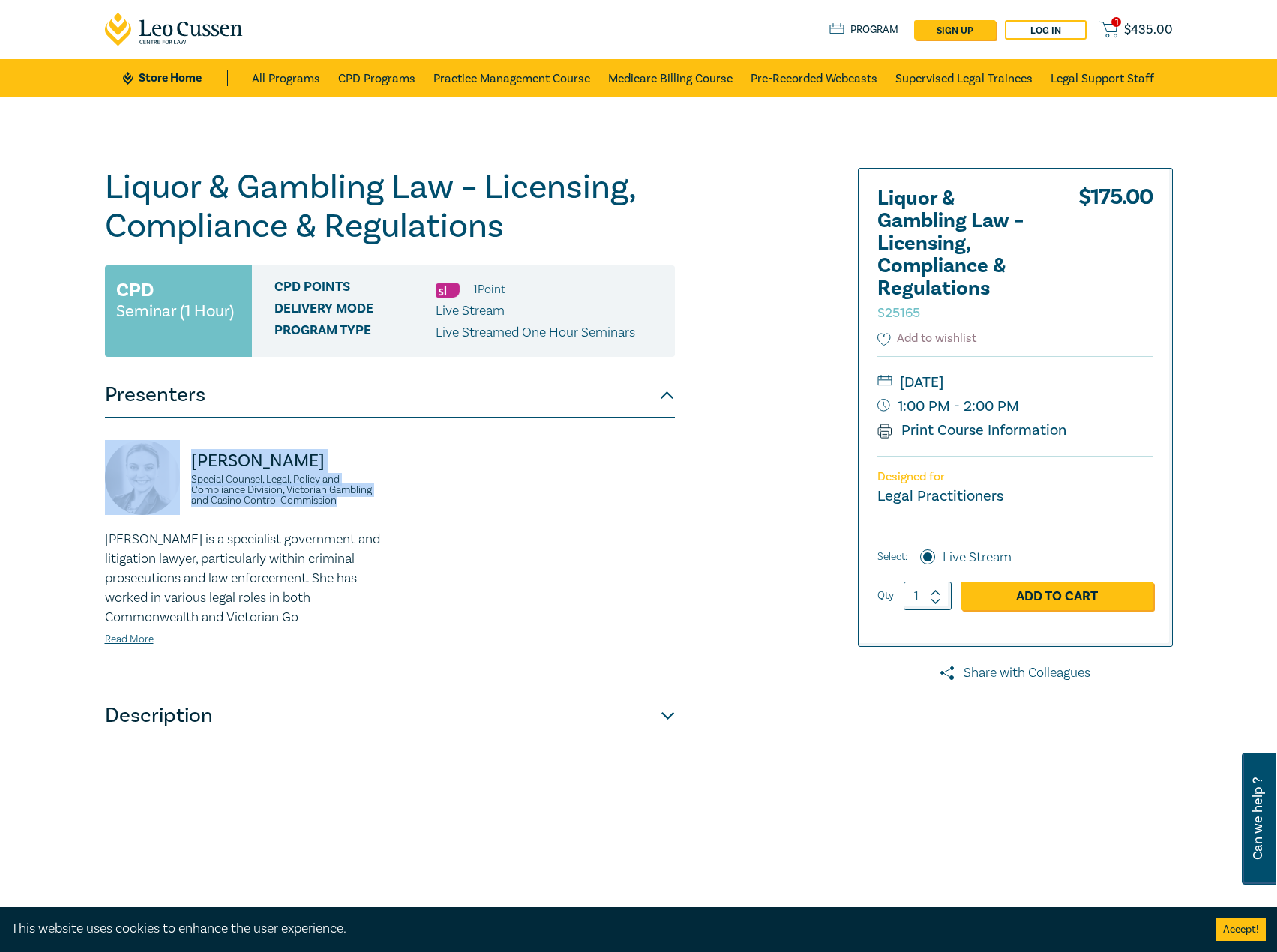
drag, startPoint x: 373, startPoint y: 510, endPoint x: 168, endPoint y: 457, distance: 211.7
click at [168, 457] on div "[PERSON_NAME] Special Counsel, Legal, Policy and Compliance Division, Victorian…" at bounding box center [243, 486] width 276 height 90
copy div "[PERSON_NAME] Special Counsel, Legal, Policy and Compliance Division, Victorian…"
drag, startPoint x: 1117, startPoint y: 378, endPoint x: 1094, endPoint y: 381, distance: 23.2
click at [1094, 381] on small "[DATE]" at bounding box center [1015, 383] width 276 height 24
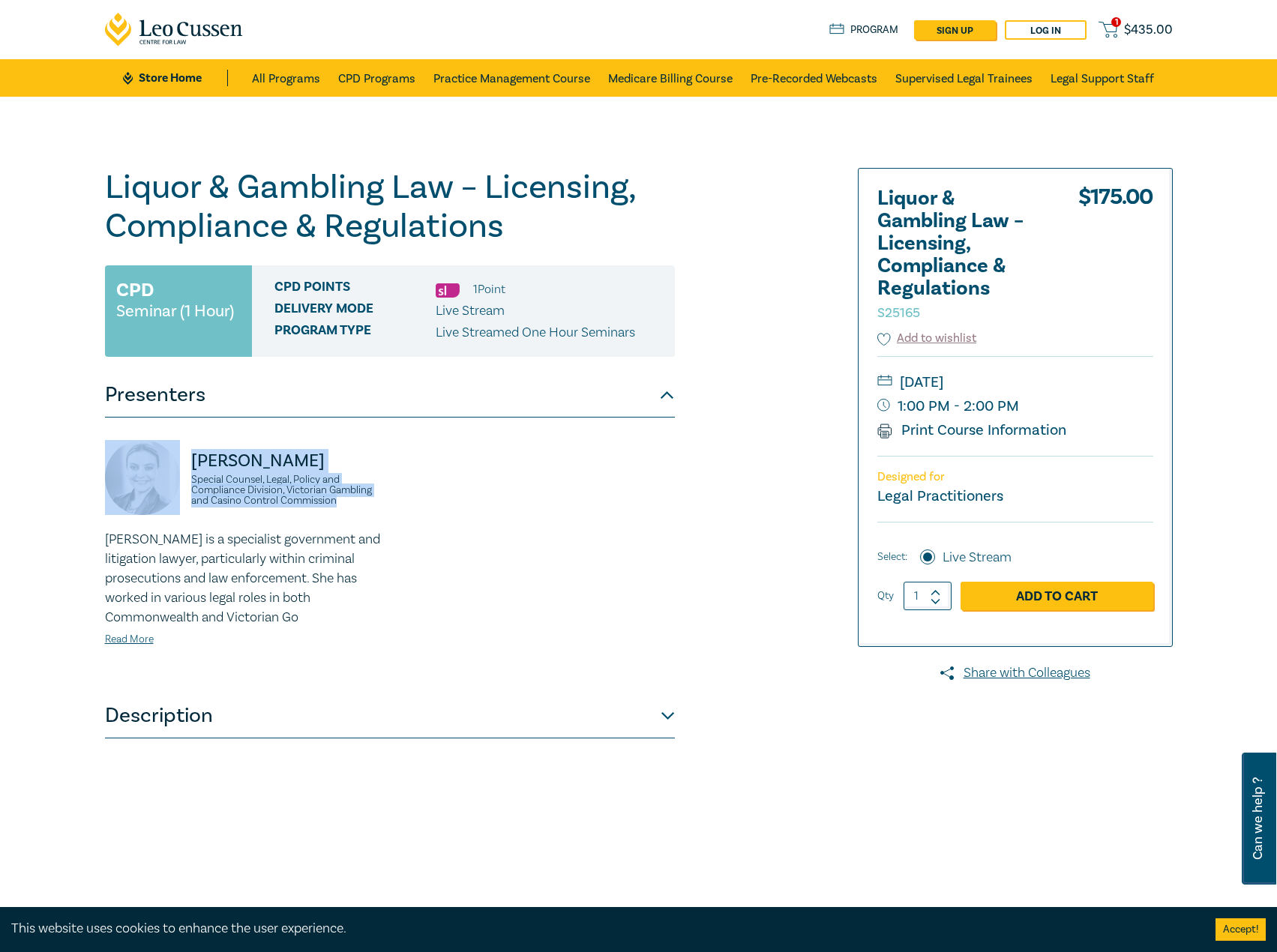
copy small "[DATE]"
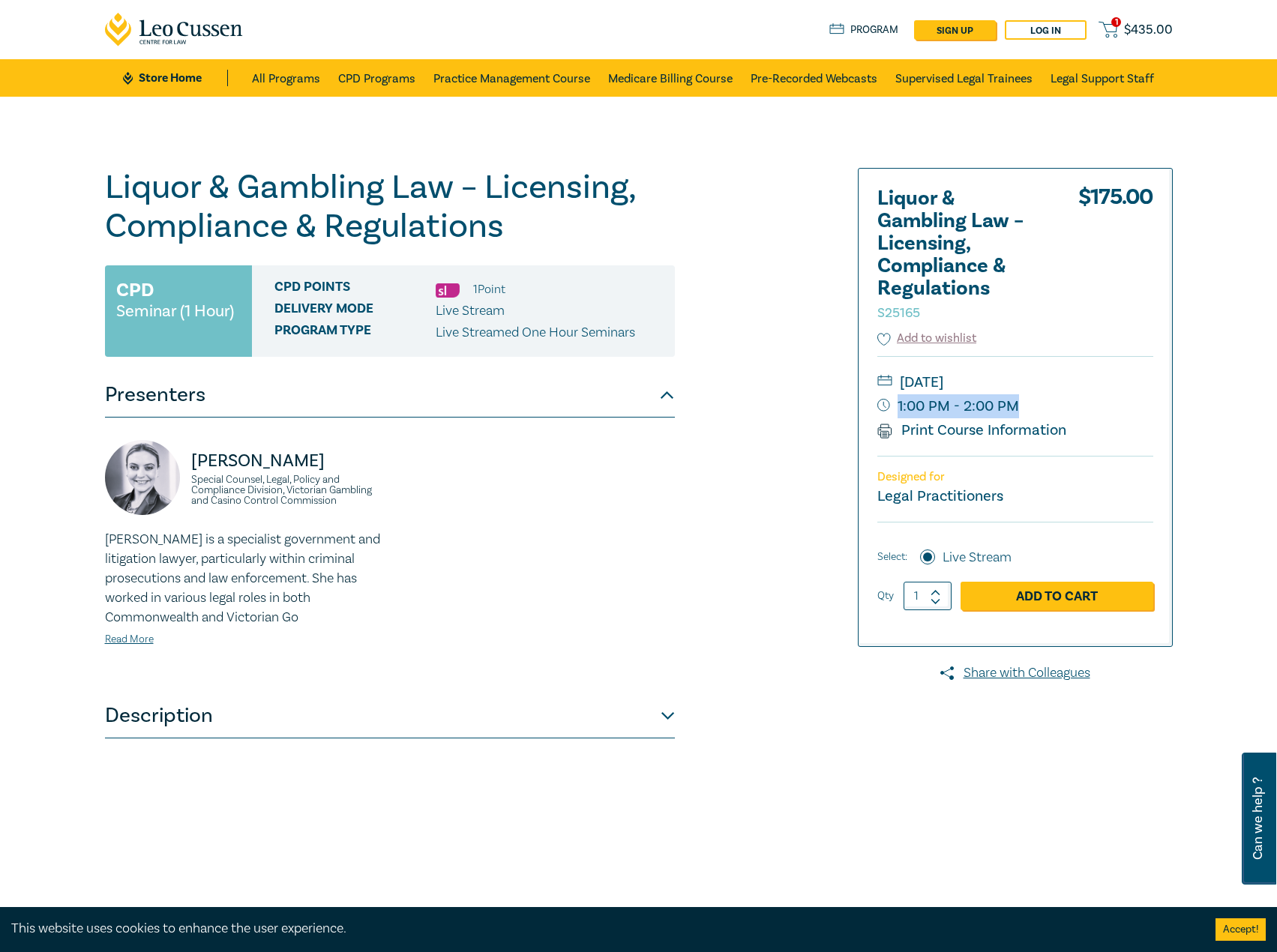
drag, startPoint x: 1064, startPoint y: 402, endPoint x: 1015, endPoint y: 404, distance: 49.0
click at [1015, 404] on small "1:00 PM - 2:00 PM" at bounding box center [1015, 407] width 276 height 24
copy small "1:00 PM - 2:00 PM"
click at [323, 433] on div "[PERSON_NAME] Special Counsel, Legal, Policy and Compliance Division, Victorian…" at bounding box center [391, 555] width 570 height 276
drag, startPoint x: 387, startPoint y: 460, endPoint x: 187, endPoint y: 470, distance: 200.2
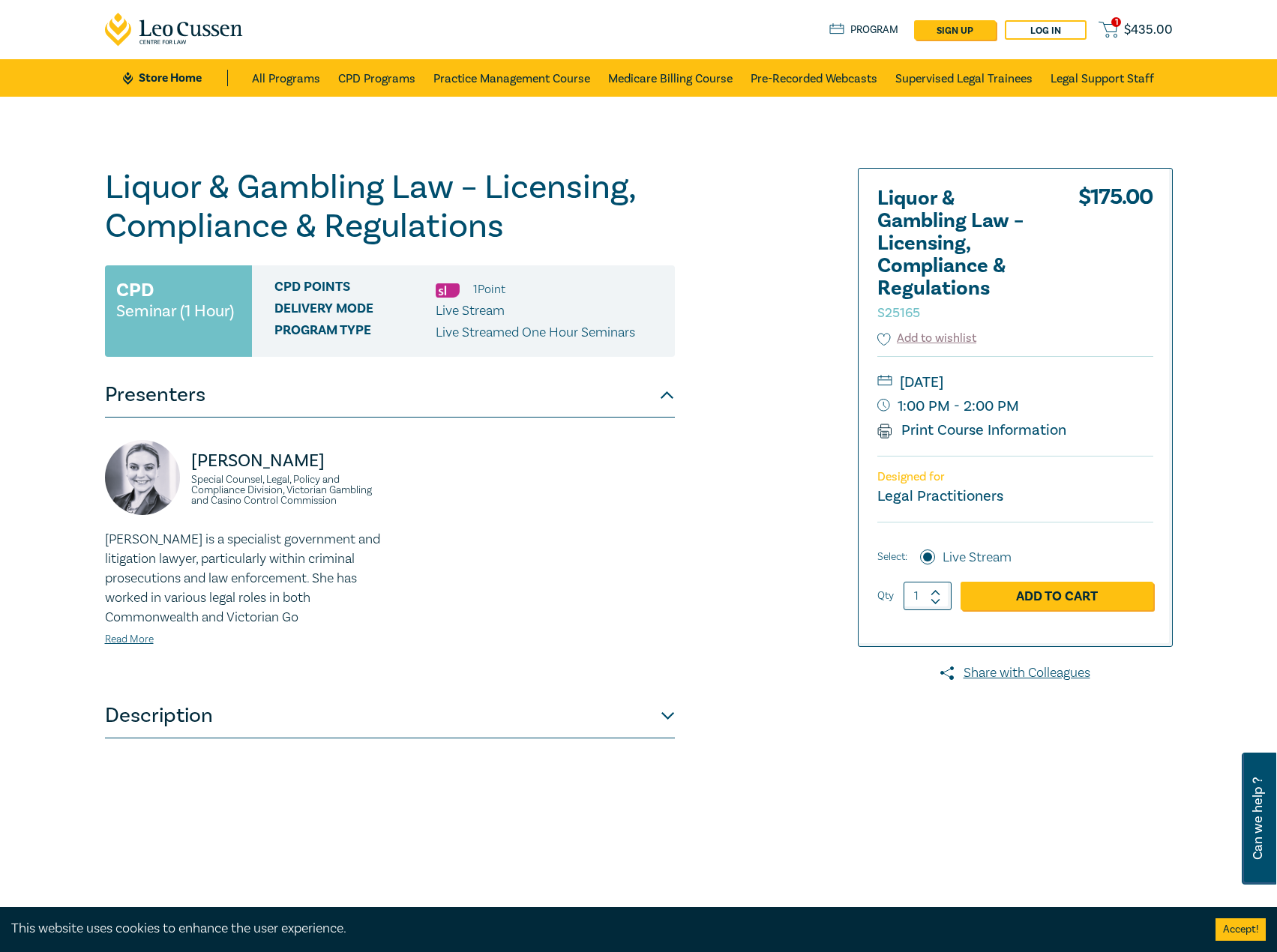
click at [187, 470] on div "[PERSON_NAME] Special Counsel, Legal, Policy and Compliance Division, Victorian…" at bounding box center [243, 555] width 294 height 231
copy p "[PERSON_NAME]"
drag, startPoint x: 1111, startPoint y: 384, endPoint x: 1088, endPoint y: 384, distance: 23.0
click at [1088, 384] on small "[DATE]" at bounding box center [1015, 383] width 276 height 24
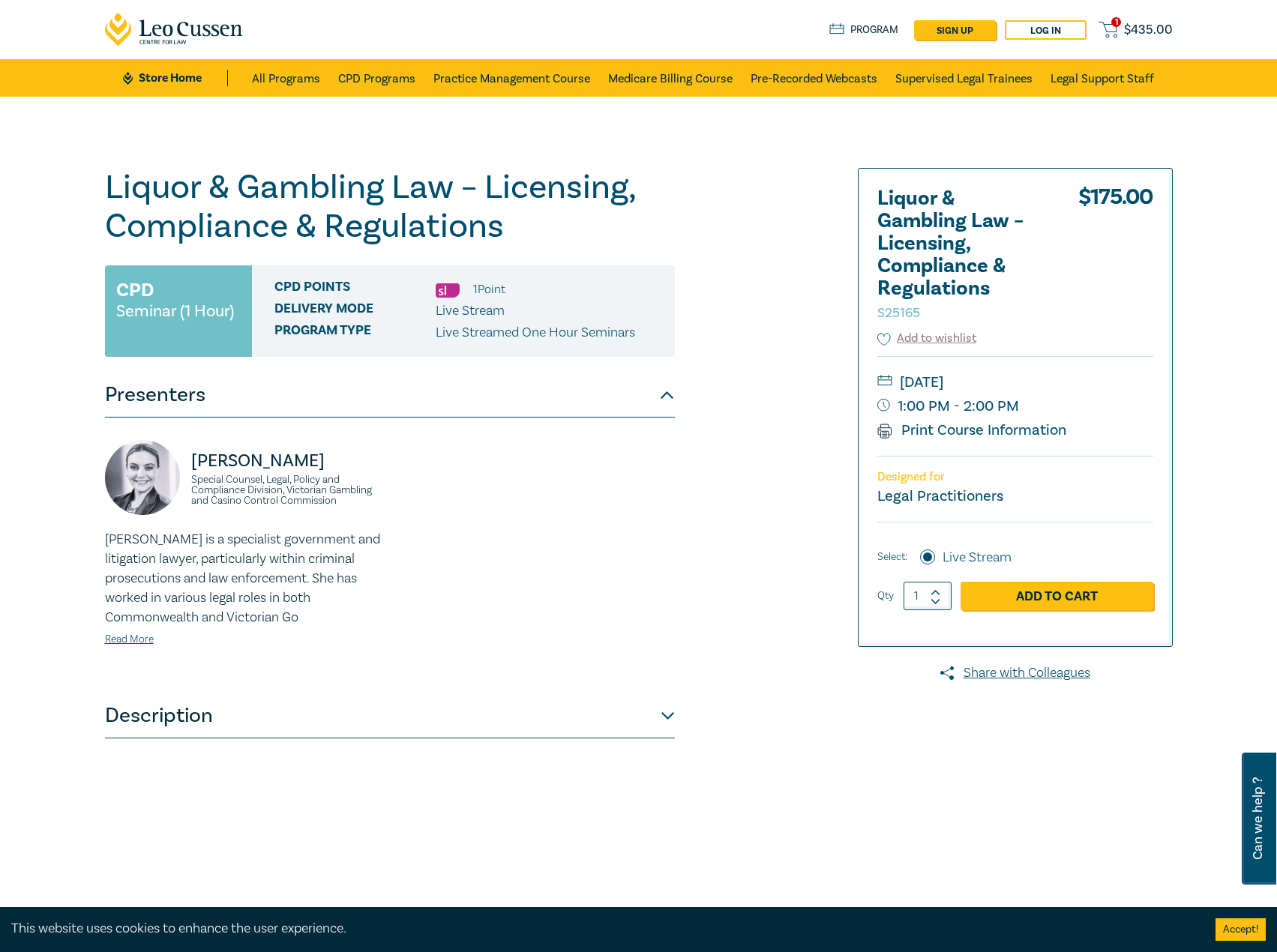
drag, startPoint x: 1110, startPoint y: 388, endPoint x: 1012, endPoint y: 386, distance: 98.0
click at [1008, 386] on small "Wednesday, 22 October 2025" at bounding box center [1015, 383] width 276 height 24
drag, startPoint x: 1031, startPoint y: 386, endPoint x: 785, endPoint y: 420, distance: 248.3
click at [724, 431] on div "Liquor & Gambling Law – Licensing, Compliance & Regulations S25165 CPD Seminar …" at bounding box center [458, 543] width 724 height 750
drag, startPoint x: 1111, startPoint y: 383, endPoint x: 1032, endPoint y: 377, distance: 79.2
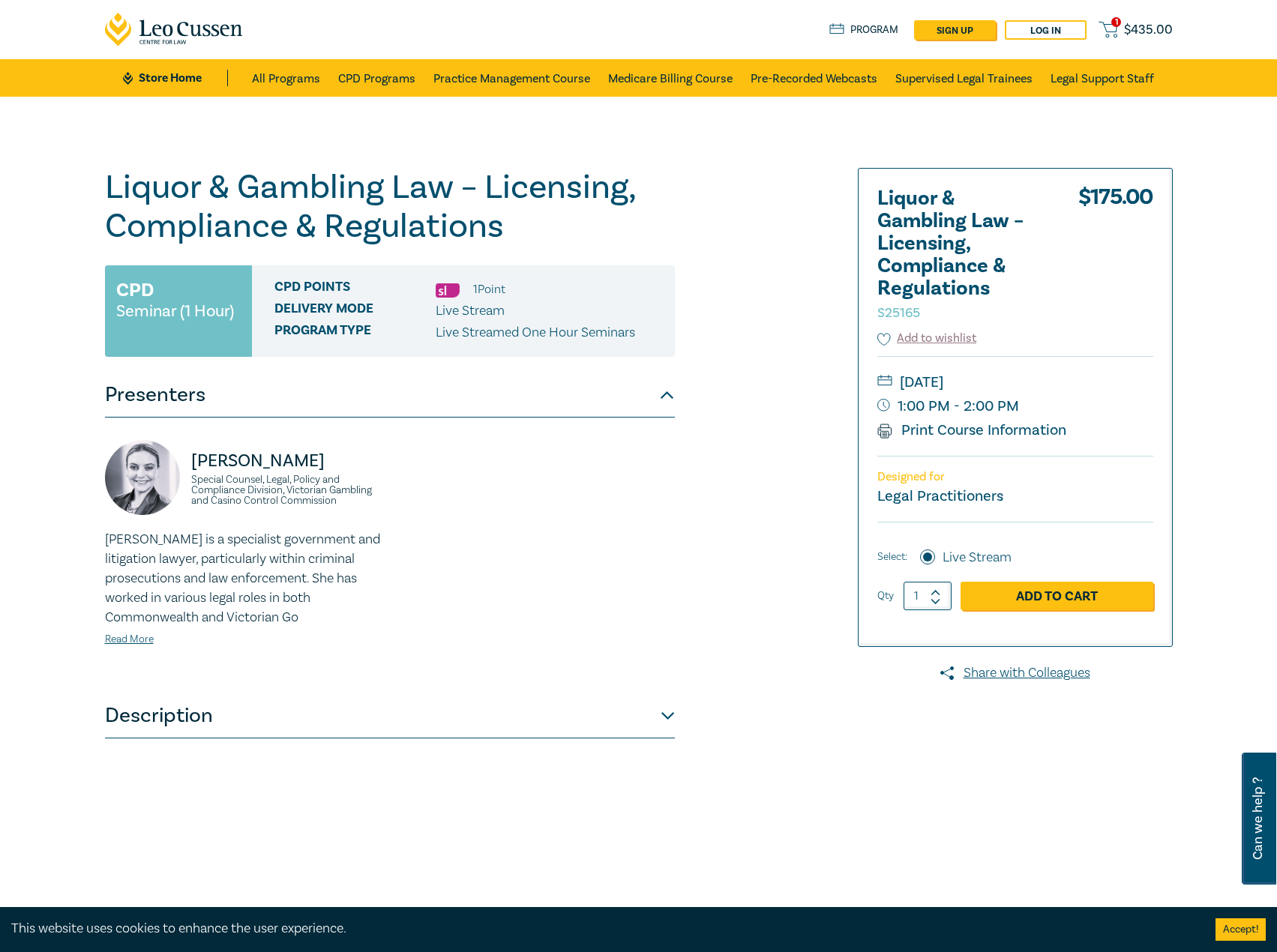
click at [1032, 377] on small "Wednesday, 22 October 2025" at bounding box center [1015, 383] width 276 height 24
click at [1016, 378] on small "Wednesday, 22 October 2025" at bounding box center [1015, 383] width 276 height 24
drag, startPoint x: 1007, startPoint y: 388, endPoint x: 1093, endPoint y: 381, distance: 86.3
click at [1093, 381] on small "Wednesday, 22 October 2025" at bounding box center [1015, 383] width 276 height 24
copy small "October 2025"
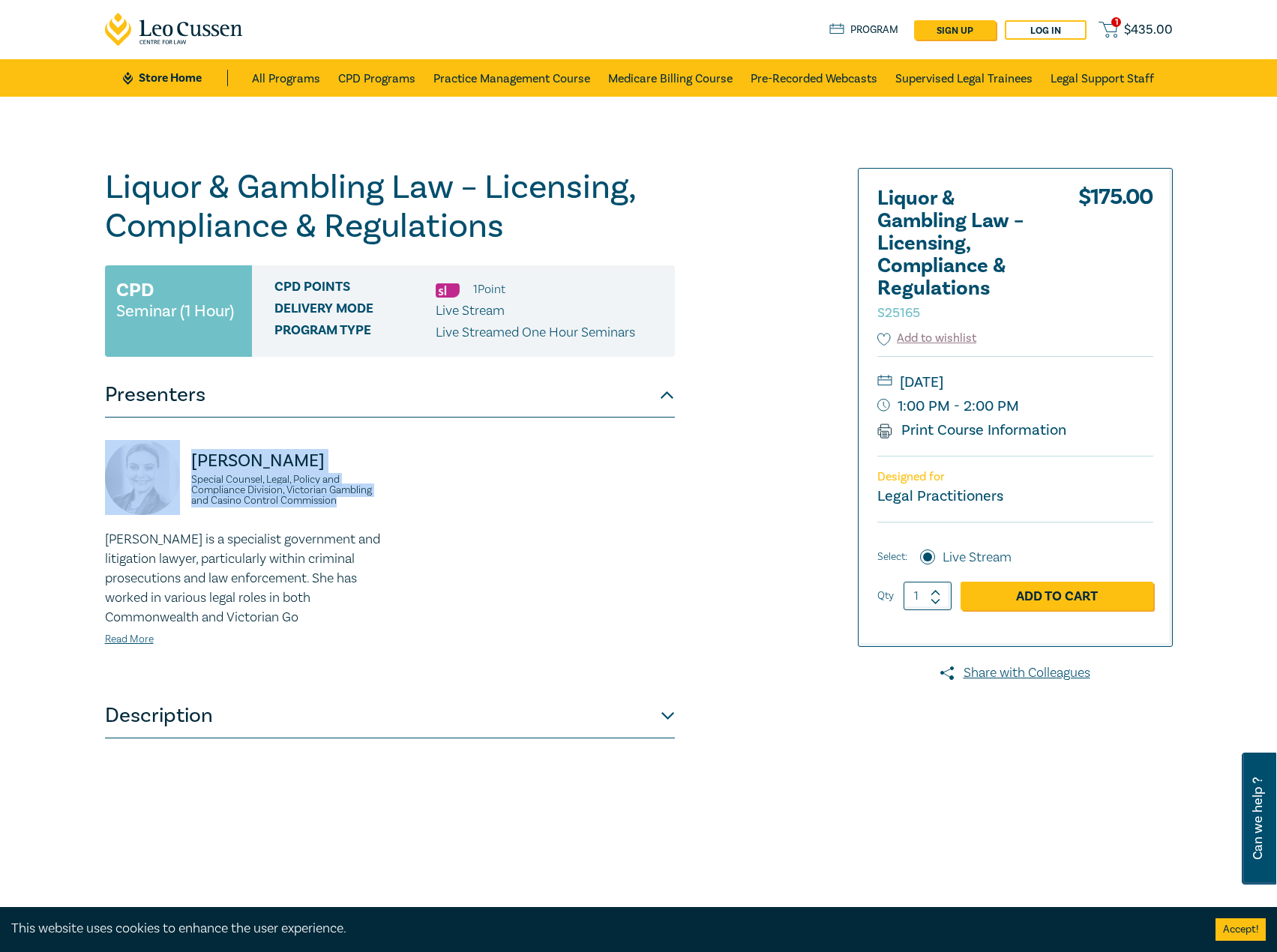
drag, startPoint x: 360, startPoint y: 508, endPoint x: 156, endPoint y: 453, distance: 211.3
click at [156, 453] on div "Samantha Perussich Special Counsel, Legal, Policy and Compliance Division, Vict…" at bounding box center [243, 486] width 276 height 90
copy div "Samantha Perussich Special Counsel, Legal, Policy and Compliance Division, Vict…"
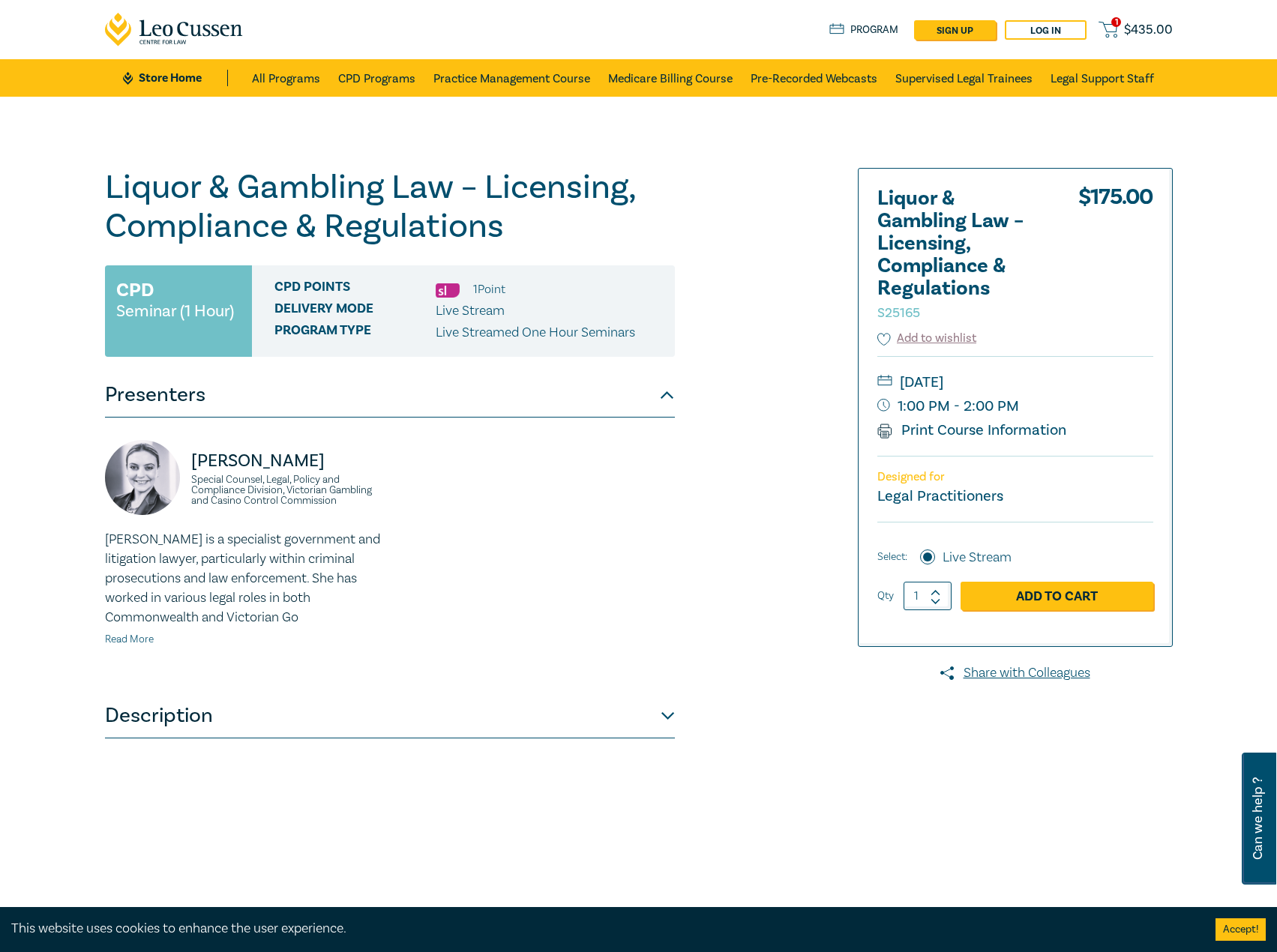
click at [135, 640] on link "Read More" at bounding box center [130, 640] width 48 height 14
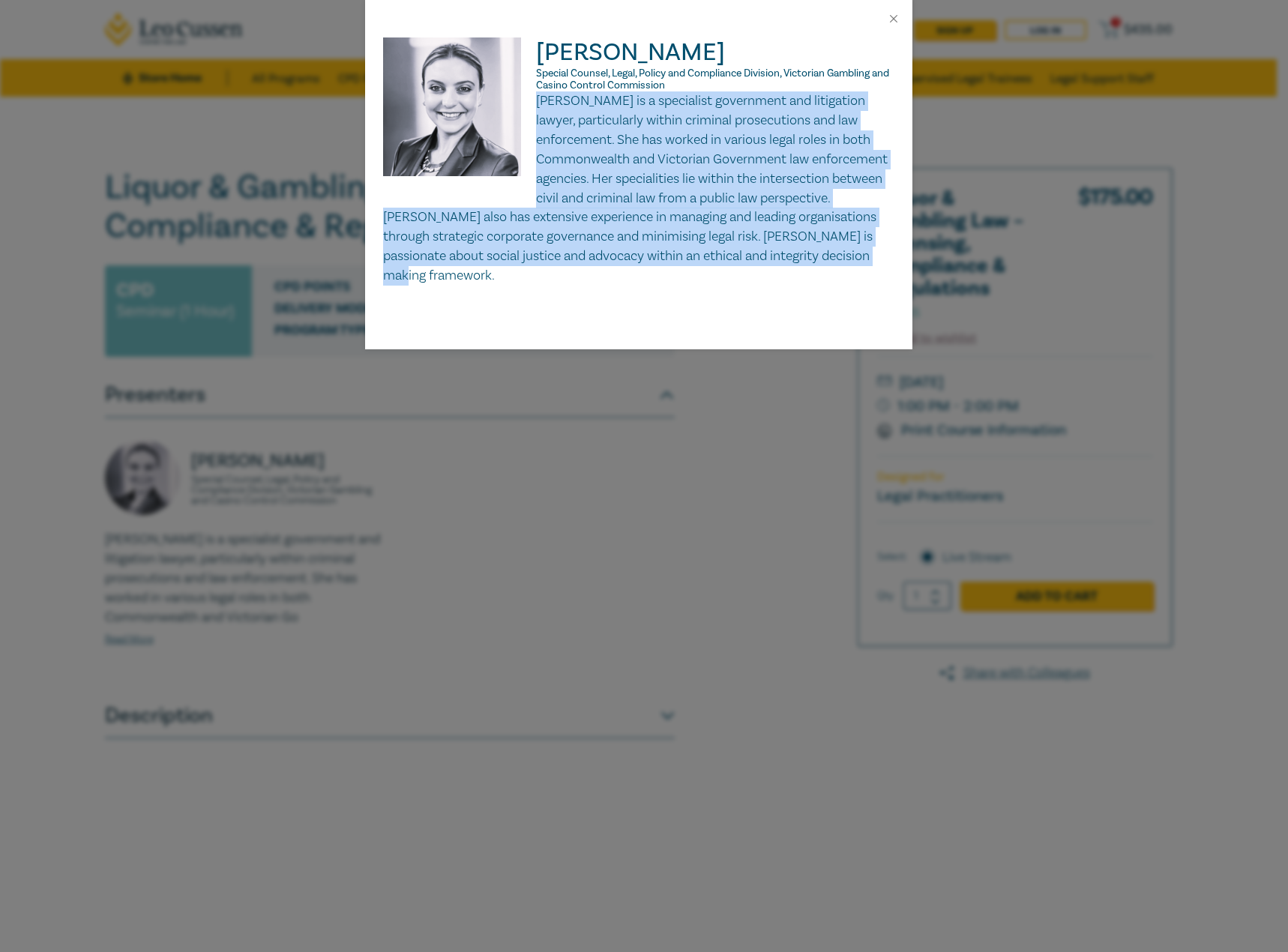
drag, startPoint x: 538, startPoint y: 99, endPoint x: 598, endPoint y: 230, distance: 144.1
click at [542, 289] on div "Samantha Perussich Special Counsel, Legal, Policy and Compliance Division, Vict…" at bounding box center [639, 193] width 548 height 312
copy p "Samantha is a specialist government and litigation lawyer, particularly within …"
click at [894, 20] on button "Close" at bounding box center [894, 19] width 14 height 14
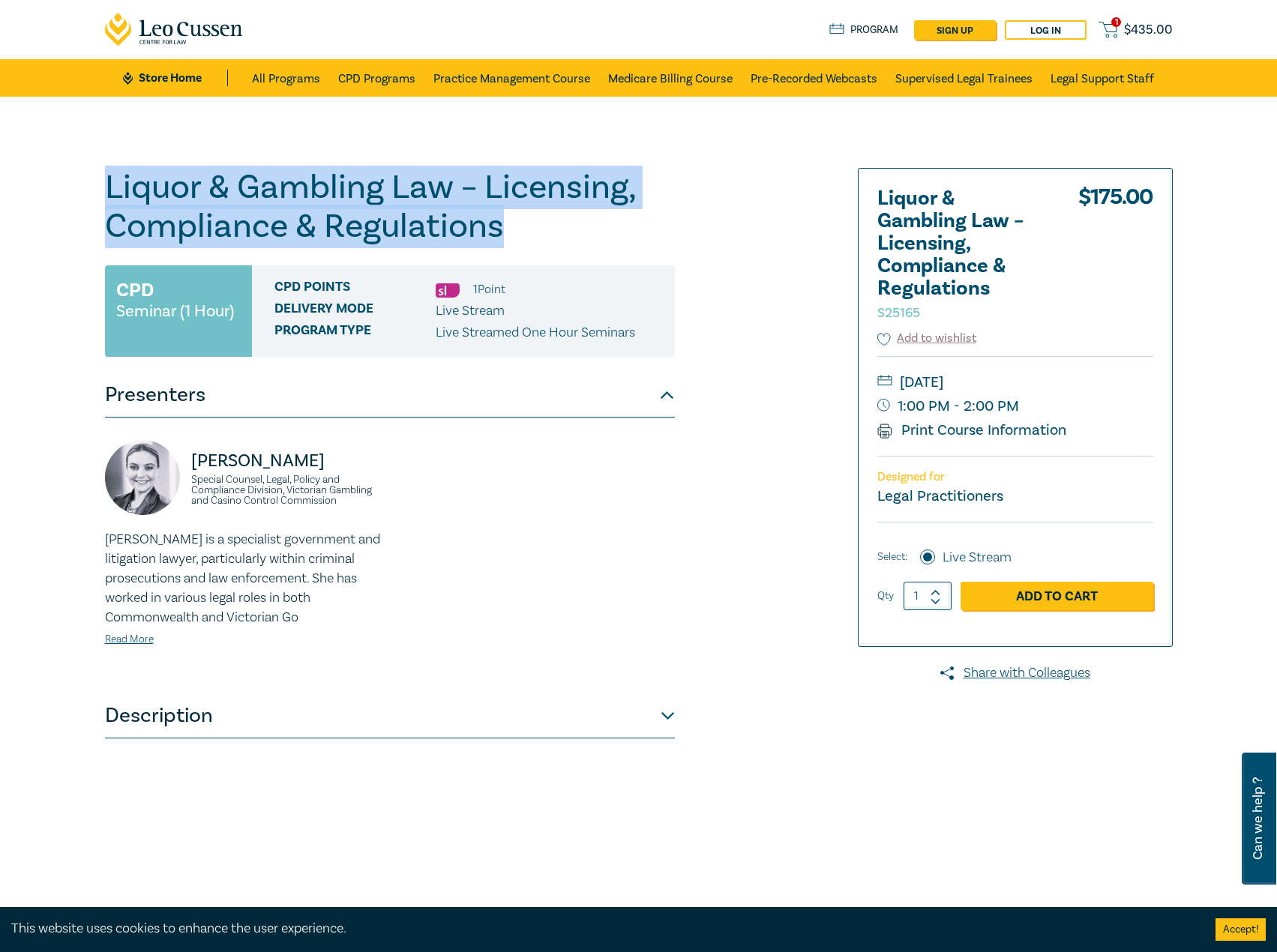
drag, startPoint x: 515, startPoint y: 231, endPoint x: 43, endPoint y: 164, distance: 476.7
click at [39, 162] on div "Liquor & Gambling Law – Licensing, Compliance & Regulations S25165 CPD Seminar …" at bounding box center [638, 543] width 1277 height 892
copy h1 "Liquor & Gambling Law – Licensing, Compliance & Regulations"
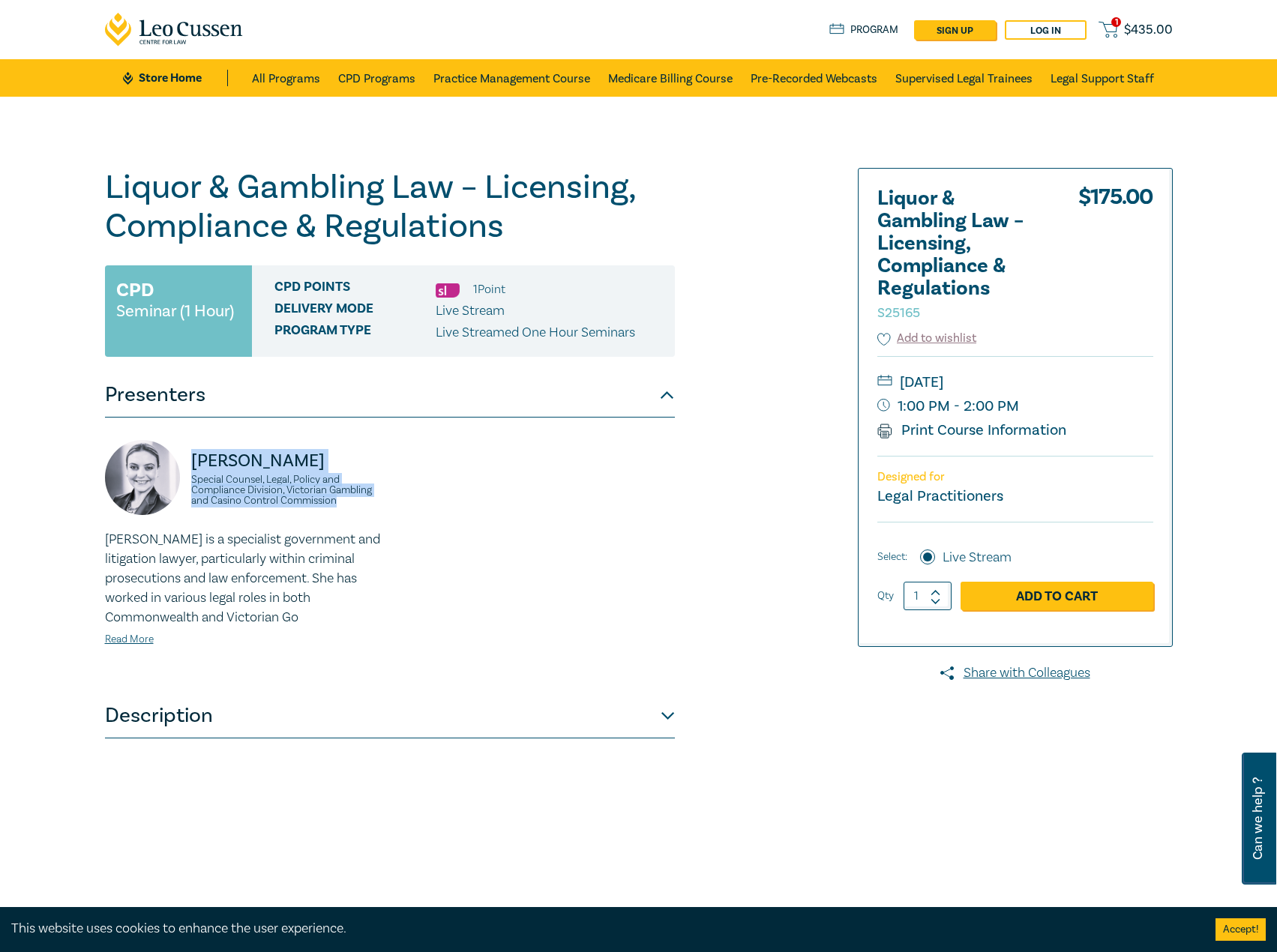
drag, startPoint x: 363, startPoint y: 507, endPoint x: 186, endPoint y: 463, distance: 182.4
click at [186, 463] on div "Samantha Perussich Special Counsel, Legal, Policy and Compliance Division, Vict…" at bounding box center [243, 486] width 276 height 90
drag, startPoint x: 313, startPoint y: 471, endPoint x: 338, endPoint y: 460, distance: 27.3
click at [313, 471] on p "Samantha Perussich" at bounding box center [286, 461] width 190 height 24
drag, startPoint x: 371, startPoint y: 456, endPoint x: 245, endPoint y: 466, distance: 126.4
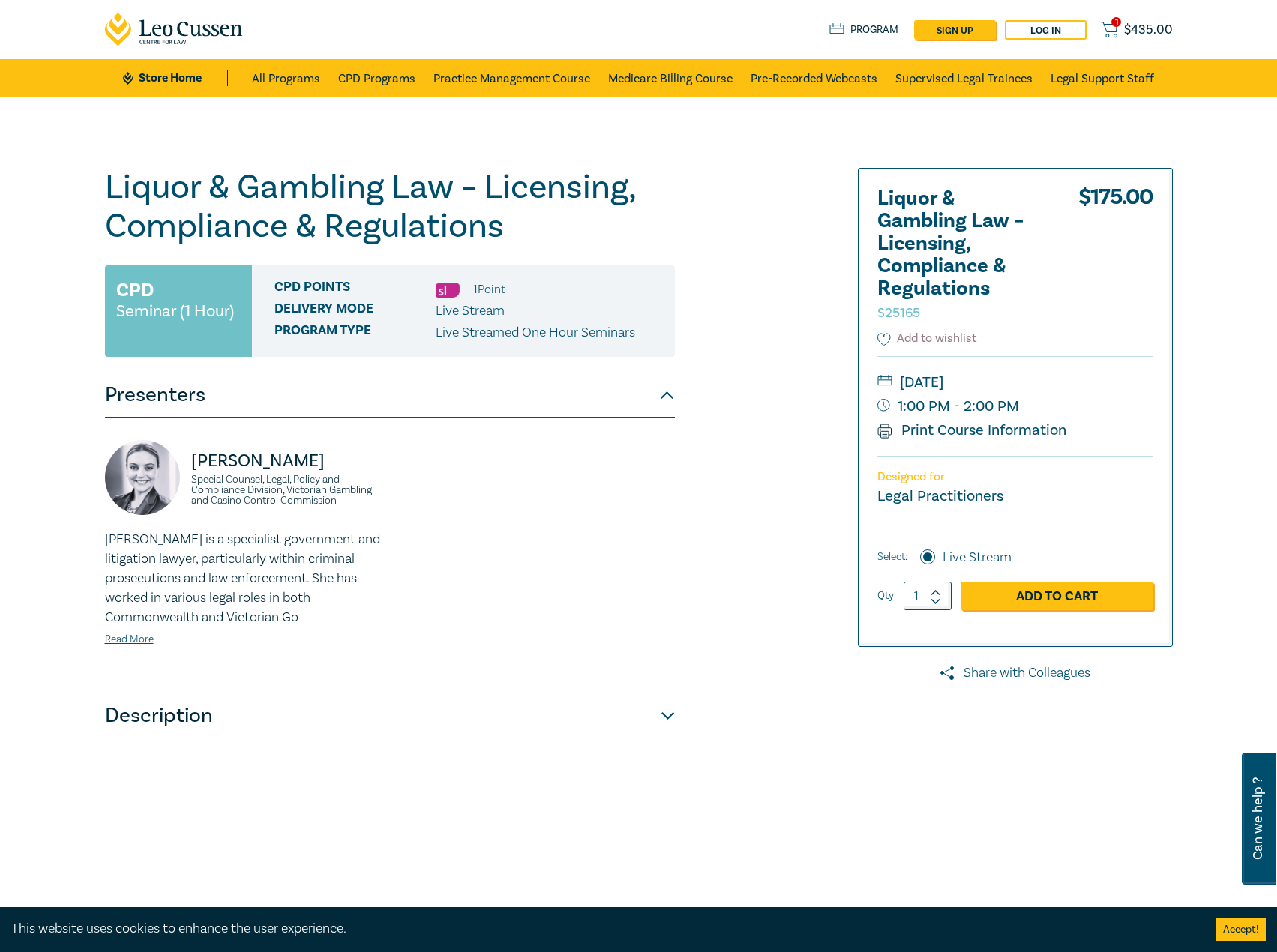
click at [170, 466] on div "Samantha Perussich Special Counsel, Legal, Policy and Compliance Division, Vict…" at bounding box center [243, 486] width 276 height 90
drag, startPoint x: 357, startPoint y: 508, endPoint x: 186, endPoint y: 476, distance: 174.0
click at [186, 476] on div "Samantha Perussich Special Counsel, Legal, Policy and Compliance Division, Vict…" at bounding box center [243, 486] width 276 height 90
drag, startPoint x: 1102, startPoint y: 385, endPoint x: 1093, endPoint y: 383, distance: 9.2
click at [1093, 383] on small "Wednesday, 22 October 2025" at bounding box center [1015, 383] width 276 height 24
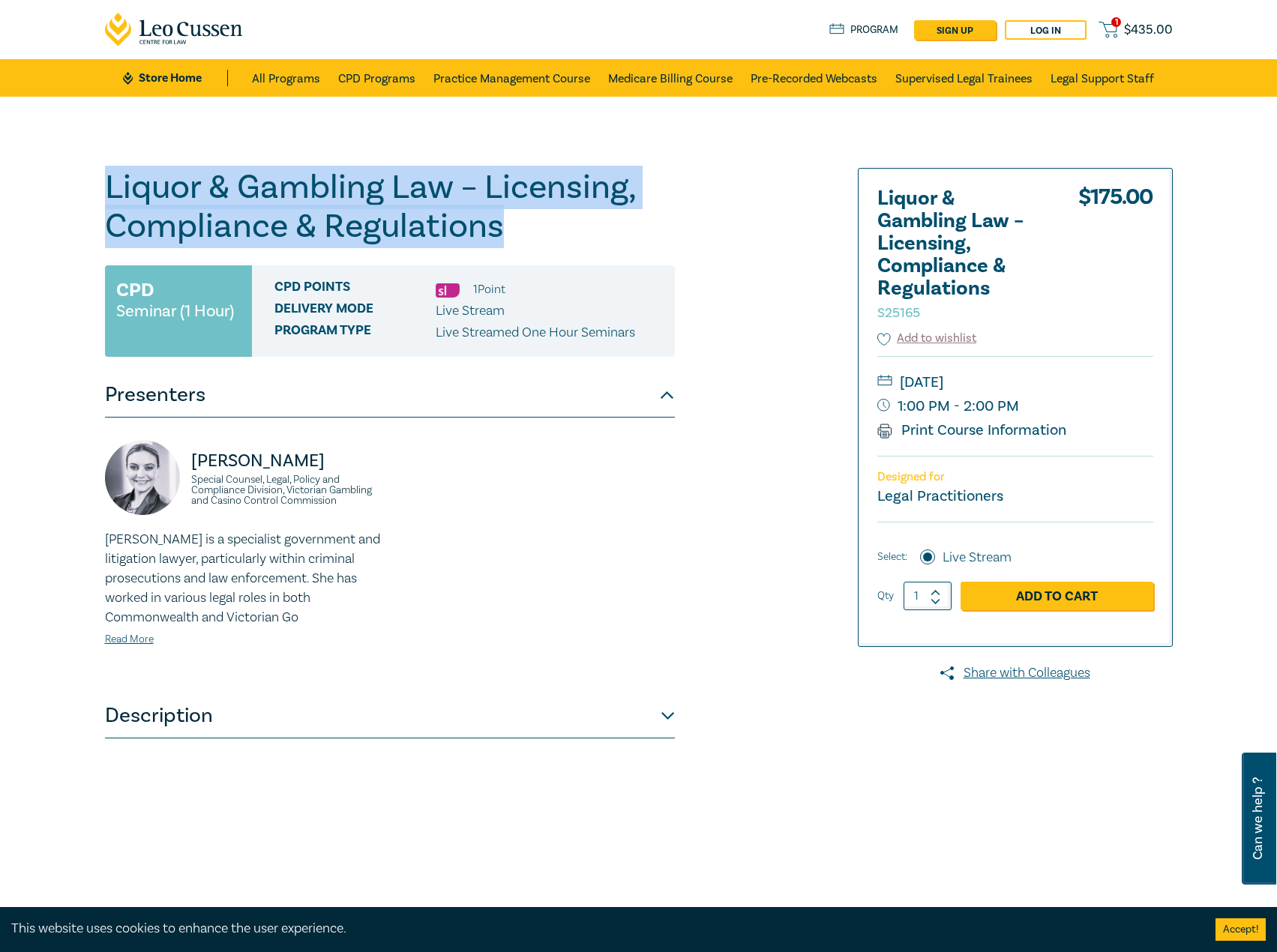
drag, startPoint x: 531, startPoint y: 241, endPoint x: 86, endPoint y: 186, distance: 448.4
click at [86, 186] on div "Liquor & Gambling Law – Licensing, Compliance & Regulations S25165 CPD Seminar …" at bounding box center [638, 543] width 1277 height 892
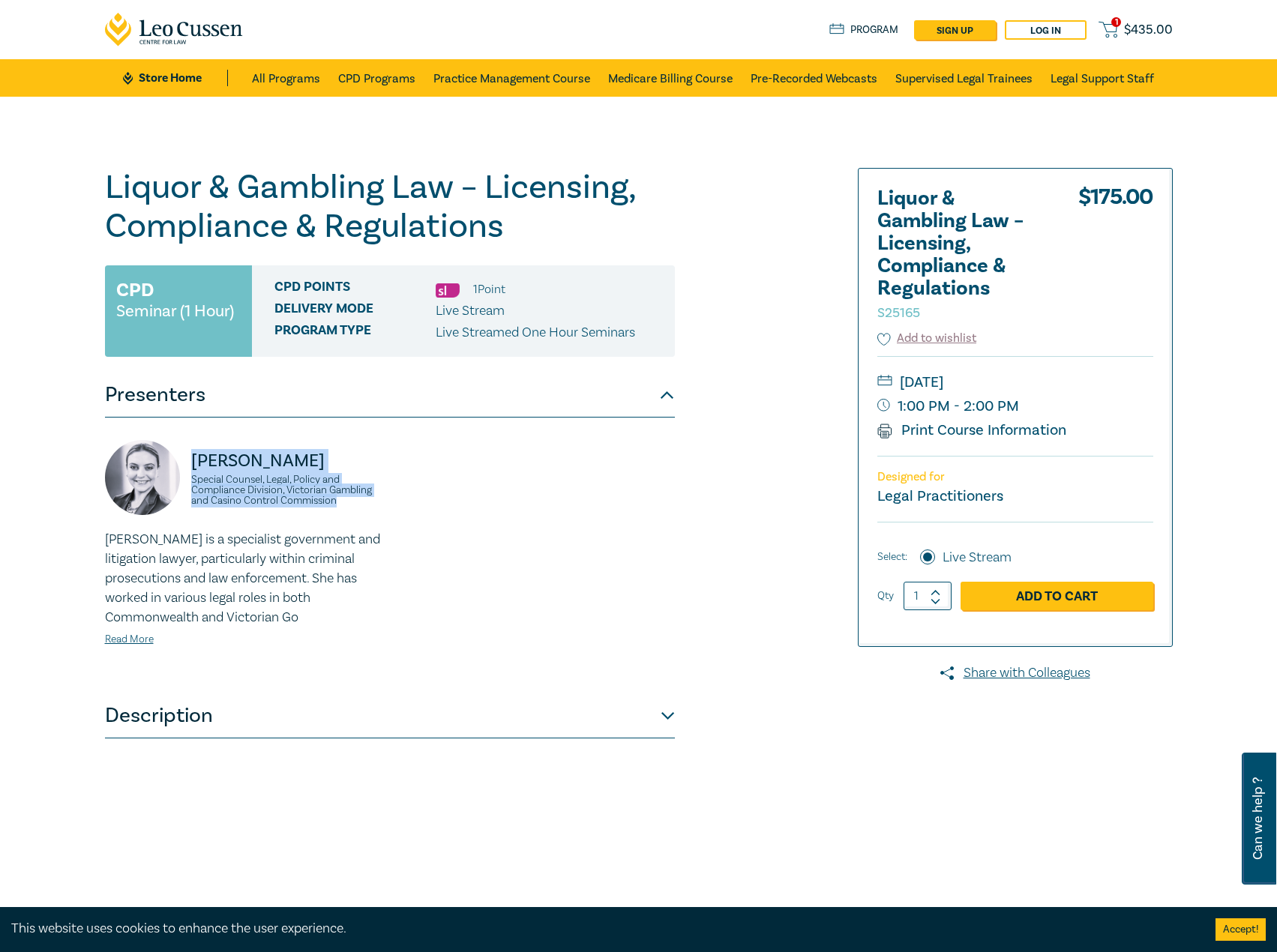
drag, startPoint x: 346, startPoint y: 507, endPoint x: 182, endPoint y: 462, distance: 170.1
click at [182, 462] on div "Samantha Perussich Special Counsel, Legal, Policy and Compliance Division, Vict…" at bounding box center [243, 486] width 276 height 90
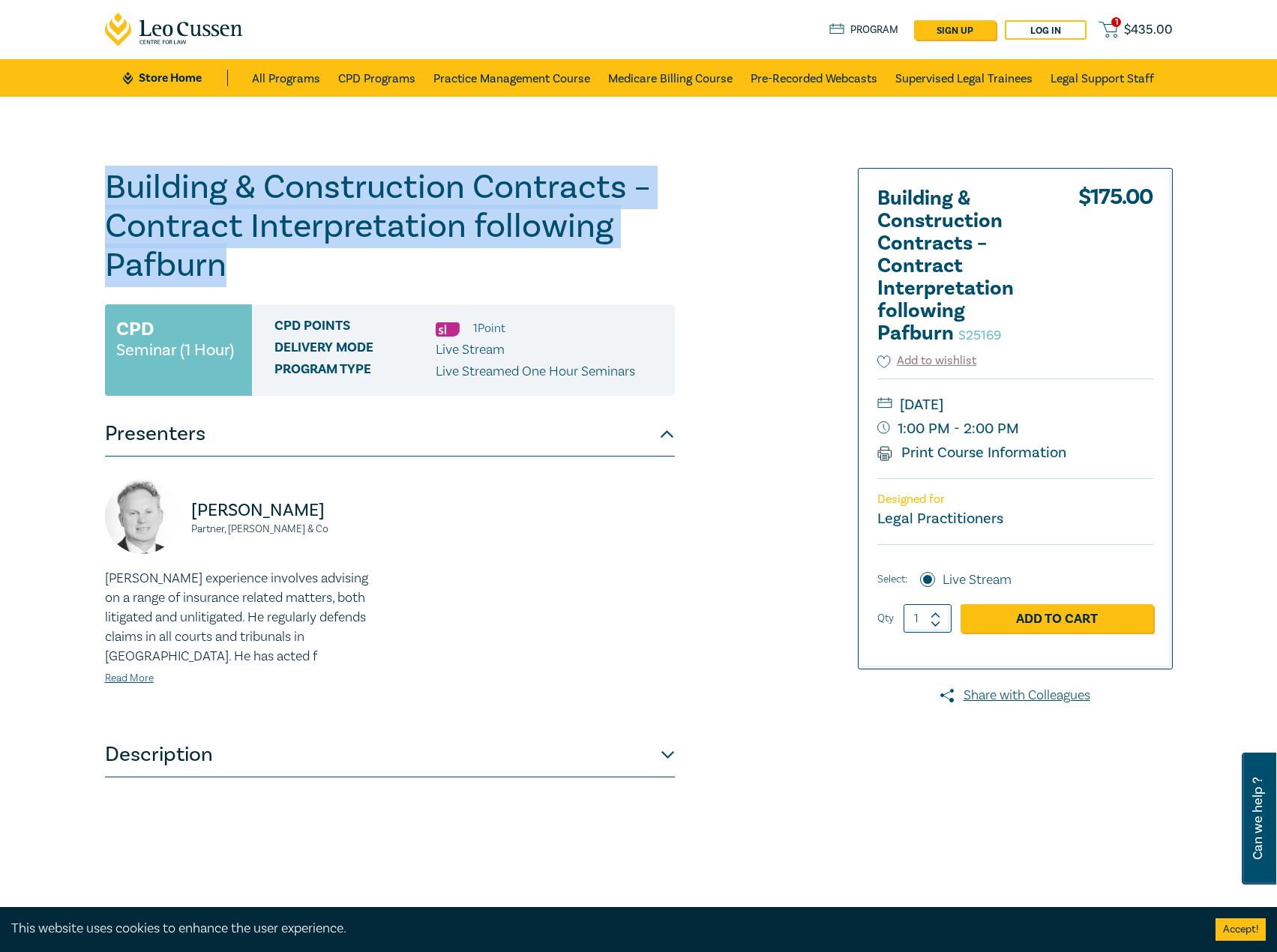
drag, startPoint x: 274, startPoint y: 272, endPoint x: 72, endPoint y: 190, distance: 218.0
click at [72, 190] on div "Building & Construction Contracts – Contract Interpretation following Pafburn S…" at bounding box center [638, 543] width 1277 height 892
copy h1 "Building & Construction Contracts – Contract Interpretation following Pafburn"
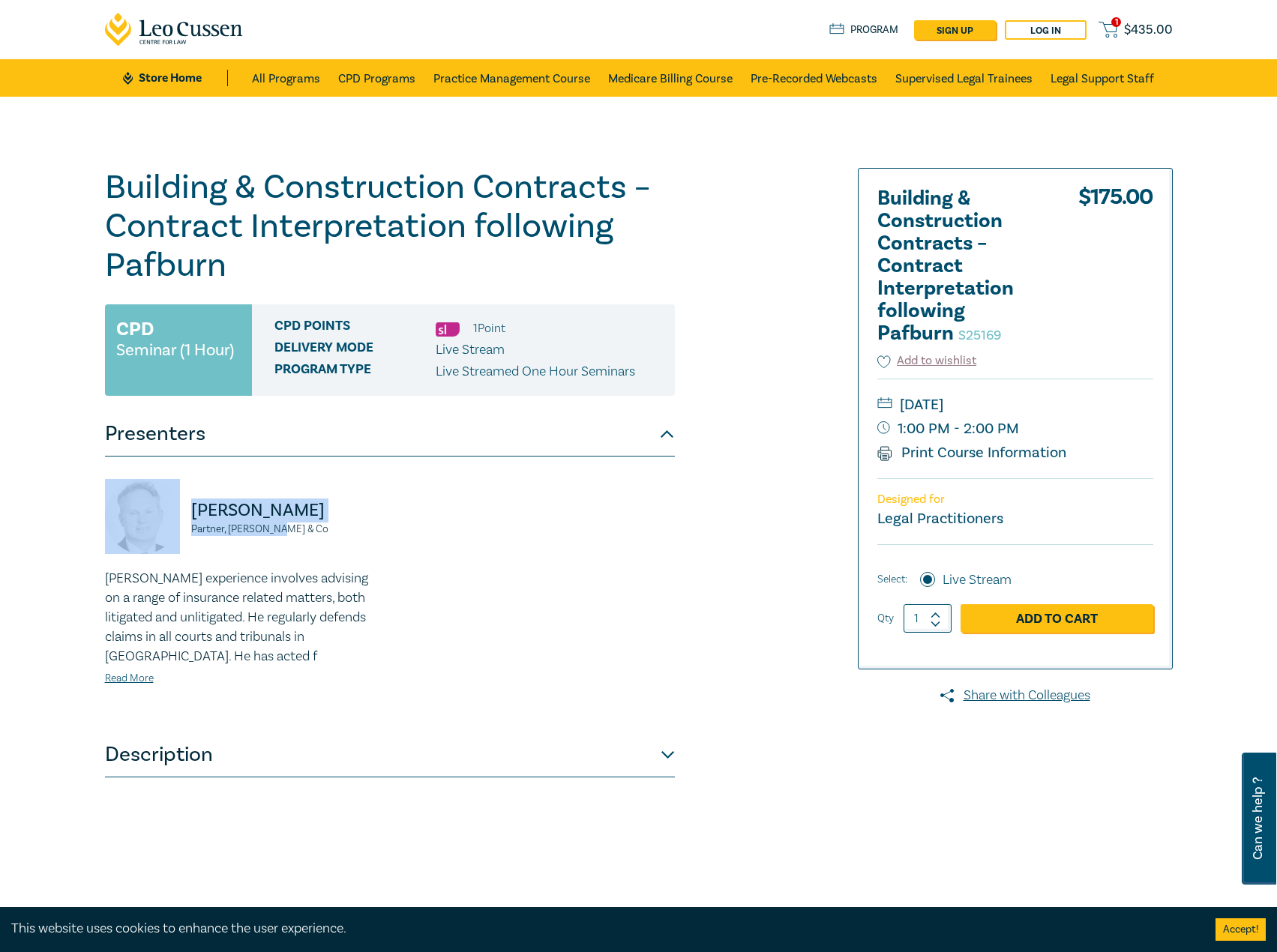
drag, startPoint x: 304, startPoint y: 536, endPoint x: 144, endPoint y: 505, distance: 163.0
click at [144, 505] on div "Ross Donaldson Partner, Clyde & Co" at bounding box center [243, 524] width 276 height 90
copy div "Ross Donaldson Partner, Clyde & Co"
drag, startPoint x: 1093, startPoint y: 409, endPoint x: 1070, endPoint y: 406, distance: 23.2
click at [1070, 406] on small "Tuesday, 28 October 2025" at bounding box center [1015, 405] width 276 height 24
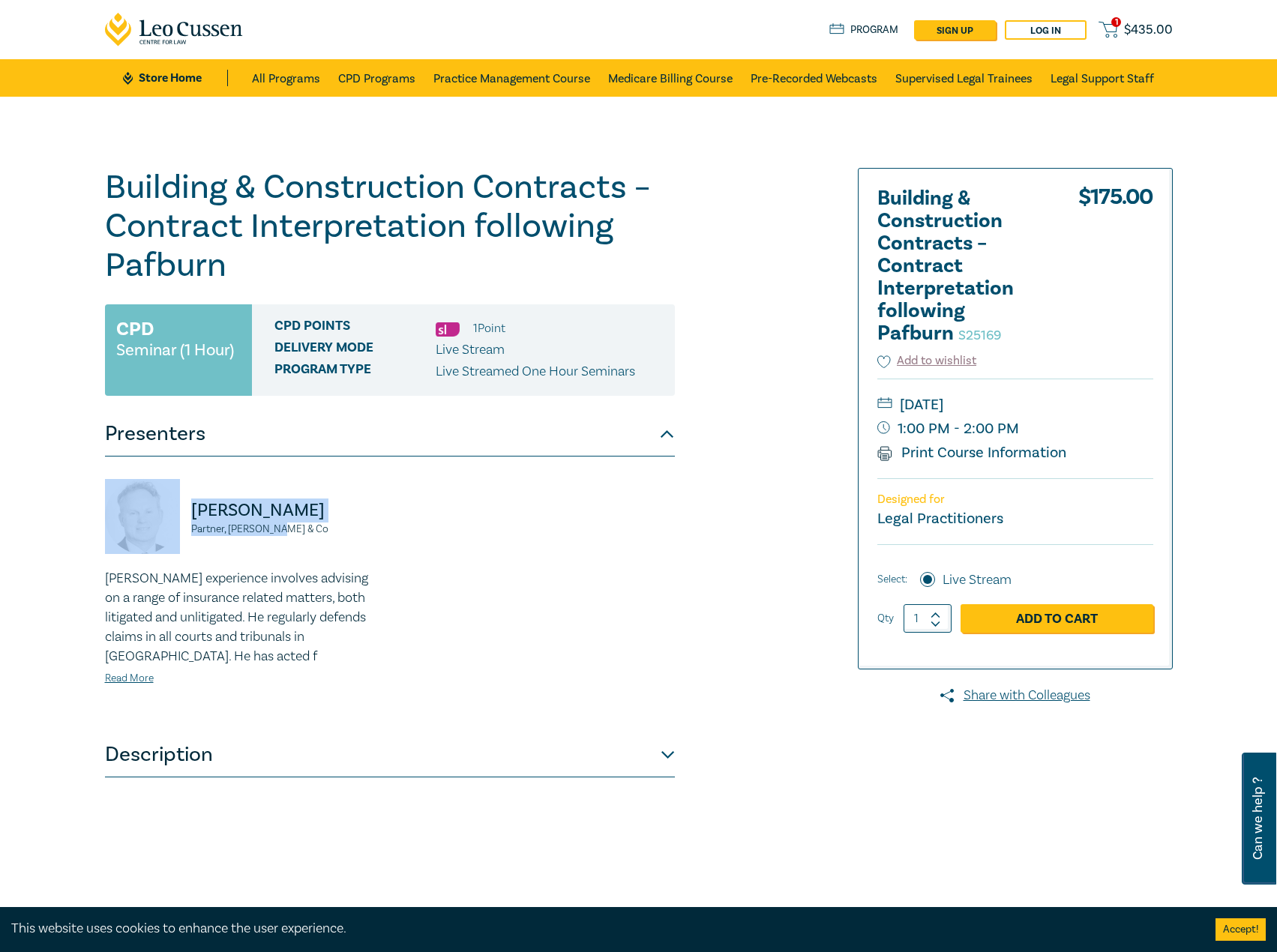
copy small "Tuesday, 28 October 2025"
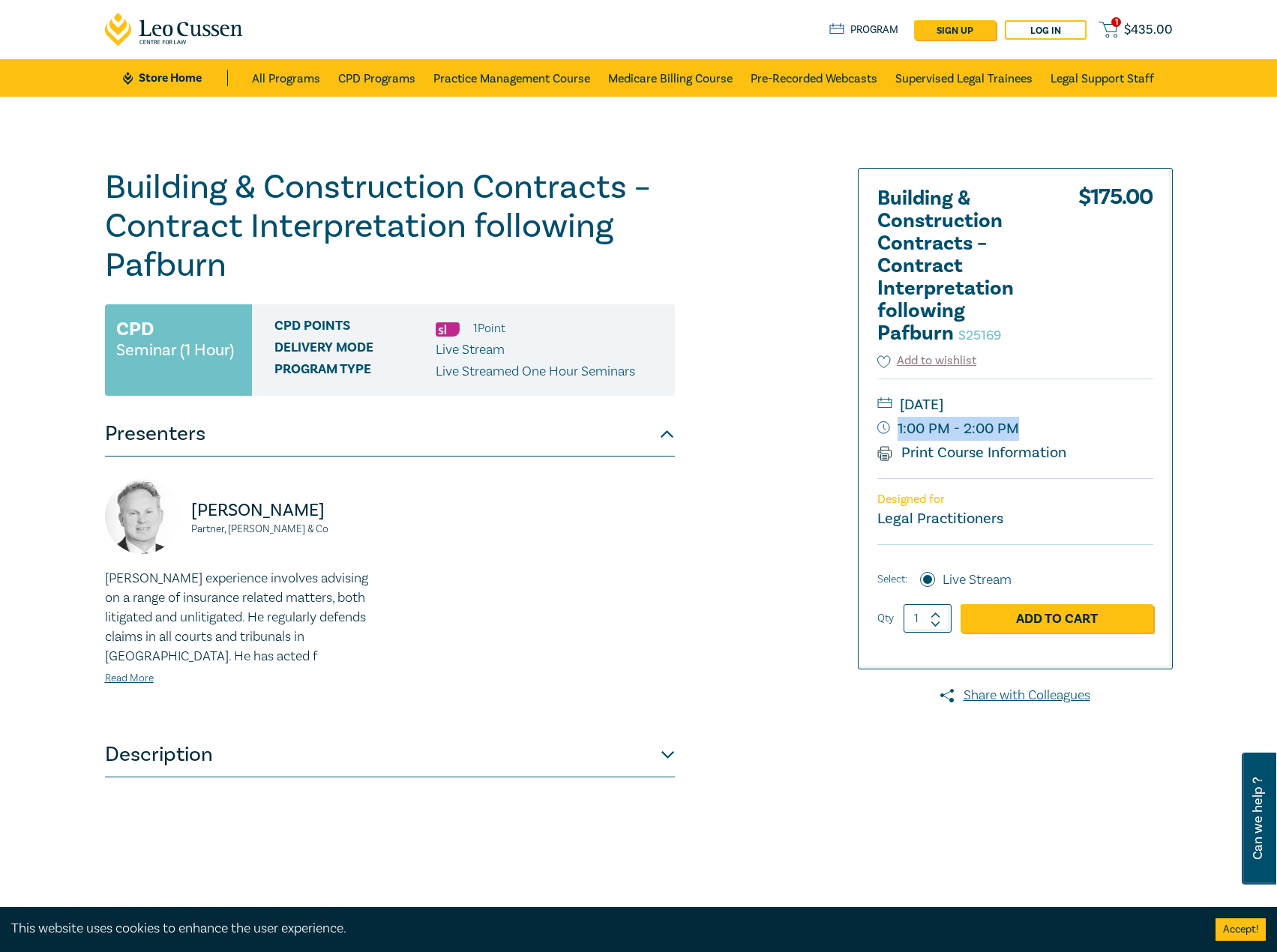
drag, startPoint x: 1027, startPoint y: 431, endPoint x: 1015, endPoint y: 430, distance: 12.0
click at [1015, 430] on small "1:00 PM - 2:00 PM" at bounding box center [1015, 429] width 276 height 24
copy small "1:00 PM - 2:00 PM"
drag, startPoint x: 352, startPoint y: 515, endPoint x: 186, endPoint y: 511, distance: 166.0
click at [186, 511] on div "Ross Donaldson Partner, Clyde & Co" at bounding box center [243, 524] width 276 height 90
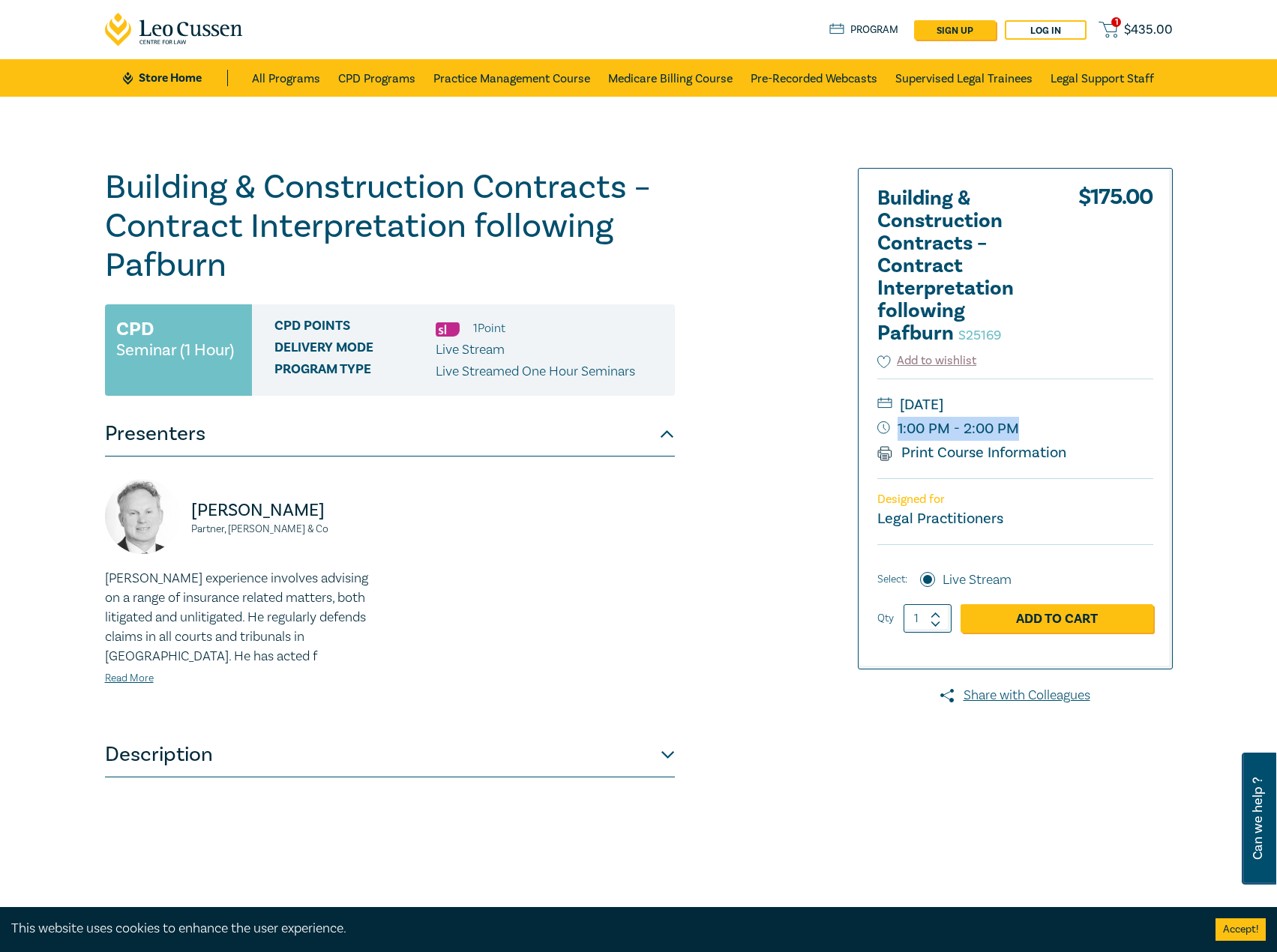
copy p "Ross Donaldson"
drag, startPoint x: 1105, startPoint y: 401, endPoint x: 1050, endPoint y: 410, distance: 55.7
click at [1050, 410] on small "Tuesday, 28 October 2025" at bounding box center [1015, 405] width 276 height 24
click at [1056, 412] on small "Tuesday, 28 October 2025" at bounding box center [1015, 405] width 276 height 24
drag, startPoint x: 1083, startPoint y: 409, endPoint x: 1009, endPoint y: 402, distance: 74.3
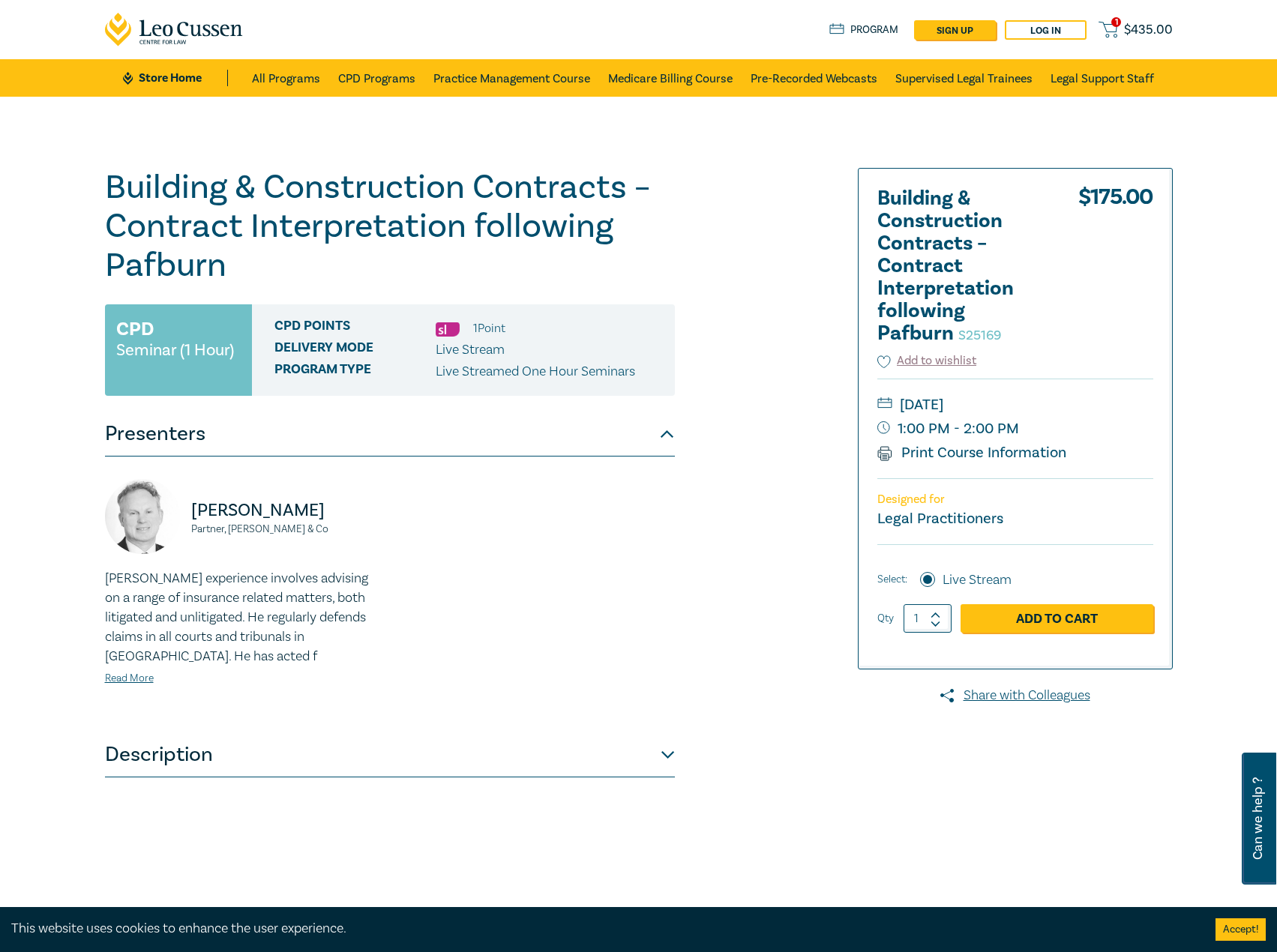
click at [1009, 402] on small "Tuesday, 28 October 2025" at bounding box center [1015, 405] width 276 height 24
click at [987, 402] on small "Tuesday, 28 October 2025" at bounding box center [1015, 405] width 276 height 24
drag, startPoint x: 987, startPoint y: 403, endPoint x: 1065, endPoint y: 406, distance: 78.1
click at [1065, 406] on small "Tuesday, 28 October 2025" at bounding box center [1015, 405] width 276 height 24
click at [141, 683] on link "Read More" at bounding box center [130, 679] width 48 height 14
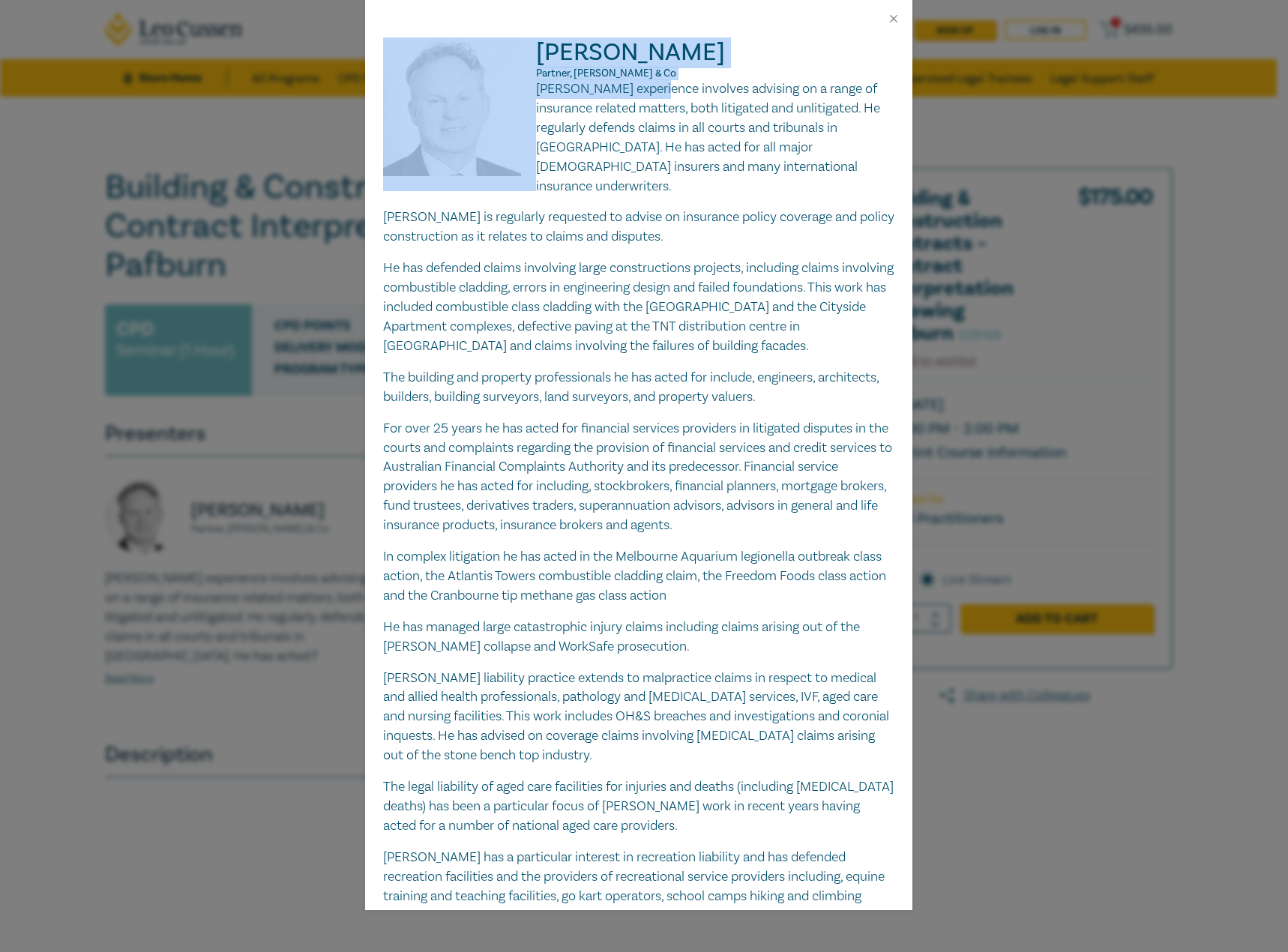
drag, startPoint x: 649, startPoint y: 79, endPoint x: 695, endPoint y: 85, distance: 46.4
click at [460, 22] on div "Ross Donaldson Partner, Clyde & Co Ross's experience involves advising on a ran…" at bounding box center [639, 455] width 548 height 911
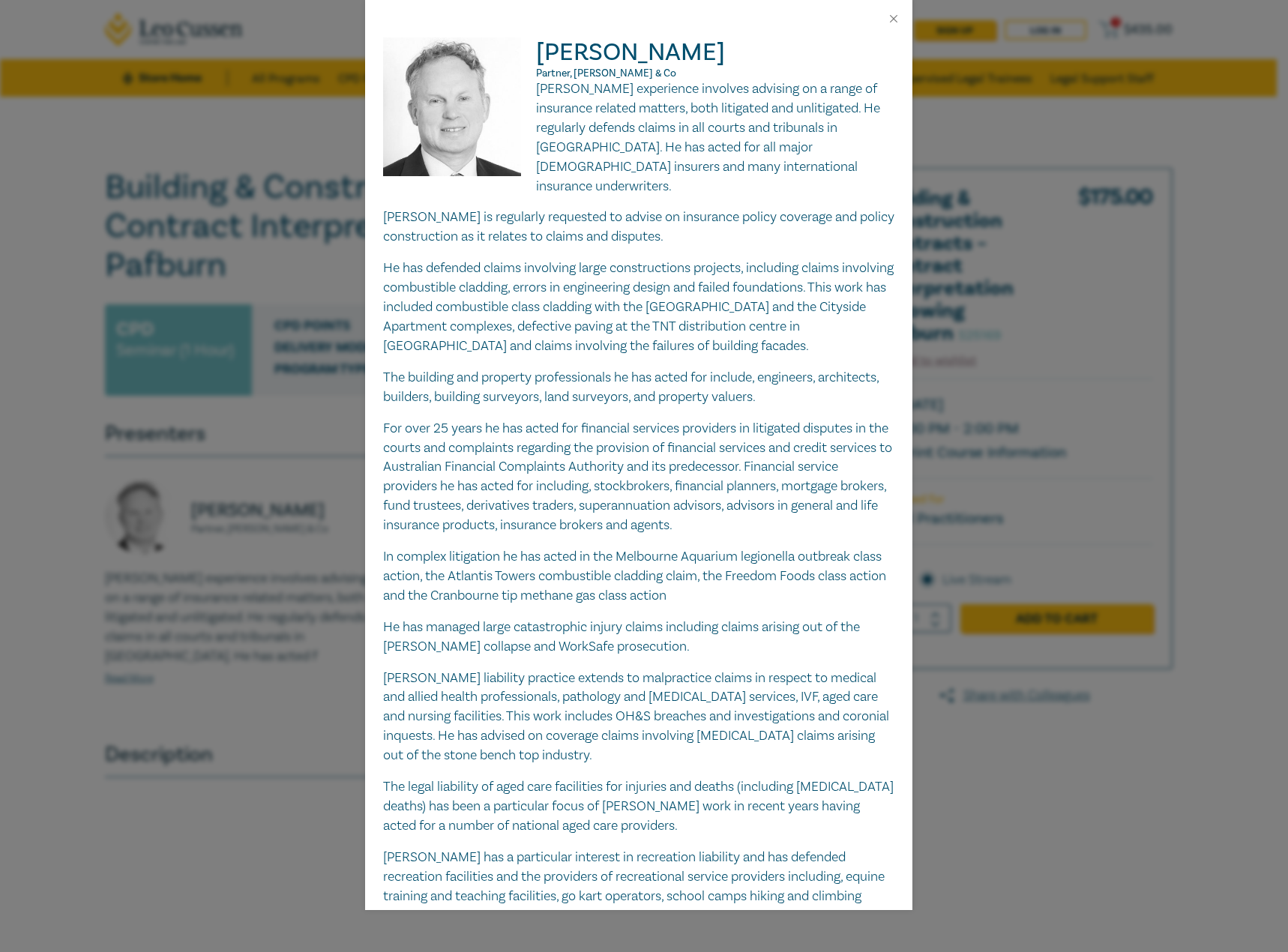
drag, startPoint x: 729, startPoint y: 93, endPoint x: 689, endPoint y: 80, distance: 42.1
click at [728, 93] on p "Ross's experience involves advising on a range of insurance related matters, bo…" at bounding box center [639, 137] width 511 height 117
drag, startPoint x: 646, startPoint y: 60, endPoint x: 633, endPoint y: 68, distance: 15.3
click at [633, 68] on h2 "Ross Donaldson Partner, Clyde & Co" at bounding box center [639, 58] width 511 height 42
click at [650, 69] on p "Partner, Clyde & Co" at bounding box center [639, 73] width 511 height 12
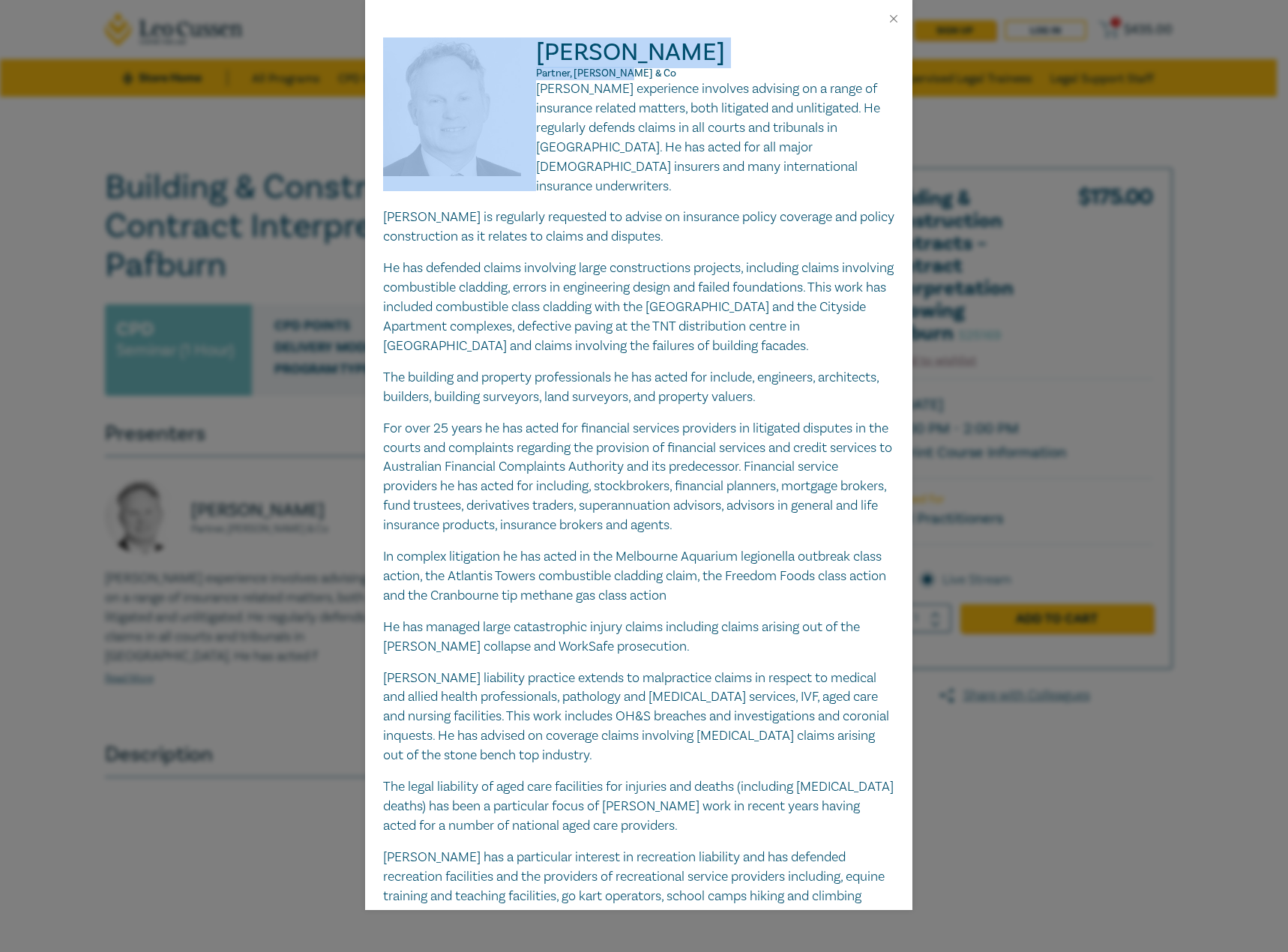
drag, startPoint x: 639, startPoint y: 73, endPoint x: 507, endPoint y: 38, distance: 136.6
copy div "Ross Donaldson Partner, Clyde & Co"
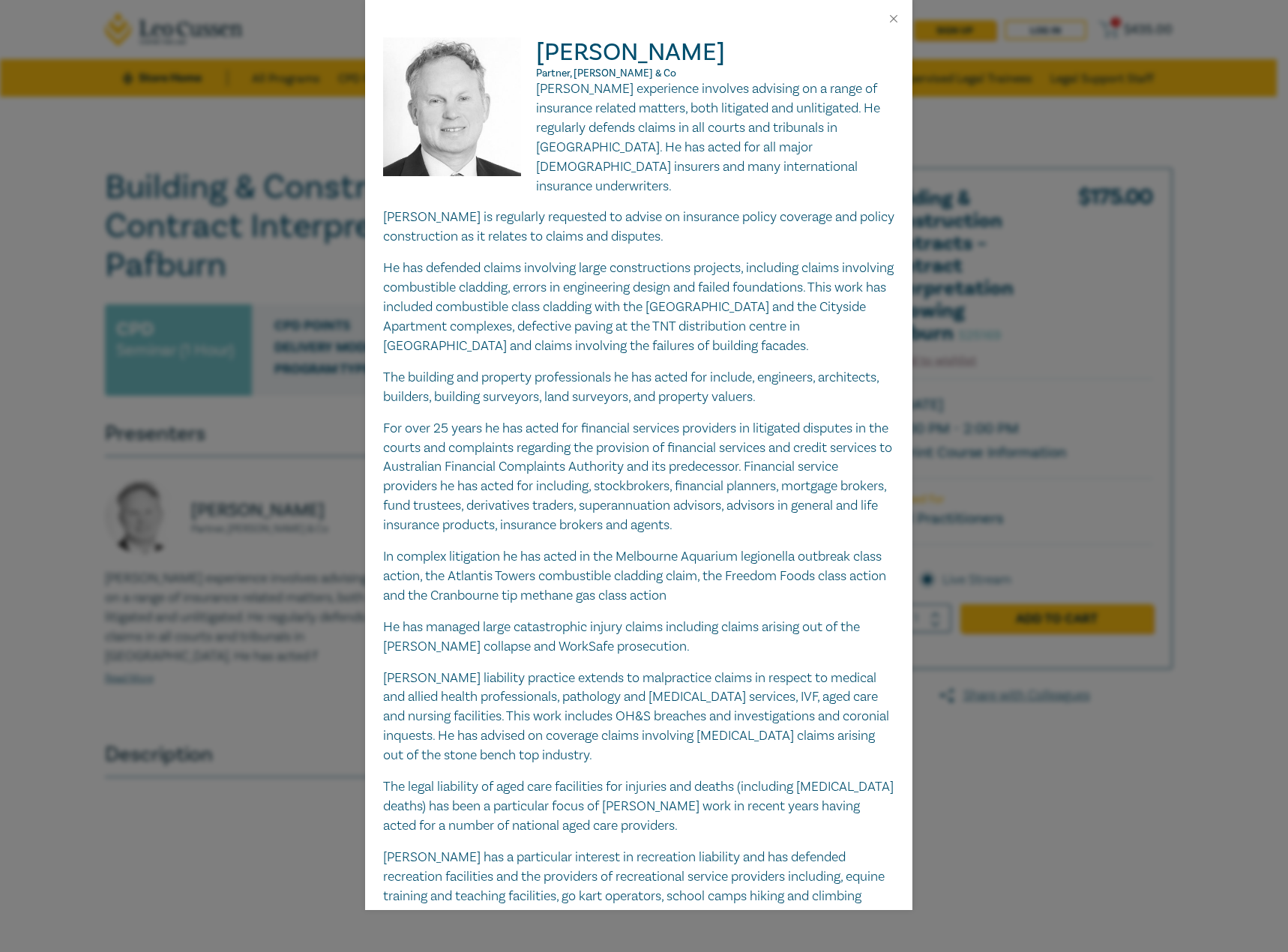
click at [666, 168] on p "Ross's experience involves advising on a range of insurance related matters, bo…" at bounding box center [639, 137] width 511 height 117
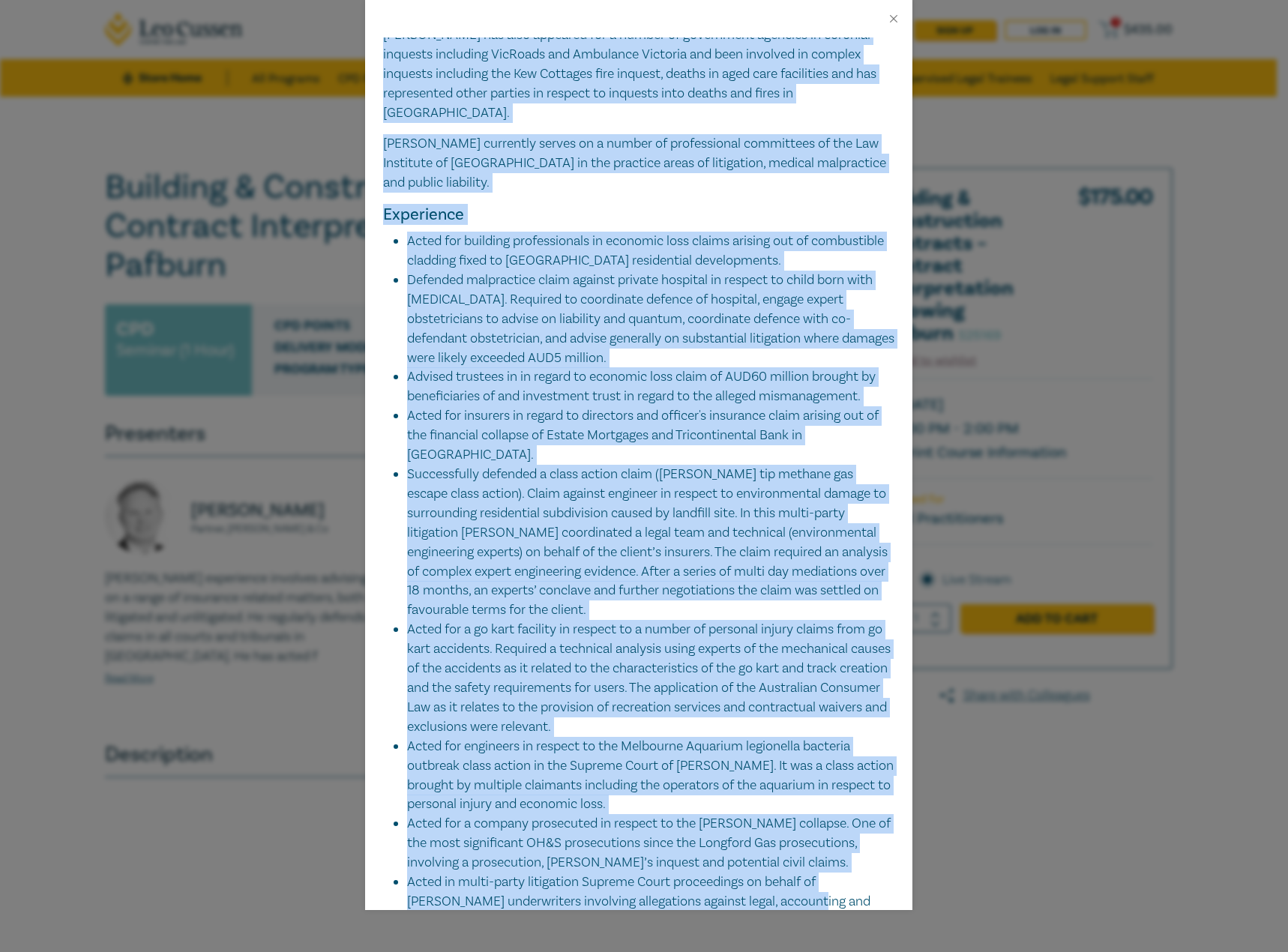
scroll to position [1138, 0]
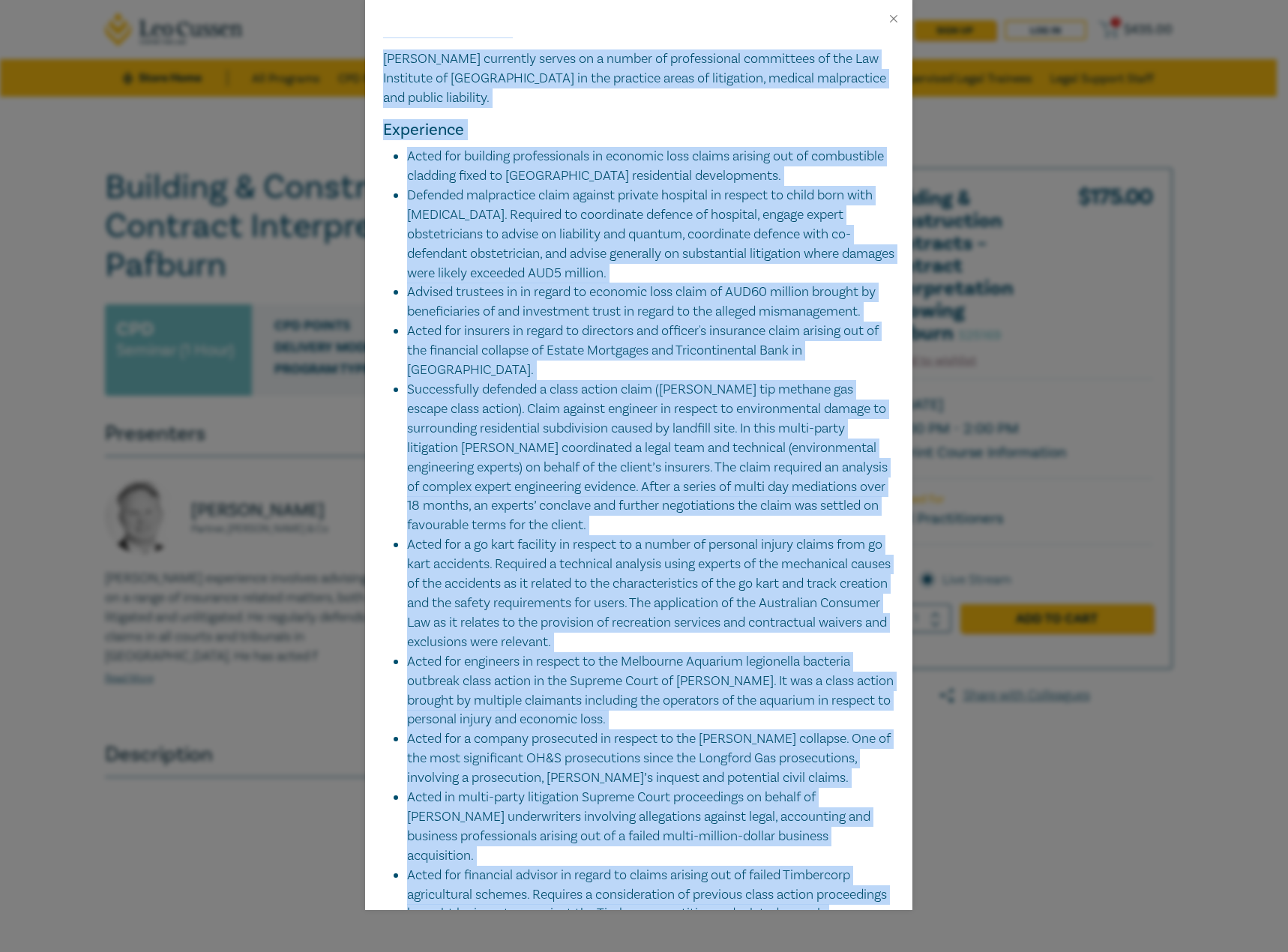
drag, startPoint x: 534, startPoint y: 87, endPoint x: 492, endPoint y: 859, distance: 773.1
click at [492, 859] on div "Ross Donaldson Partner, Clyde & Co Ross's experience involves advising on a ran…" at bounding box center [639, 473] width 548 height 873
copy div "Ross's experience involves advising on a range of insurance related matters, bo…"
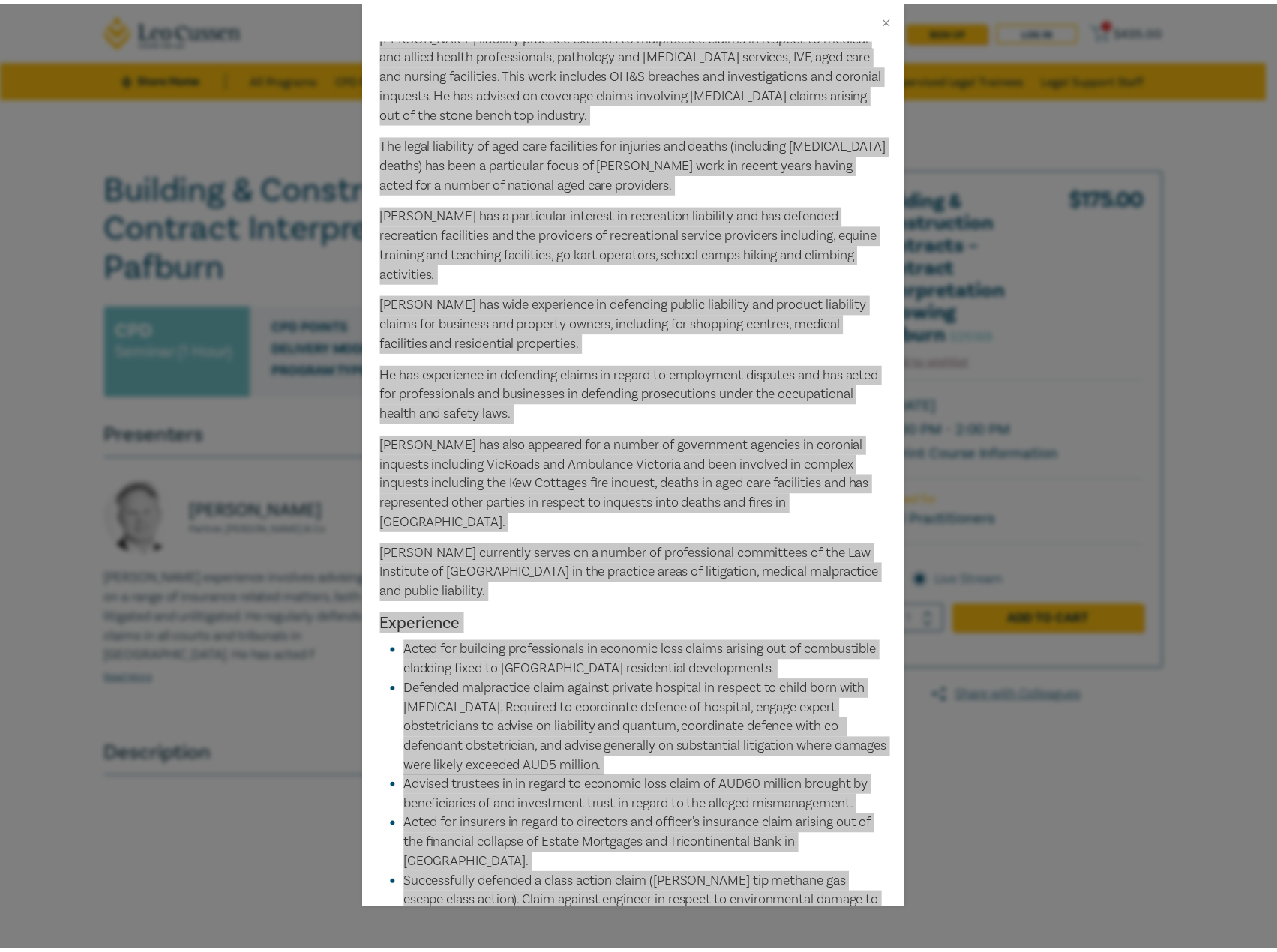
scroll to position [675, 0]
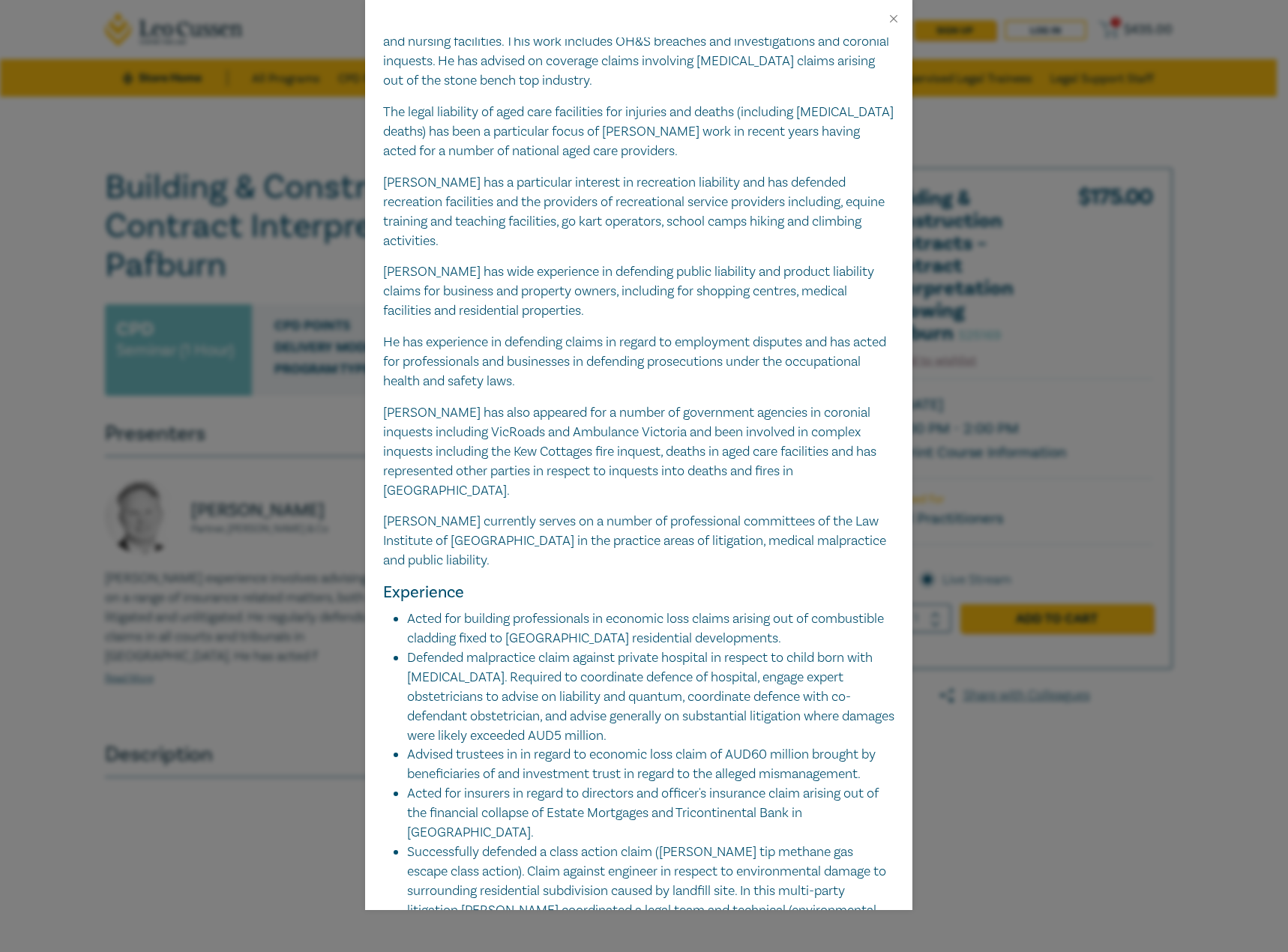
click at [905, 20] on div at bounding box center [639, 18] width 548 height 37
click at [888, 21] on button "Close" at bounding box center [894, 19] width 14 height 14
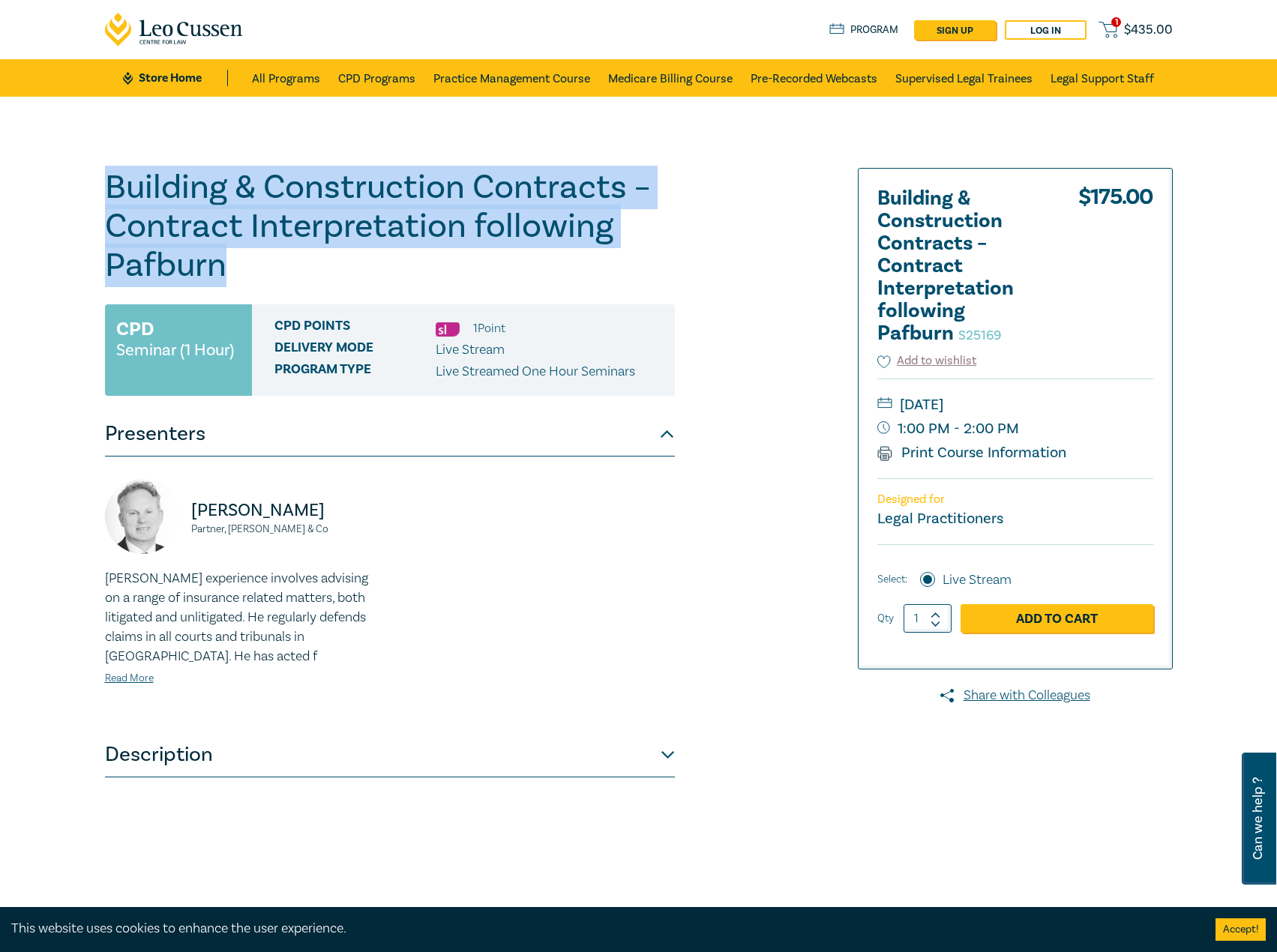
drag, startPoint x: 304, startPoint y: 257, endPoint x: 74, endPoint y: 188, distance: 240.1
click at [68, 188] on div "Building & Construction Contracts – Contract Interpretation following Pafburn S…" at bounding box center [638, 543] width 1277 height 892
copy h1 "Building & Construction Contracts – Contract Interpretation following Pafburn"
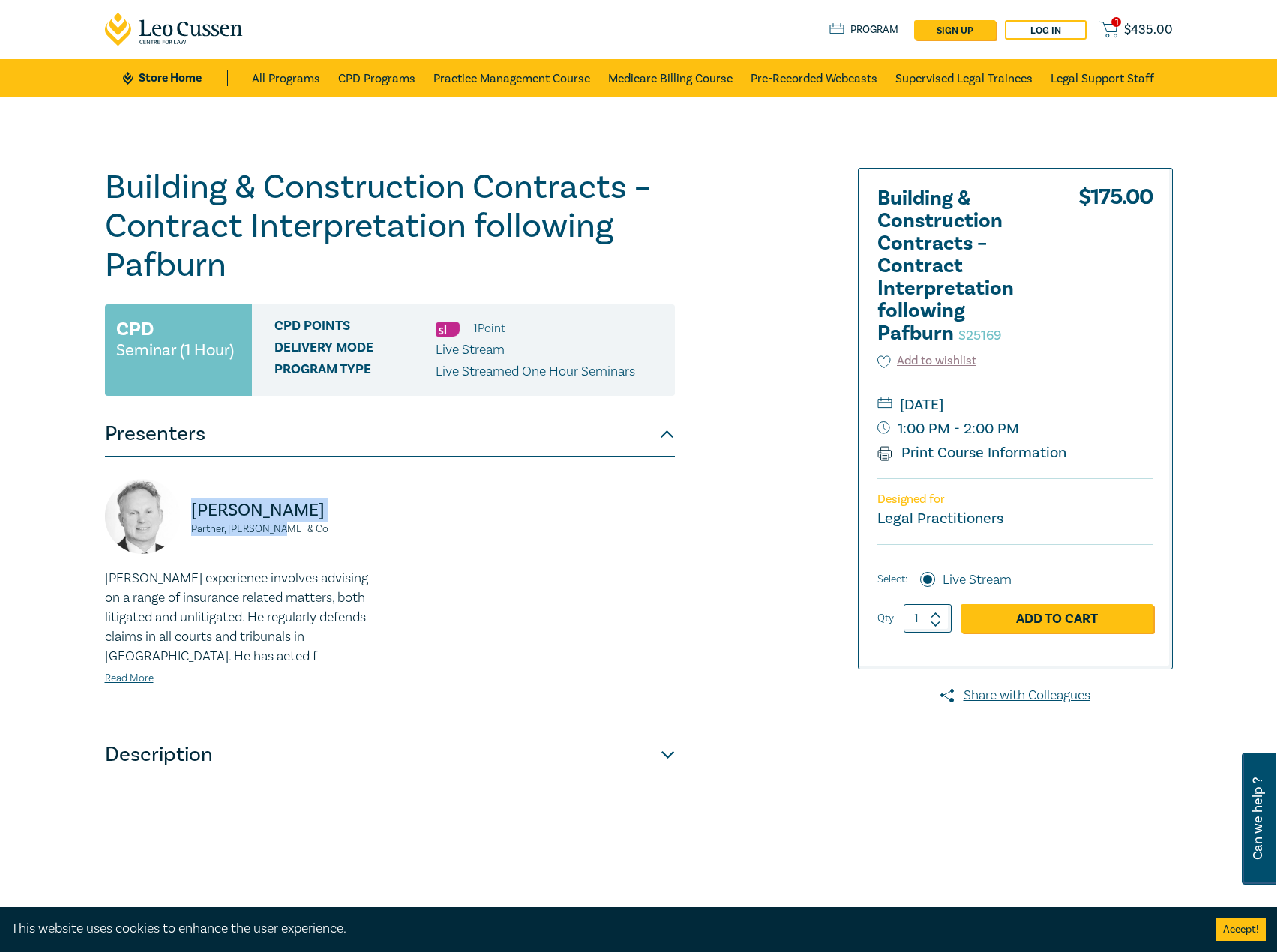
drag, startPoint x: 303, startPoint y: 532, endPoint x: 185, endPoint y: 515, distance: 119.2
click at [185, 515] on div "Ross Donaldson Partner, Clyde & Co" at bounding box center [243, 524] width 276 height 90
copy div "Ross Donaldson Partner, Clyde & Co"
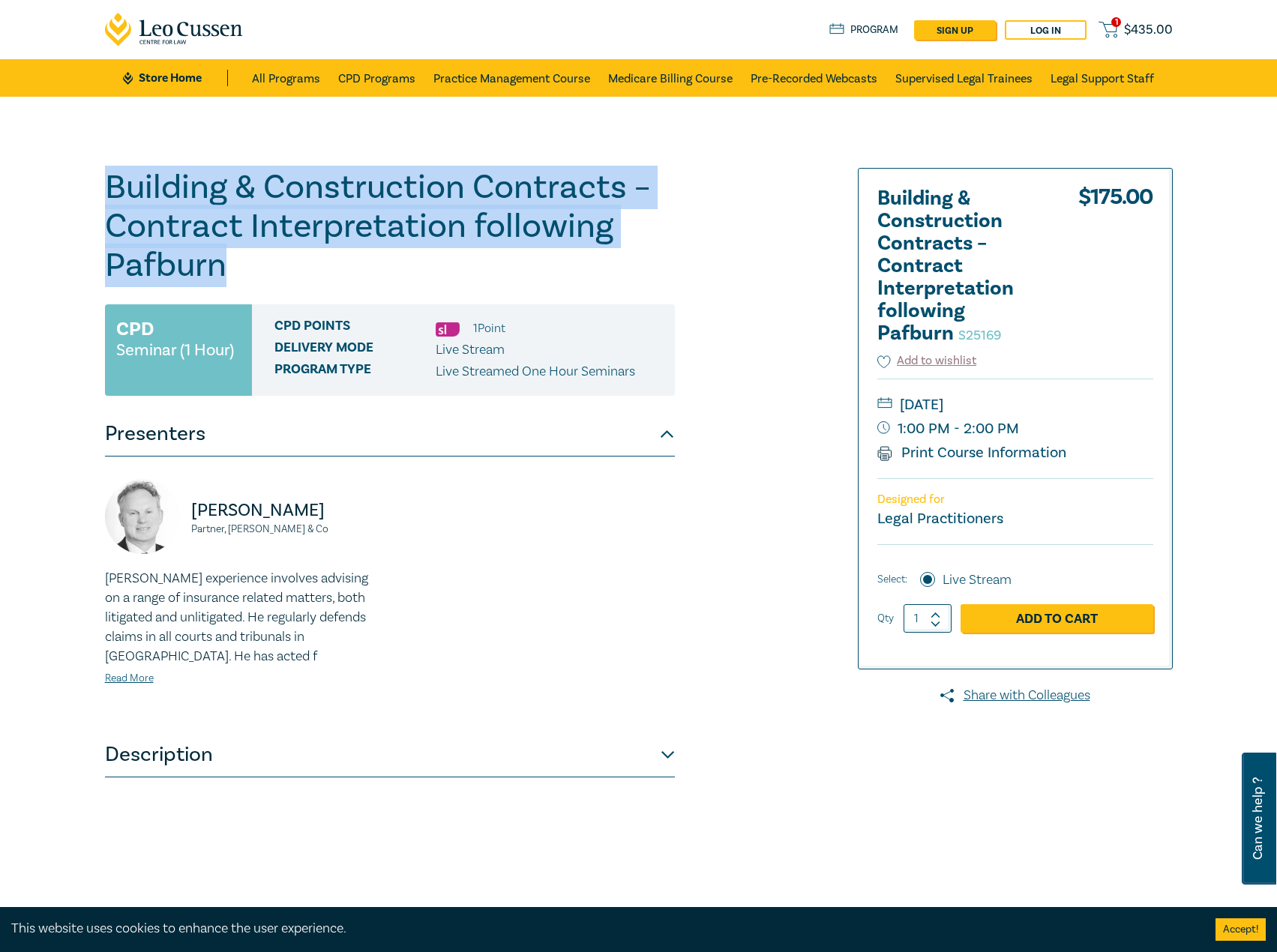
drag, startPoint x: 330, startPoint y: 262, endPoint x: -1, endPoint y: 171, distance: 343.3
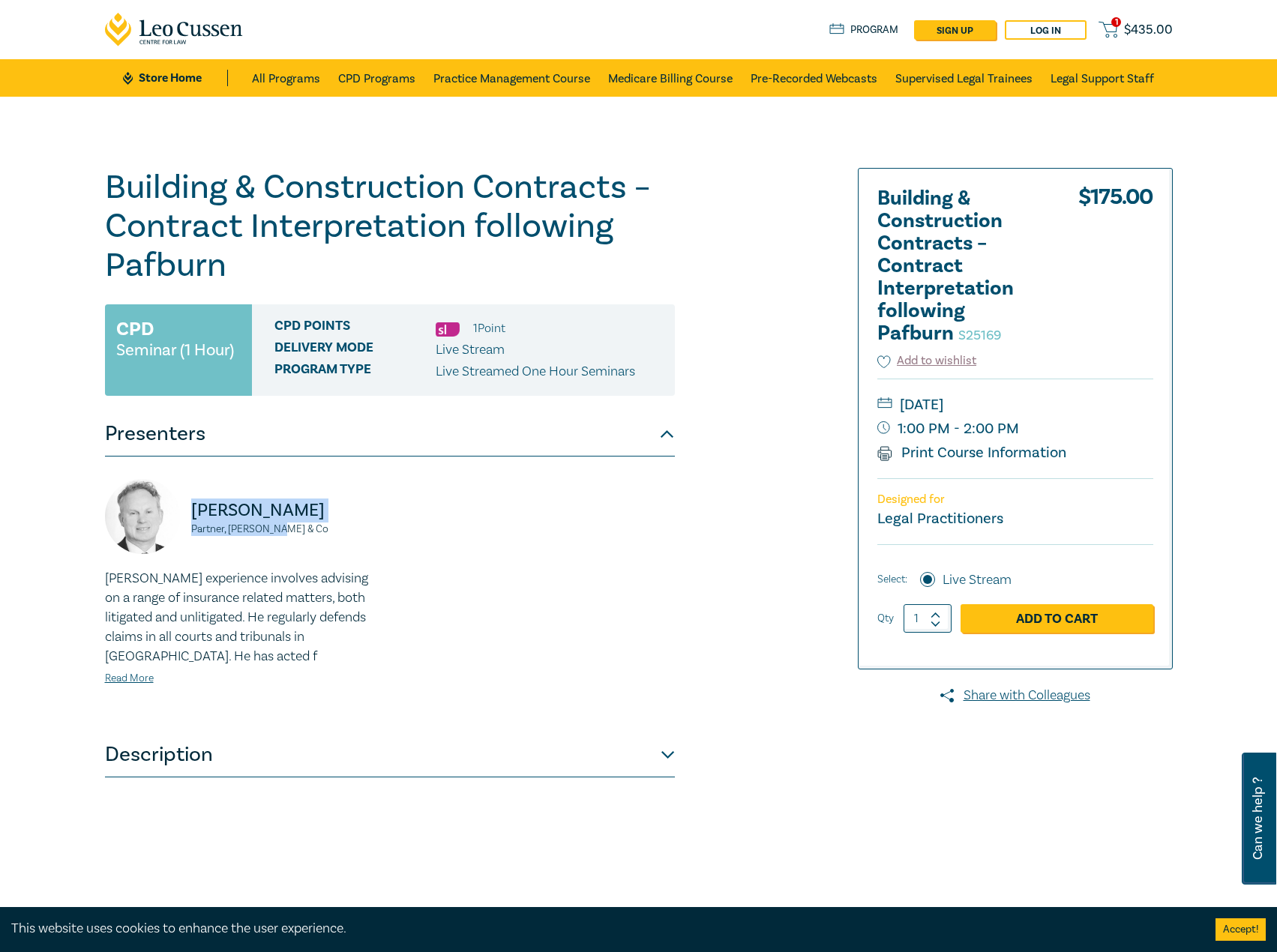
drag, startPoint x: 311, startPoint y: 535, endPoint x: 189, endPoint y: 520, distance: 122.9
click at [189, 520] on div "Ross Donaldson Partner, Clyde & Co" at bounding box center [243, 524] width 276 height 90
drag, startPoint x: 1081, startPoint y: 406, endPoint x: 1071, endPoint y: 407, distance: 10.0
click at [1071, 407] on small "Tuesday, 28 October 2025" at bounding box center [1015, 405] width 276 height 24
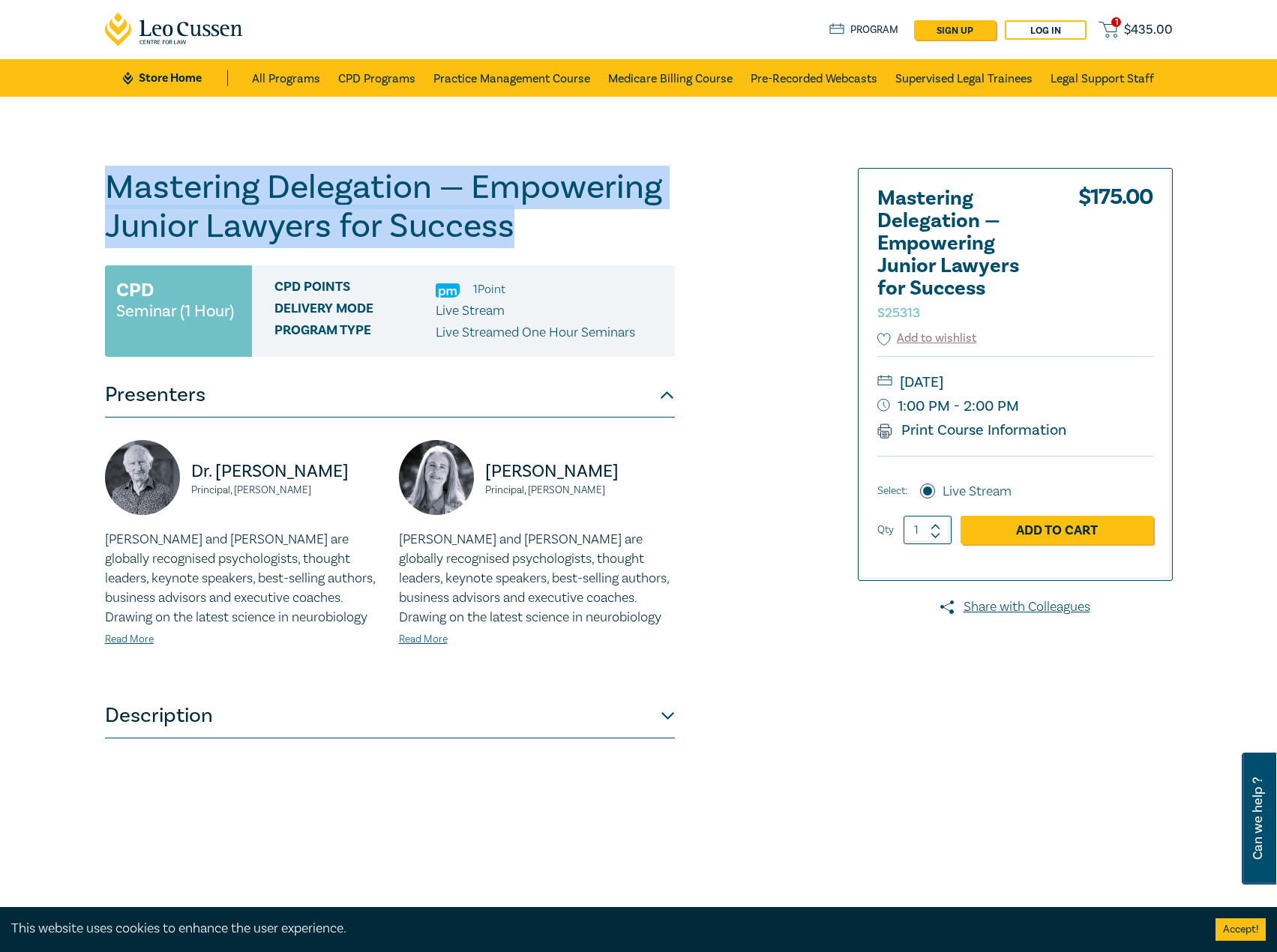
drag, startPoint x: 537, startPoint y: 227, endPoint x: -1, endPoint y: 168, distance: 541.2
copy h1 "Mastering Delegation — Empowering Junior Lawyers for Success"
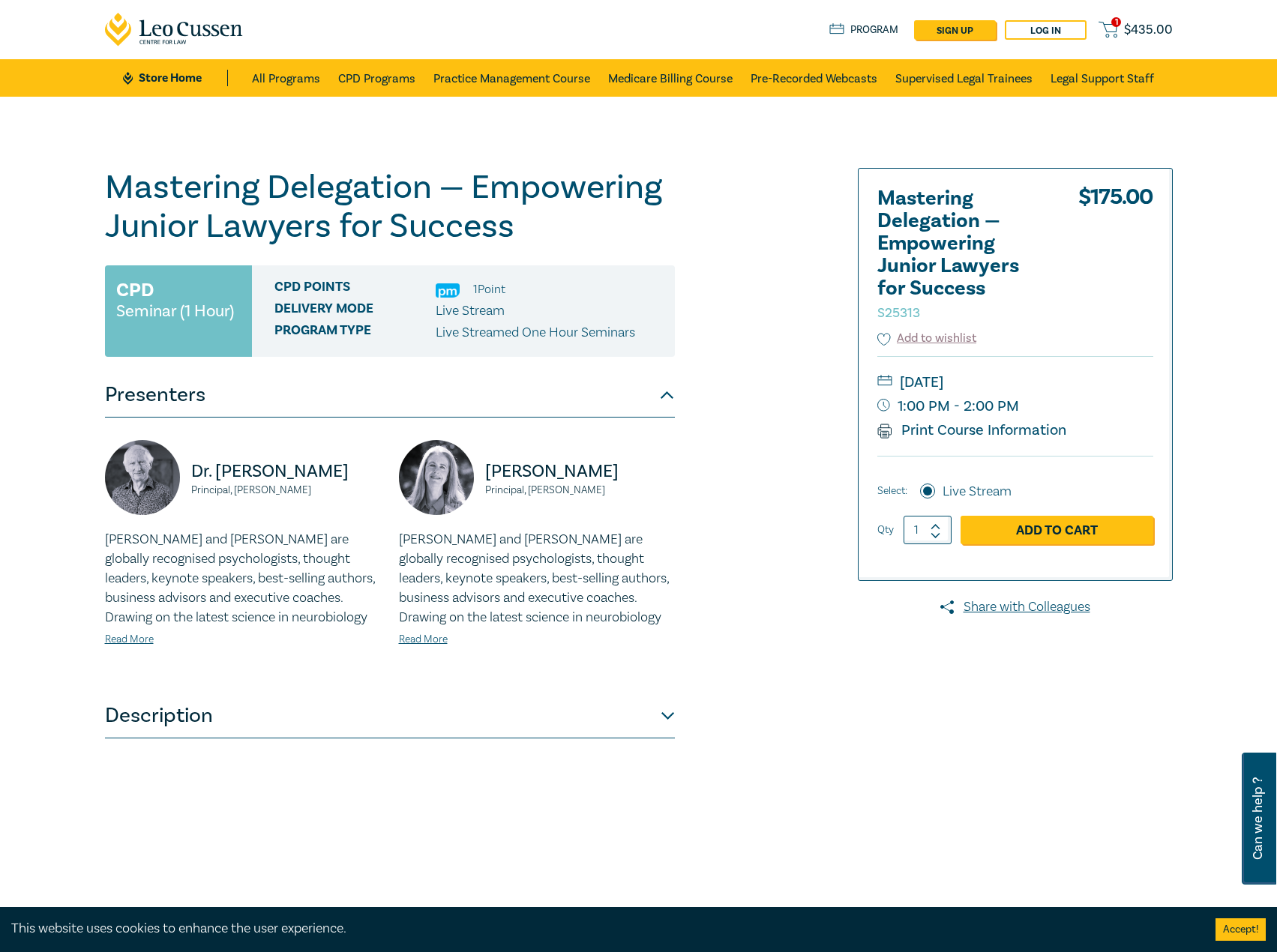
drag, startPoint x: 468, startPoint y: 270, endPoint x: 520, endPoint y: 239, distance: 60.5
click at [520, 239] on h1 "Mastering Delegation — Empowering Junior Lawyers for Success S25313" at bounding box center [391, 206] width 570 height 78
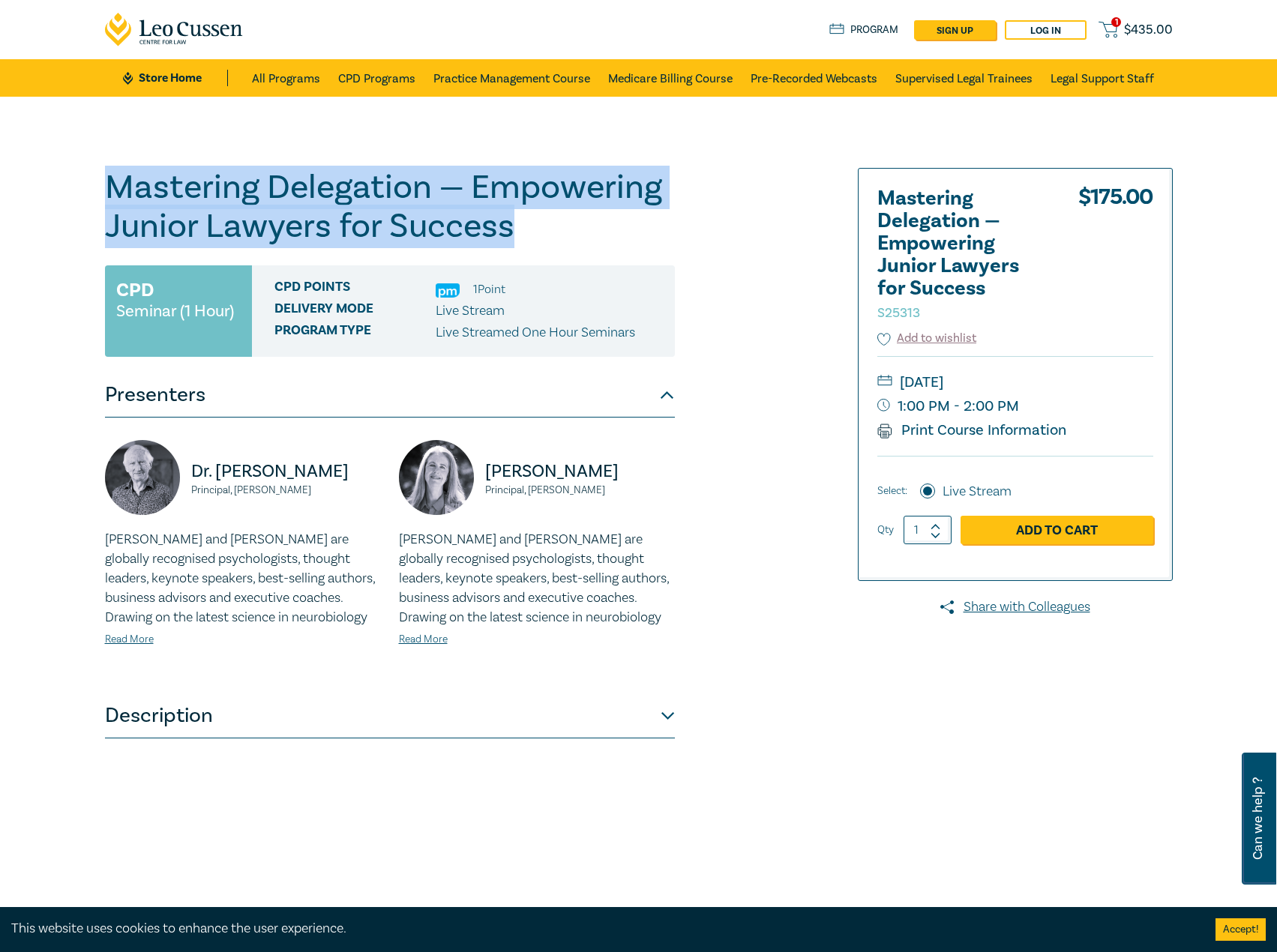
drag, startPoint x: 538, startPoint y: 234, endPoint x: 48, endPoint y: 180, distance: 493.0
click at [48, 180] on div "Mastering Delegation — Empowering Junior Lawyers for Success S25313 CPD Seminar…" at bounding box center [638, 543] width 1277 height 892
copy h1 "Mastering Delegation — Empowering Junior Lawyers for Success"
drag, startPoint x: 320, startPoint y: 486, endPoint x: 149, endPoint y: 467, distance: 172.1
click at [149, 467] on div "Dr. Bob Murray Principal, Fortinberry Murray" at bounding box center [243, 486] width 276 height 90
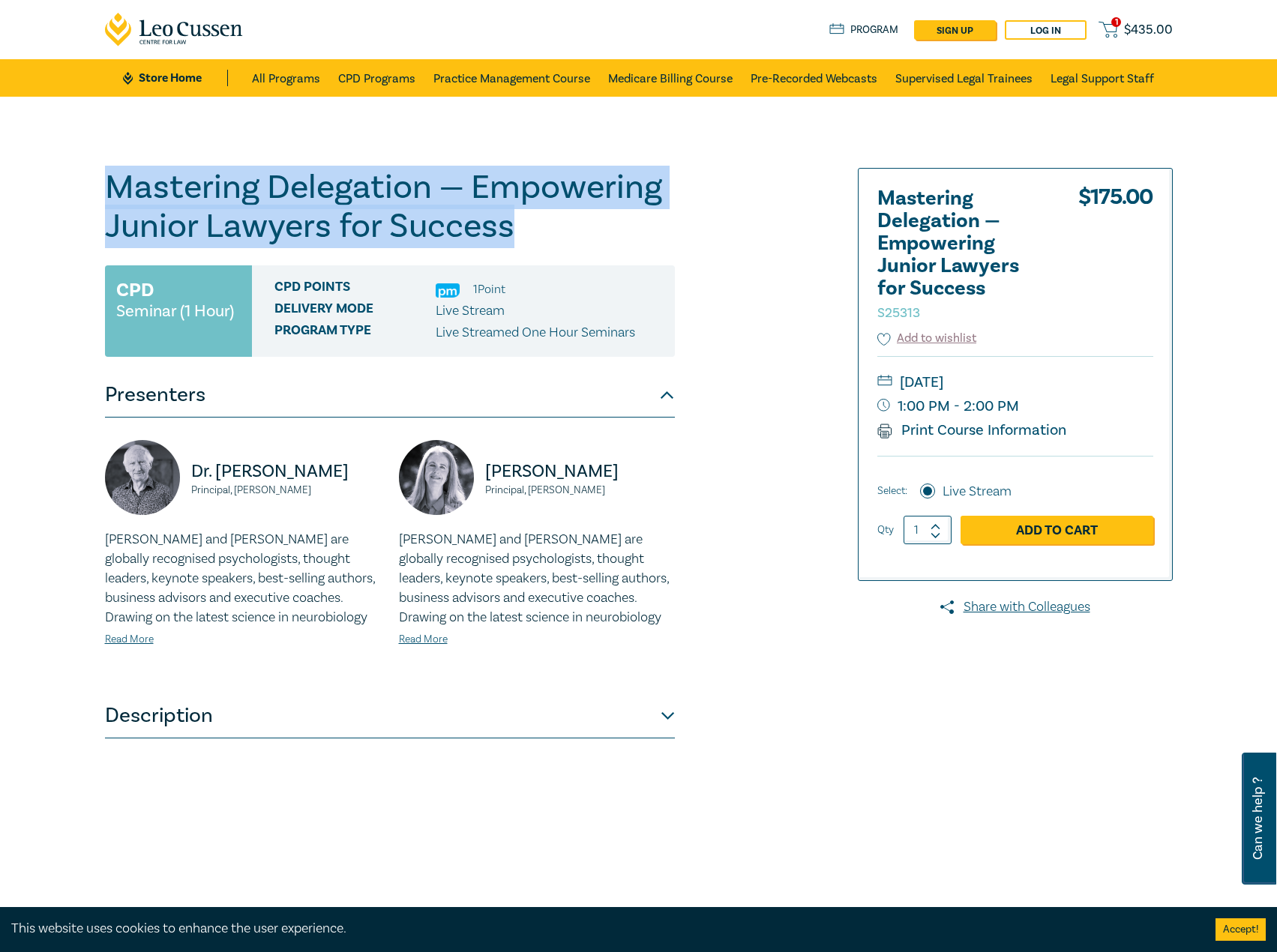
copy div "Dr. Bob Murray Principal, Fortinberry Murray"
drag, startPoint x: 637, startPoint y: 490, endPoint x: 474, endPoint y: 472, distance: 164.0
click at [474, 472] on div "Dr. Alicia Fortinberry Principal, Fortinberry Murray" at bounding box center [537, 486] width 276 height 90
copy div "Dr. Alicia Fortinberry Principal, Fortinberry Murray"
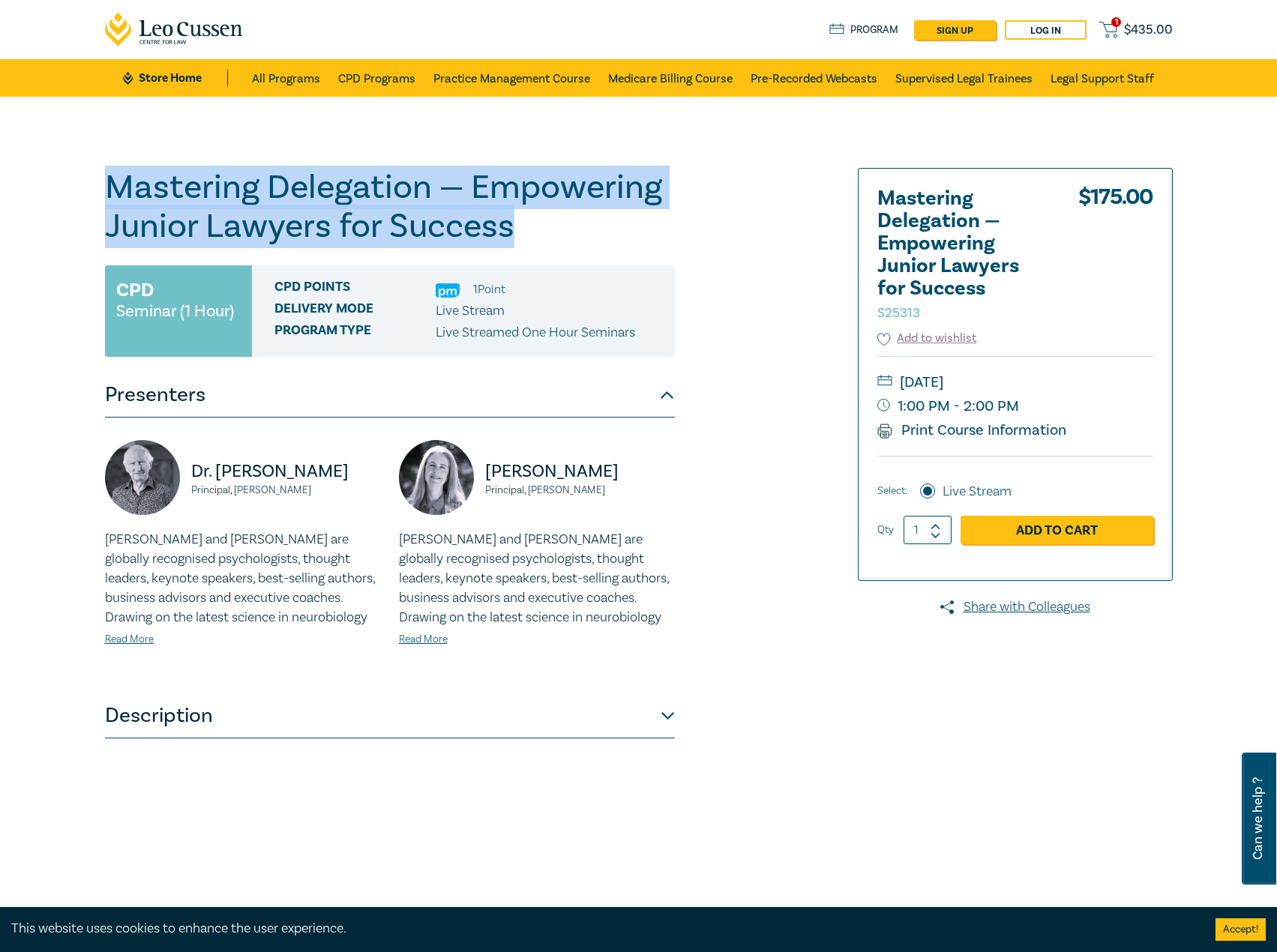
drag, startPoint x: 1046, startPoint y: 381, endPoint x: 1094, endPoint y: 381, distance: 48.0
click at [1094, 381] on small "Wednesday, 29 October 2025" at bounding box center [1015, 383] width 276 height 24
copy small "Wednesday, 29 October 2025"
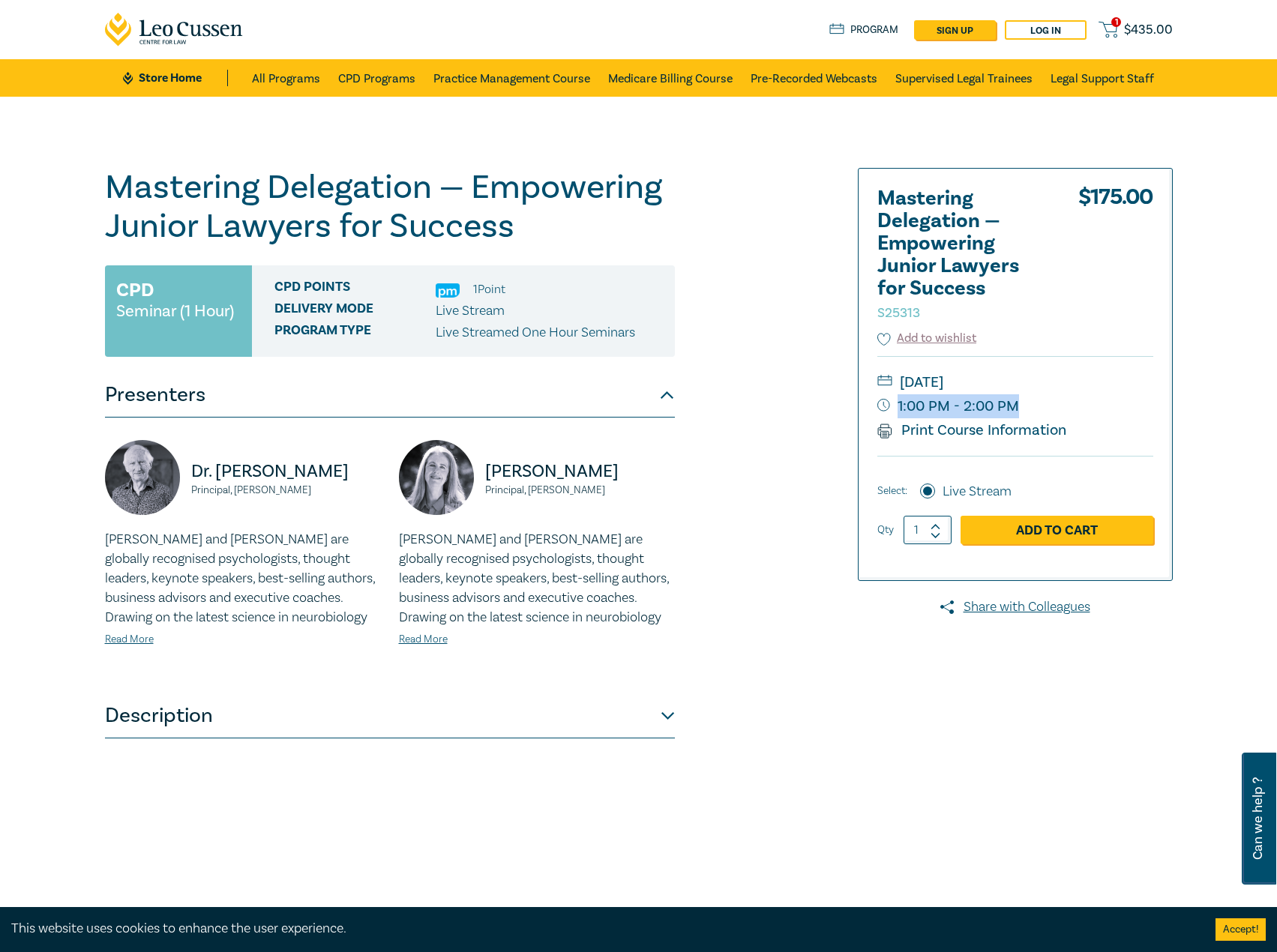
drag, startPoint x: 1031, startPoint y: 400, endPoint x: 1013, endPoint y: 408, distance: 19.7
click at [1013, 408] on small "1:00 PM - 2:00 PM" at bounding box center [1015, 407] width 276 height 24
copy small "1:00 PM - 2:00 PM"
drag, startPoint x: 326, startPoint y: 492, endPoint x: 175, endPoint y: 469, distance: 152.7
click at [175, 469] on div "Dr. Bob Murray Principal, Fortinberry Murray" at bounding box center [243, 486] width 276 height 90
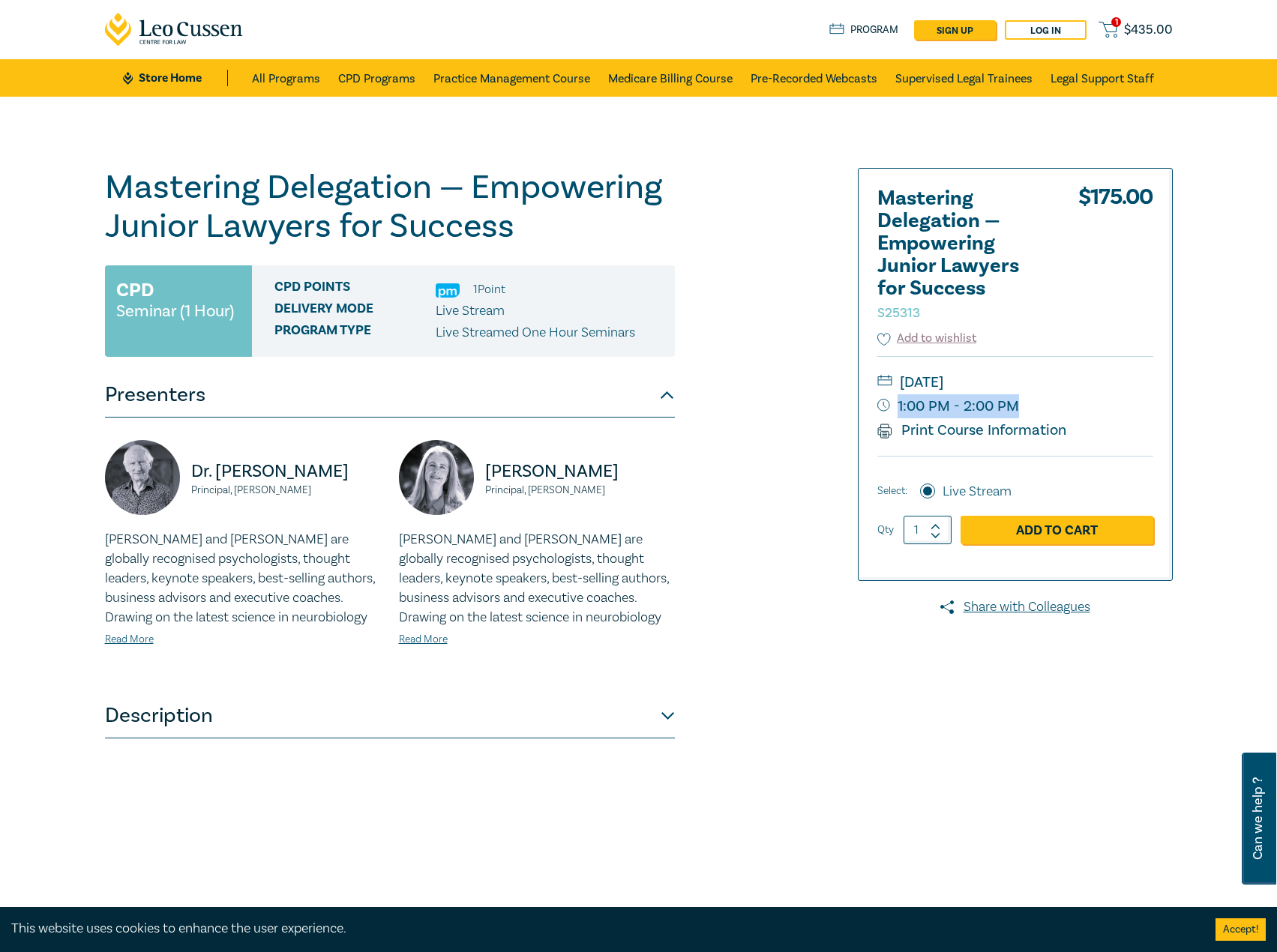
copy div "Dr. Bob Murray Principal, Fortinberry Murray"
click at [219, 490] on small "Principal, Fortinberry Murray" at bounding box center [286, 491] width 190 height 10
drag, startPoint x: 325, startPoint y: 473, endPoint x: 226, endPoint y: 469, distance: 99.1
click at [226, 469] on p "Dr. Bob Murray" at bounding box center [286, 472] width 190 height 24
drag, startPoint x: 226, startPoint y: 469, endPoint x: 257, endPoint y: 453, distance: 34.9
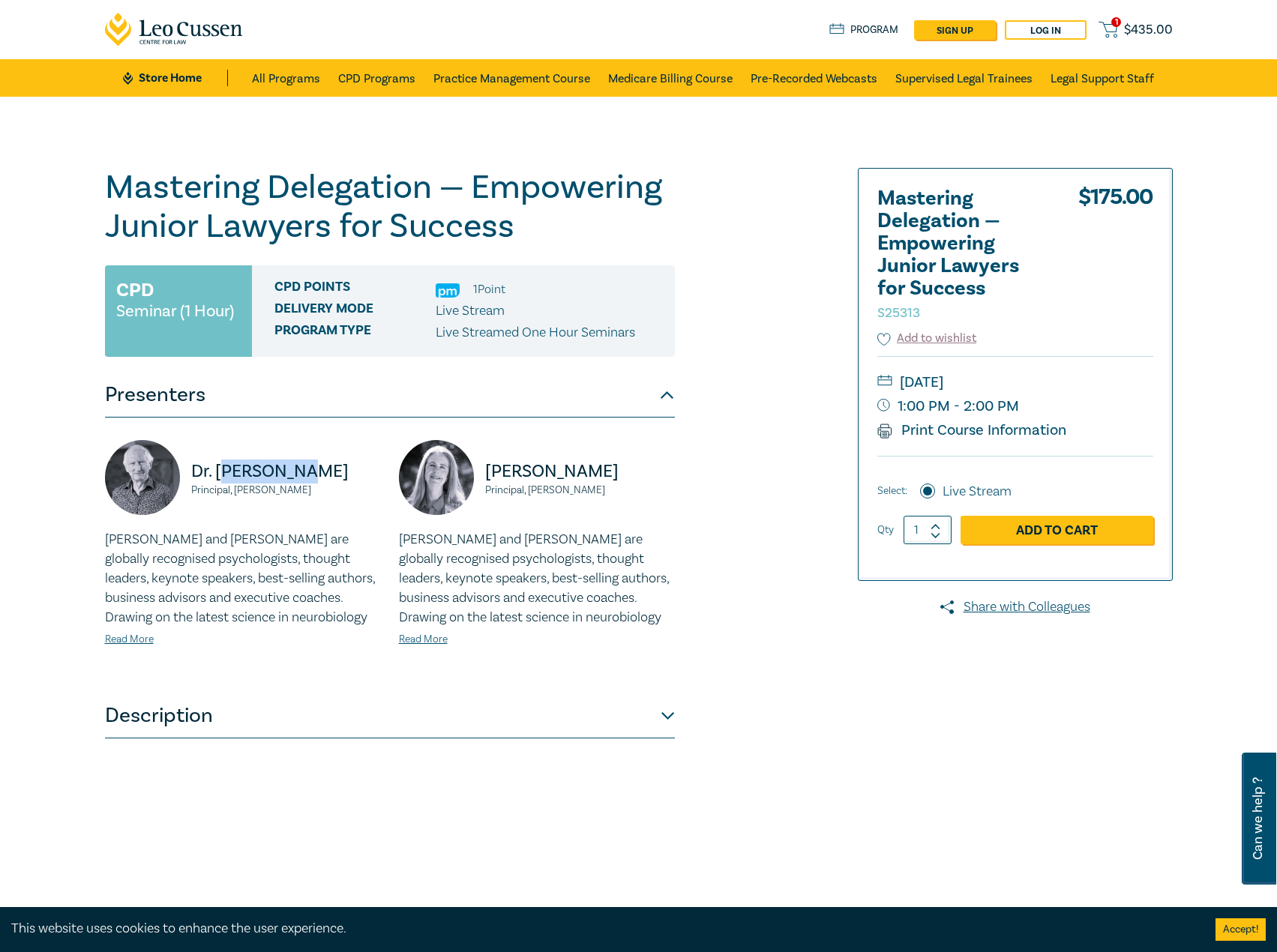
click at [257, 452] on div "Dr. Bob Murray Principal, Fortinberry Murray" at bounding box center [243, 486] width 276 height 90
click at [304, 466] on p "Dr. Bob Murray" at bounding box center [286, 472] width 190 height 24
drag, startPoint x: 314, startPoint y: 473, endPoint x: 219, endPoint y: 471, distance: 95.0
click at [219, 471] on p "Dr. Bob Murray" at bounding box center [286, 472] width 190 height 24
copy p "Bob Murray"
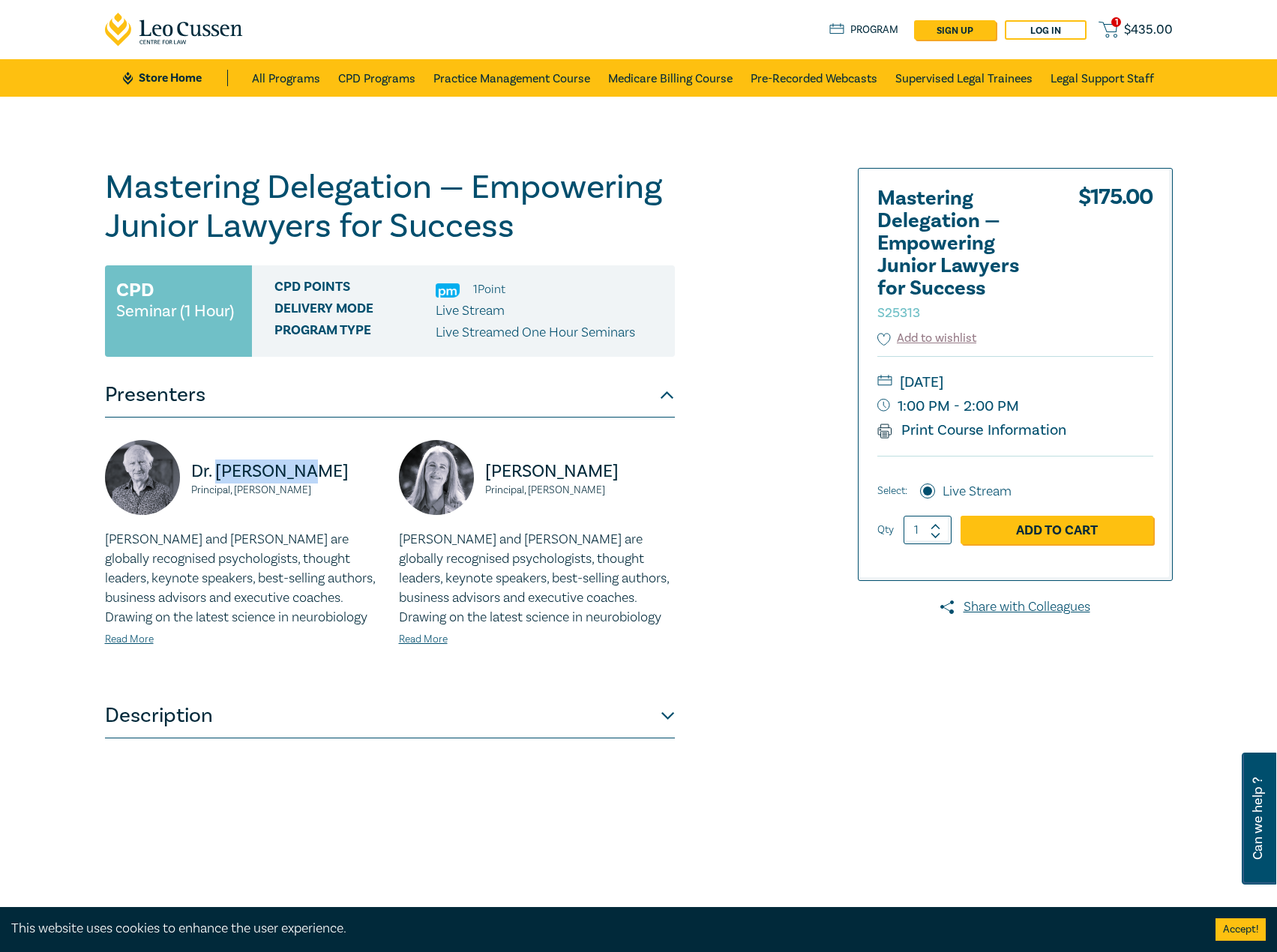
drag, startPoint x: 1116, startPoint y: 386, endPoint x: 1077, endPoint y: 378, distance: 39.8
click at [1077, 378] on small "Wednesday, 29 October 2025" at bounding box center [1015, 383] width 276 height 24
click at [1056, 379] on small "Wednesday, 29 October 2025" at bounding box center [1015, 383] width 276 height 24
drag, startPoint x: 1001, startPoint y: 380, endPoint x: 1092, endPoint y: 383, distance: 91.0
click at [1092, 383] on small "Wednesday, 29 October 2025" at bounding box center [1015, 383] width 276 height 24
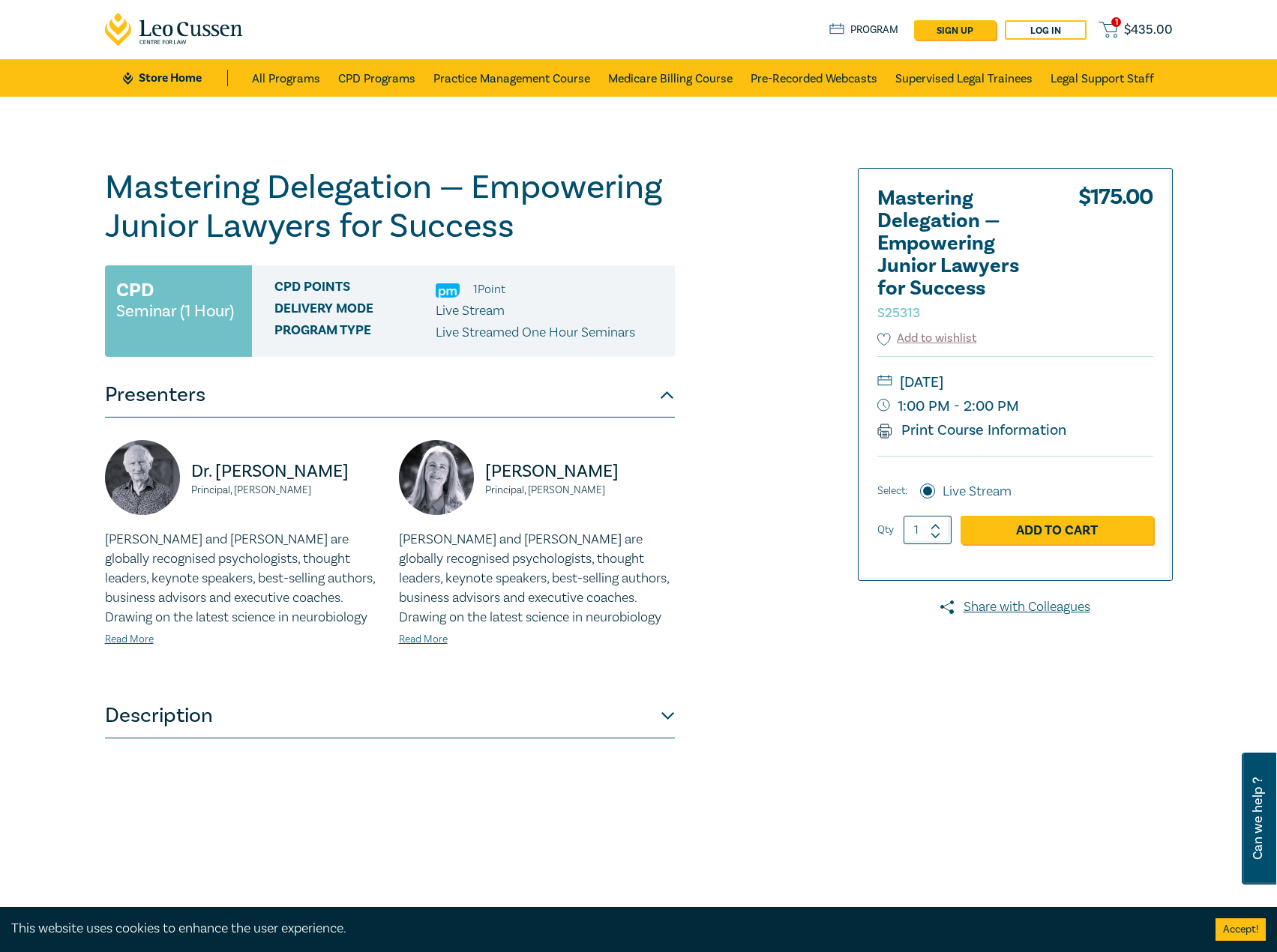
drag, startPoint x: 656, startPoint y: 470, endPoint x: 512, endPoint y: 473, distance: 144.0
click at [512, 473] on p "Dr. Alicia Fortinberry" at bounding box center [581, 472] width 190 height 24
click at [359, 488] on small "Principal, Fortinberry Murray" at bounding box center [286, 491] width 190 height 10
drag, startPoint x: 338, startPoint y: 490, endPoint x: 141, endPoint y: 474, distance: 197.6
click at [141, 474] on div "Dr. Bob Murray Principal, Fortinberry Murray" at bounding box center [243, 486] width 276 height 90
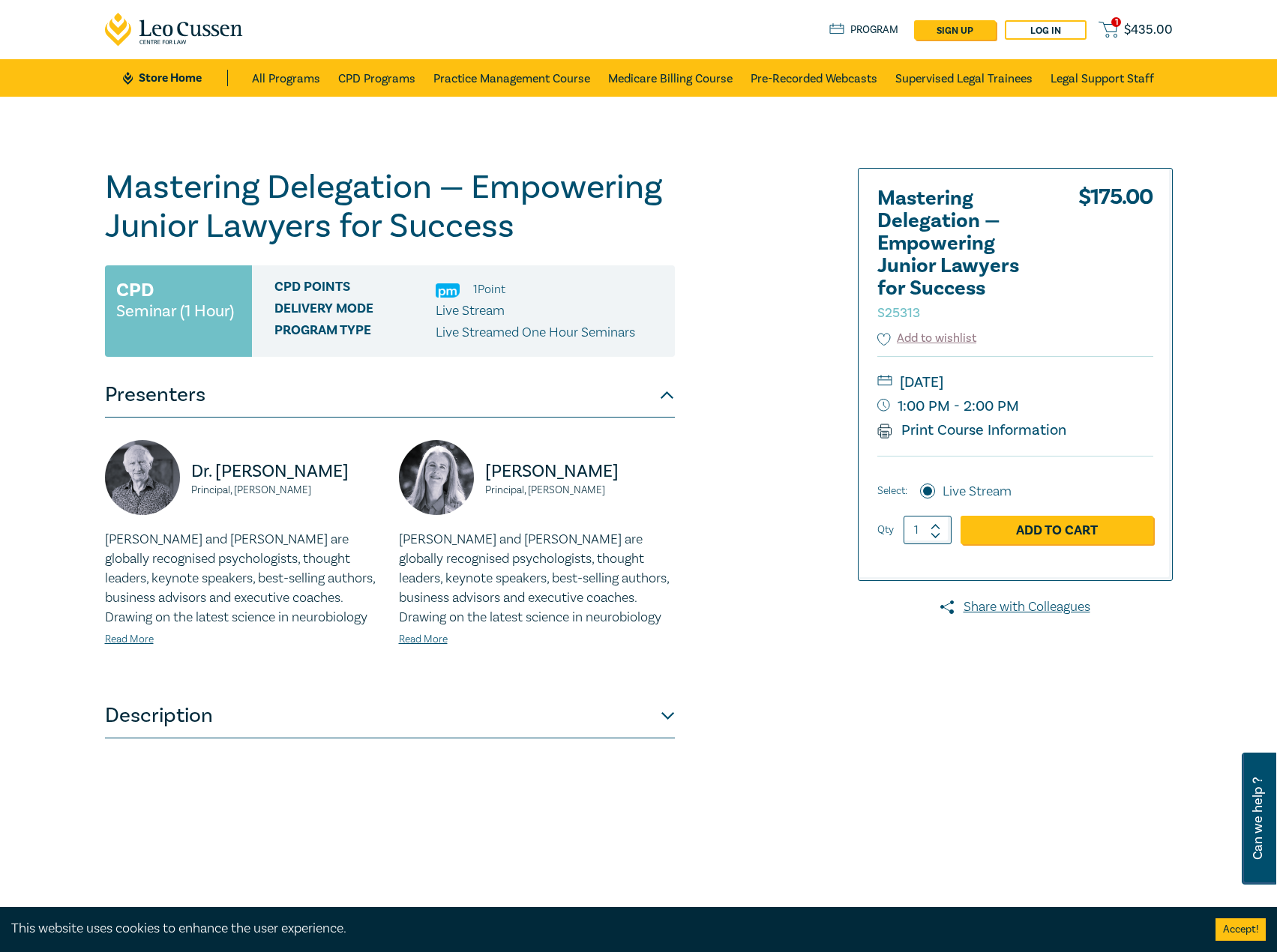
click at [274, 478] on p "Dr. Bob Murray" at bounding box center [286, 472] width 190 height 24
drag, startPoint x: 328, startPoint y: 490, endPoint x: 194, endPoint y: 482, distance: 134.2
click at [194, 482] on div "Dr. Bob Murray Principal, Fortinberry Murray" at bounding box center [243, 486] width 276 height 90
click at [140, 635] on link "Read More" at bounding box center [130, 640] width 48 height 14
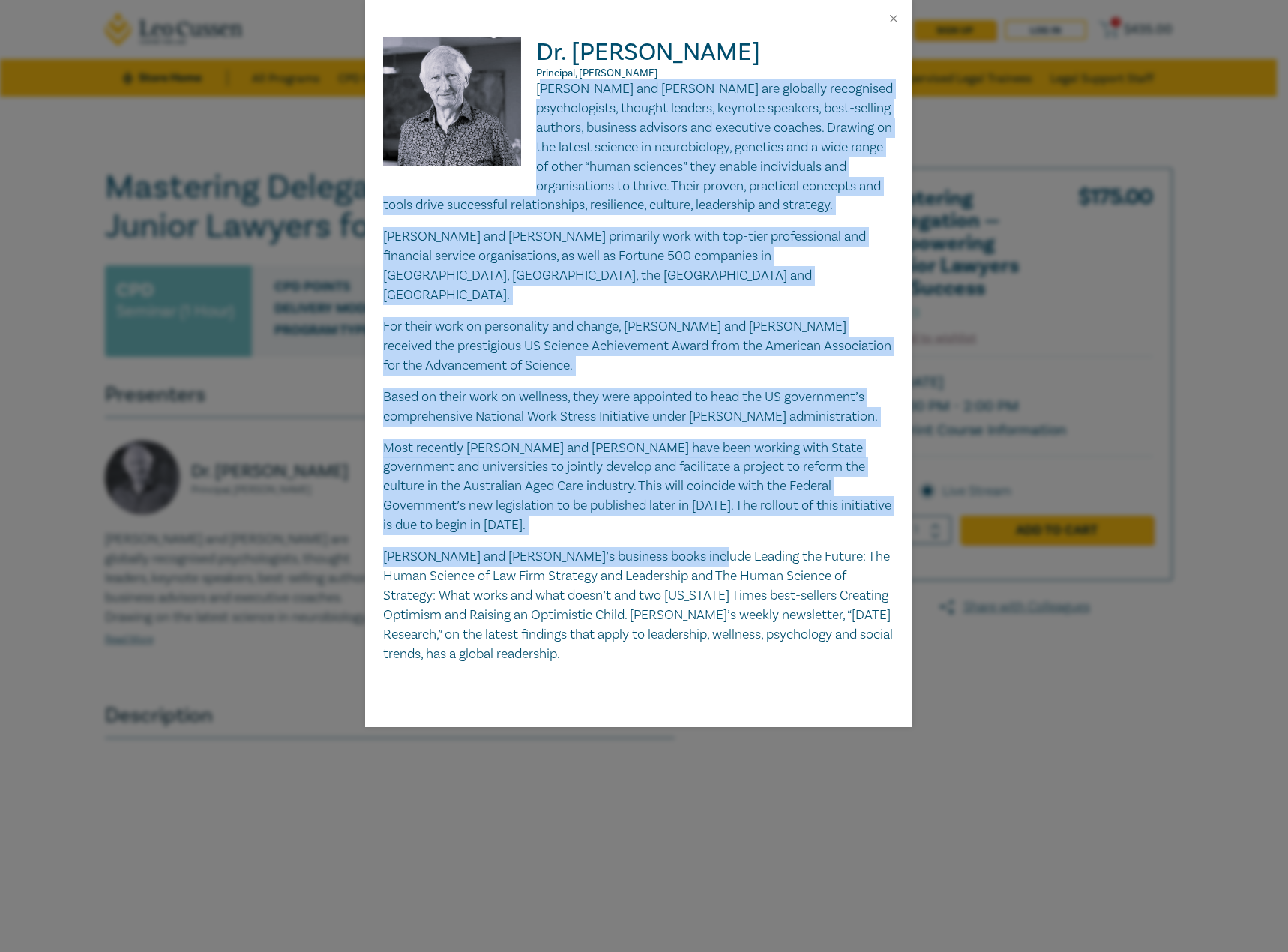
drag, startPoint x: 541, startPoint y: 87, endPoint x: 698, endPoint y: 525, distance: 465.3
click at [698, 525] on div "Bob and Alicia are globally recognised psychologists, thought leaders, keynote …" at bounding box center [639, 371] width 511 height 584
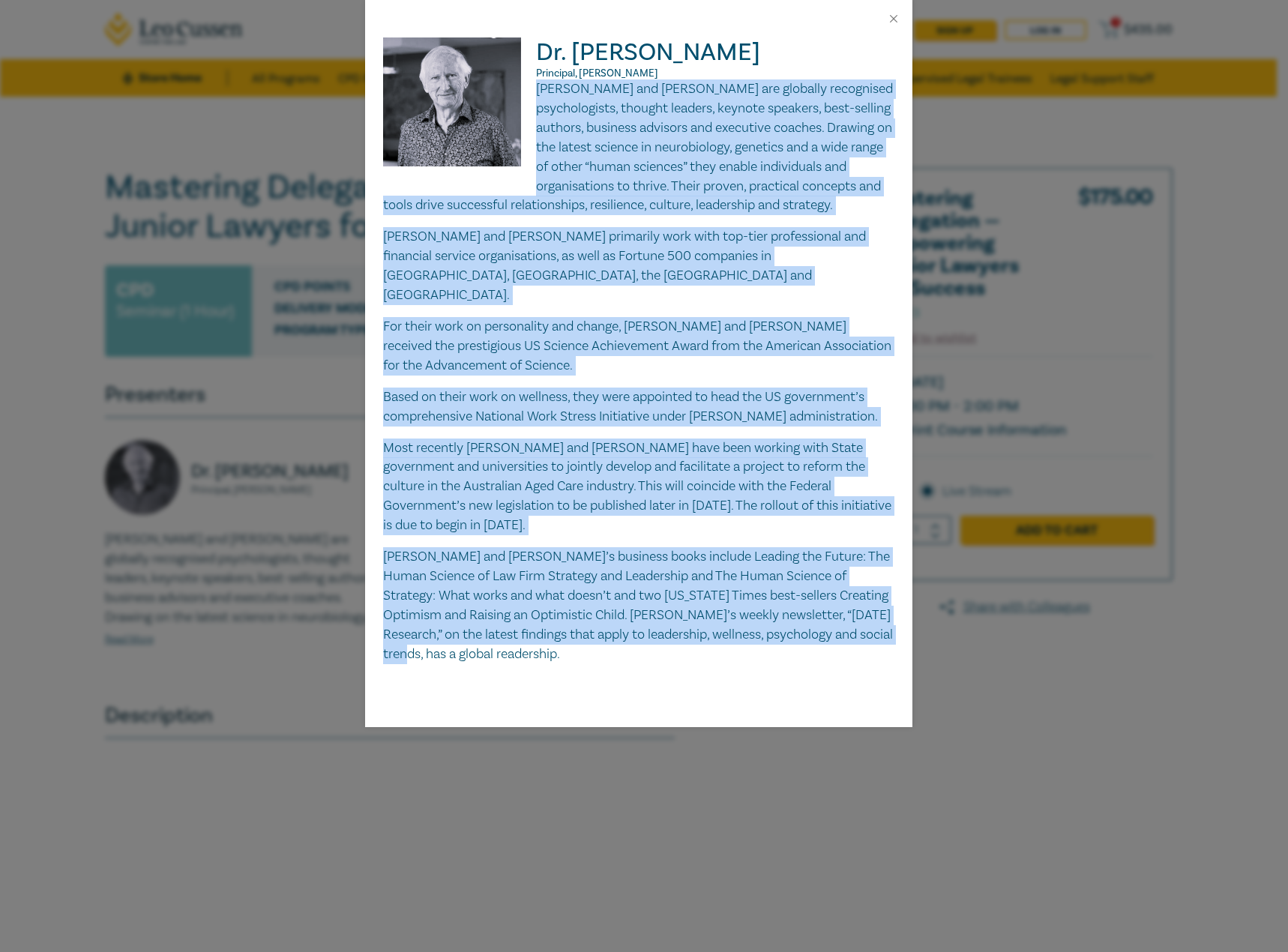
drag, startPoint x: 537, startPoint y: 84, endPoint x: 644, endPoint y: 644, distance: 570.1
click at [644, 644] on div "Bob and Alicia are globally recognised psychologists, thought leaders, keynote …" at bounding box center [639, 371] width 511 height 584
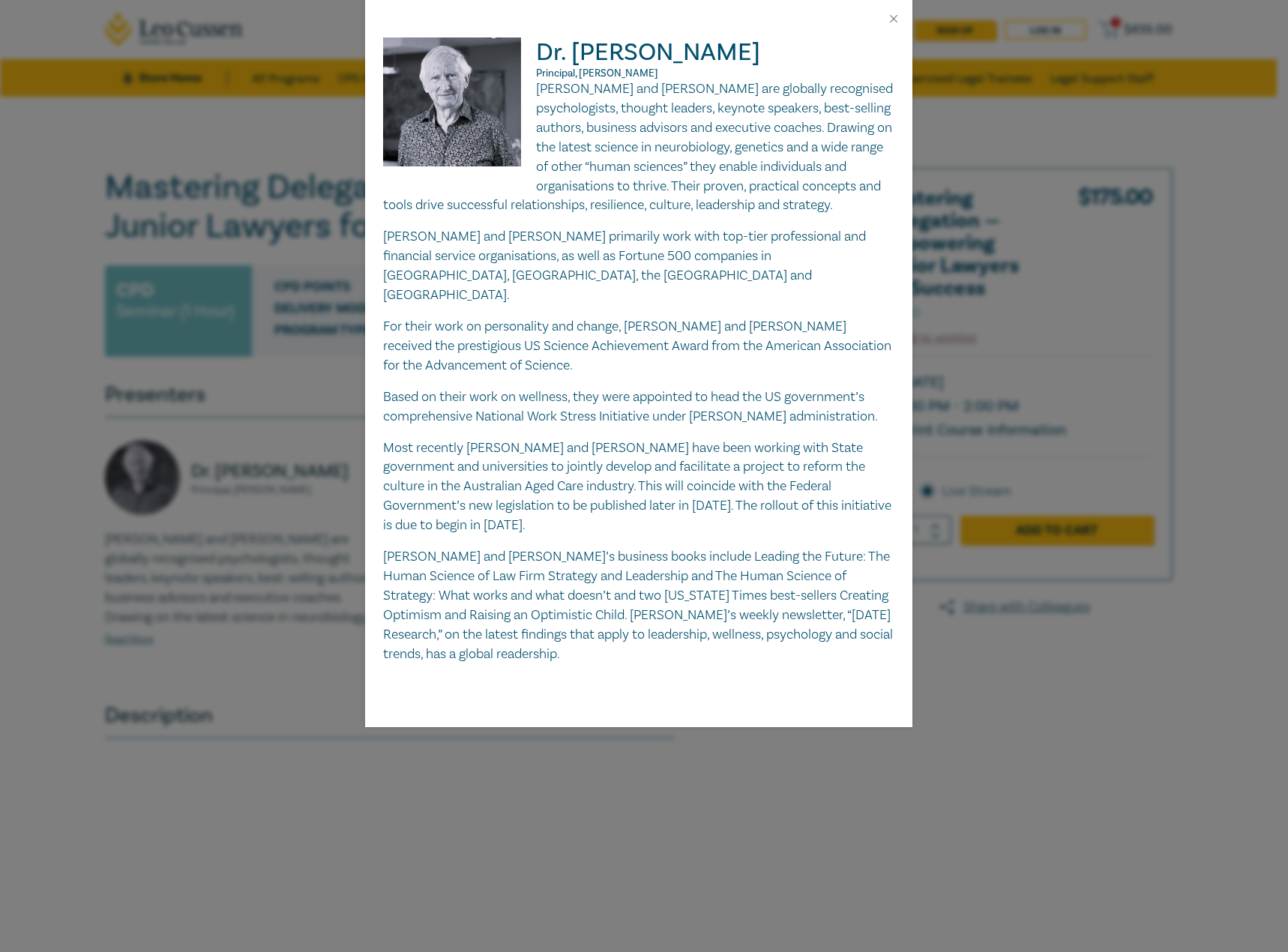
click at [904, 22] on div at bounding box center [639, 18] width 548 height 37
click at [899, 20] on button "Close" at bounding box center [894, 19] width 14 height 14
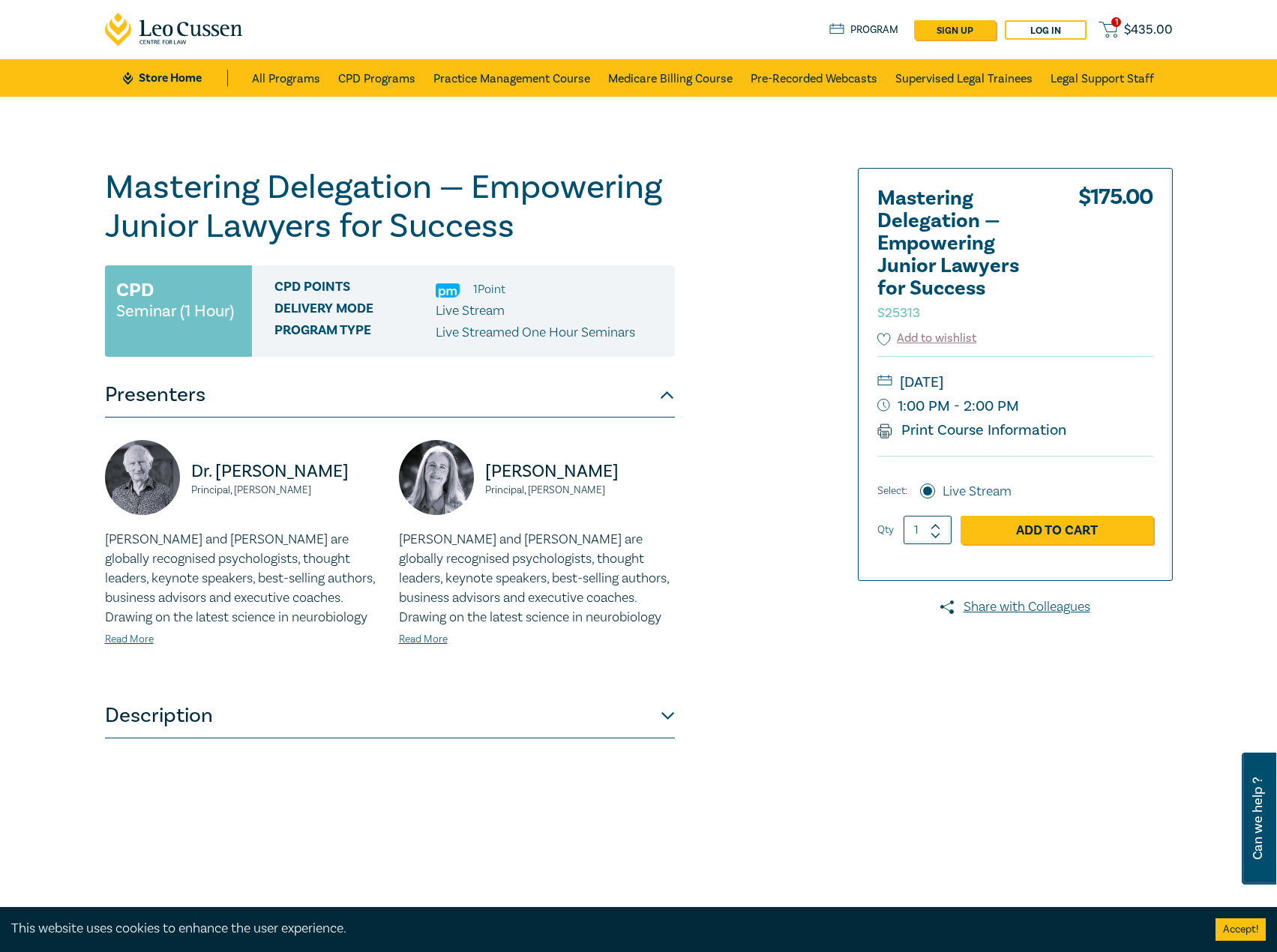
drag, startPoint x: 677, startPoint y: 479, endPoint x: 483, endPoint y: 474, distance: 194.1
click at [480, 473] on div "Dr. Alicia Fortinberry Principal, Fortinberry Murray Bob and Alicia are globall…" at bounding box center [537, 555] width 294 height 231
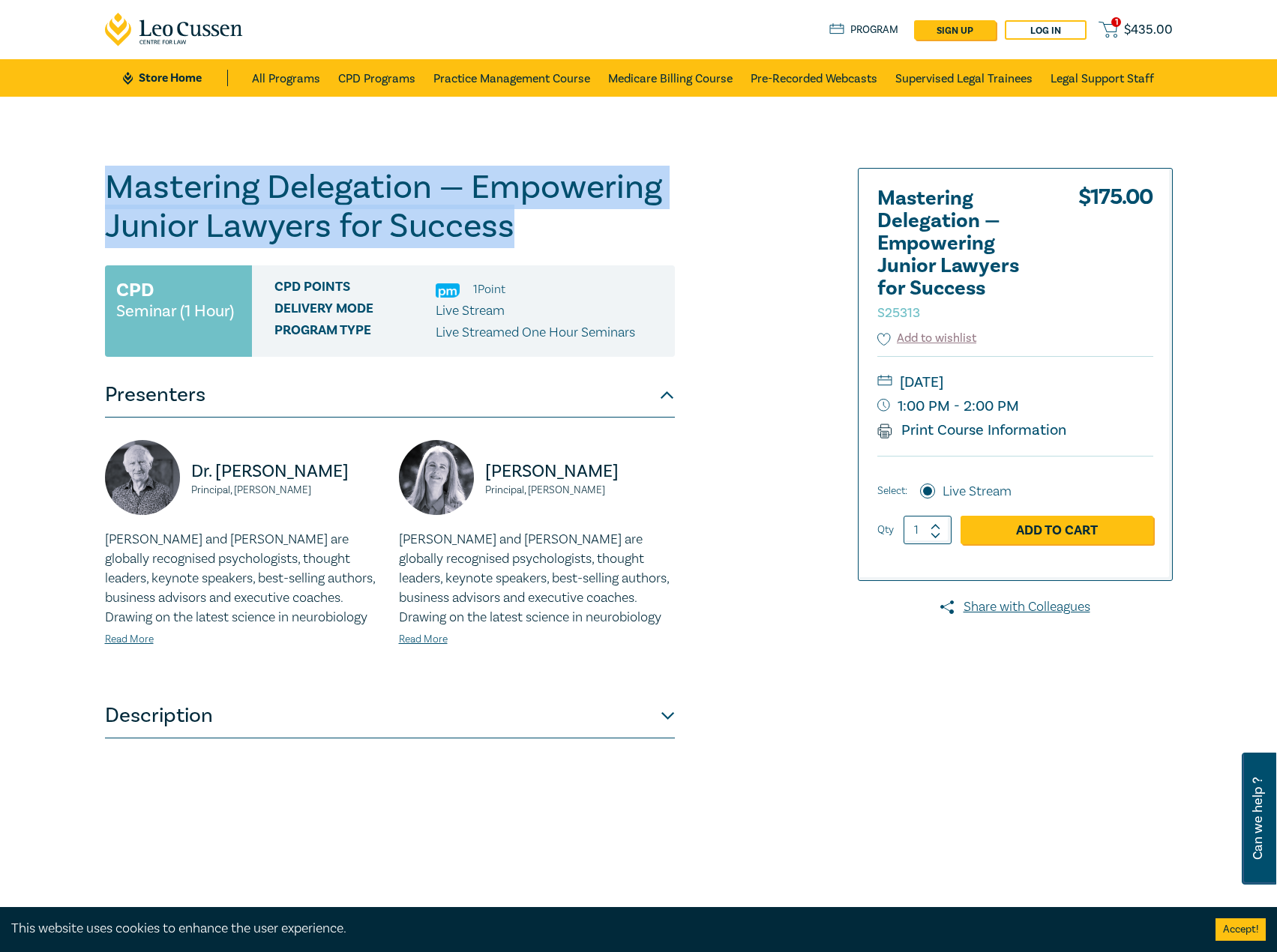
drag, startPoint x: 565, startPoint y: 238, endPoint x: -1, endPoint y: 151, distance: 572.6
drag, startPoint x: 330, startPoint y: 486, endPoint x: 174, endPoint y: 474, distance: 156.5
click at [174, 474] on div "Dr. Bob Murray Principal, Fortinberry Murray" at bounding box center [243, 486] width 276 height 90
drag, startPoint x: 619, startPoint y: 488, endPoint x: 460, endPoint y: 471, distance: 159.9
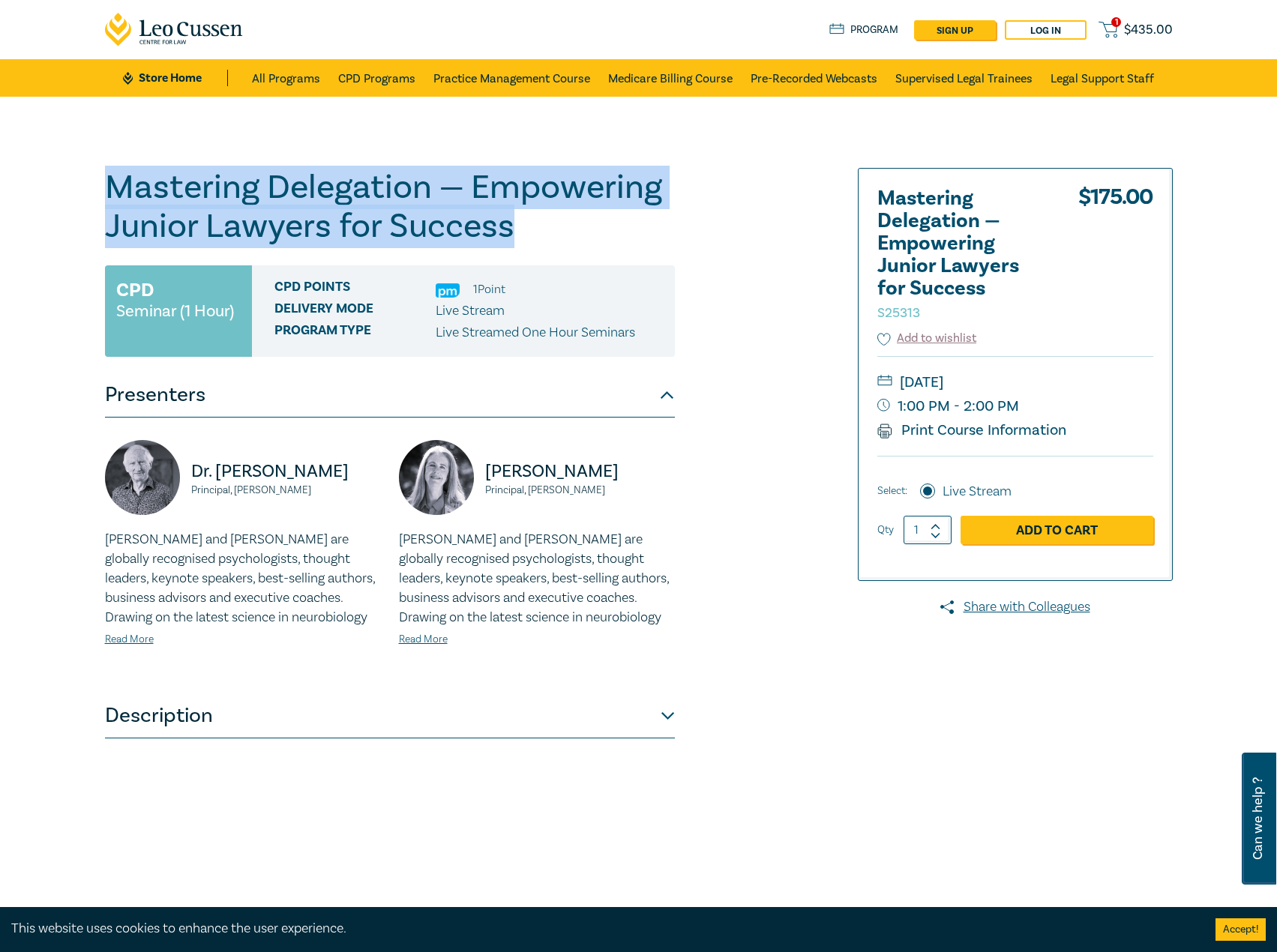
click at [460, 471] on div "Dr. Alicia Fortinberry Principal, Fortinberry Murray" at bounding box center [537, 486] width 276 height 90
drag, startPoint x: 1123, startPoint y: 381, endPoint x: 1095, endPoint y: 378, distance: 28.2
click at [1095, 378] on small "Wednesday, 29 October 2025" at bounding box center [1015, 383] width 276 height 24
drag, startPoint x: 524, startPoint y: 244, endPoint x: 59, endPoint y: 191, distance: 468.0
click at [59, 191] on div "Mastering Delegation — Empowering Junior Lawyers for Success S25313 CPD Seminar…" at bounding box center [638, 543] width 1277 height 892
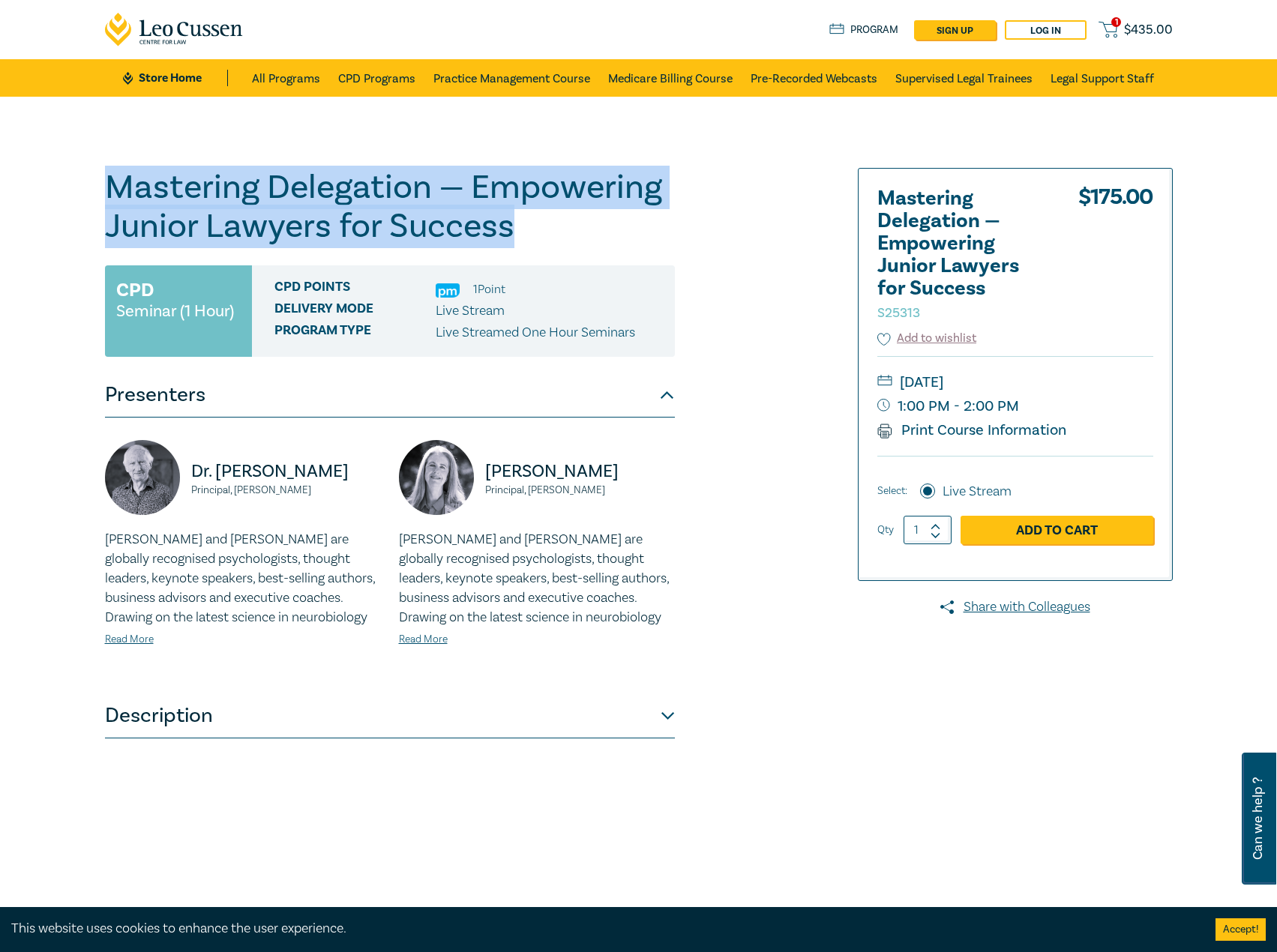
drag, startPoint x: 336, startPoint y: 486, endPoint x: 172, endPoint y: 479, distance: 164.1
click at [172, 479] on div "Dr. Bob Murray Principal, Fortinberry Murray" at bounding box center [243, 486] width 276 height 90
drag, startPoint x: 619, startPoint y: 493, endPoint x: 482, endPoint y: 470, distance: 138.9
click at [482, 470] on div "Dr. Alicia Fortinberry Principal, Fortinberry Murray" at bounding box center [537, 486] width 276 height 90
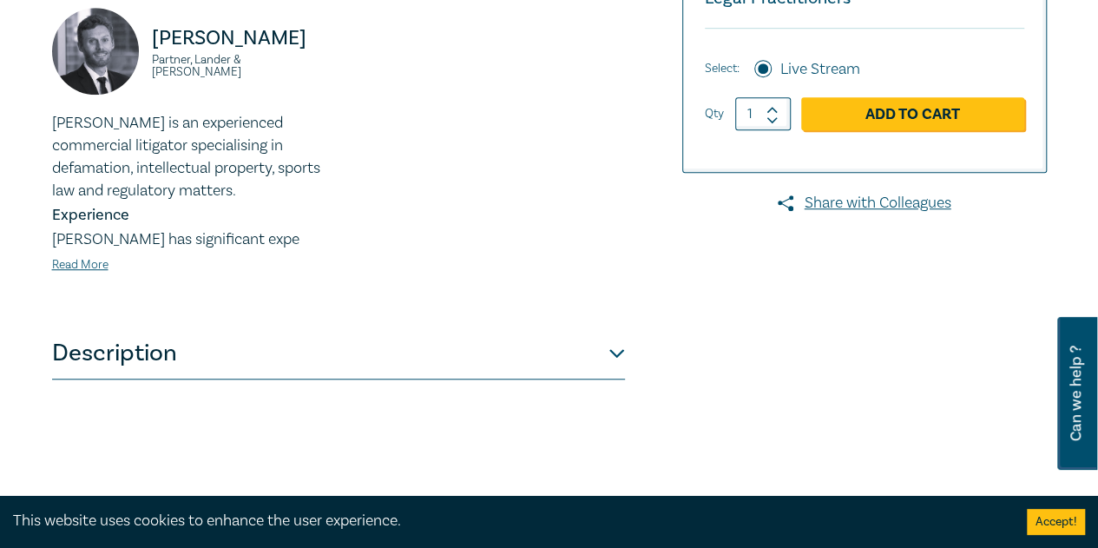
scroll to position [694, 0]
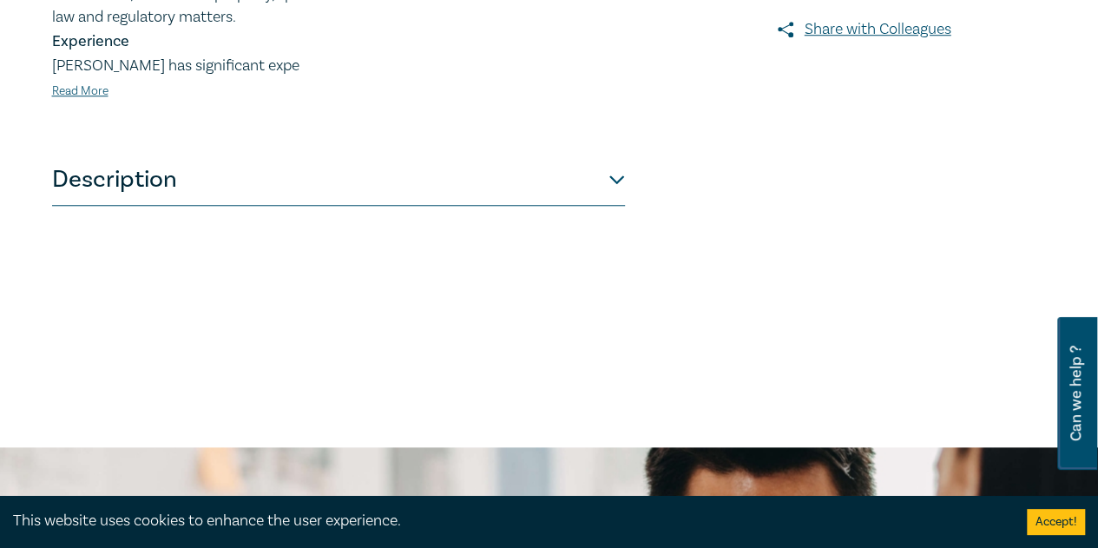
click at [306, 190] on button "Description" at bounding box center [338, 180] width 573 height 52
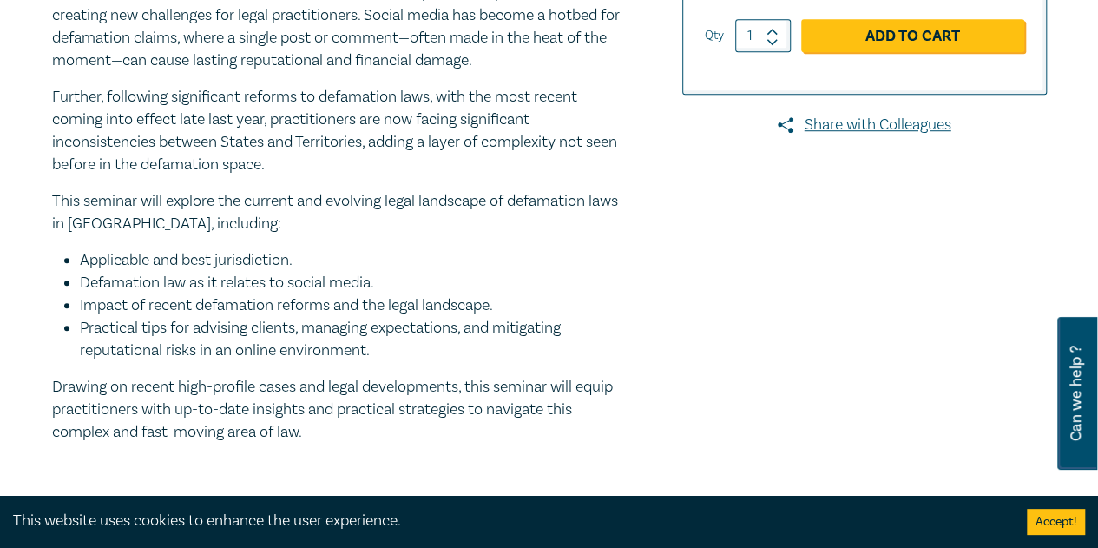
scroll to position [434, 0]
